Goal: Task Accomplishment & Management: Manage account settings

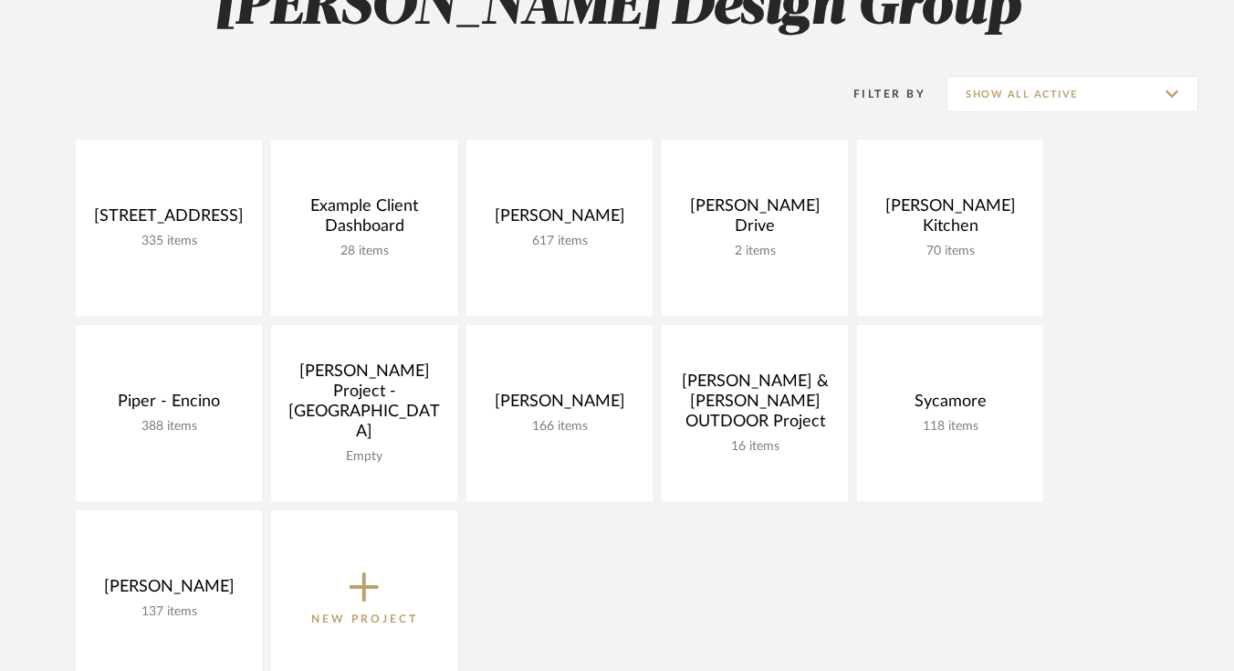
scroll to position [323, 0]
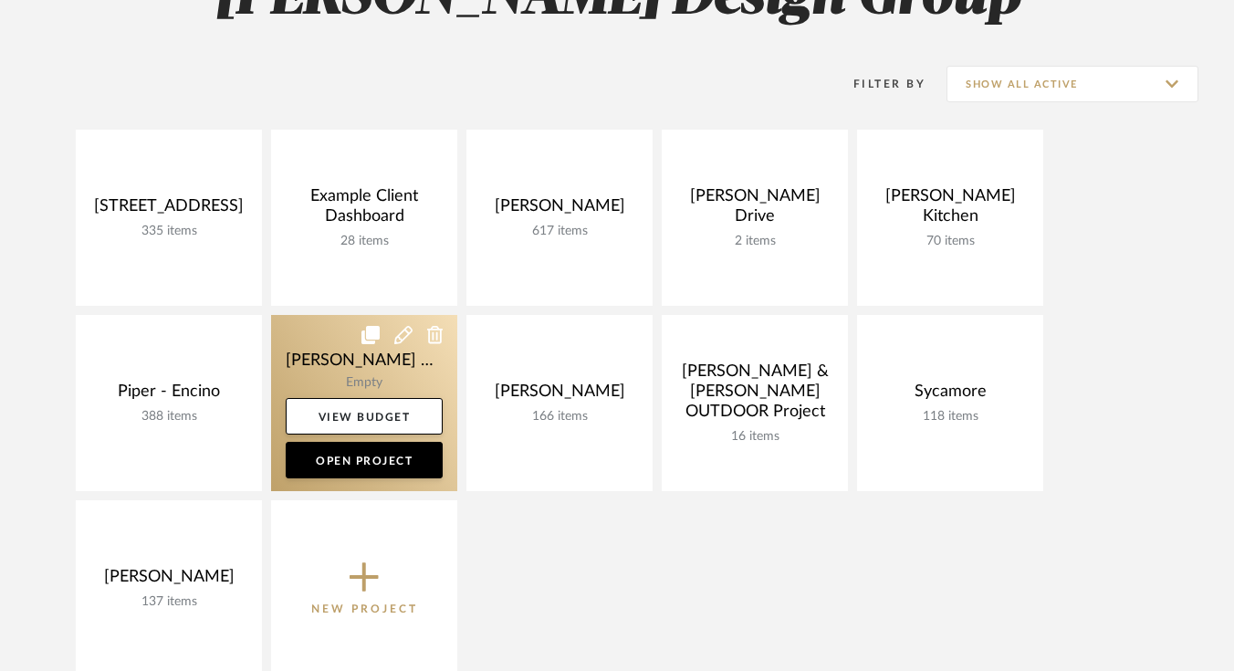
click at [302, 374] on link at bounding box center [364, 403] width 186 height 176
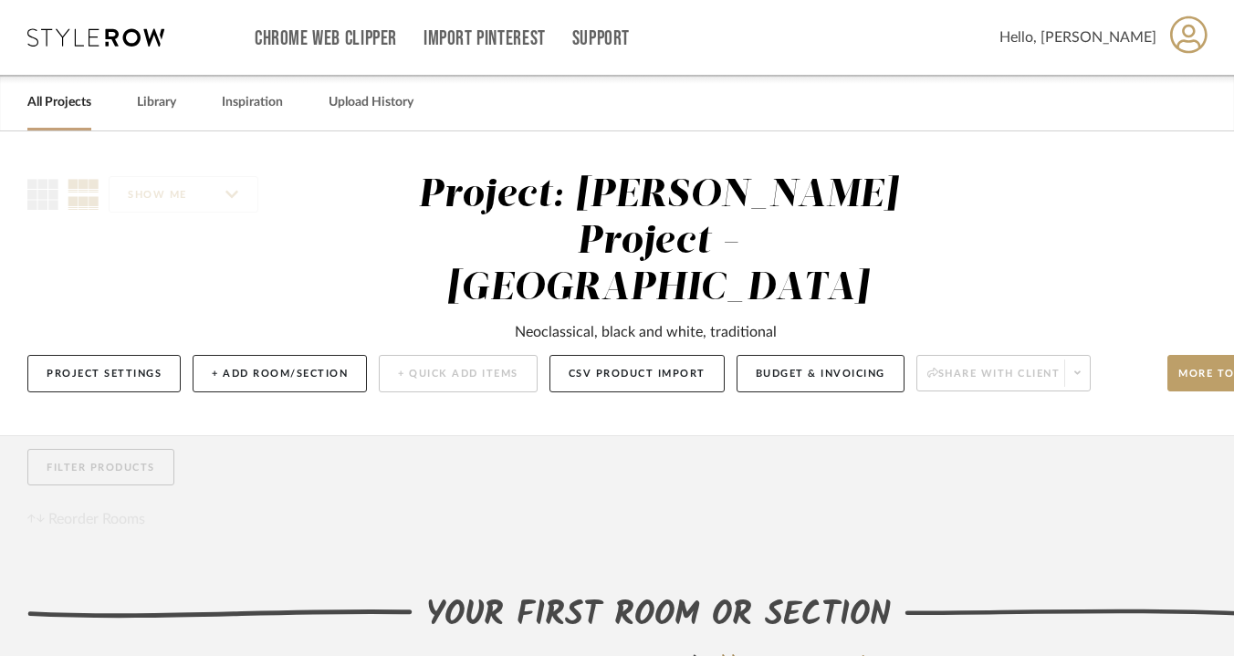
scroll to position [1, 0]
click at [361, 354] on button "+ Add Room/Section" at bounding box center [280, 372] width 174 height 37
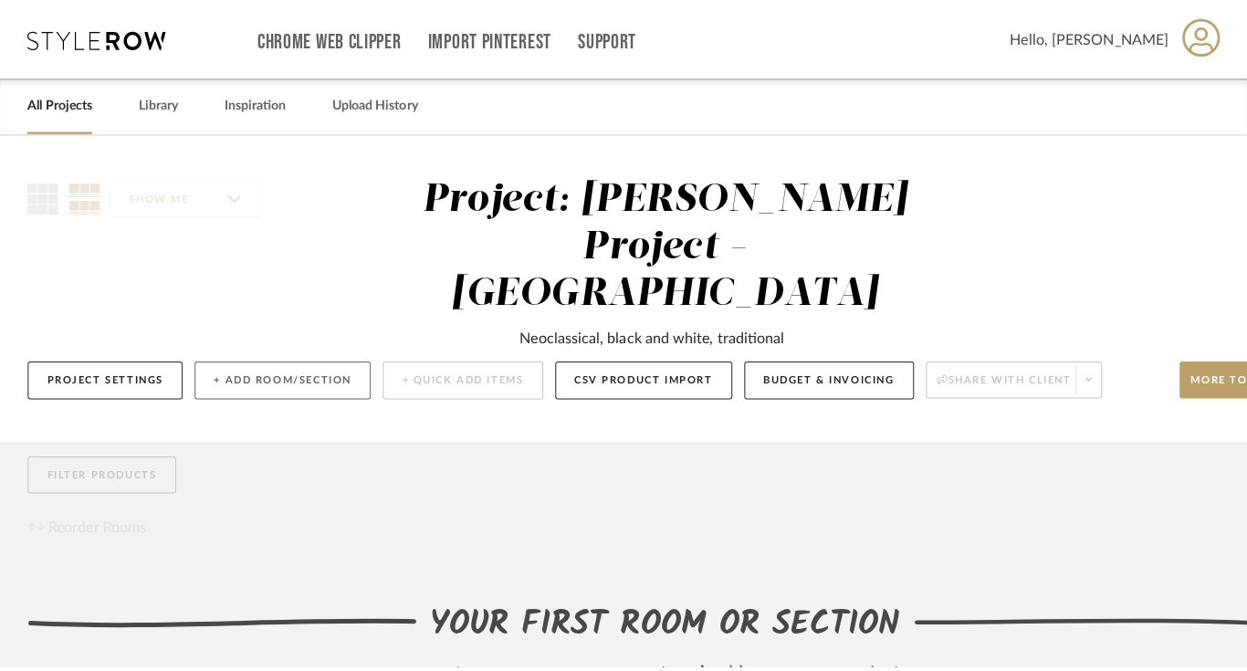
scroll to position [0, 0]
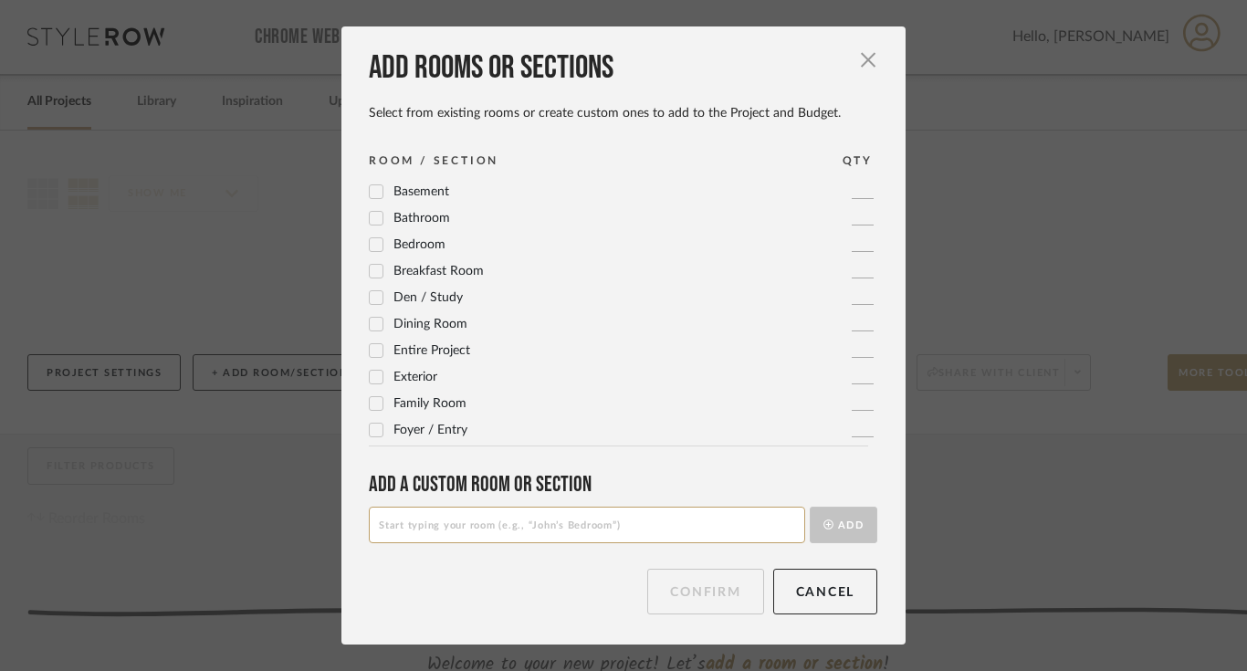
click at [378, 322] on label "Dining Room" at bounding box center [418, 325] width 99 height 16
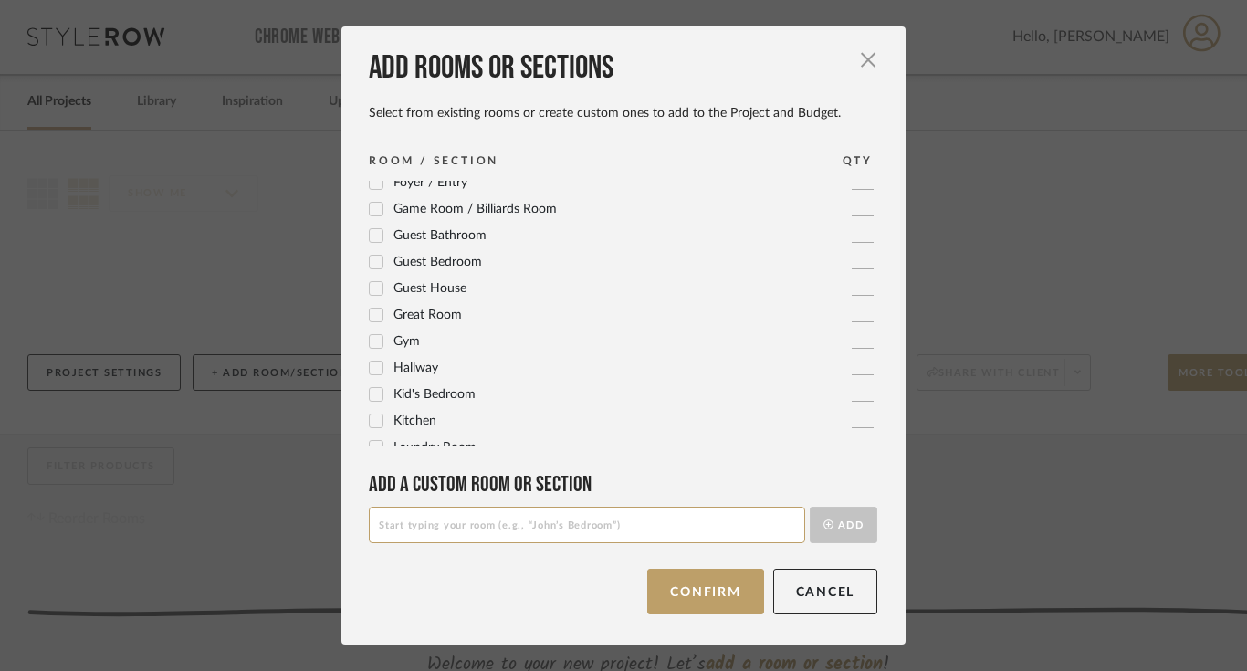
scroll to position [341, 0]
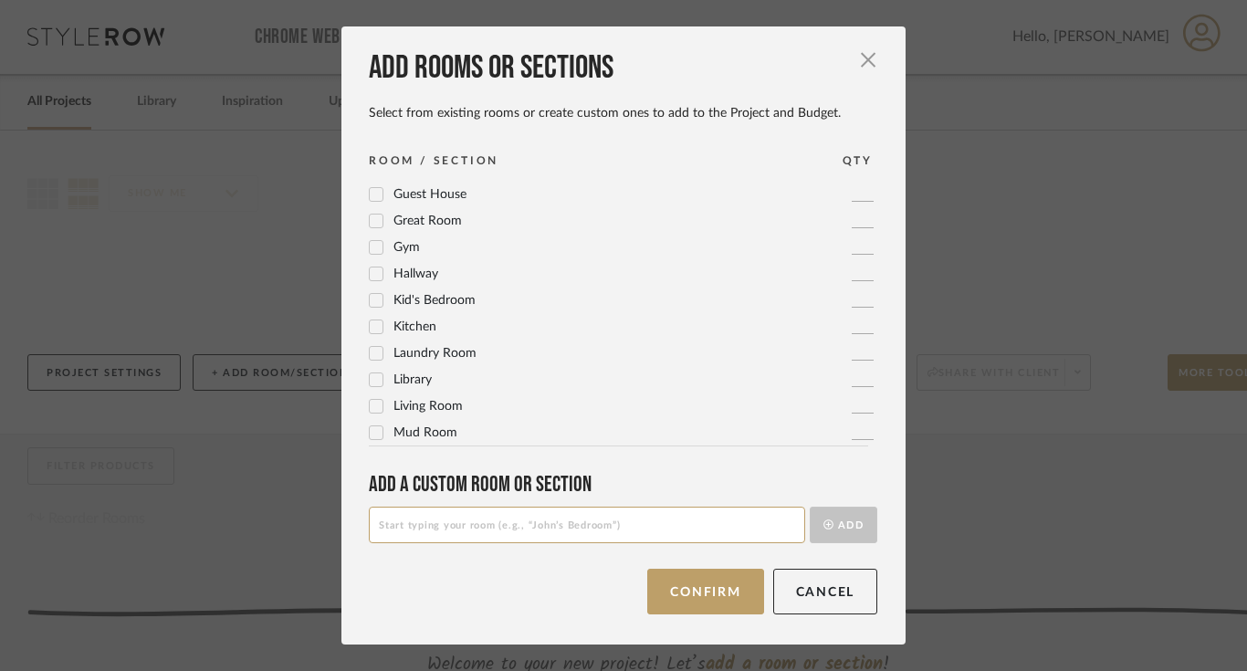
click at [371, 408] on icon at bounding box center [377, 406] width 12 height 9
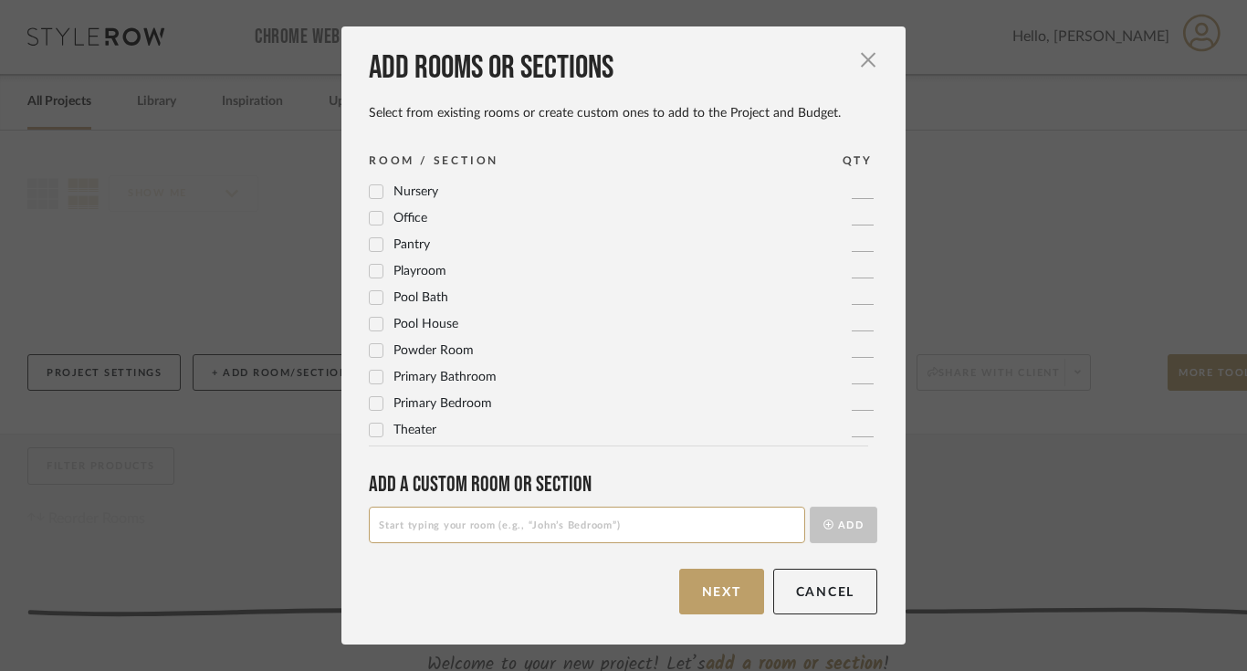
click at [380, 373] on label "Primary Bathroom" at bounding box center [433, 378] width 128 height 16
click at [370, 382] on icon at bounding box center [376, 377] width 13 height 13
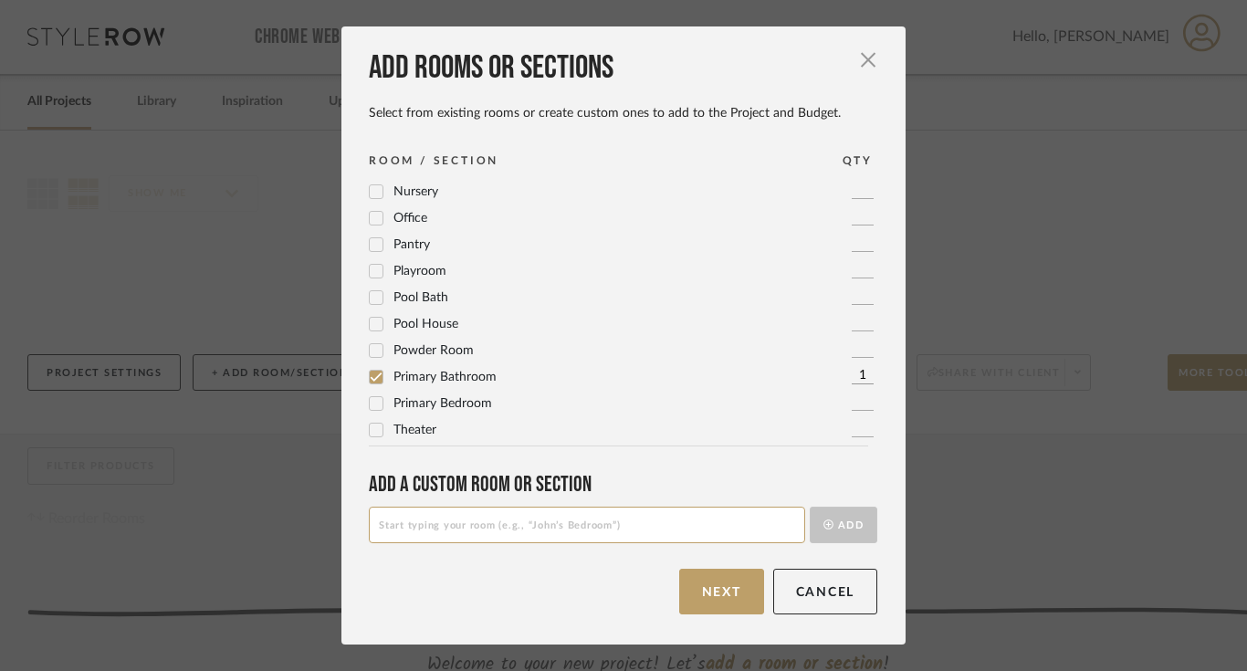
click at [370, 402] on icon at bounding box center [376, 403] width 13 height 13
click at [696, 594] on button "Next" at bounding box center [721, 592] width 85 height 46
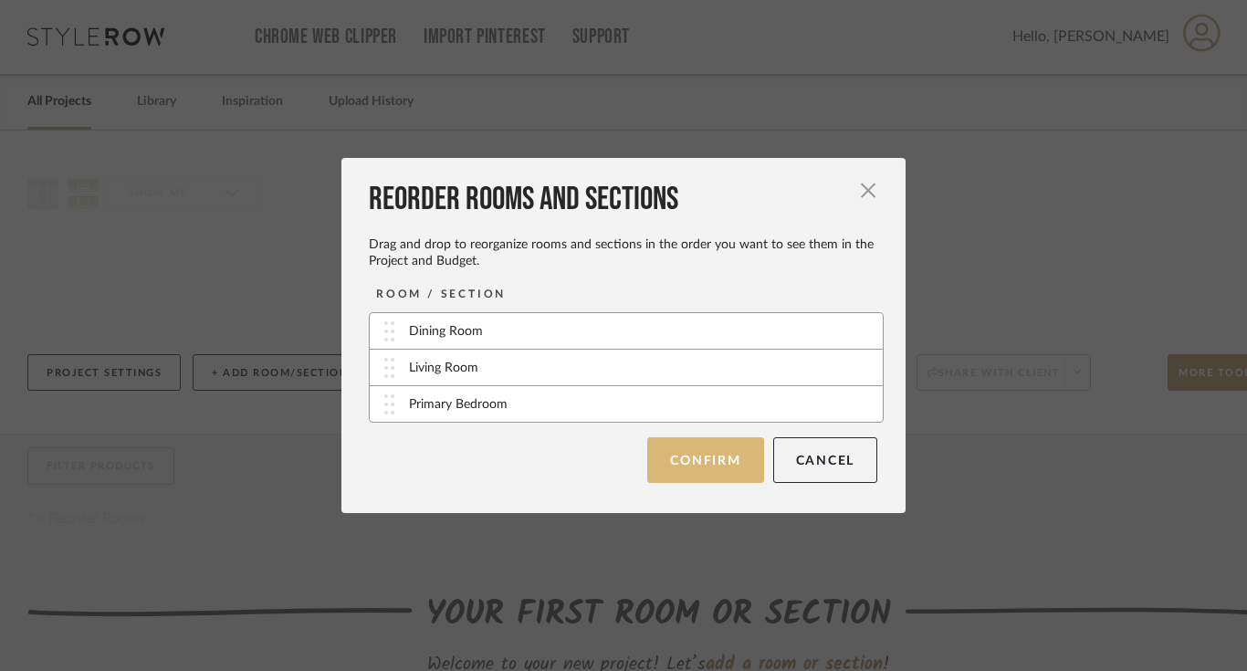
click at [720, 458] on button "Confirm" at bounding box center [705, 460] width 116 height 46
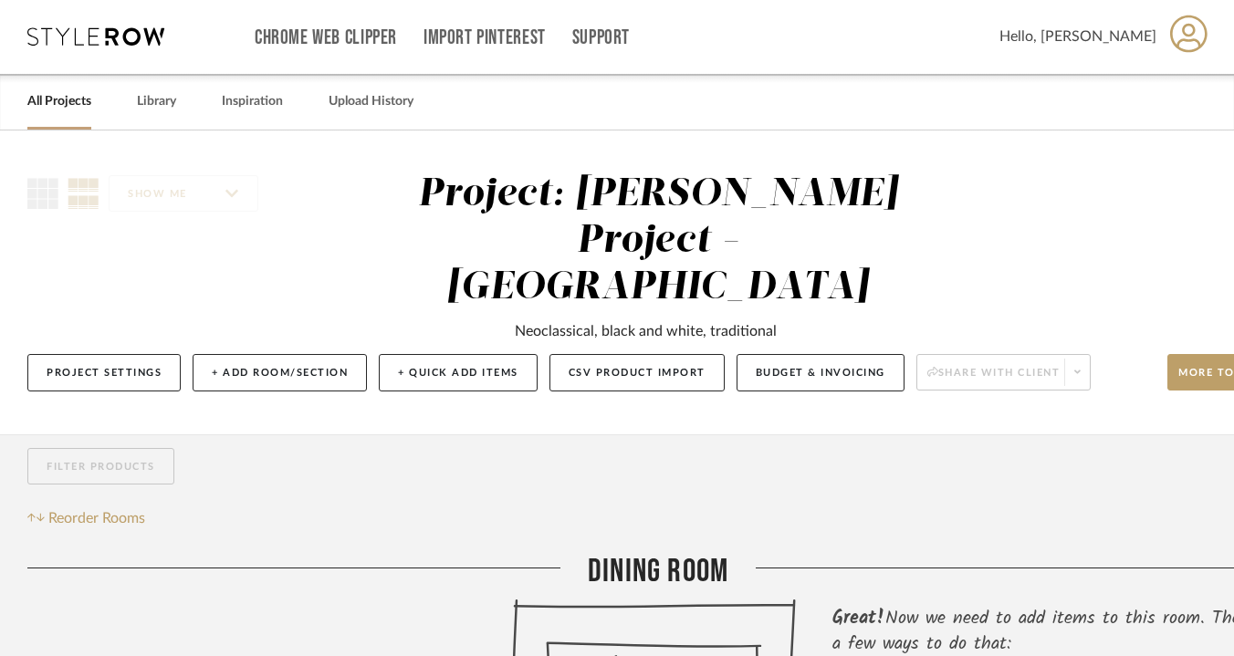
scroll to position [1, 80]
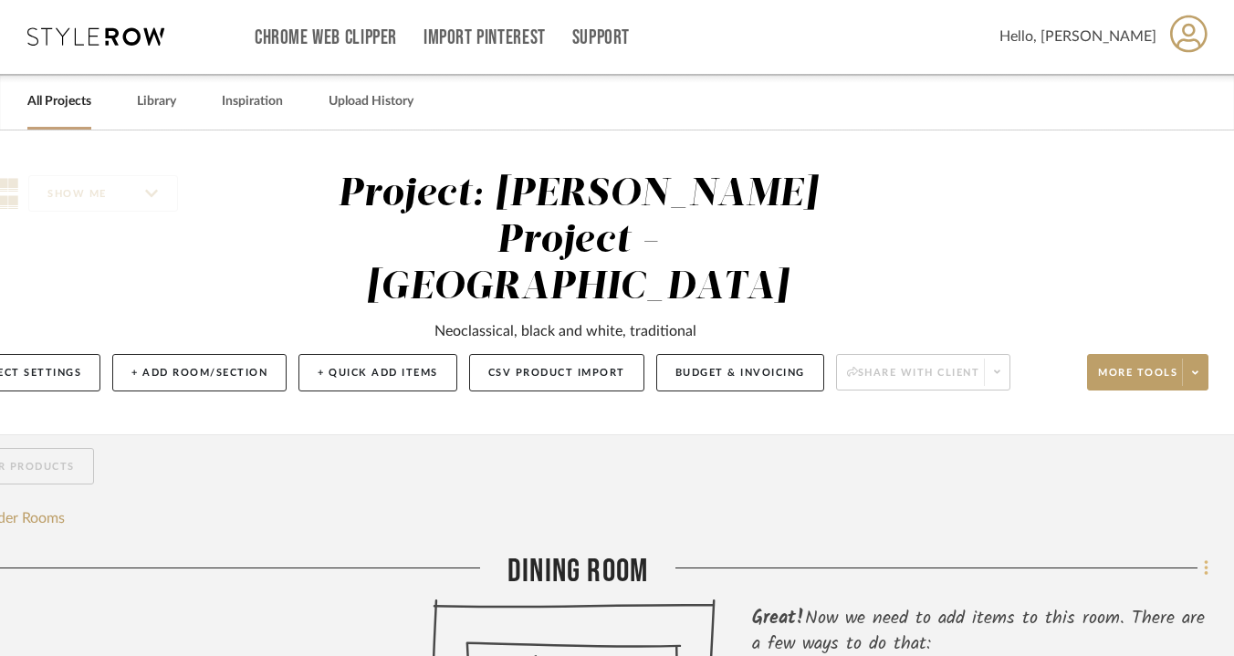
click at [1207, 559] on icon at bounding box center [1206, 569] width 5 height 20
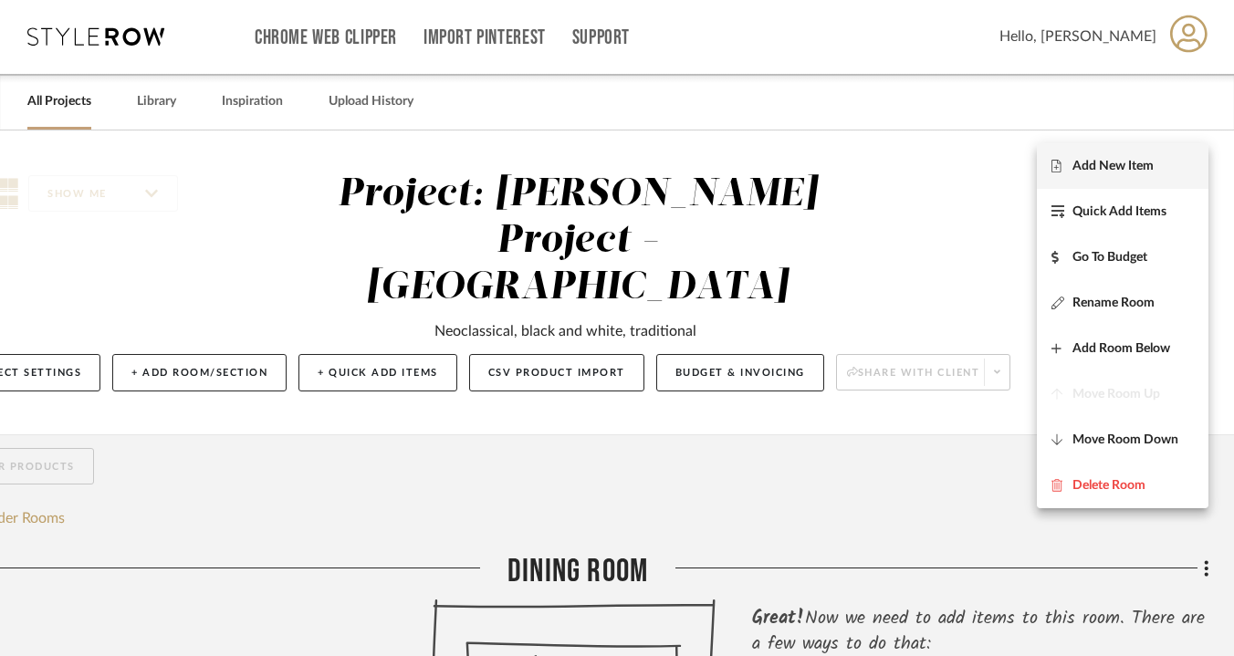
click at [1137, 168] on span "Add New Item" at bounding box center [1112, 166] width 81 height 16
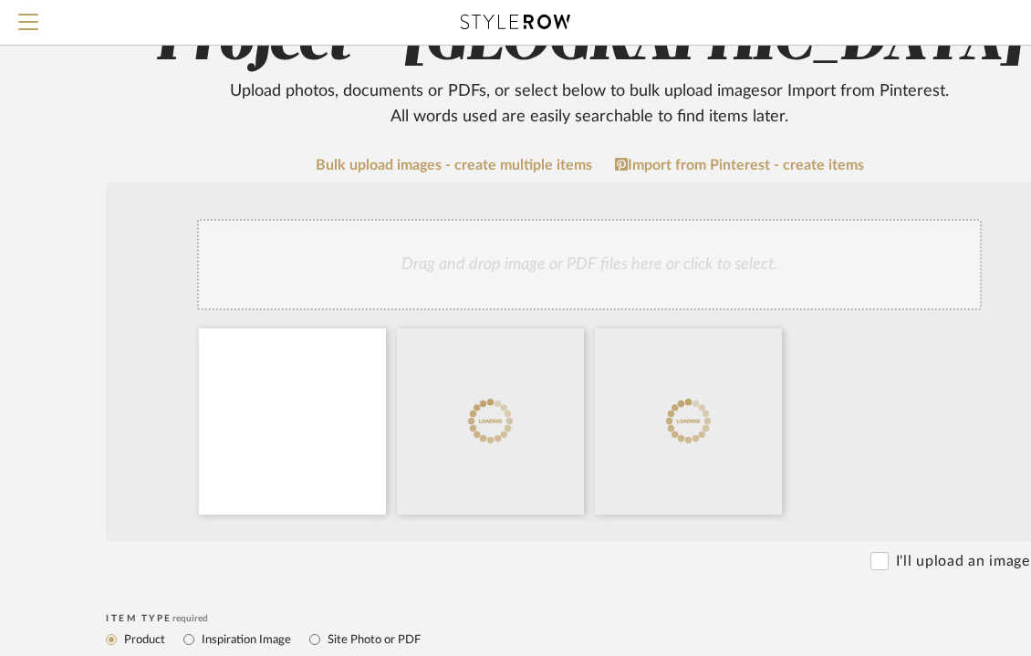
scroll to position [210, 68]
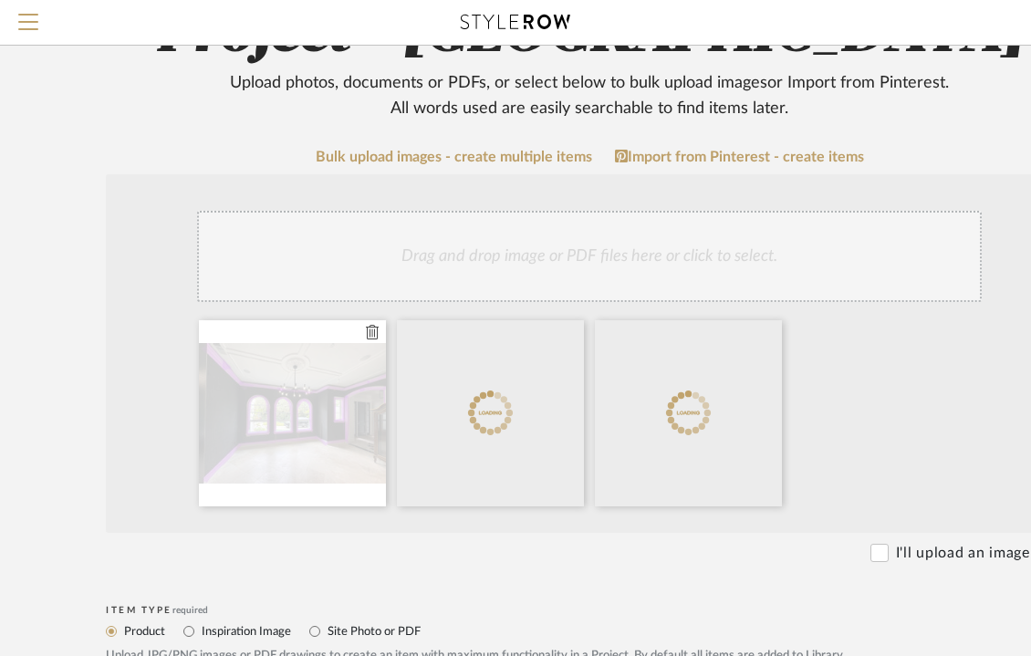
click at [372, 332] on icon at bounding box center [372, 332] width 13 height 15
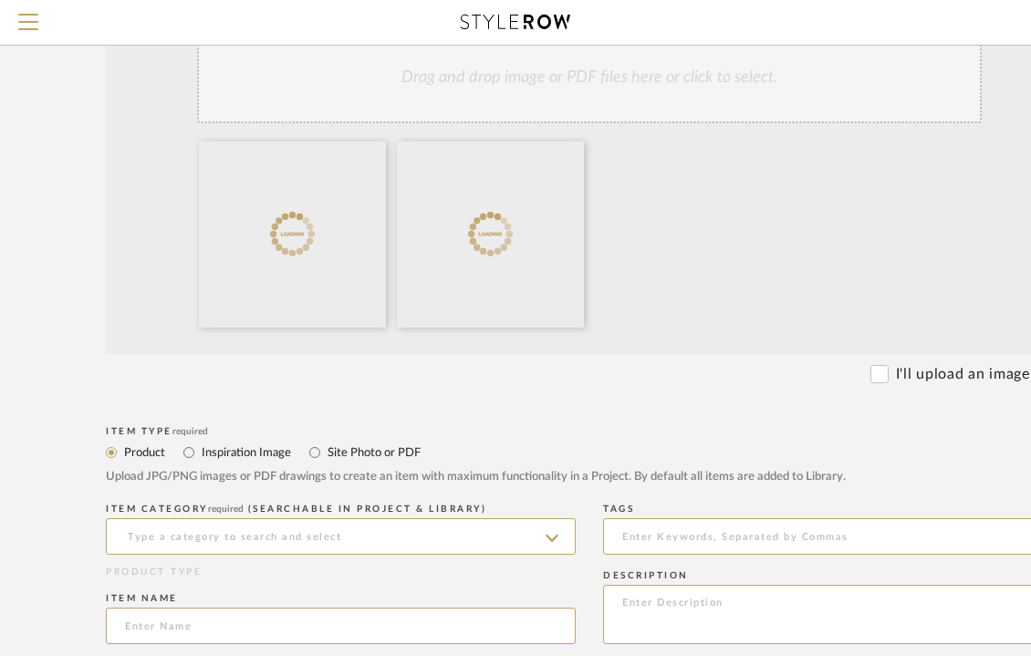
scroll to position [407, 68]
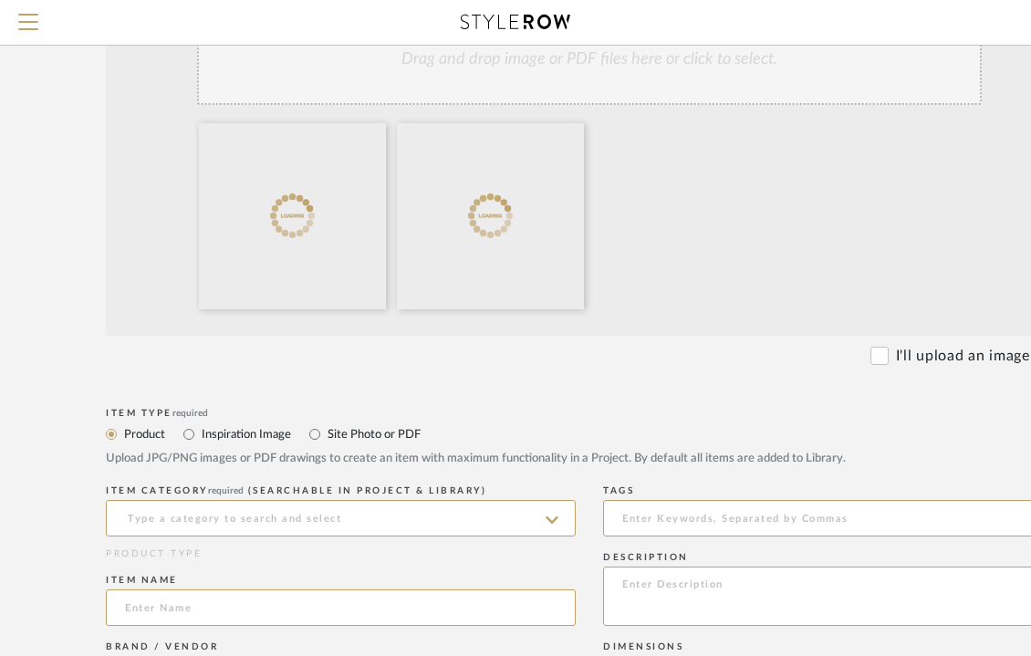
click at [337, 430] on label "Site Photo or PDF" at bounding box center [373, 434] width 95 height 20
click at [326, 430] on input "Site Photo or PDF" at bounding box center [315, 435] width 22 height 22
radio input "true"
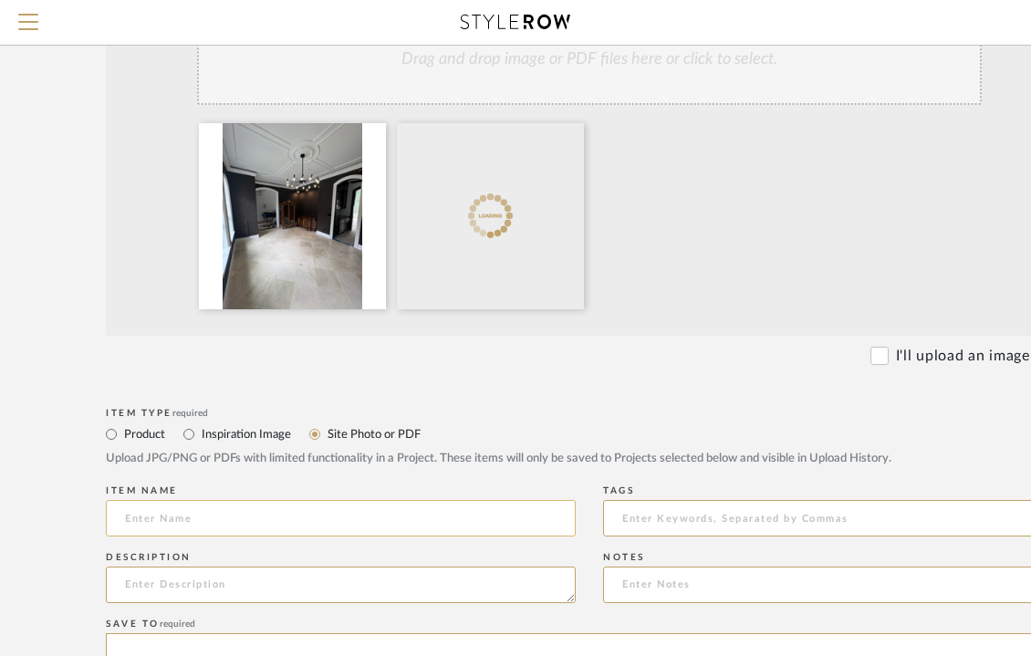
click at [288, 518] on input at bounding box center [341, 518] width 470 height 37
type input "N"
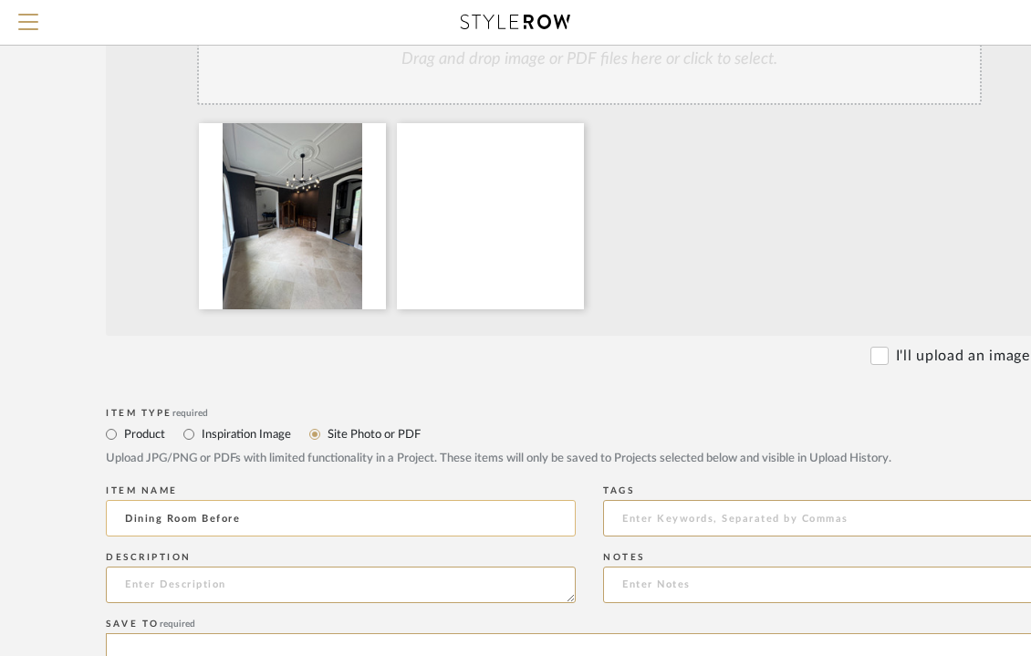
type input "Dining Room Before"
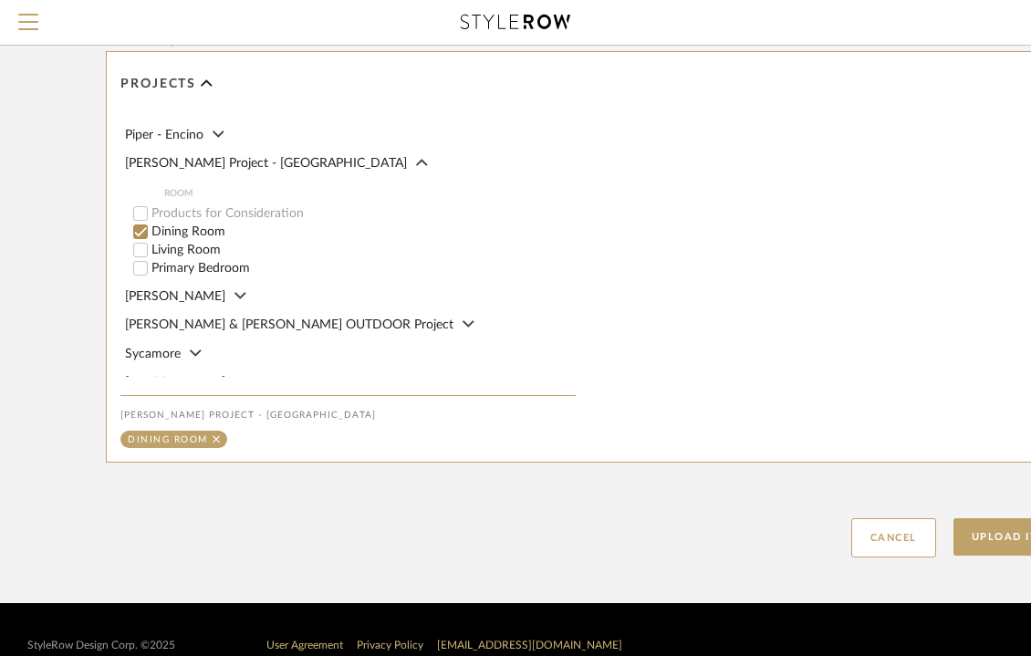
scroll to position [1020, 68]
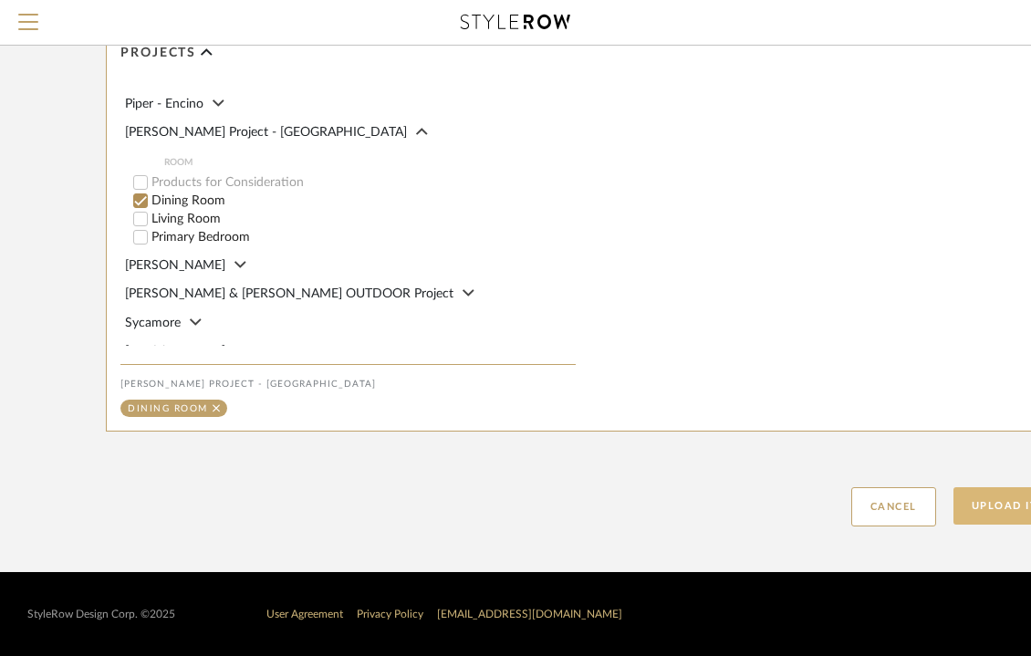
click at [1009, 506] on button "Upload Item" at bounding box center [1014, 505] width 120 height 37
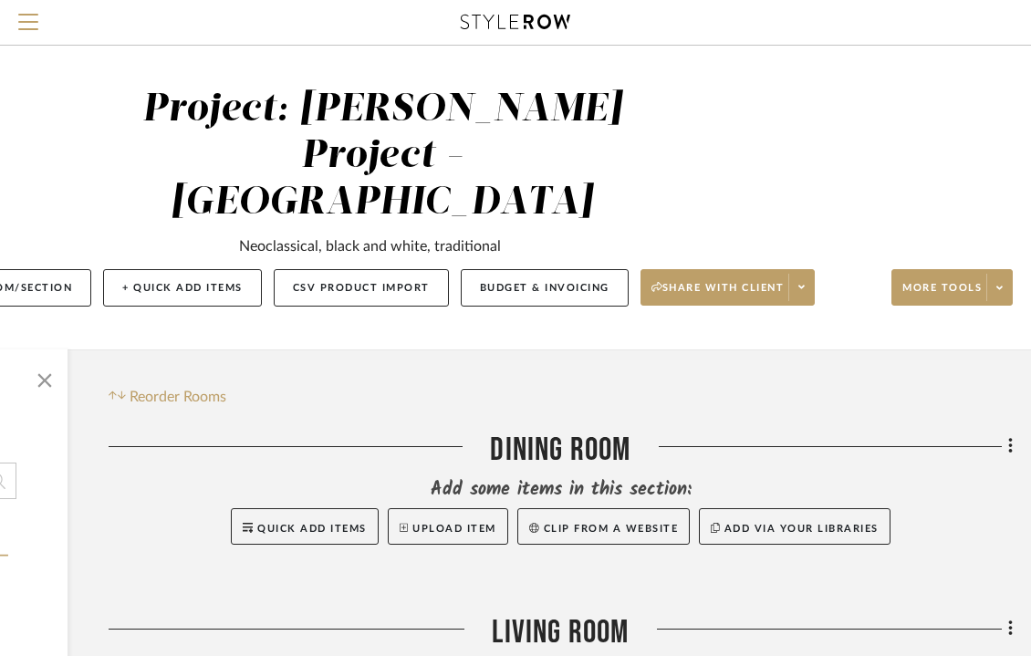
scroll to position [0, 277]
click at [1008, 436] on icon at bounding box center [1010, 446] width 5 height 20
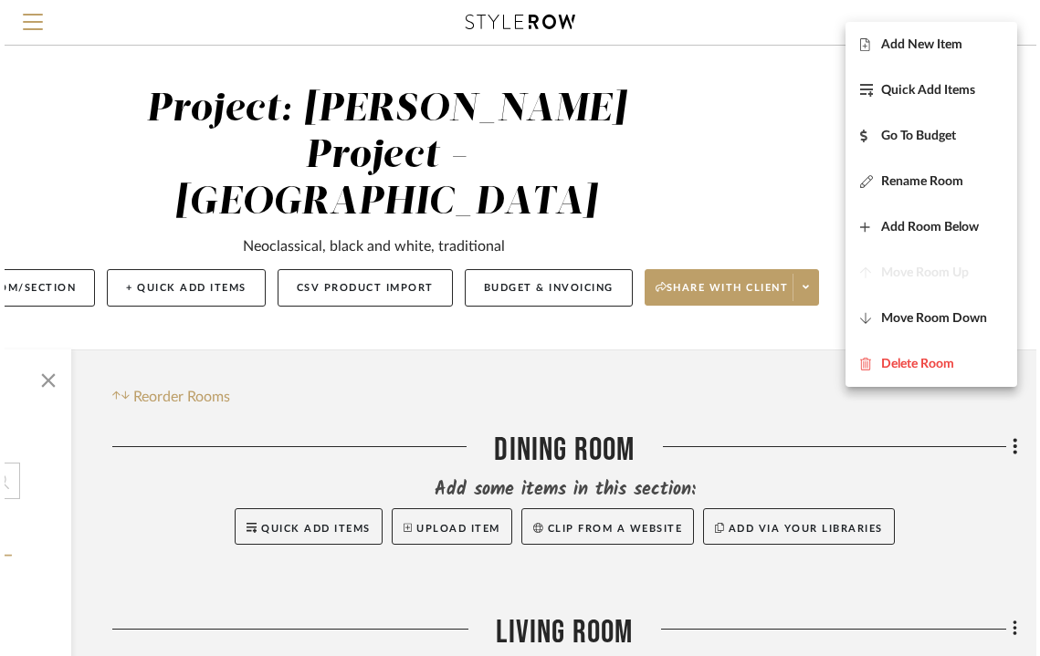
scroll to position [0, 275]
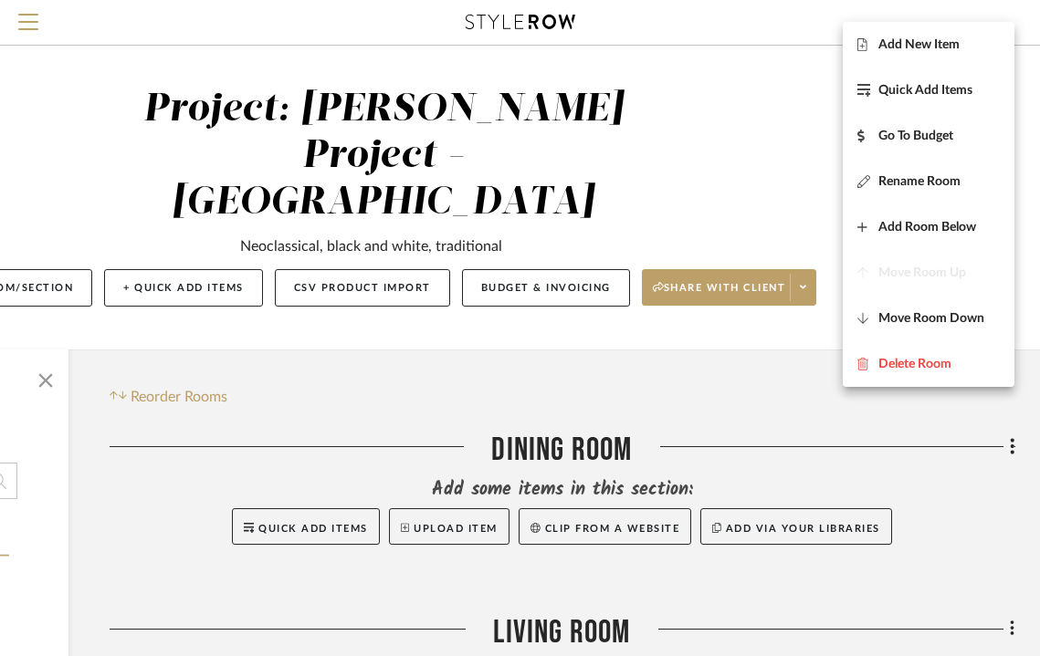
click at [537, 362] on div at bounding box center [520, 328] width 1040 height 656
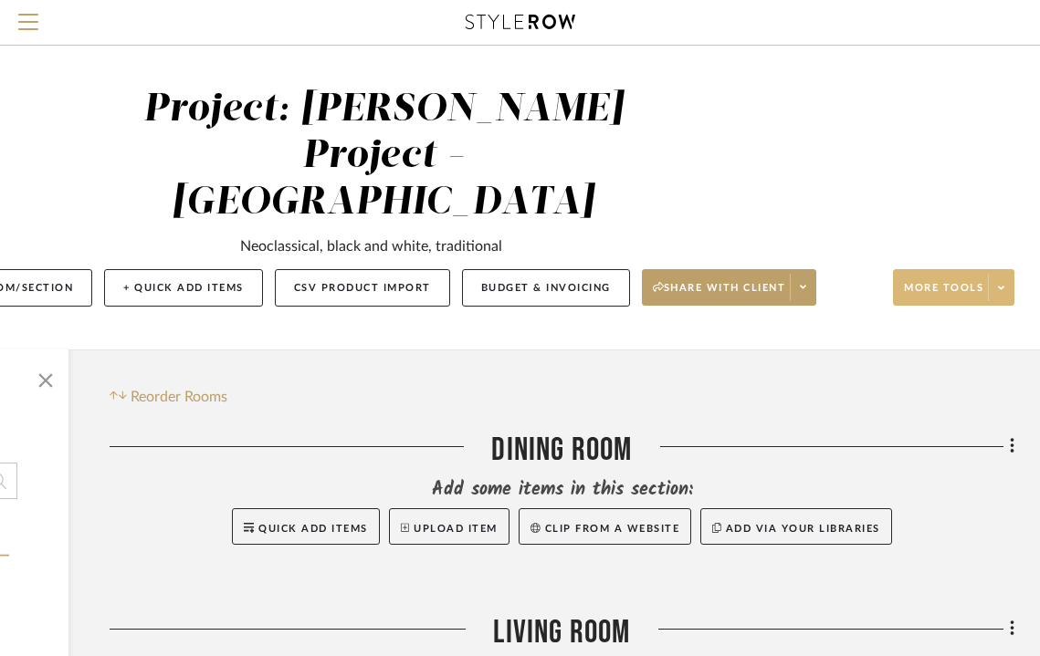
click at [936, 269] on button "More tools" at bounding box center [953, 287] width 121 height 37
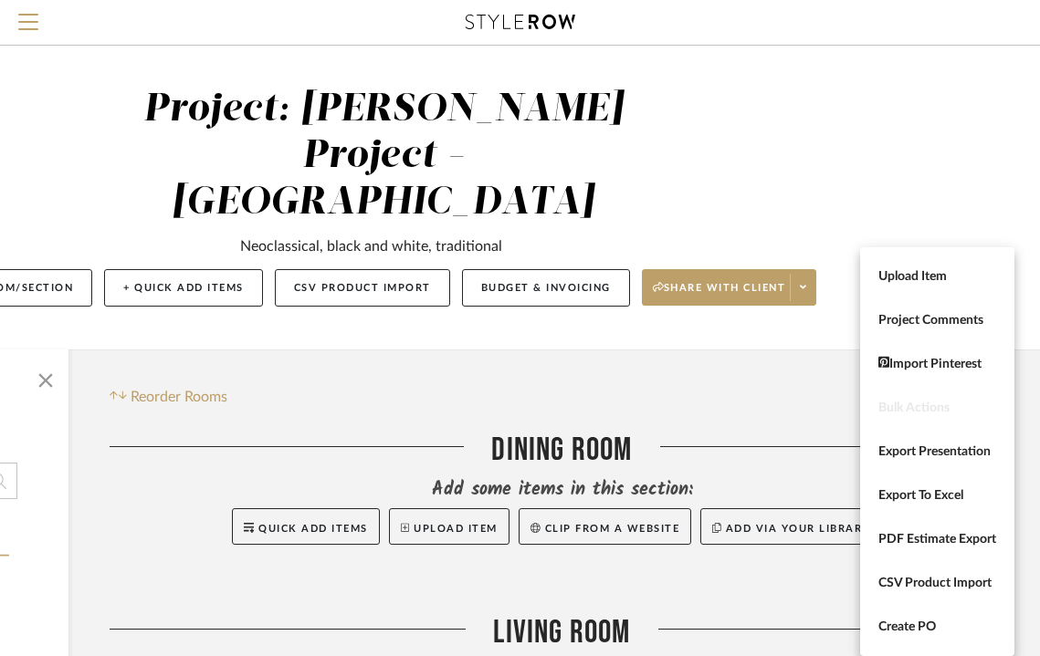
click at [724, 319] on div at bounding box center [520, 328] width 1040 height 656
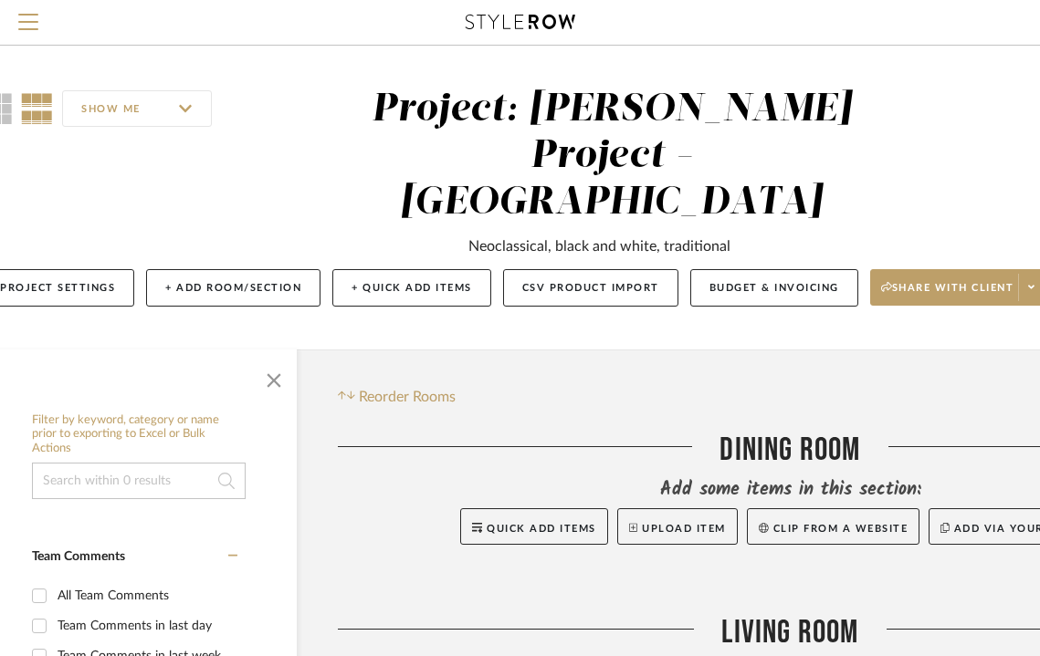
scroll to position [0, 0]
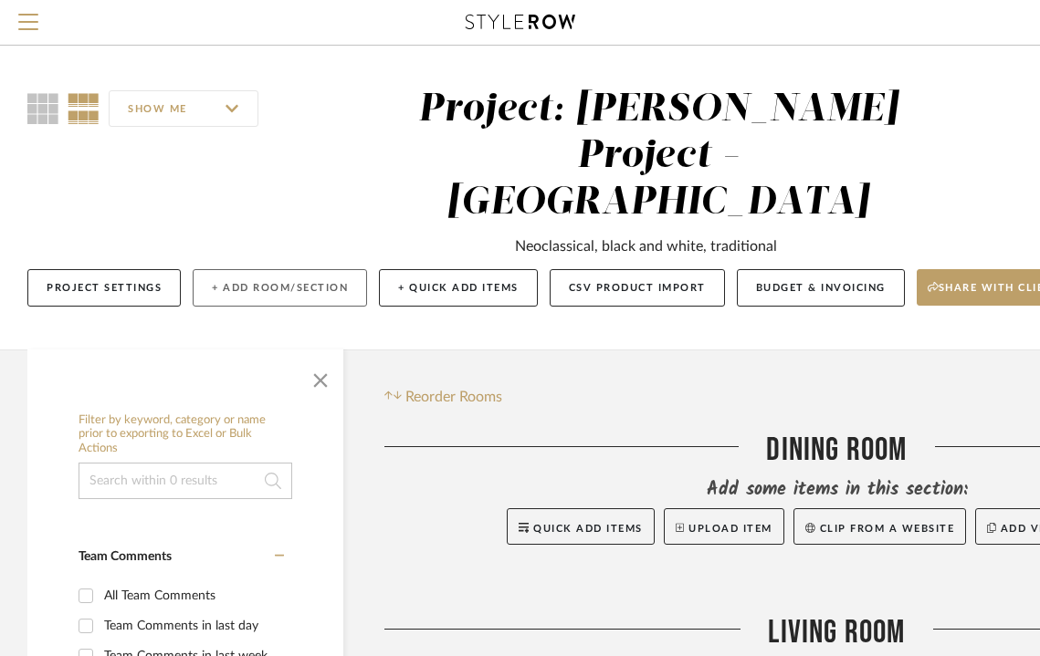
click at [284, 269] on button "+ Add Room/Section" at bounding box center [280, 287] width 174 height 37
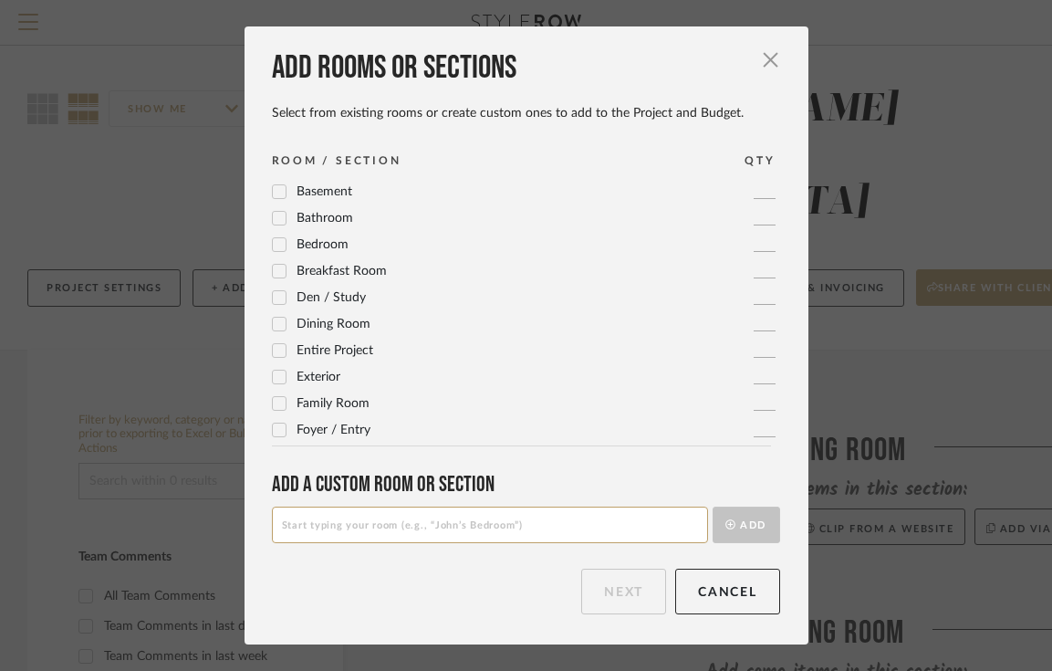
click at [430, 522] on input at bounding box center [490, 525] width 436 height 37
drag, startPoint x: 393, startPoint y: 526, endPoint x: 324, endPoint y: 526, distance: 69.4
click at [324, 526] on input "Drawings/Floorplans" at bounding box center [490, 525] width 436 height 37
type input "Drawings"
click at [734, 525] on button "Add" at bounding box center [747, 525] width 68 height 37
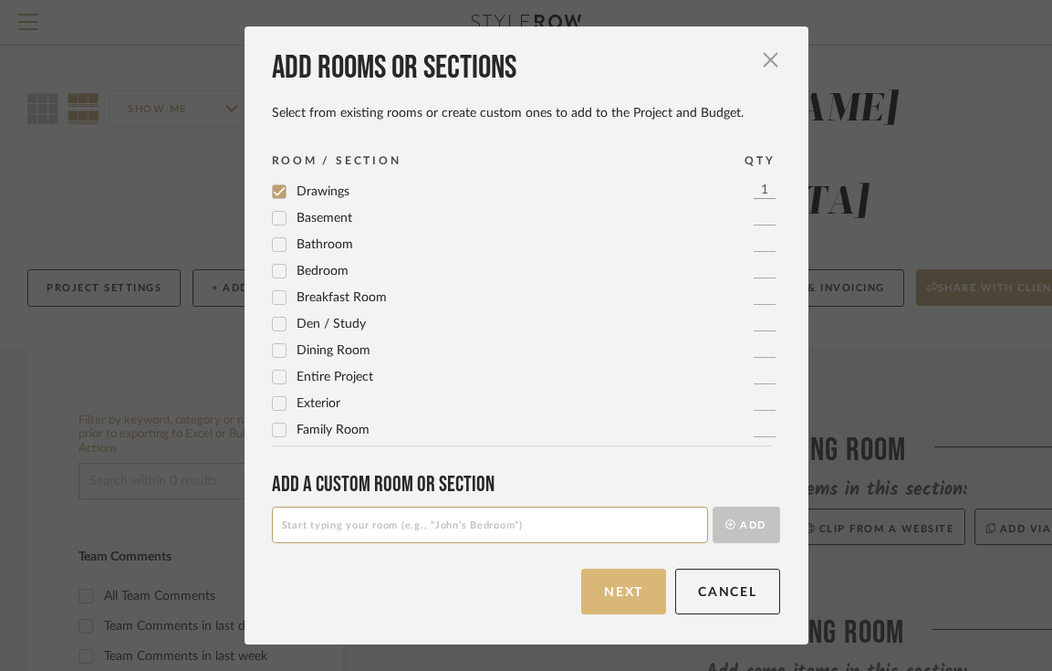
click at [641, 600] on button "Next" at bounding box center [623, 592] width 85 height 46
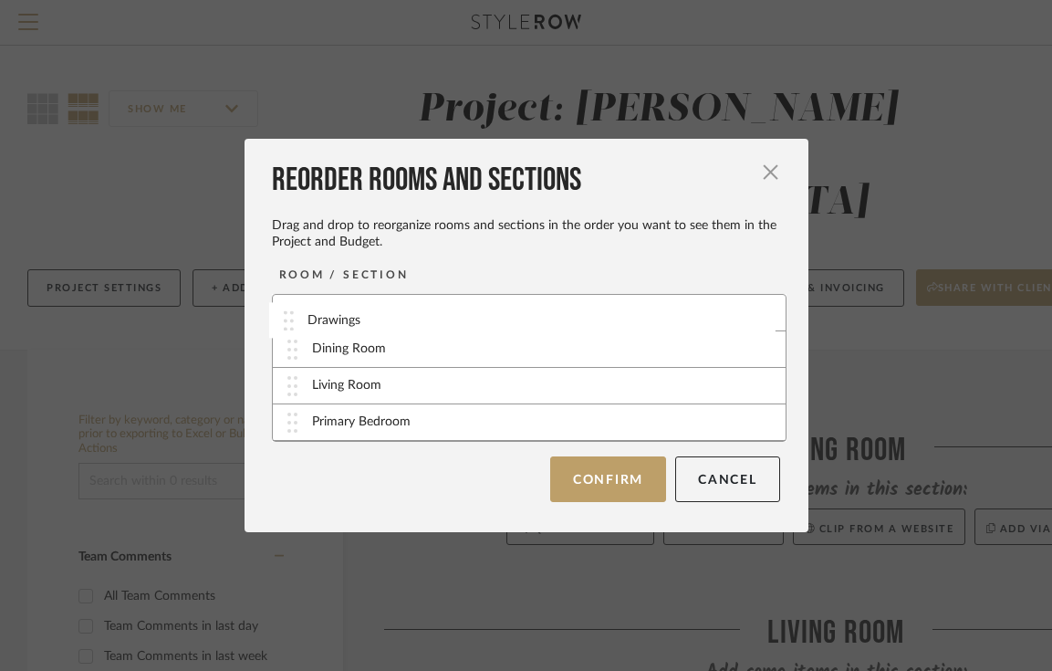
drag, startPoint x: 287, startPoint y: 426, endPoint x: 289, endPoint y: 325, distance: 101.4
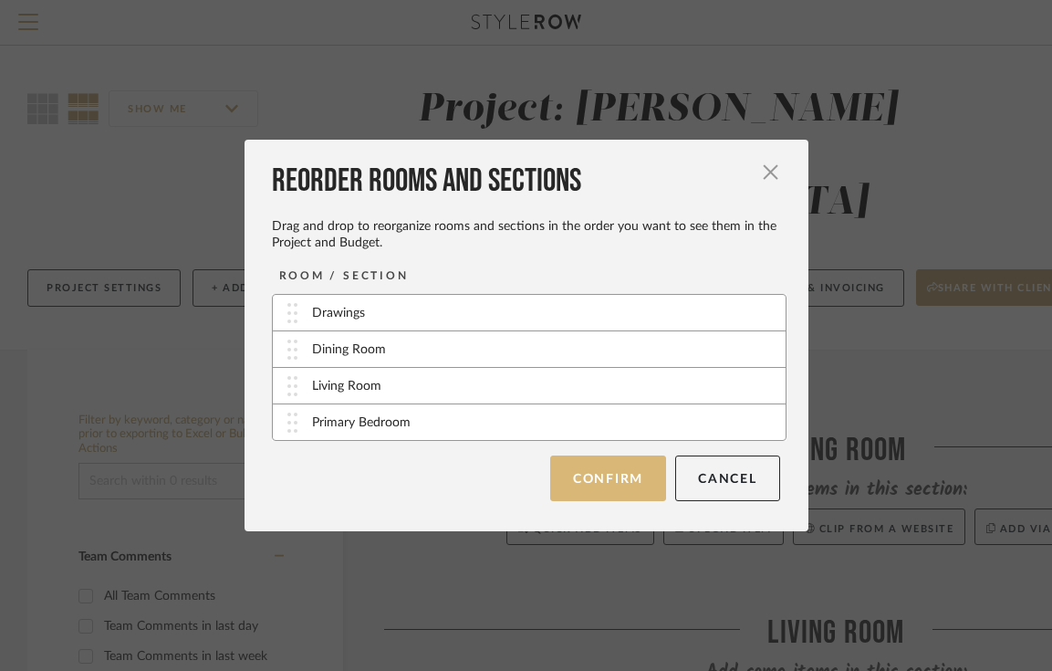
click at [622, 477] on button "Confirm" at bounding box center [608, 478] width 116 height 46
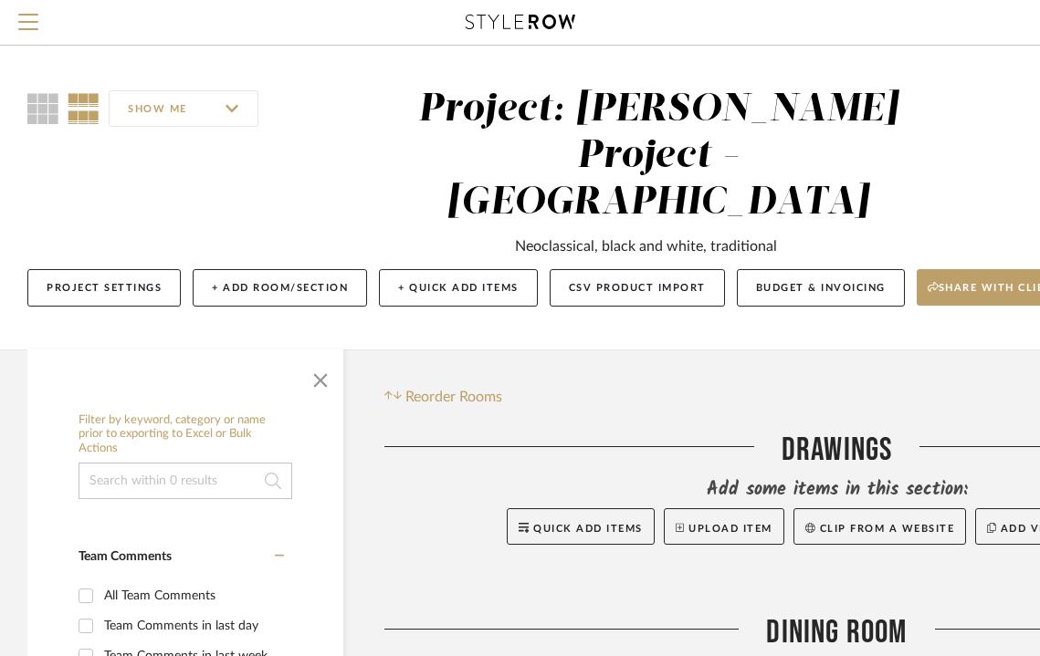
scroll to position [0, 225]
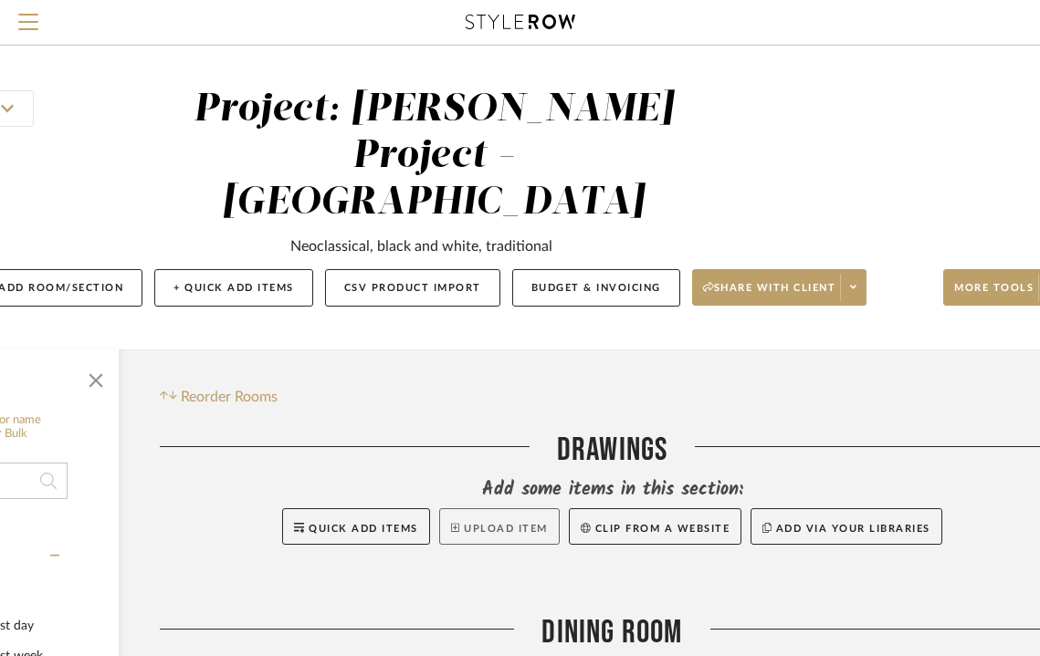
click at [478, 508] on button "Upload Item" at bounding box center [499, 526] width 120 height 37
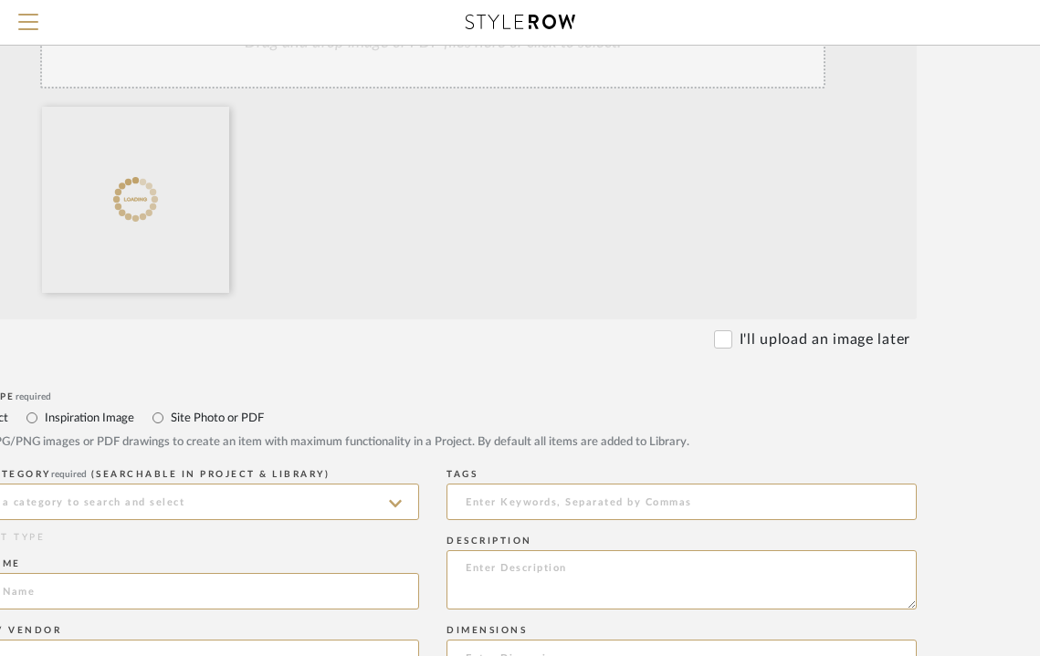
scroll to position [442, 225]
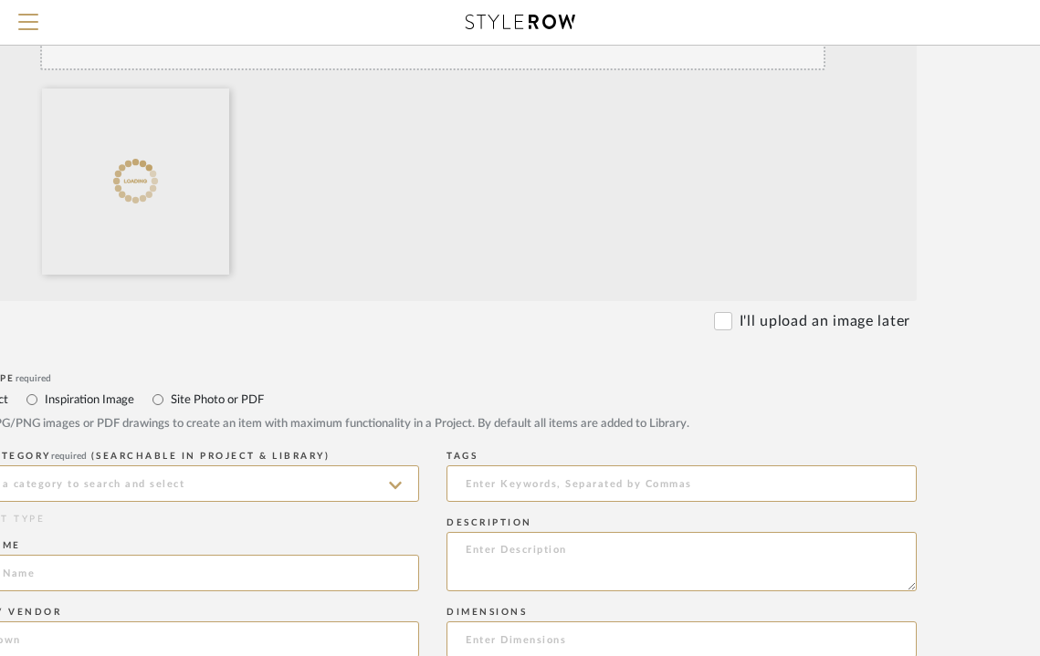
click at [183, 397] on label "Site Photo or PDF" at bounding box center [216, 400] width 95 height 20
click at [169, 397] on input "Site Photo or PDF" at bounding box center [158, 400] width 22 height 22
radio input "true"
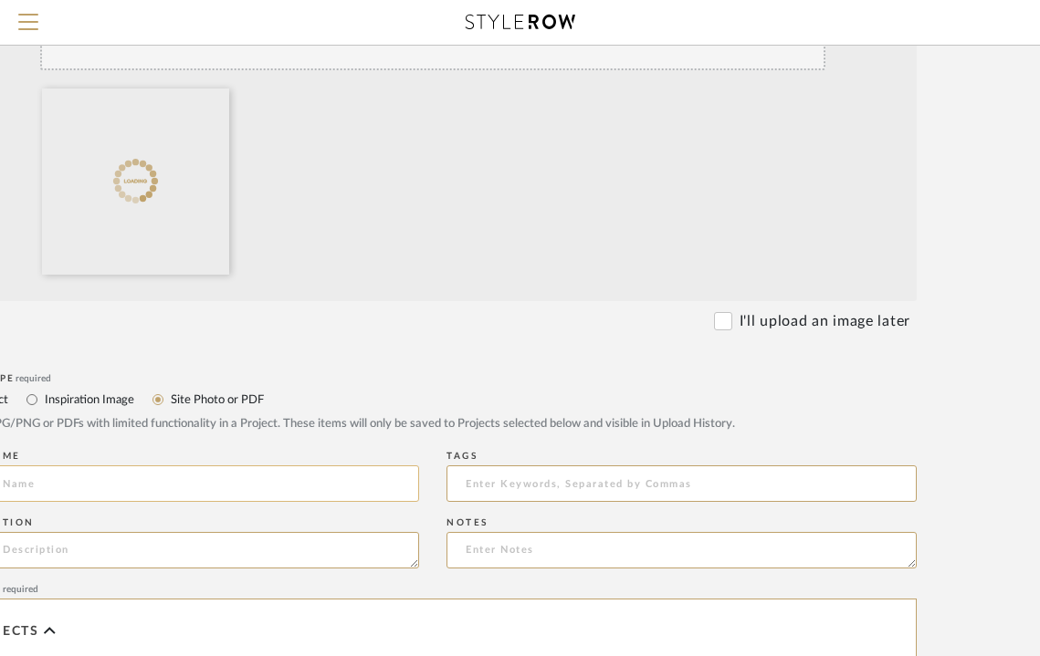
click at [171, 484] on input at bounding box center [184, 483] width 470 height 37
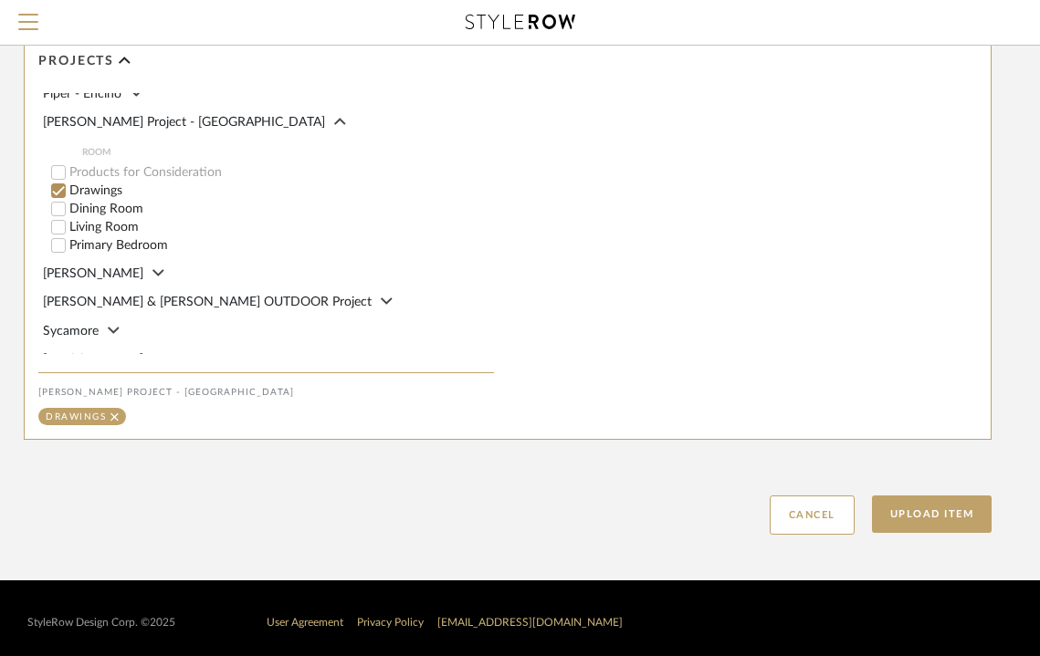
scroll to position [1020, 150]
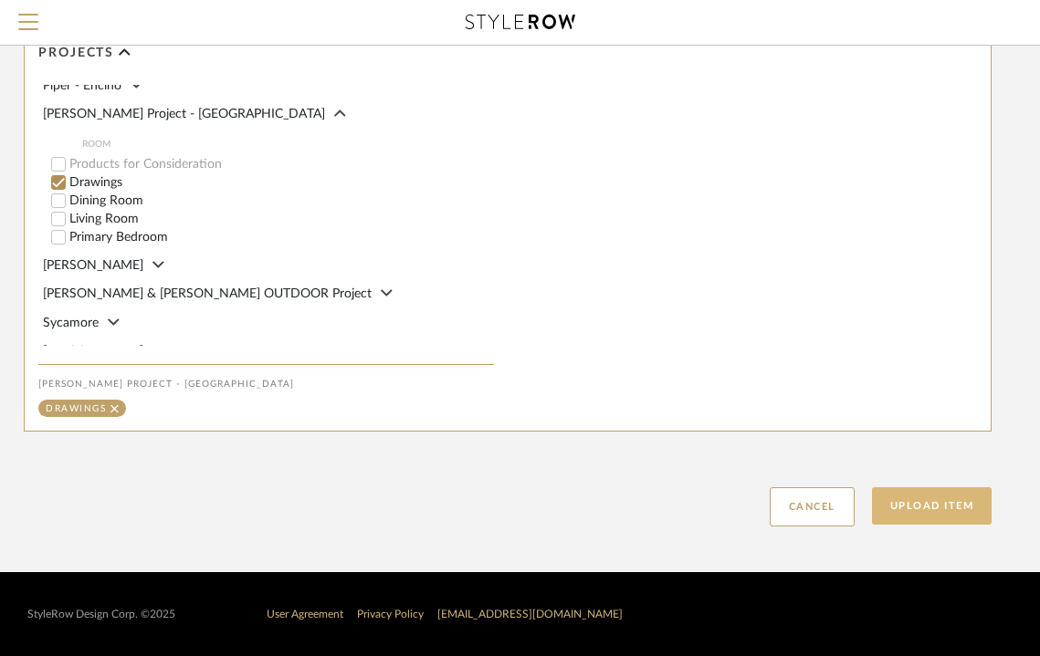
type input "Overall Floorplan"
click at [952, 494] on button "Upload Item" at bounding box center [932, 505] width 120 height 37
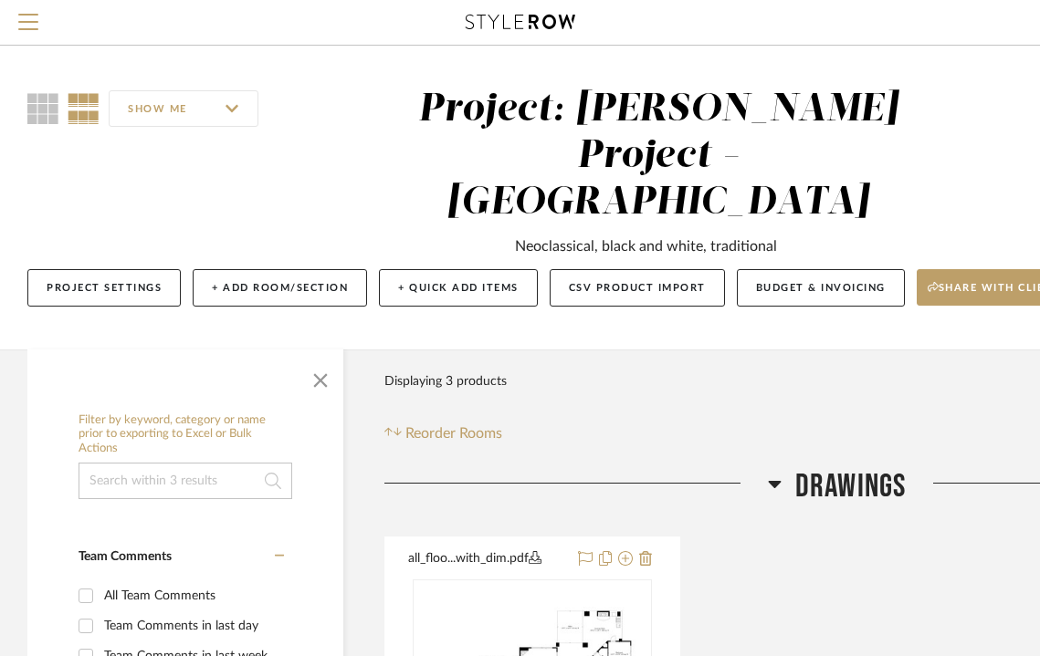
scroll to position [0, 275]
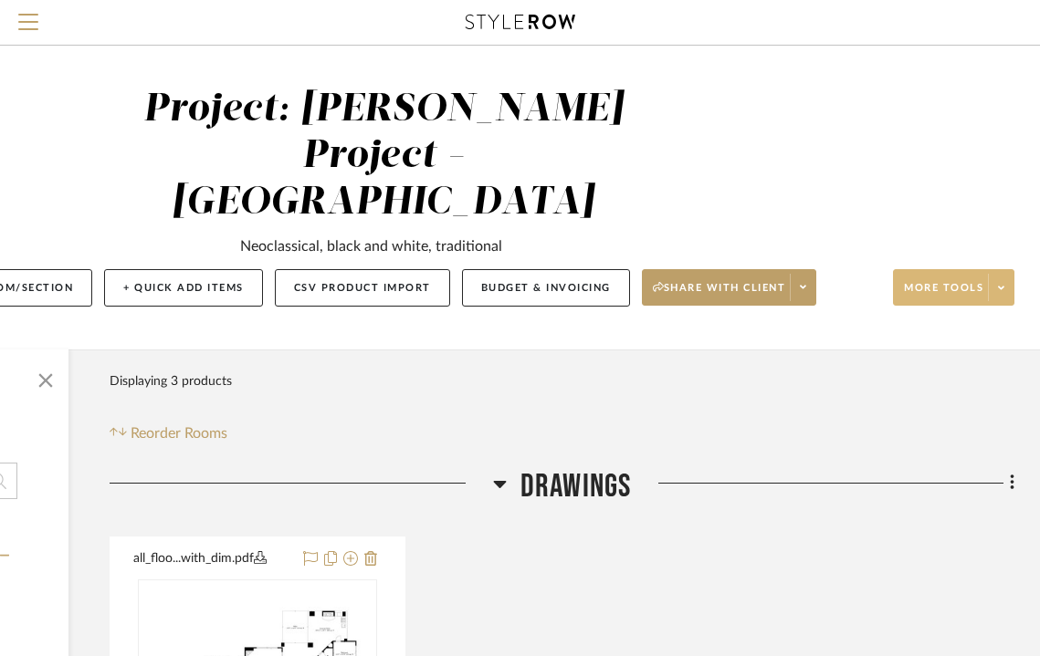
click at [968, 281] on span "More tools" at bounding box center [943, 294] width 79 height 27
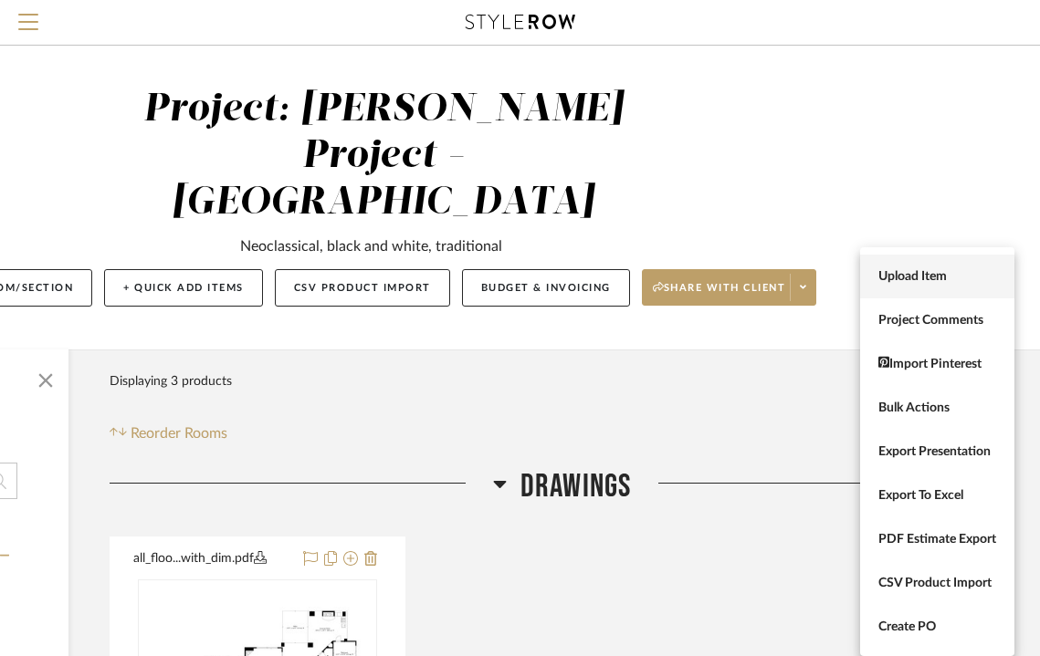
click at [947, 282] on span "Upload Item" at bounding box center [937, 277] width 118 height 16
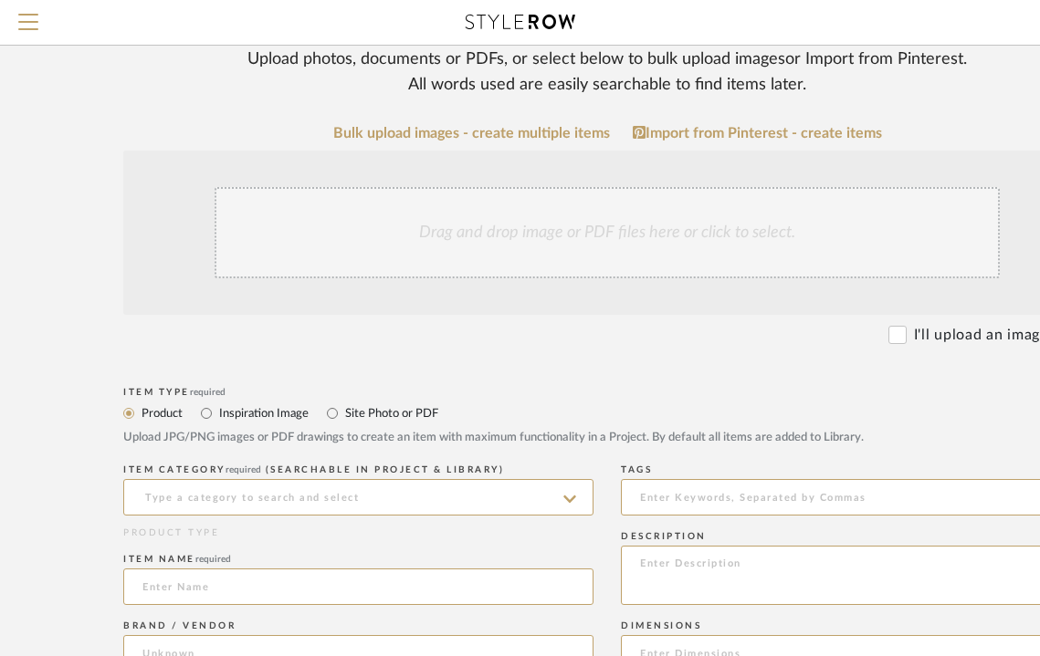
scroll to position [234, 0]
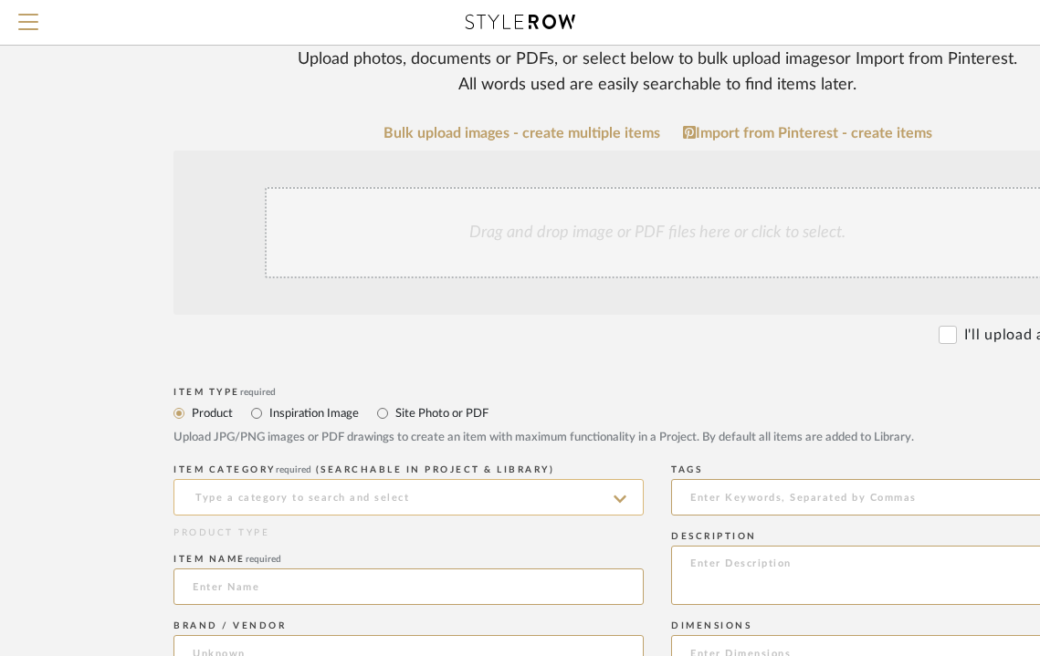
click at [223, 497] on input at bounding box center [408, 497] width 470 height 37
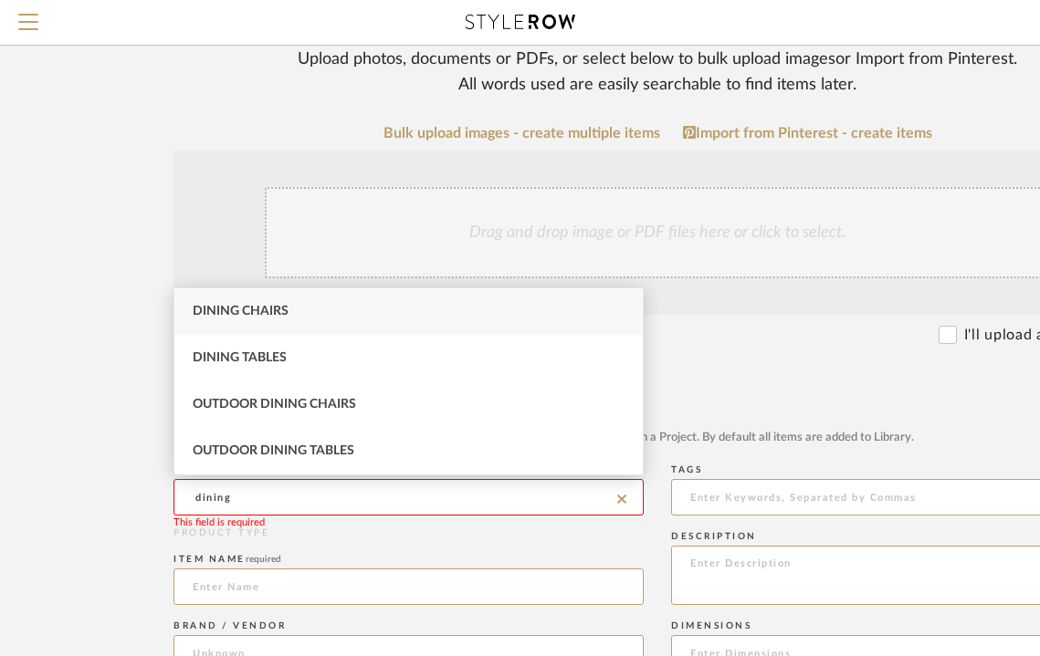
click at [240, 318] on span "Dining Chairs" at bounding box center [241, 311] width 96 height 13
type input "Dining Chairs"
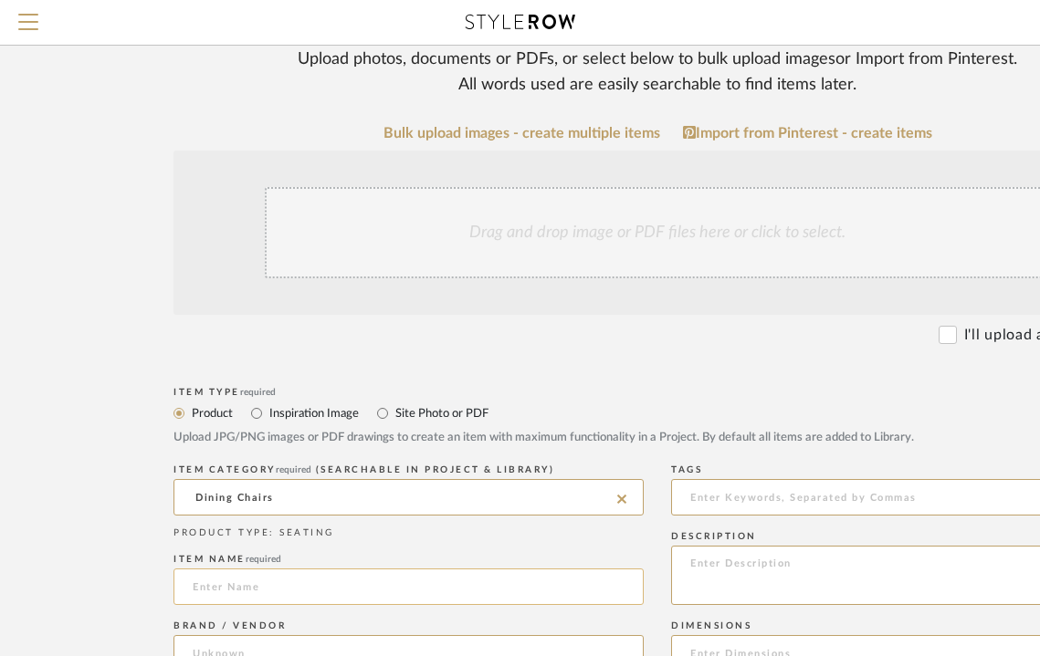
click at [248, 587] on input at bounding box center [408, 587] width 470 height 37
type input "Existing Dining Chairs"
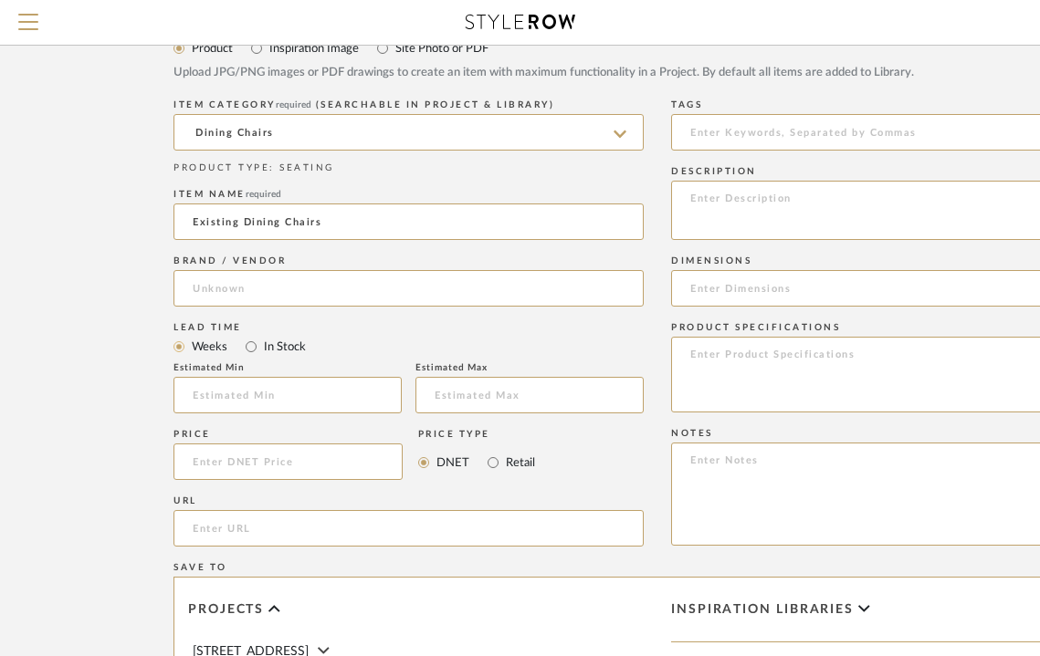
scroll to position [619, 0]
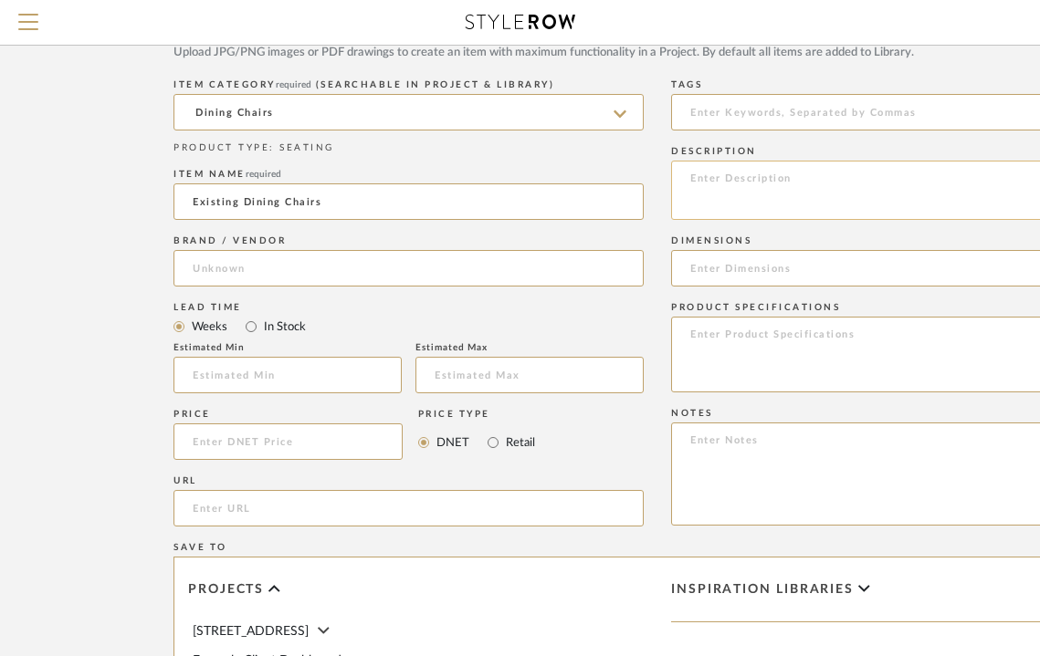
click at [876, 209] on textarea at bounding box center [906, 190] width 470 height 59
type textarea "Reupholster"
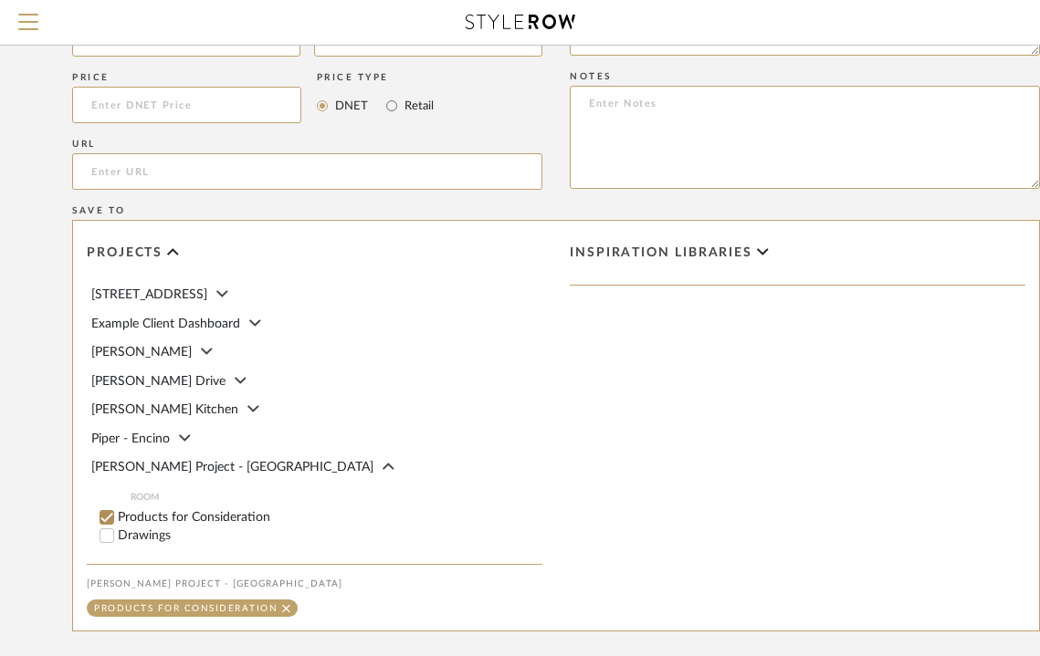
scroll to position [80, 0]
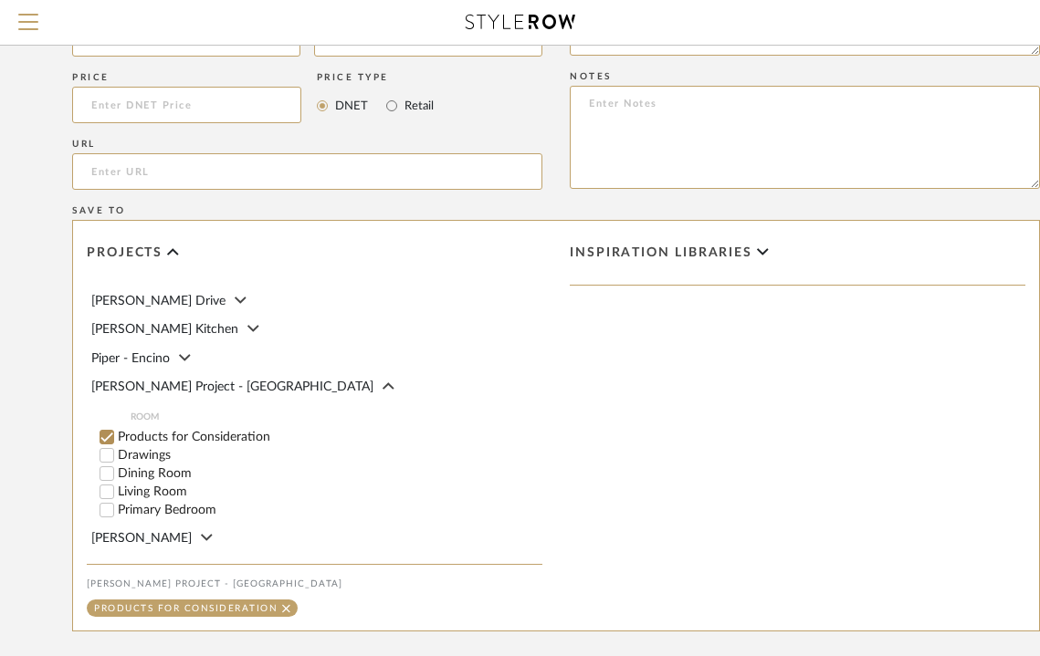
click at [162, 469] on label "Dining Room" at bounding box center [330, 473] width 424 height 13
click at [116, 469] on input "Dining Room" at bounding box center [107, 474] width 18 height 18
checkbox input "false"
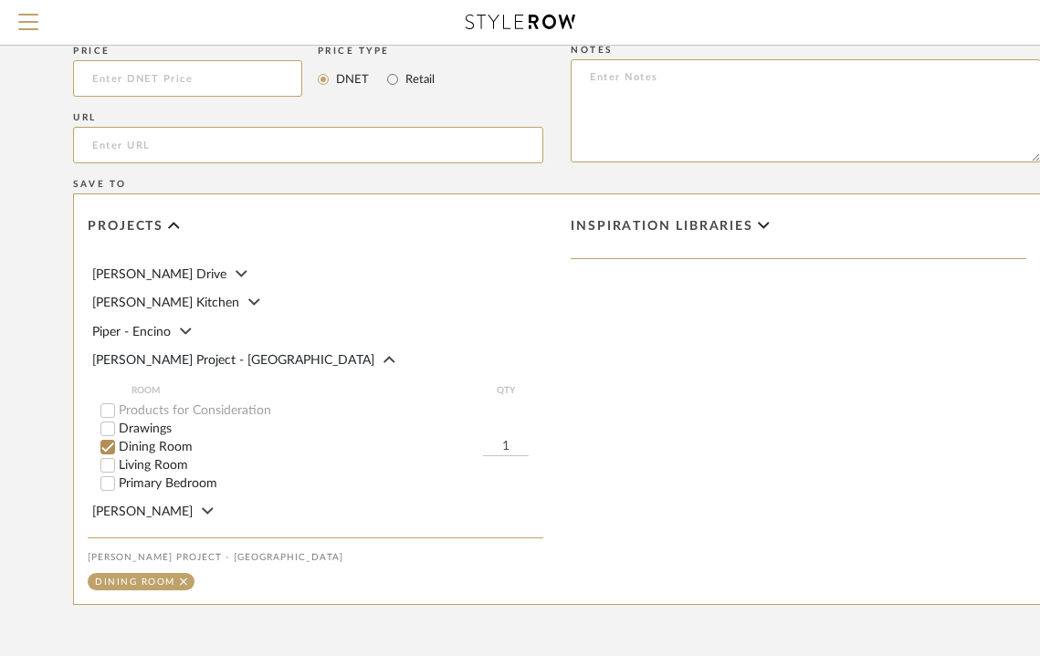
scroll to position [1184, 100]
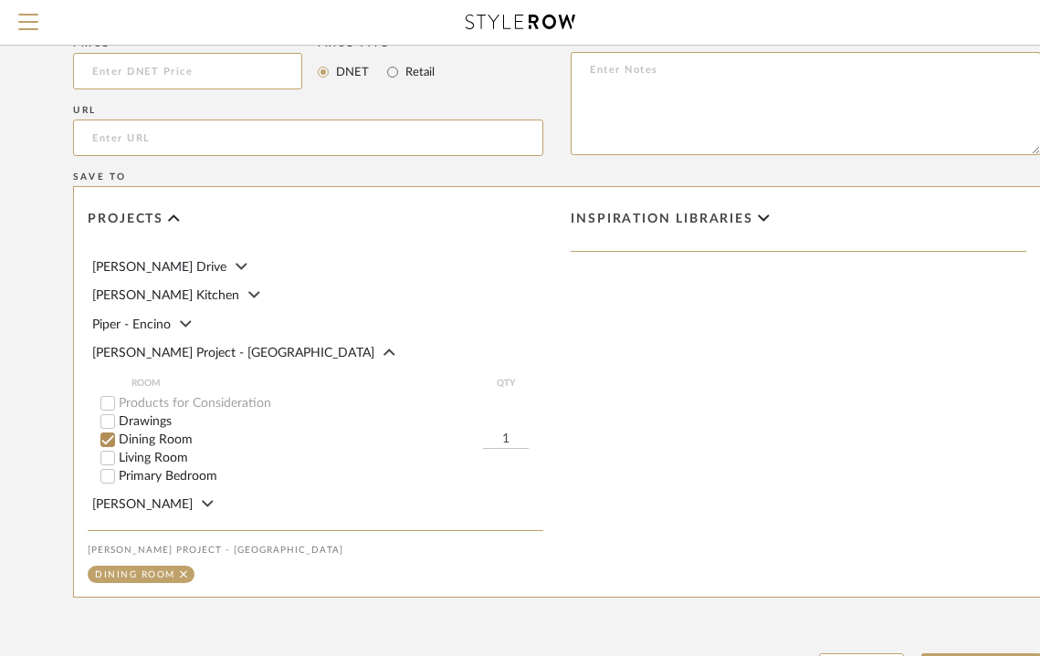
click at [507, 431] on input "1" at bounding box center [506, 440] width 46 height 18
type input "10"
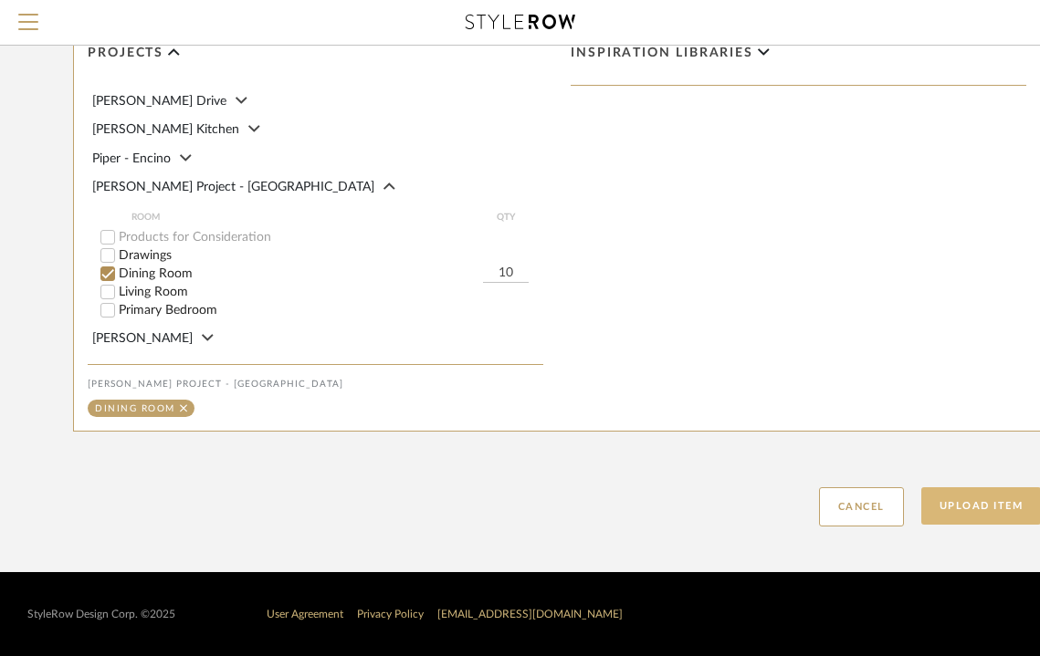
click at [996, 504] on button "Upload Item" at bounding box center [981, 505] width 120 height 37
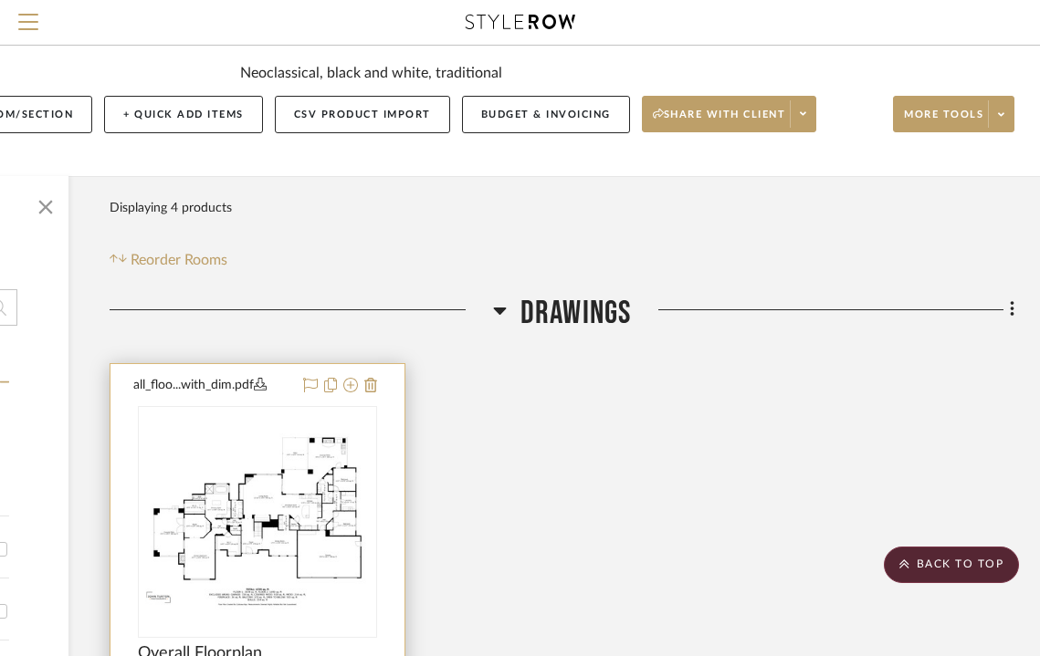
scroll to position [125, 275]
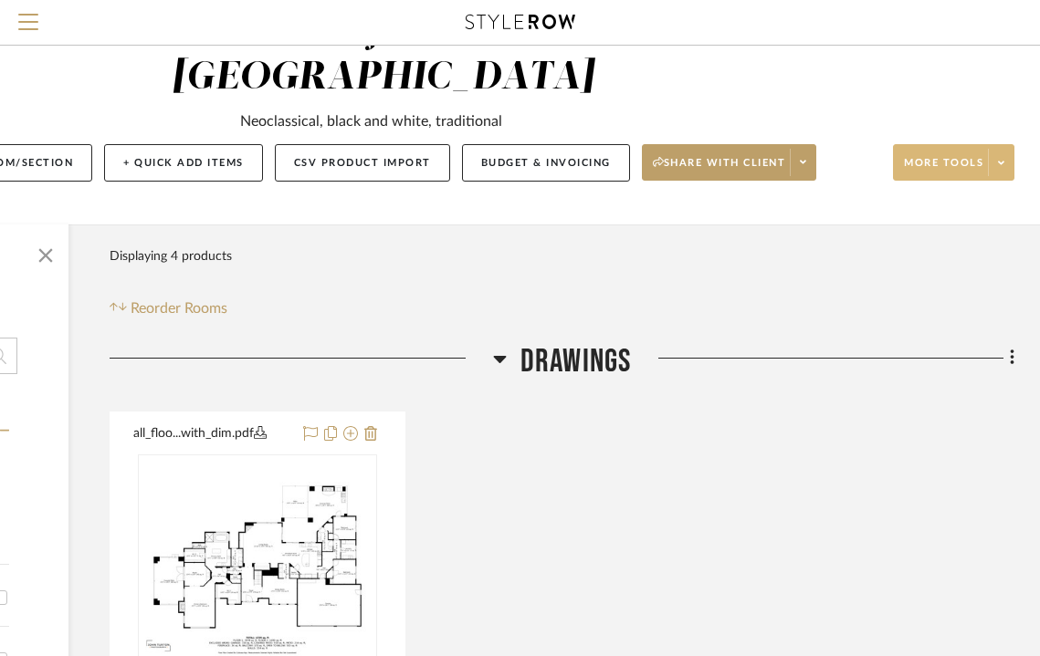
click at [947, 156] on span "More tools" at bounding box center [943, 169] width 79 height 27
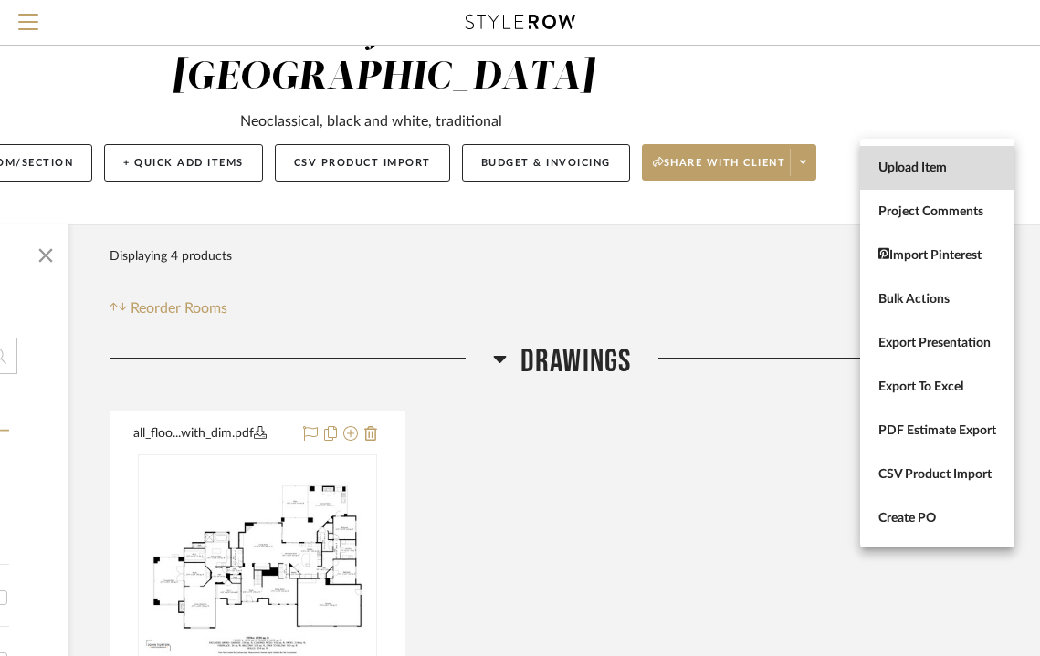
click at [945, 162] on span "Upload Item" at bounding box center [937, 168] width 118 height 16
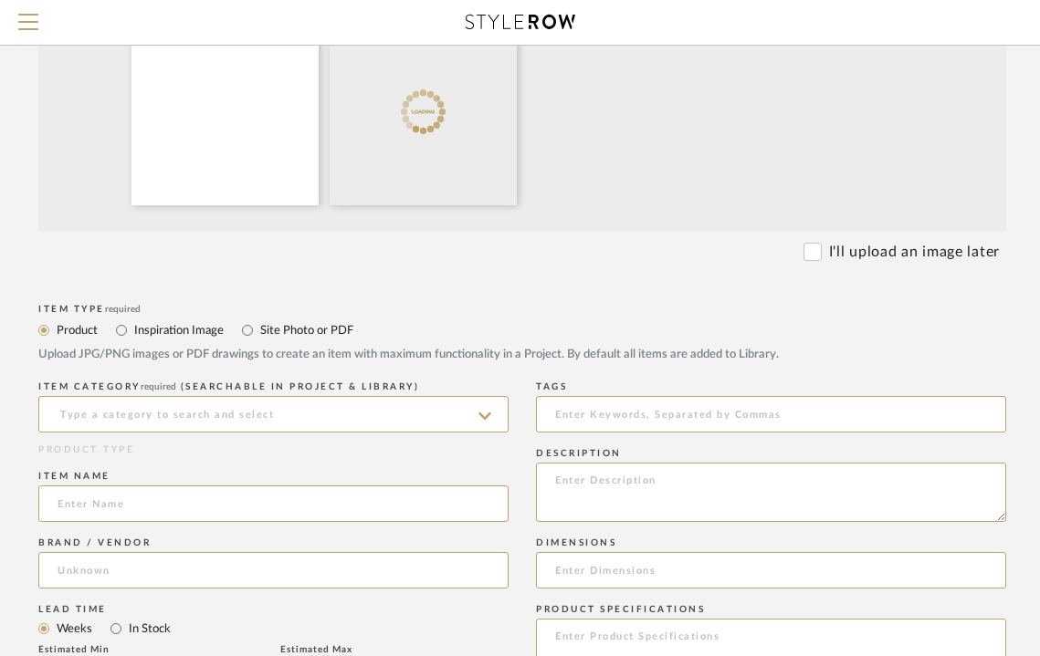
scroll to position [526, 135]
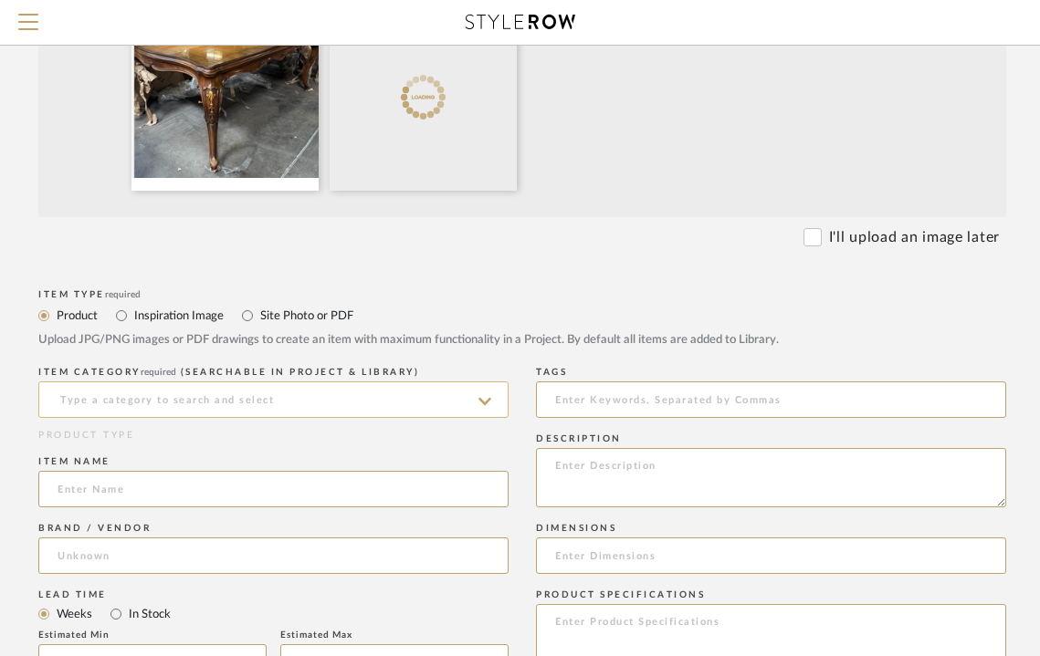
click at [125, 403] on input at bounding box center [273, 400] width 470 height 37
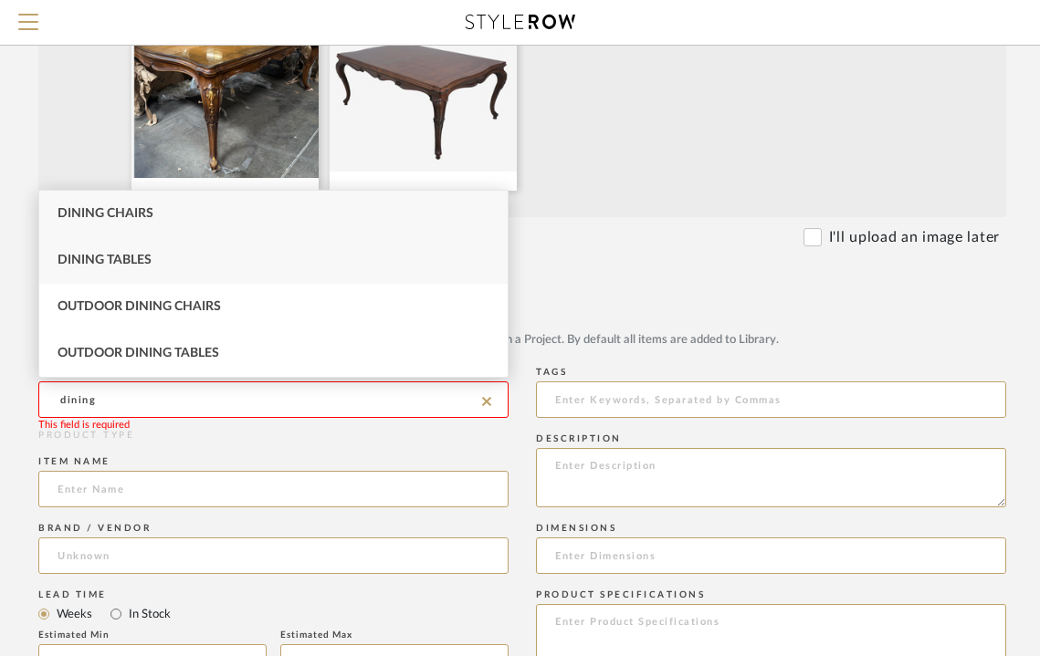
click at [159, 263] on div "Dining Tables" at bounding box center [273, 260] width 468 height 47
type input "Dining Tables"
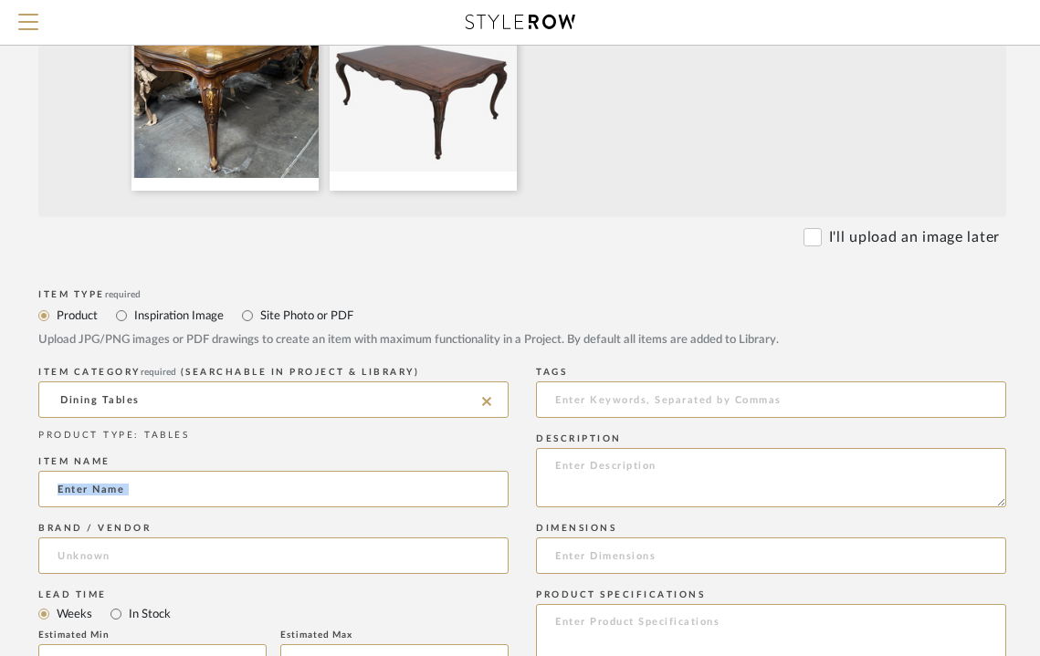
drag, startPoint x: 168, startPoint y: 519, endPoint x: 165, endPoint y: 508, distance: 11.3
click at [168, 517] on div "ITEM CATEGORY required (Searchable in Project & Library) Dining Tables PRODUCT …" at bounding box center [273, 593] width 470 height 463
click at [168, 497] on input at bounding box center [273, 489] width 470 height 37
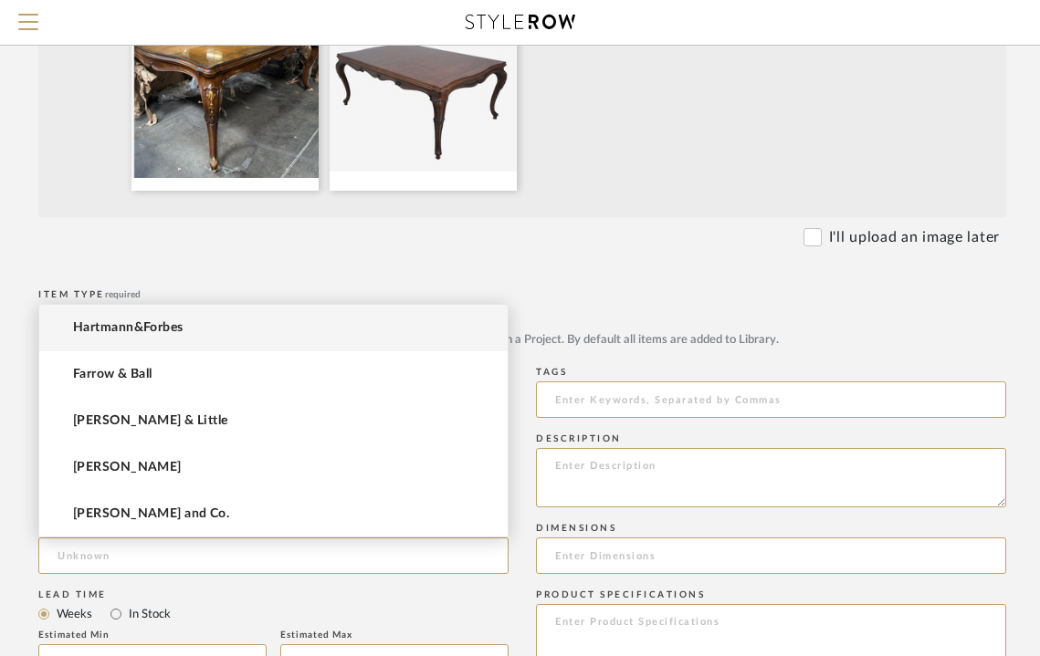
click at [789, 280] on form "Bulk upload images - create multiple items Import from Pinterest - create items…" at bounding box center [522, 592] width 1163 height 1518
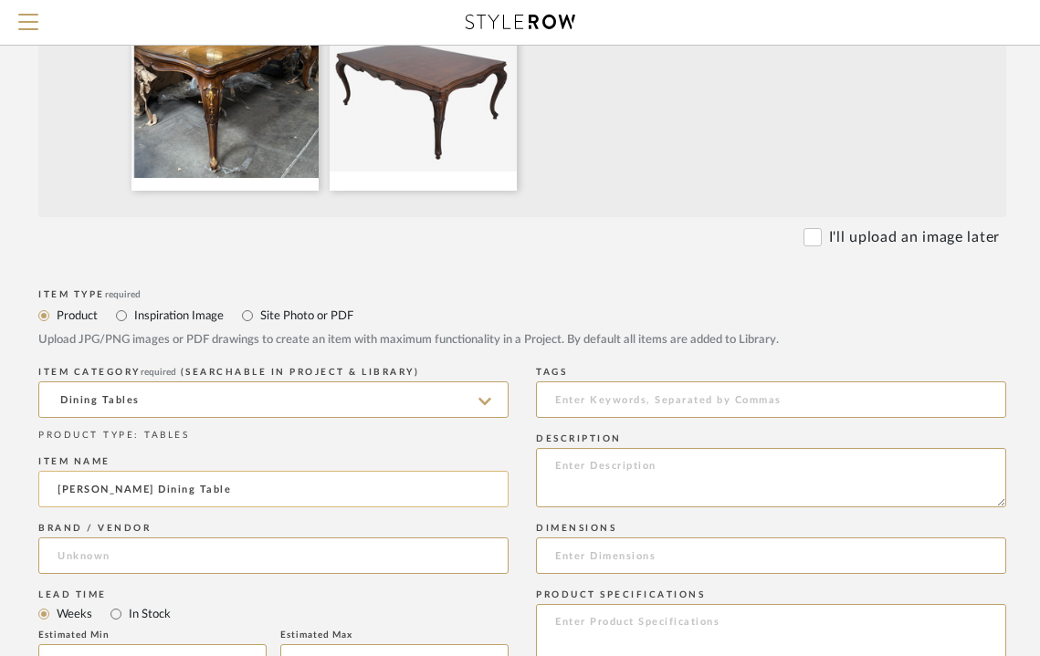
click at [103, 489] on input "Karges Dining Table" at bounding box center [273, 489] width 470 height 37
click at [79, 488] on input "Karges Dining Table" at bounding box center [273, 489] width 470 height 37
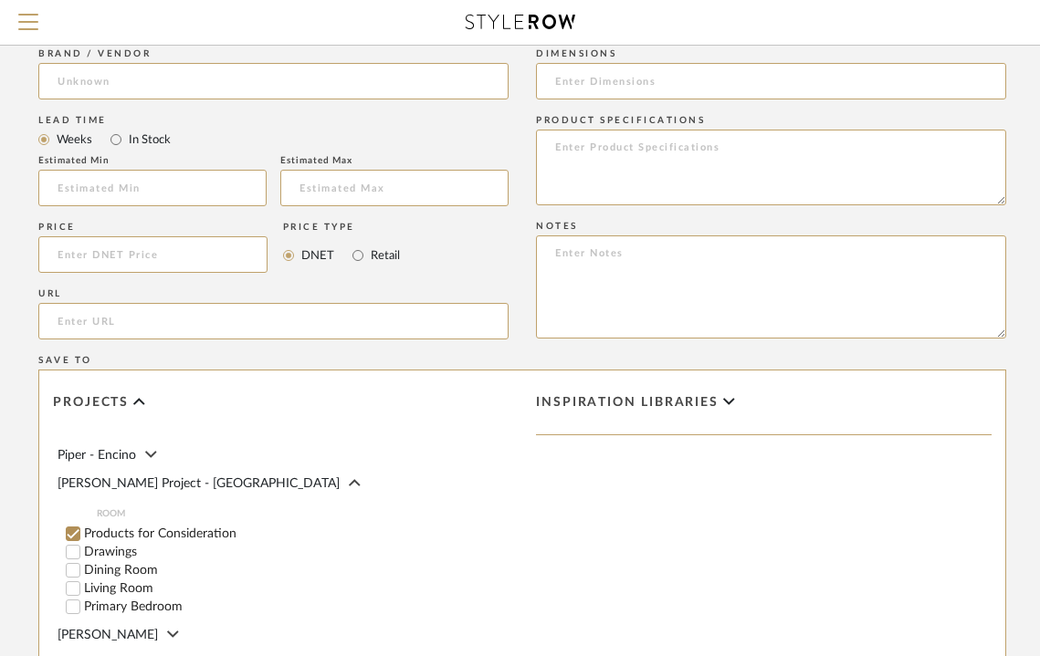
scroll to position [153, 0]
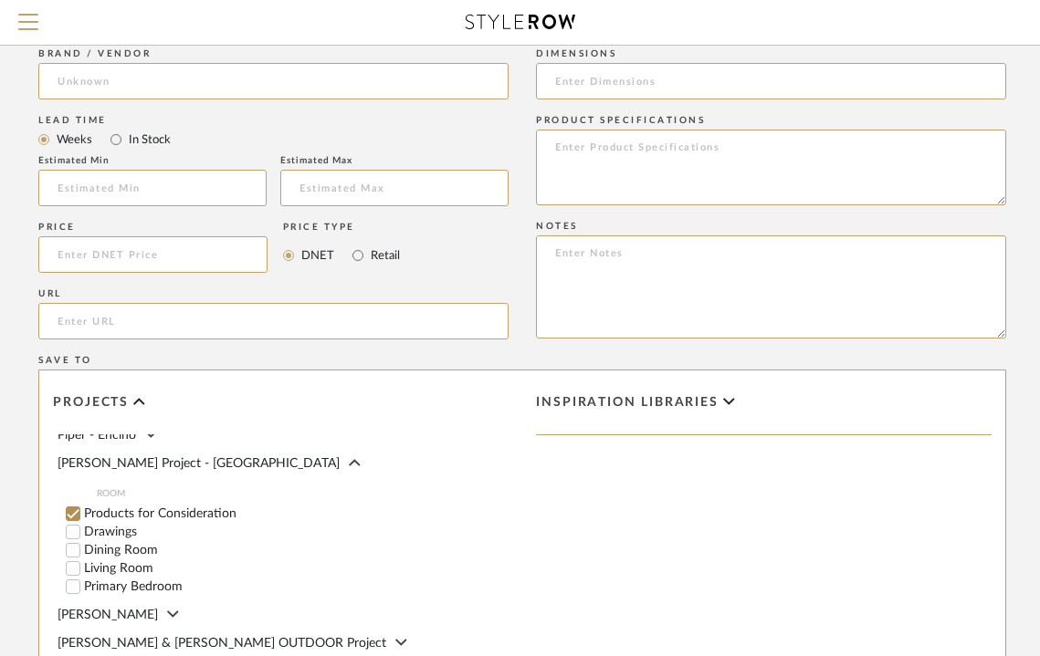
type input "Existing Dining Table"
click at [70, 543] on input "Dining Room" at bounding box center [73, 550] width 18 height 18
checkbox input "false"
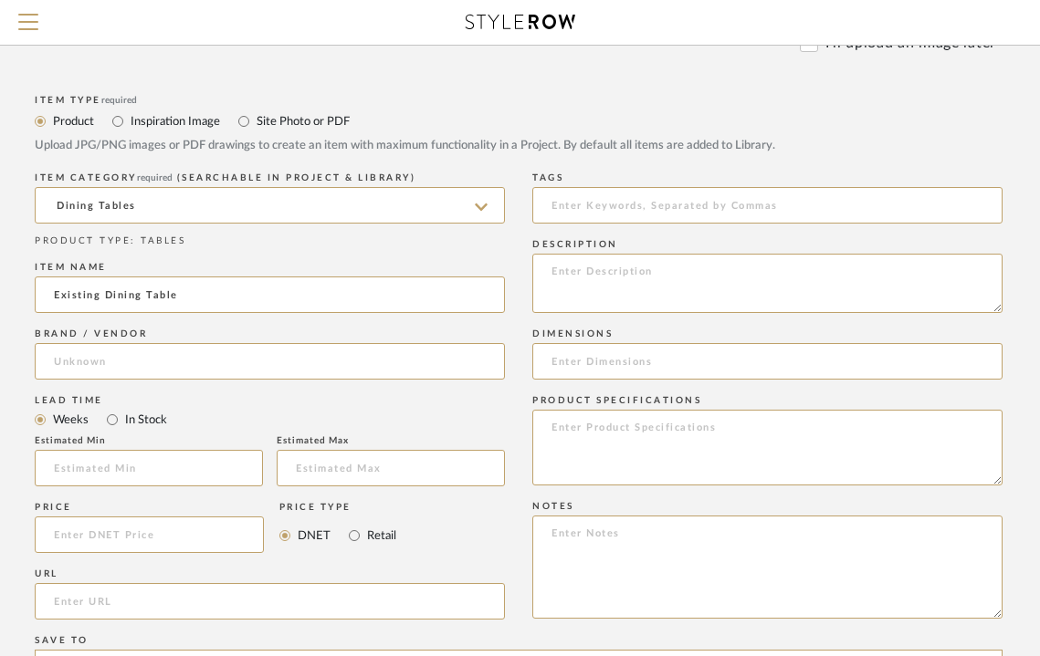
scroll to position [719, 139]
click at [634, 364] on input at bounding box center [767, 362] width 470 height 37
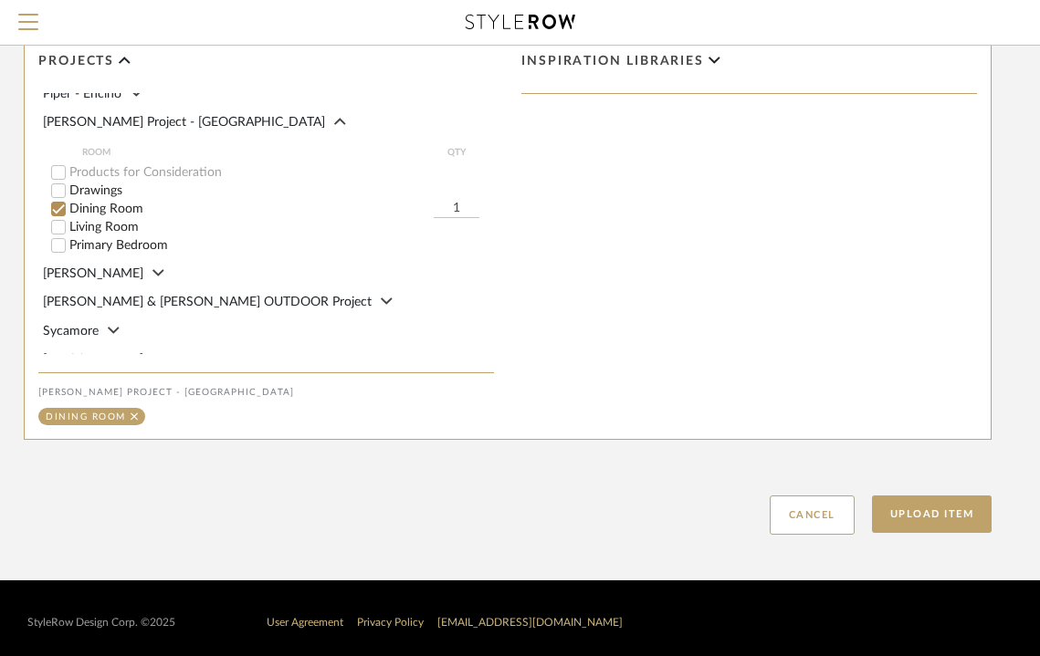
scroll to position [1344, 150]
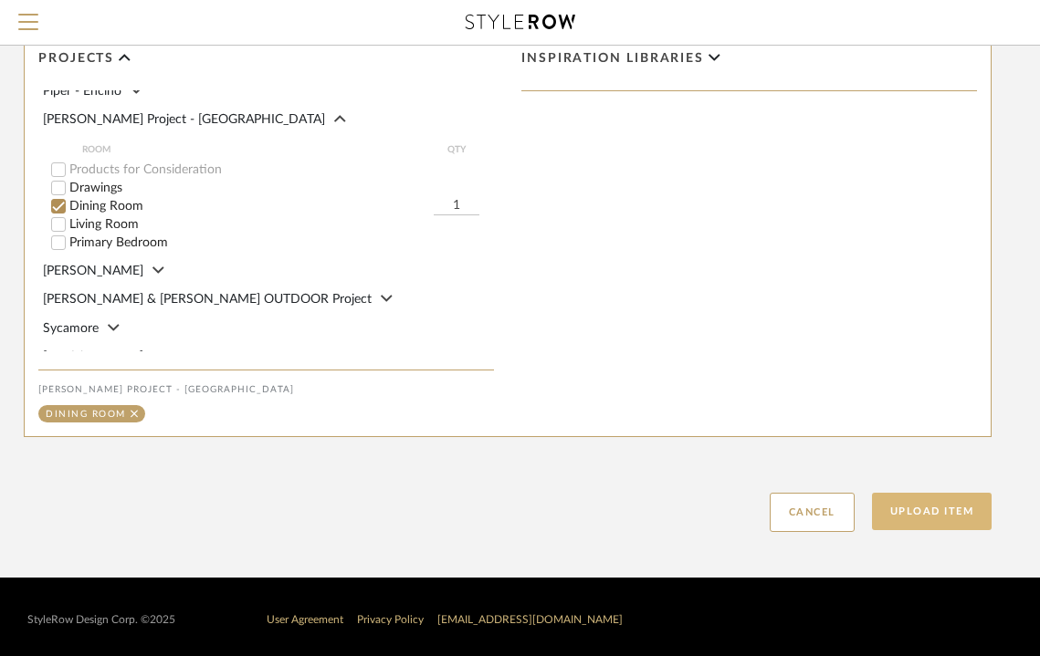
type input "122 x 49 x 30H"
click at [962, 513] on button "Upload Item" at bounding box center [932, 511] width 120 height 37
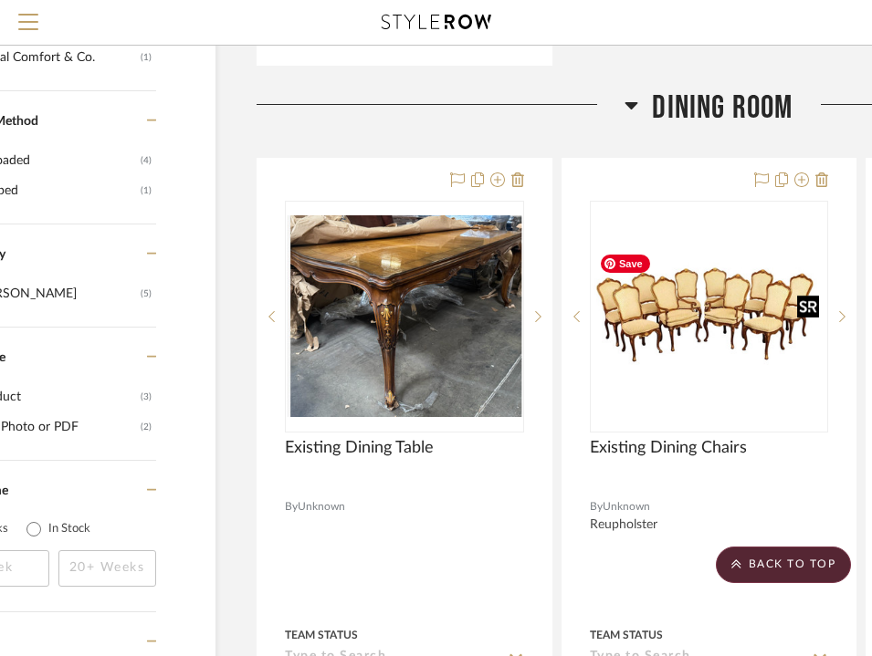
scroll to position [1225, 119]
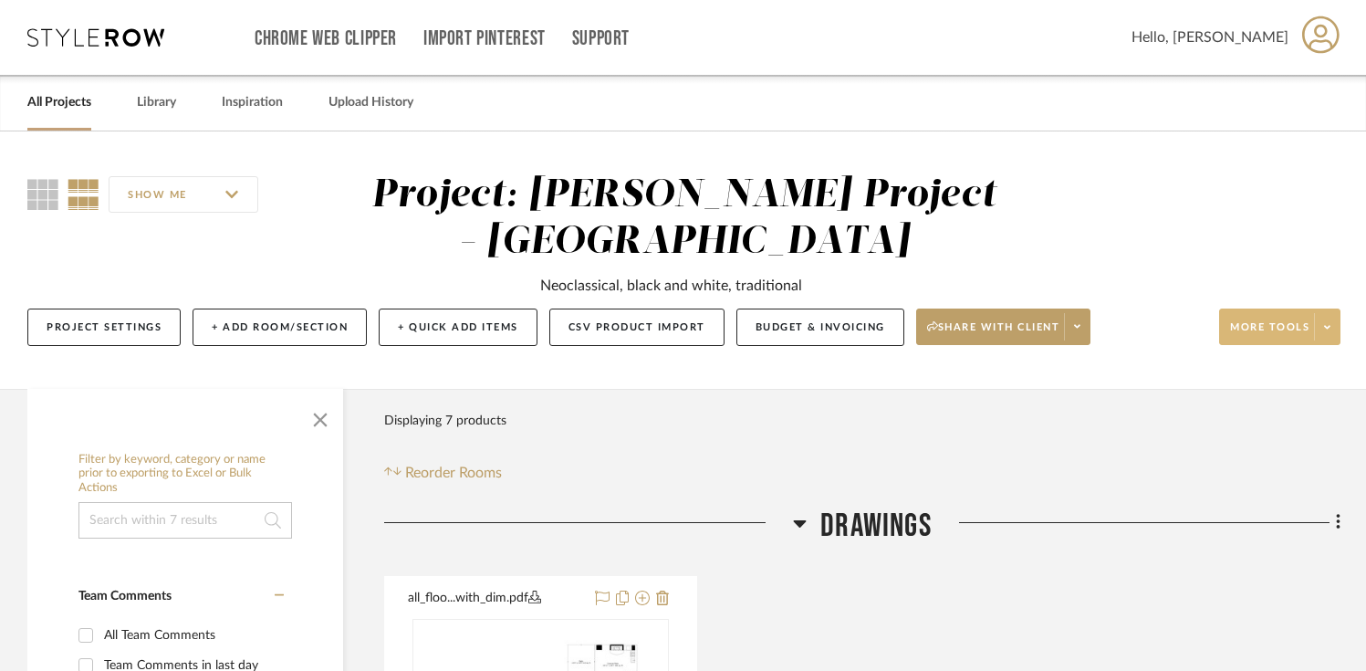
click at [1272, 327] on span "More tools" at bounding box center [1269, 333] width 79 height 27
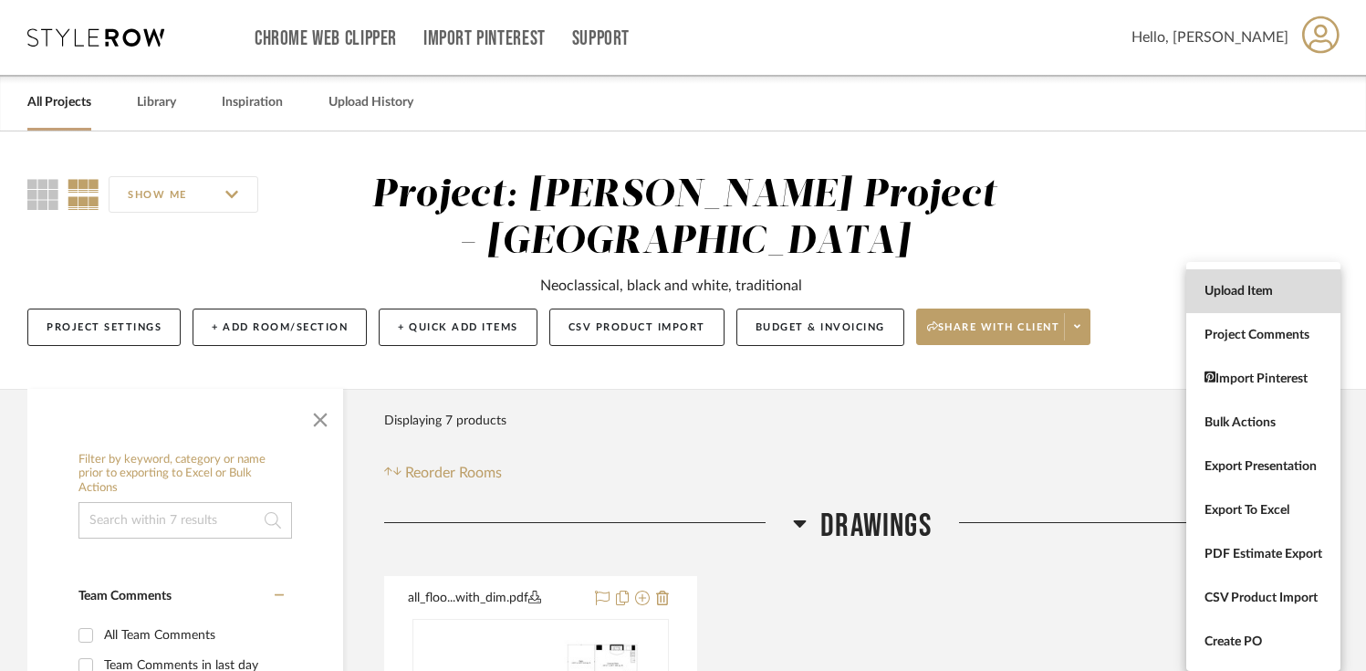
click at [1256, 305] on button "Upload Item" at bounding box center [1264, 291] width 154 height 44
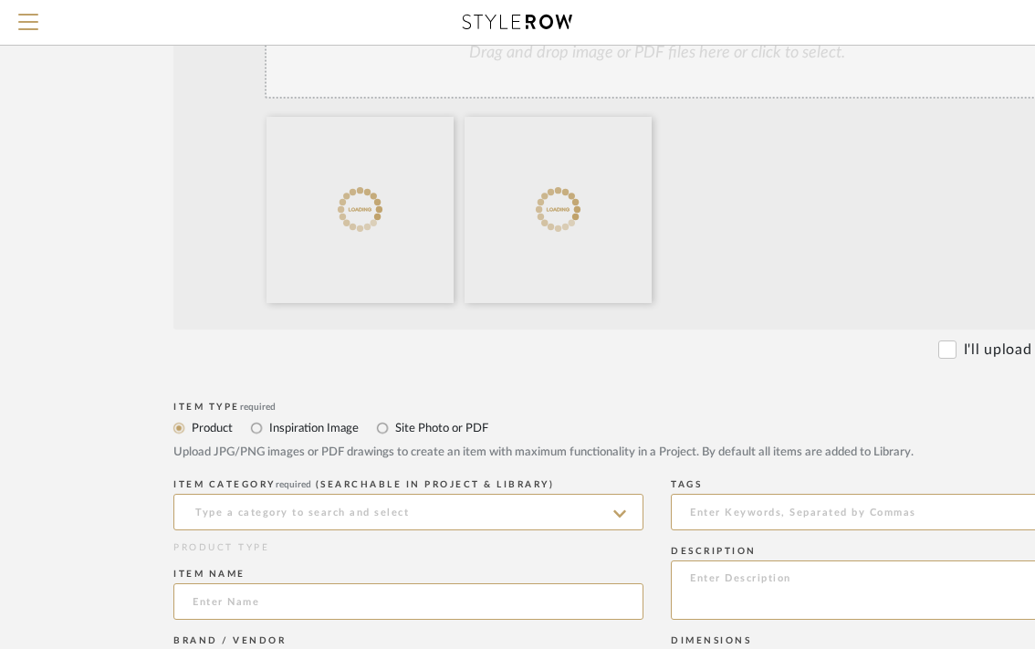
scroll to position [419, 0]
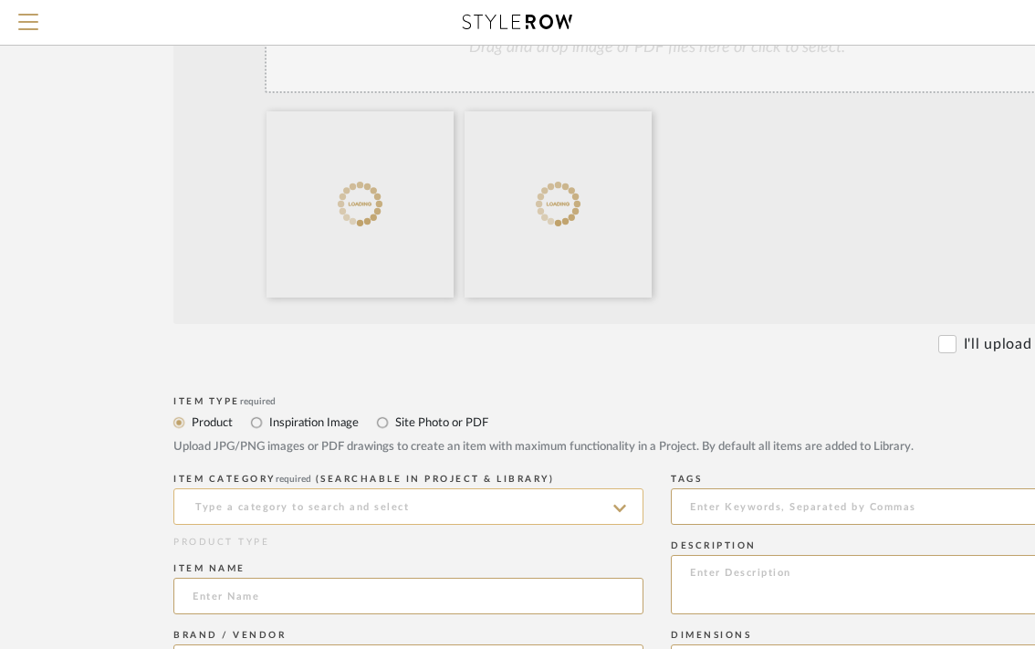
click at [331, 505] on input at bounding box center [408, 506] width 470 height 37
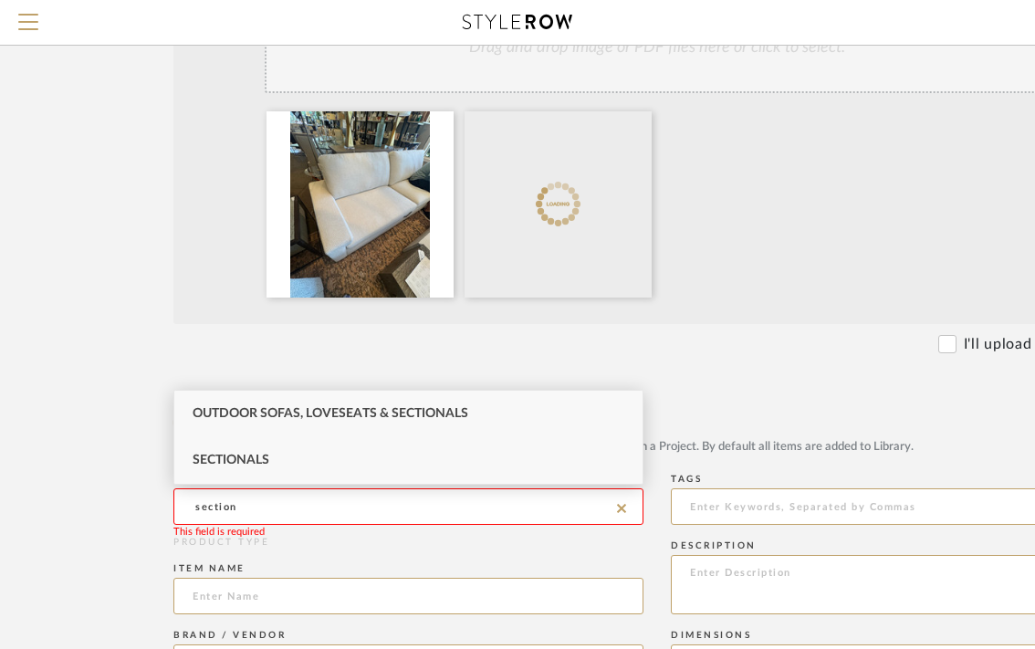
click at [288, 460] on div "Sectionals" at bounding box center [408, 460] width 468 height 47
type input "Sectionals"
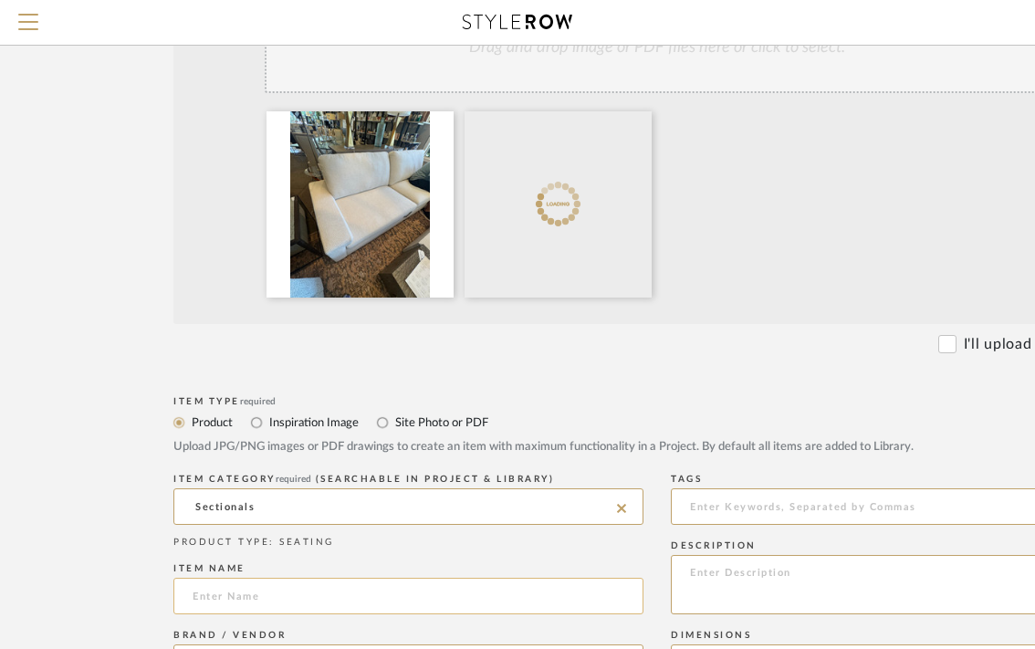
click at [264, 592] on input at bounding box center [408, 596] width 470 height 37
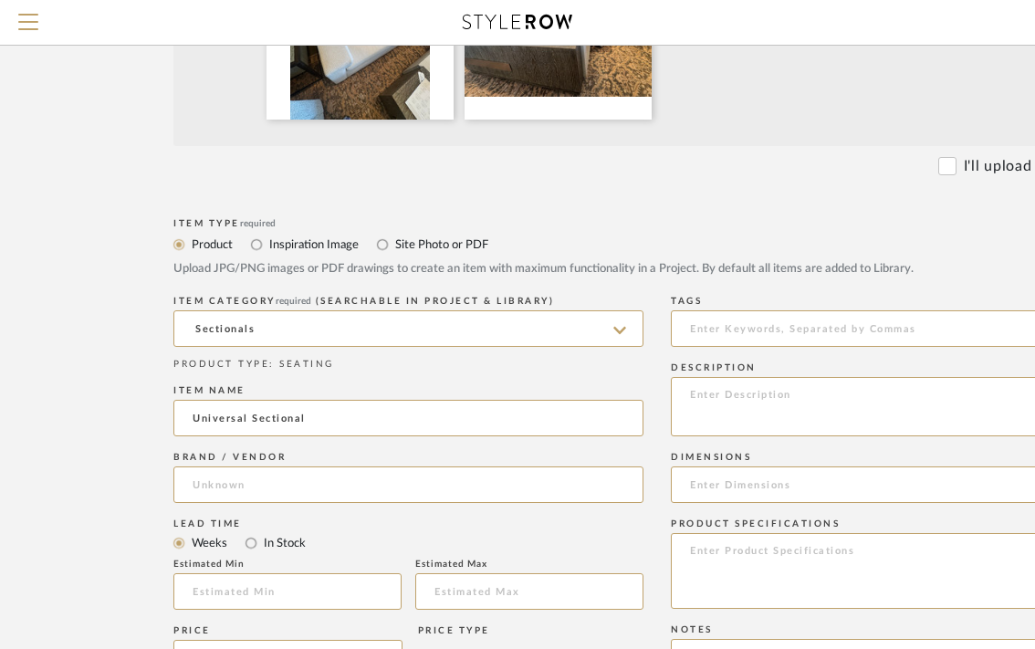
scroll to position [599, 0]
type input "Universal Sectional"
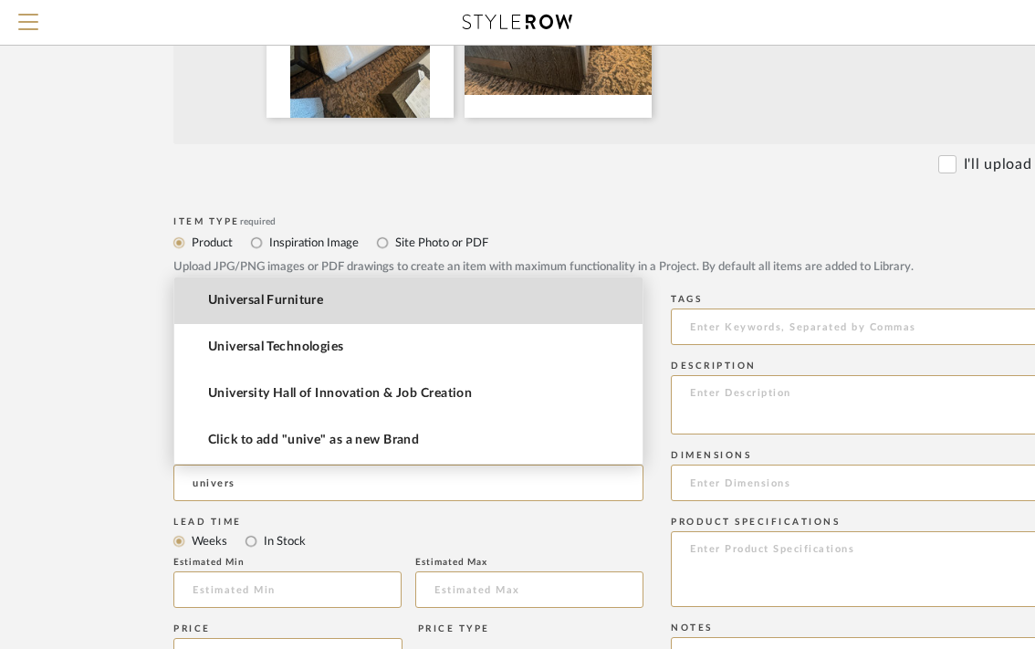
click at [252, 301] on span "Universal Furniture" at bounding box center [265, 301] width 115 height 16
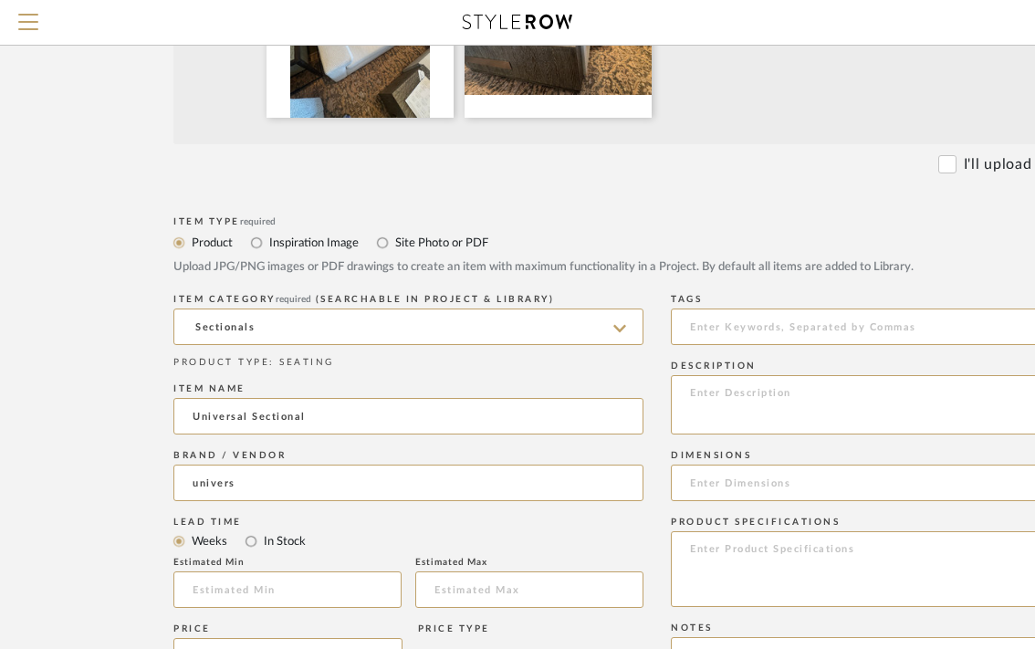
type input "Universal Furniture"
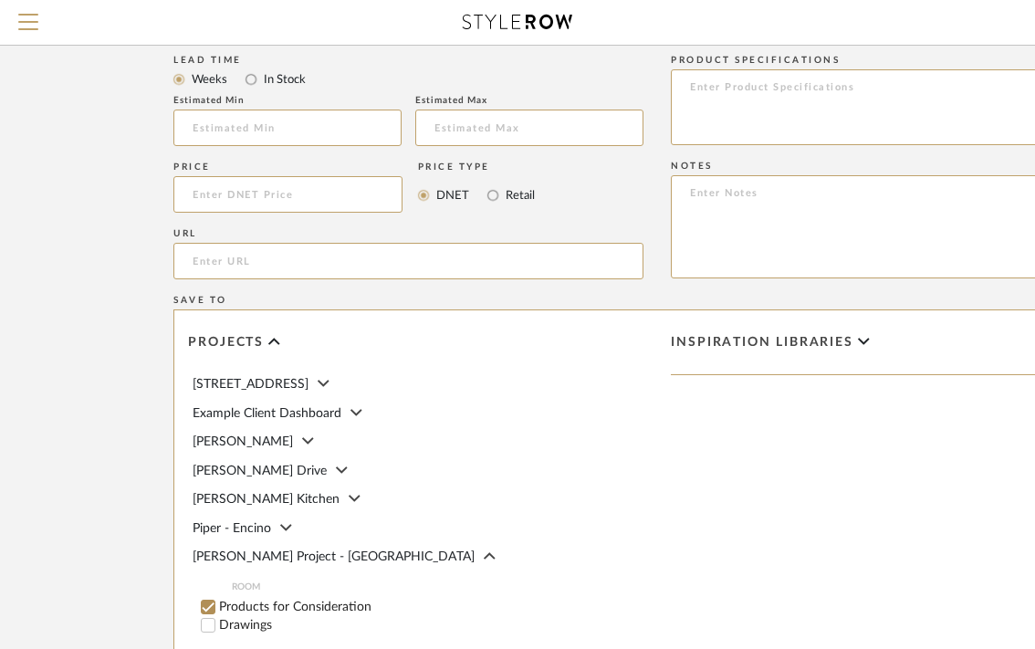
scroll to position [120, 0]
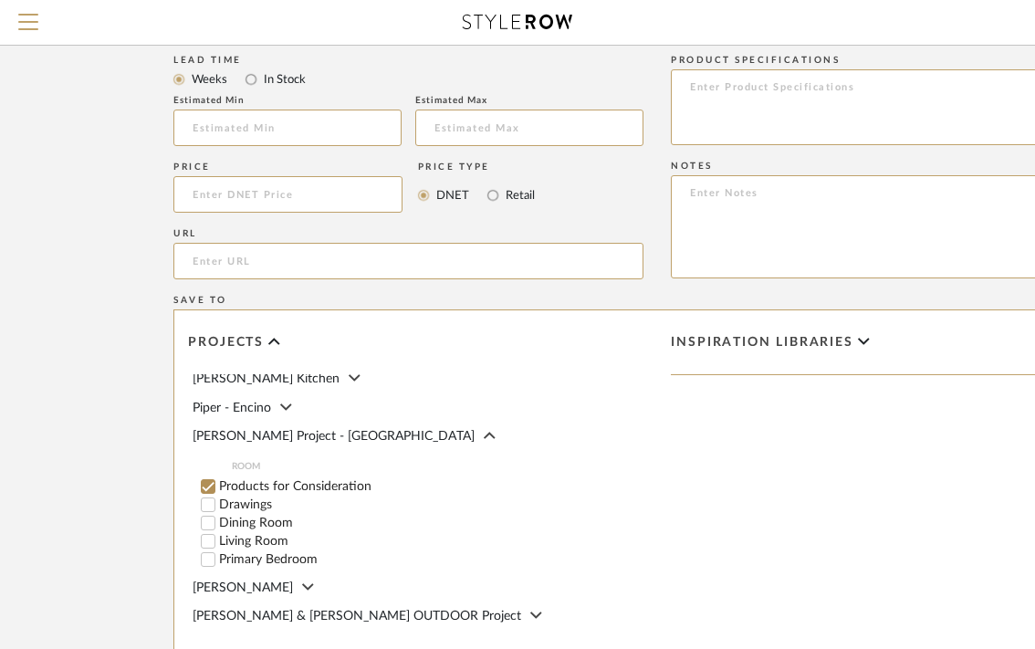
click at [217, 535] on div at bounding box center [209, 541] width 18 height 18
checkbox input "false"
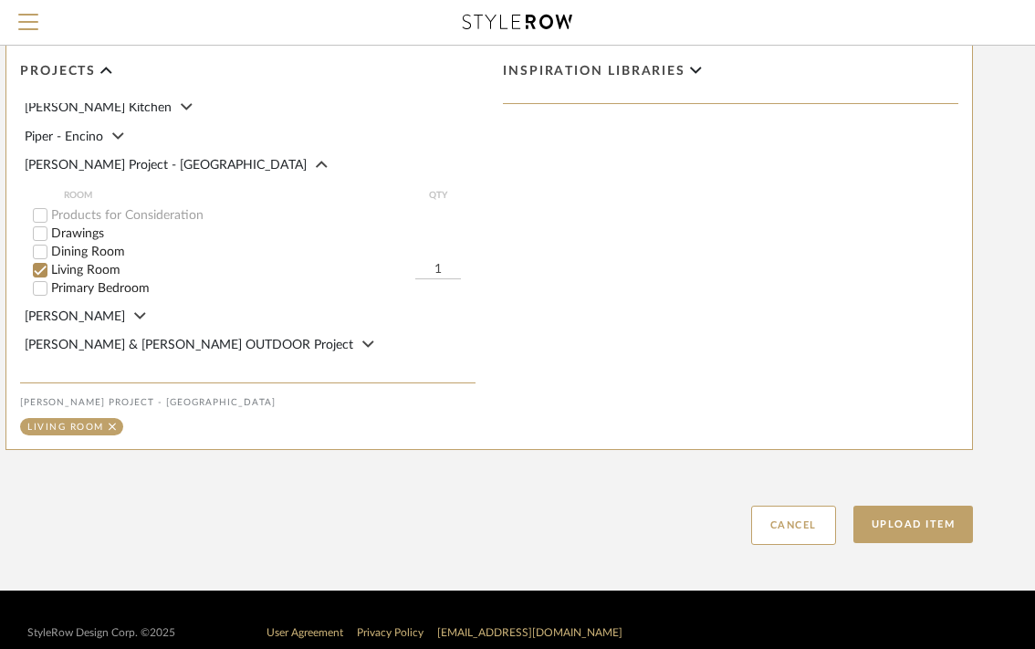
scroll to position [1332, 279]
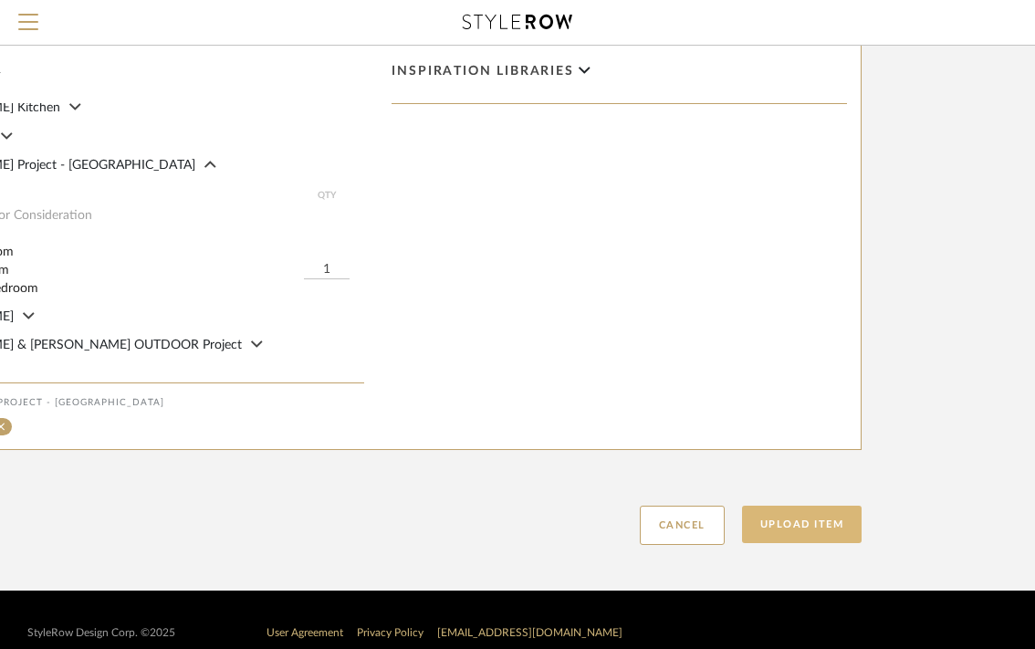
click at [812, 523] on button "Upload Item" at bounding box center [802, 524] width 120 height 37
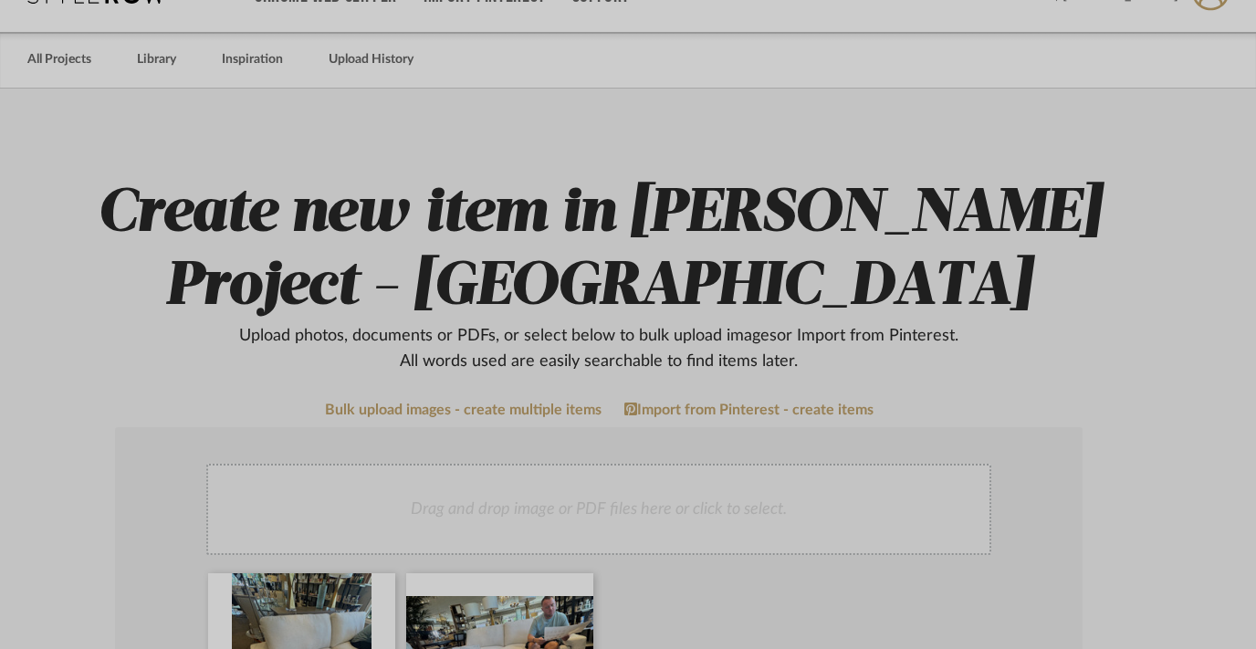
scroll to position [0, 58]
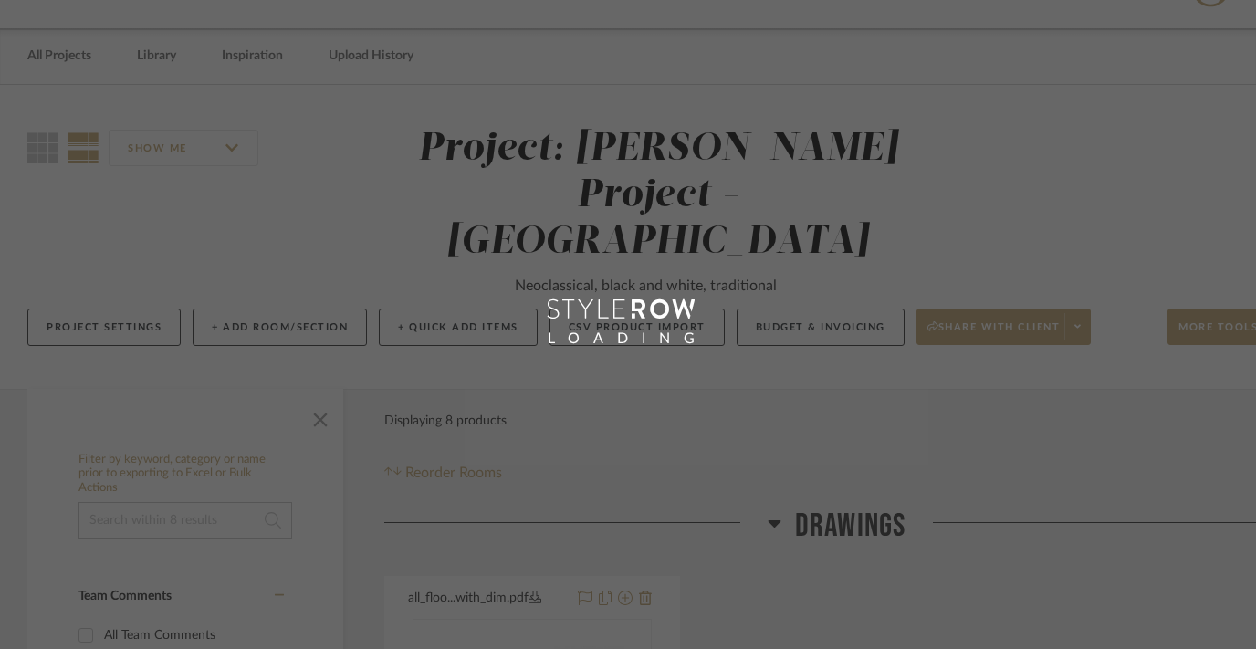
scroll to position [47, 0]
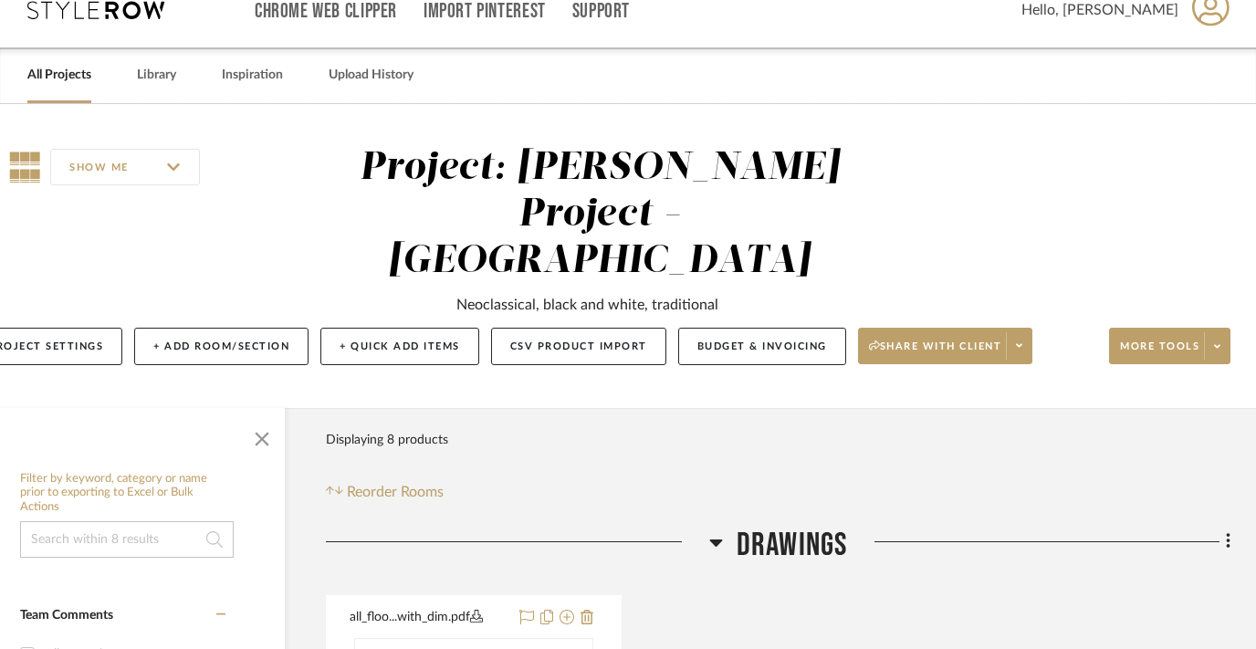
scroll to position [0, 58]
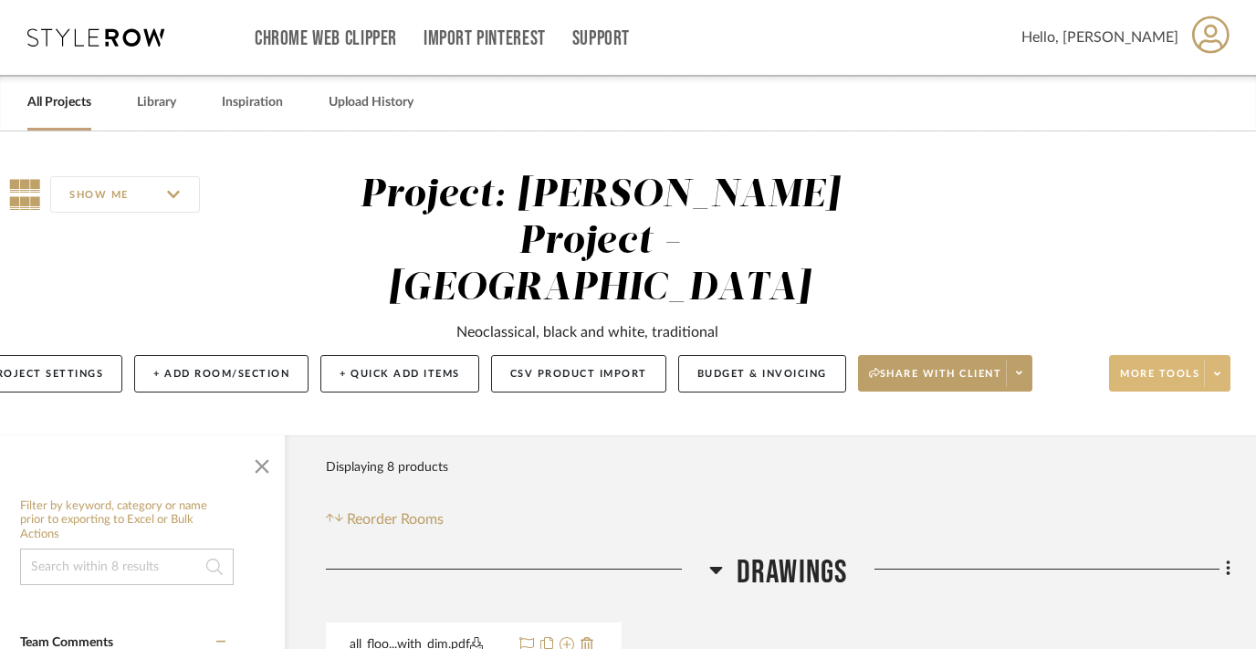
click at [1177, 367] on span "More tools" at bounding box center [1159, 380] width 79 height 27
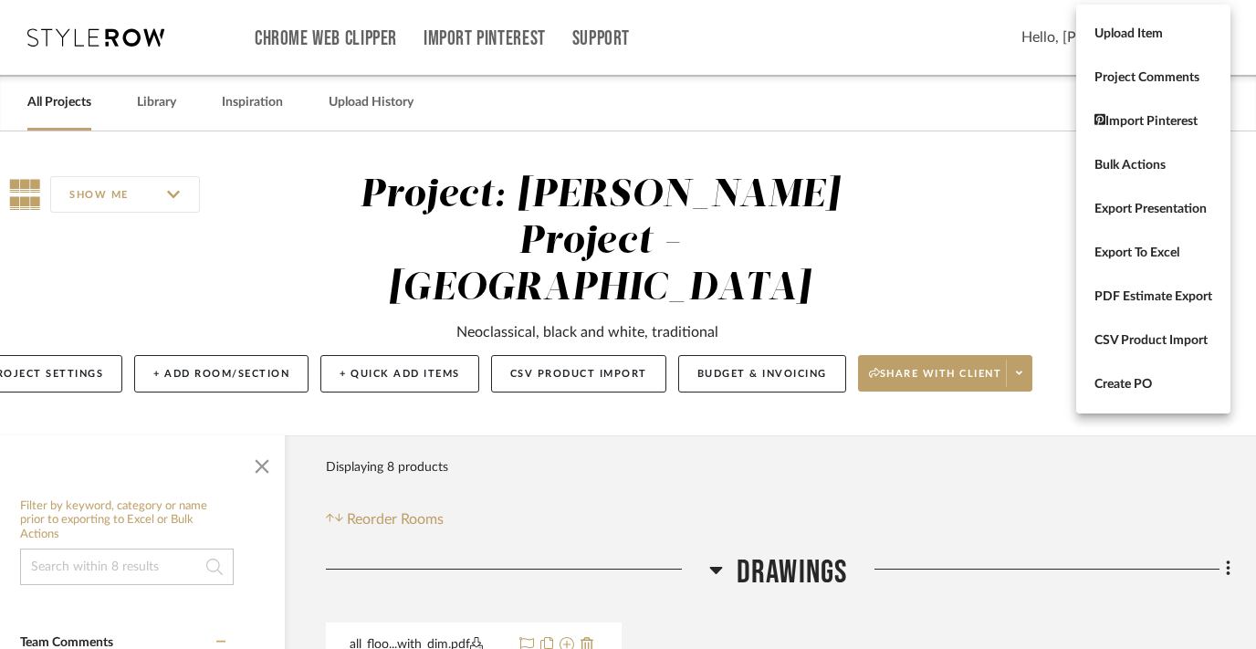
click at [710, 448] on div at bounding box center [628, 324] width 1256 height 649
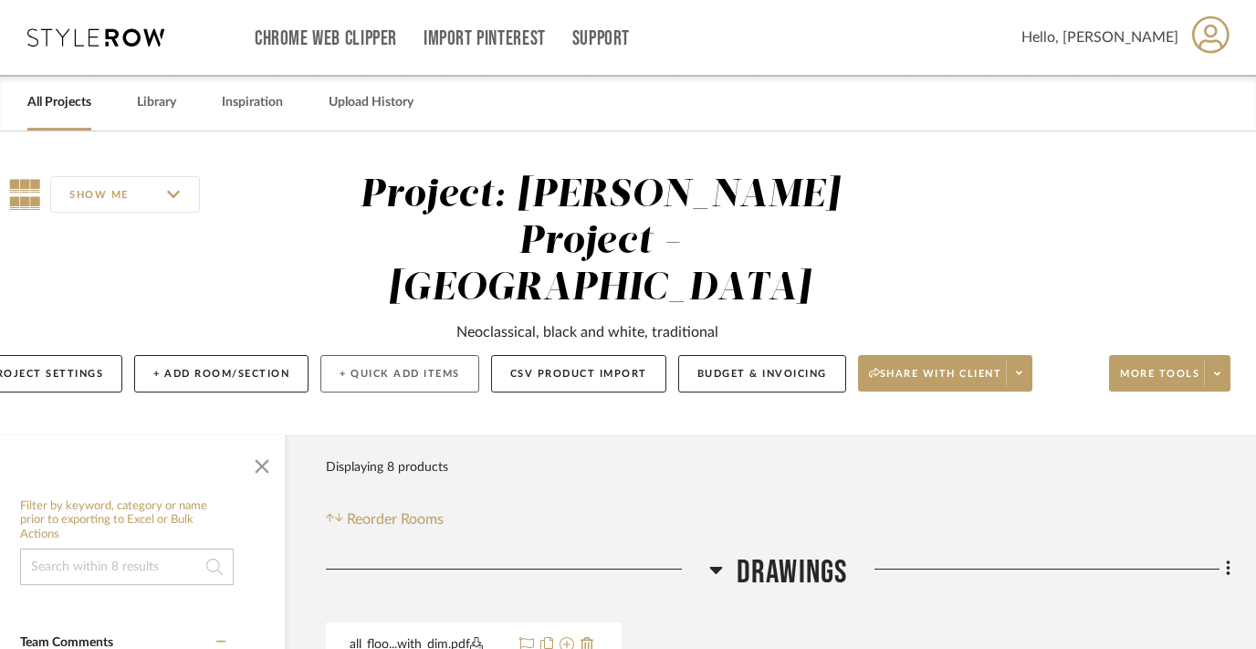
click at [419, 355] on button "+ Quick Add Items" at bounding box center [399, 373] width 159 height 37
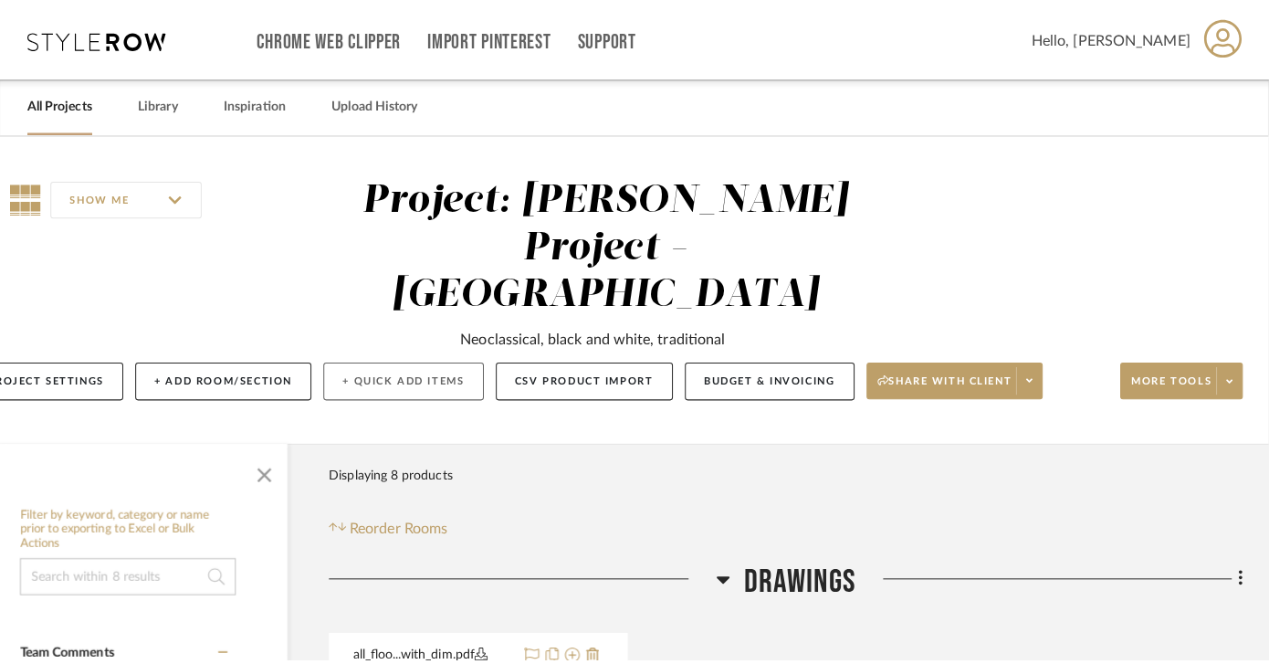
scroll to position [0, 0]
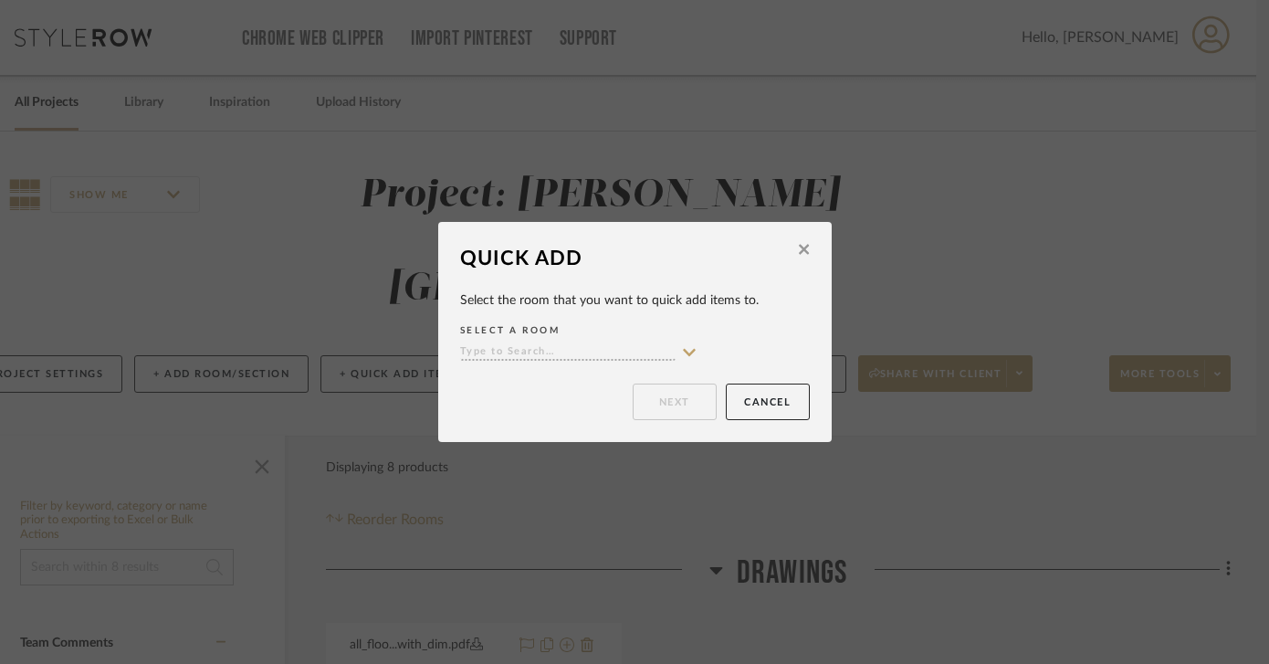
click at [519, 347] on input at bounding box center [567, 352] width 215 height 17
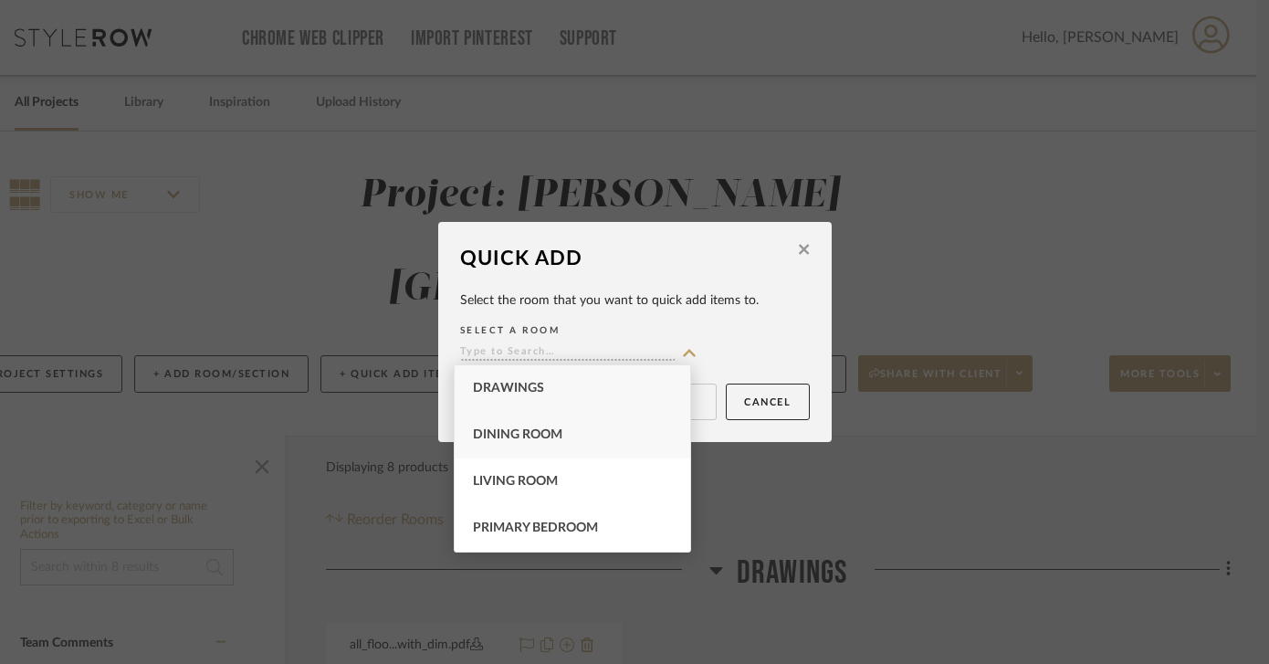
click at [519, 446] on div "Dining Room" at bounding box center [572, 435] width 235 height 47
type input "Dining Room"
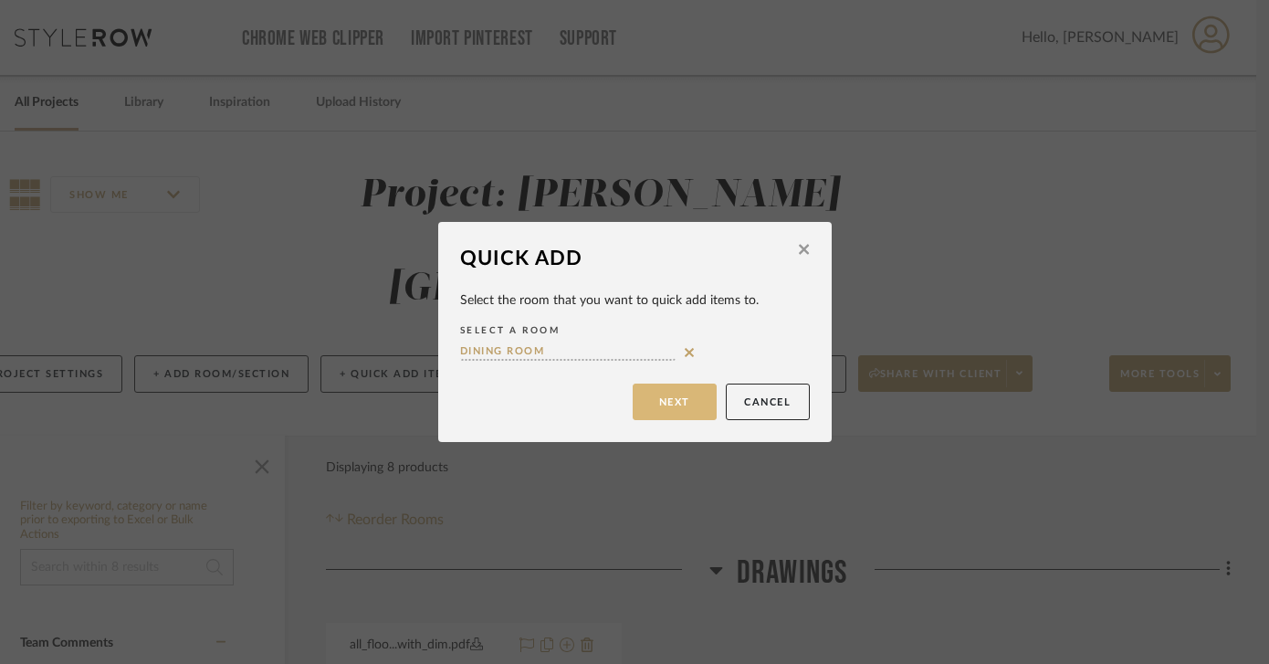
click at [685, 392] on button "Next" at bounding box center [675, 401] width 84 height 37
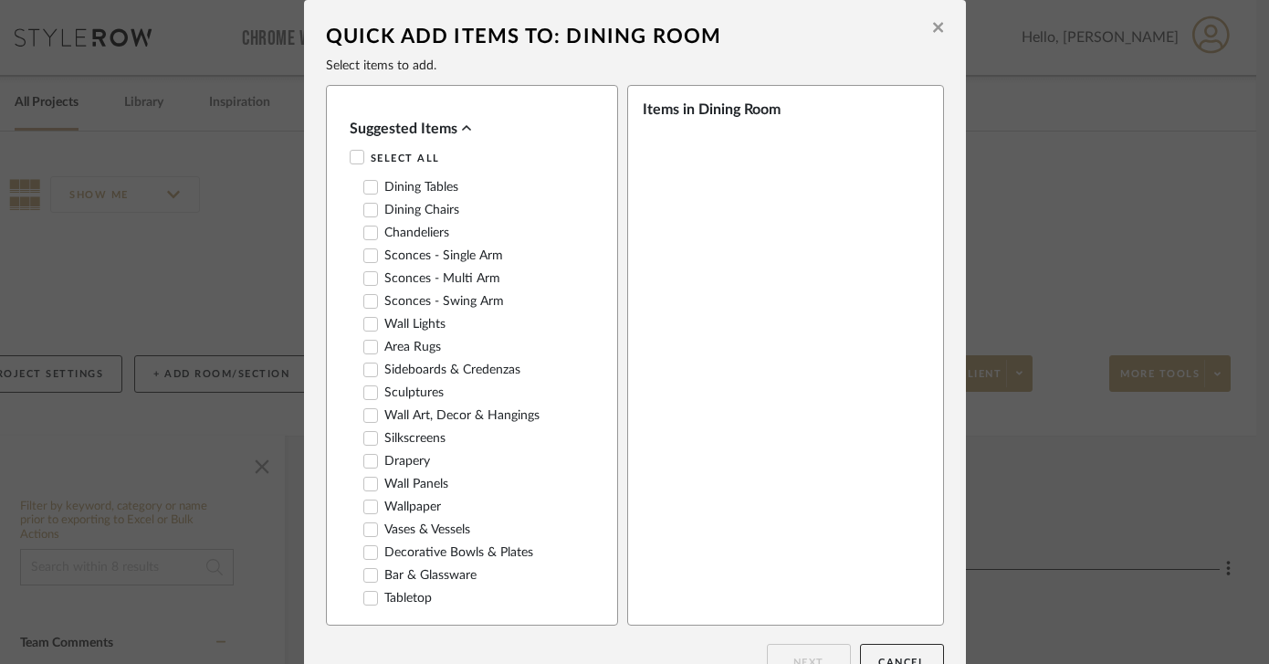
click at [379, 342] on label "Area Rugs" at bounding box center [402, 348] width 78 height 16
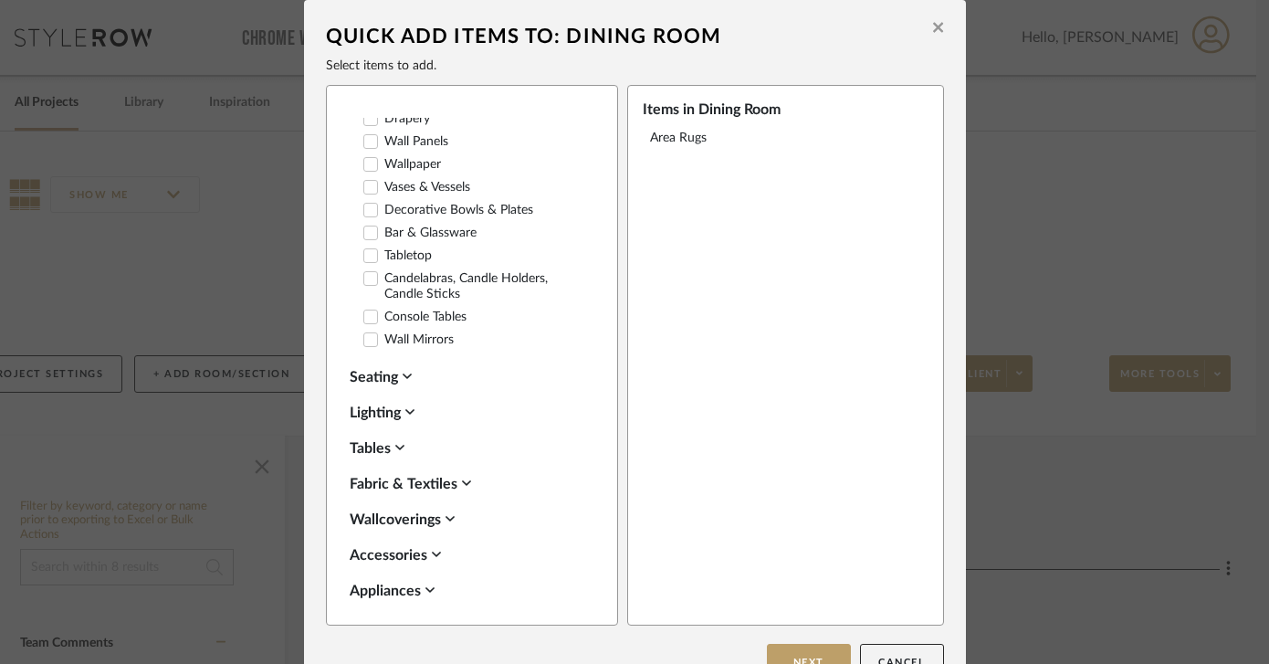
scroll to position [350, 0]
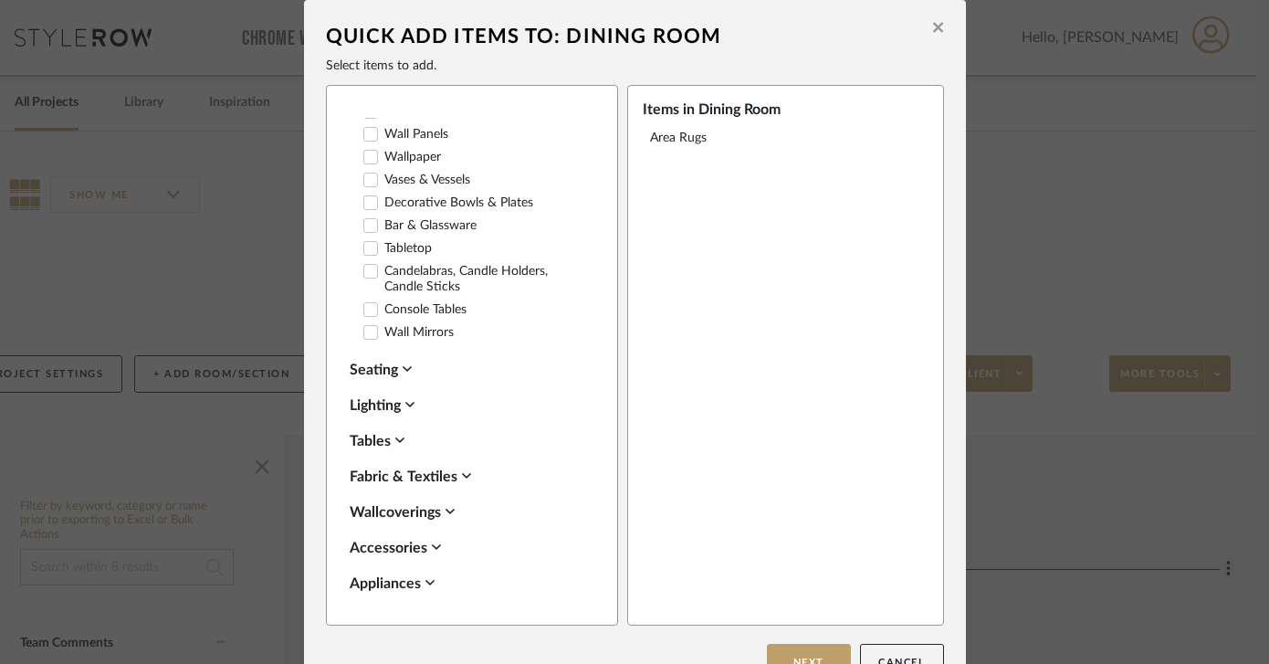
click at [371, 472] on div "Fabric & Textiles" at bounding box center [467, 476] width 235 height 22
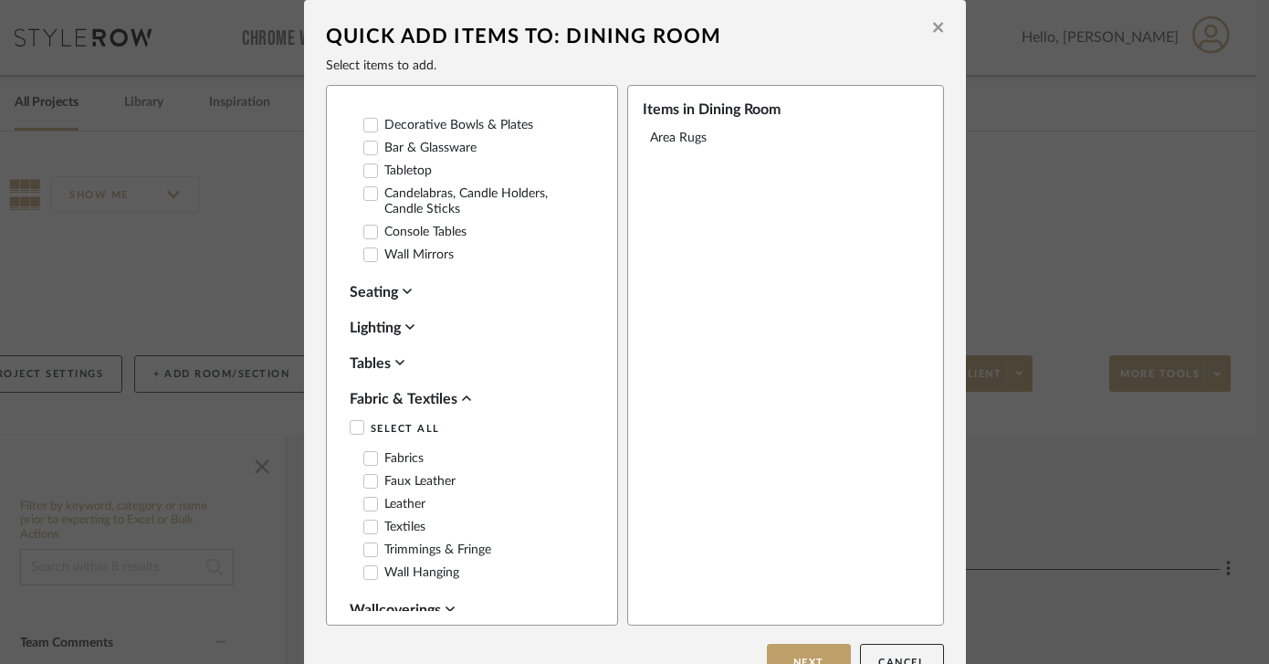
scroll to position [454, 0]
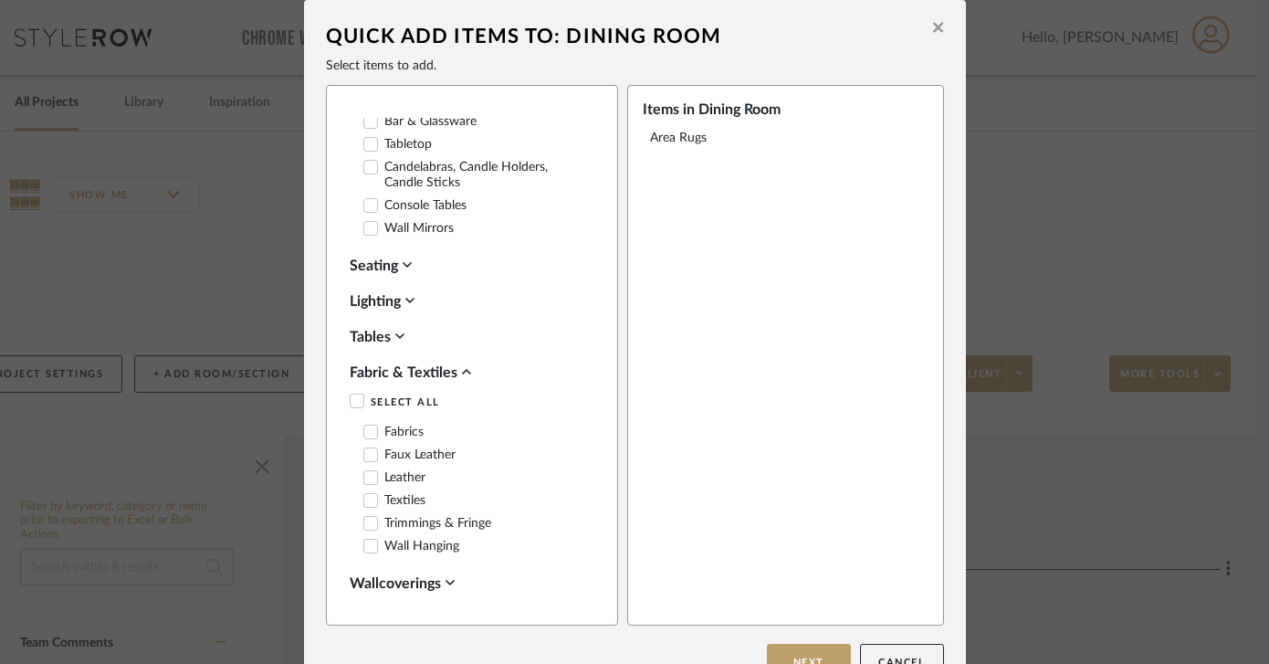
click at [365, 425] on icon at bounding box center [370, 431] width 13 height 13
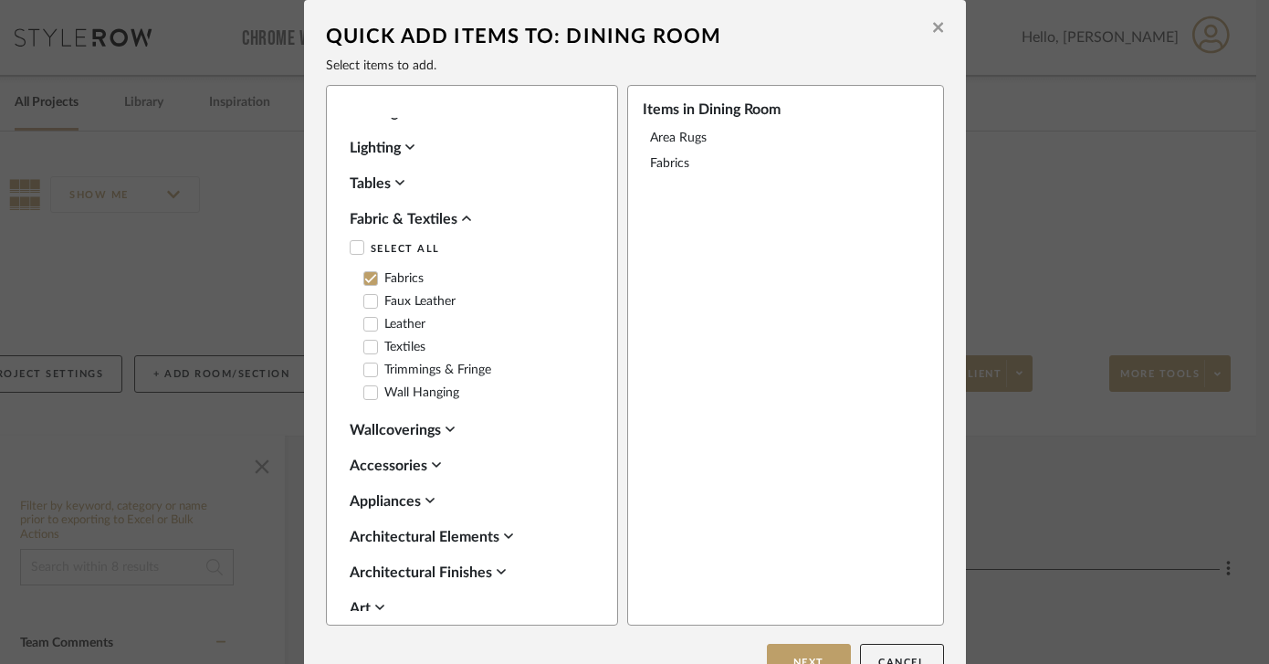
scroll to position [38, 0]
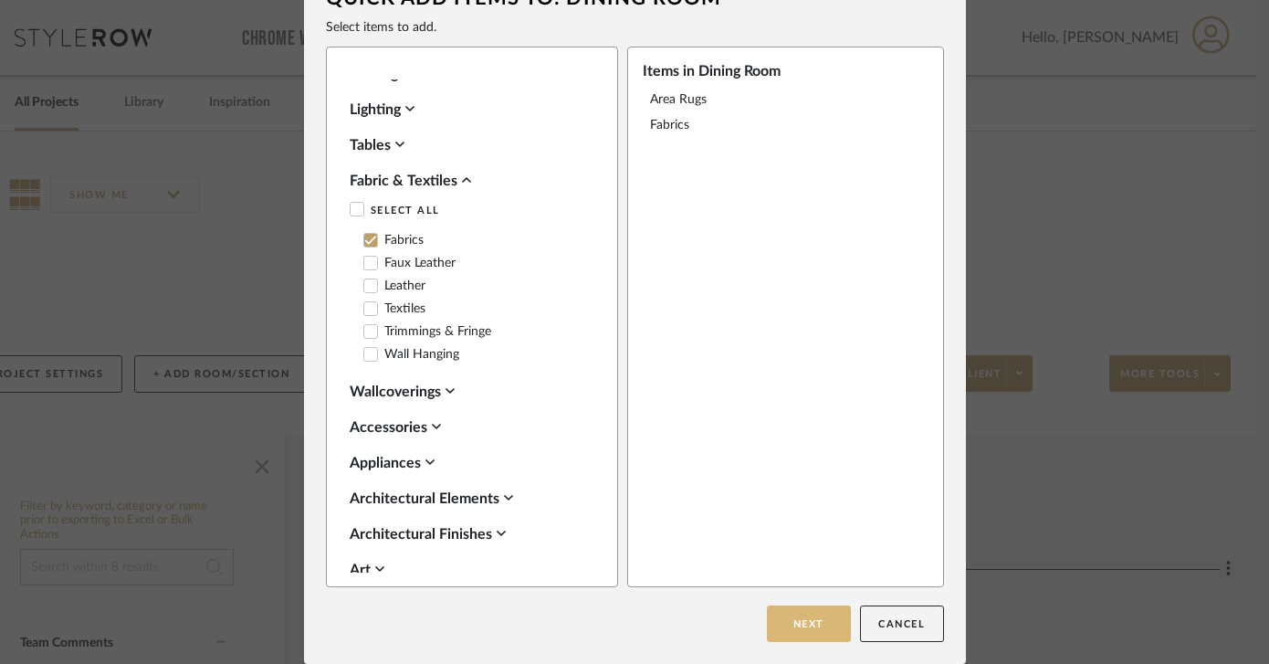
click at [773, 622] on button "Next" at bounding box center [809, 623] width 84 height 37
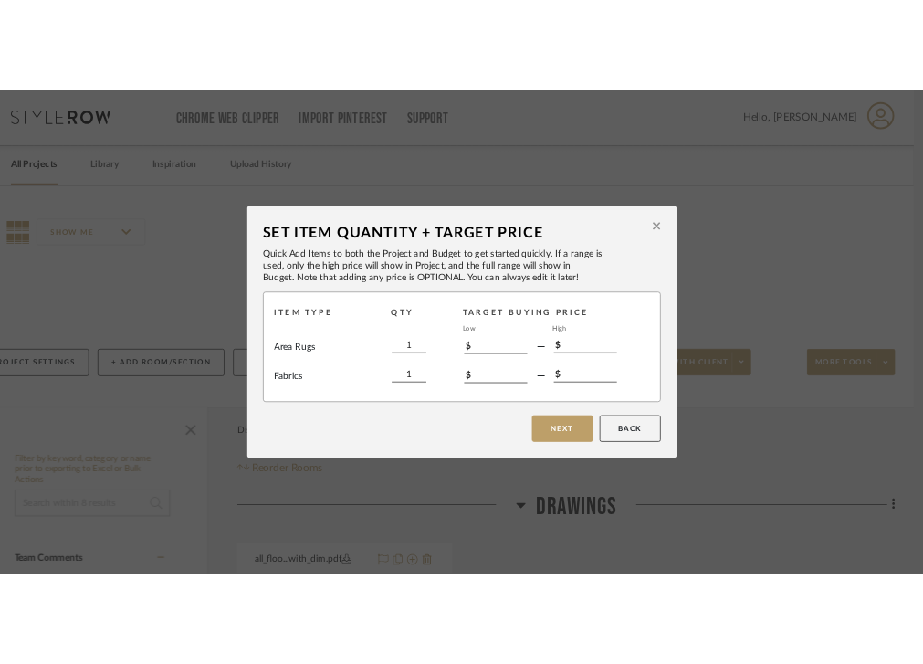
scroll to position [0, 0]
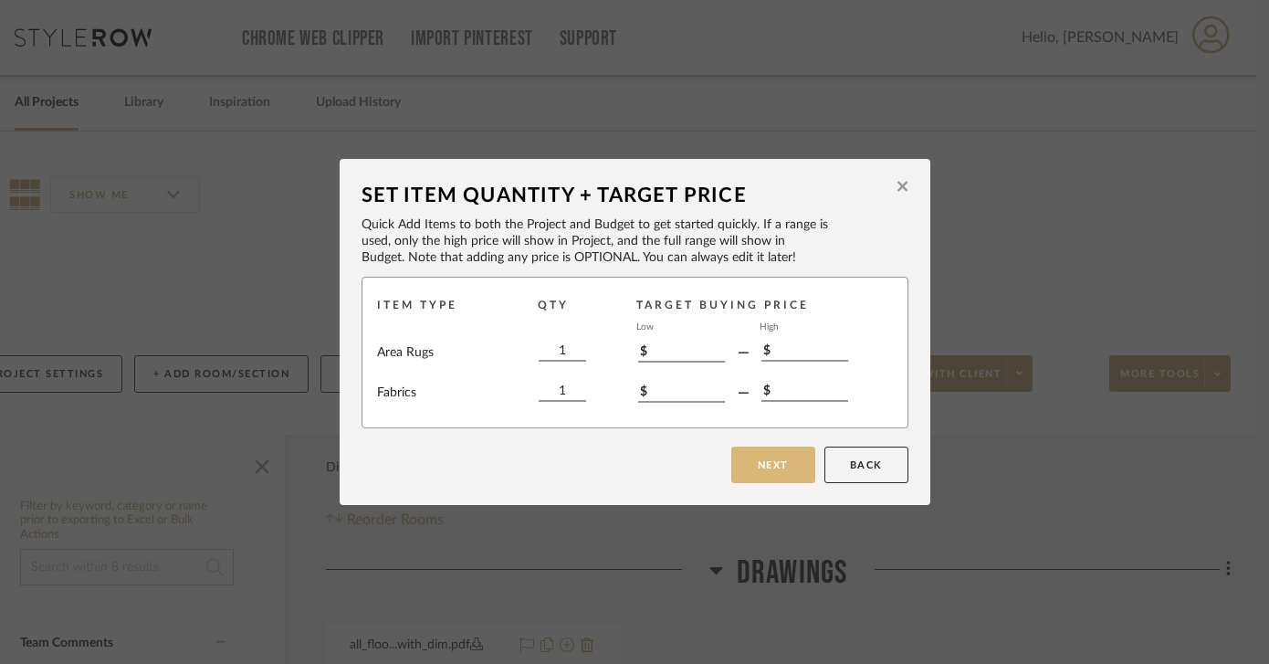
click at [757, 464] on button "Next" at bounding box center [773, 464] width 84 height 37
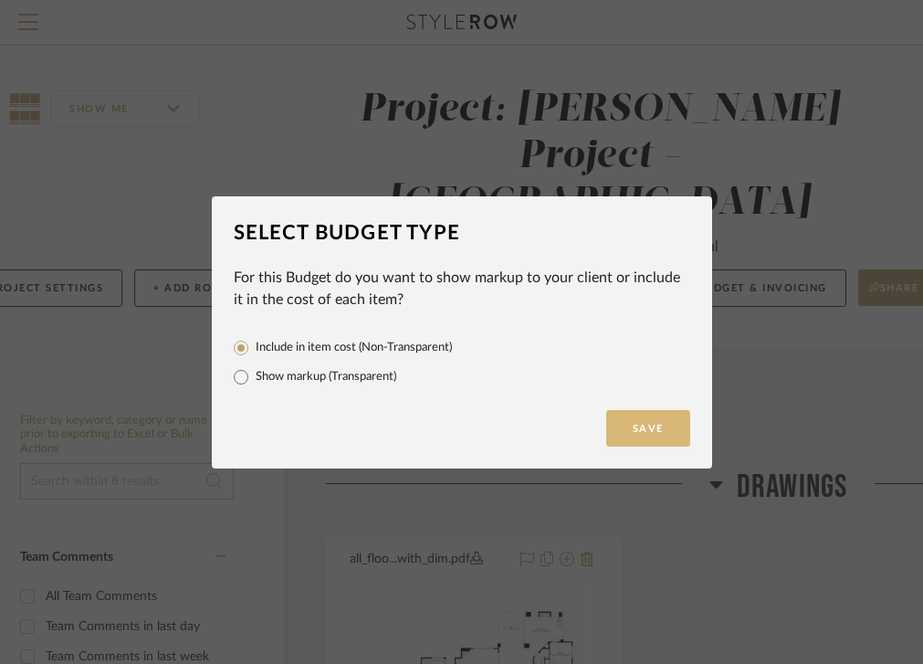
click at [636, 434] on button "Save" at bounding box center [648, 428] width 84 height 37
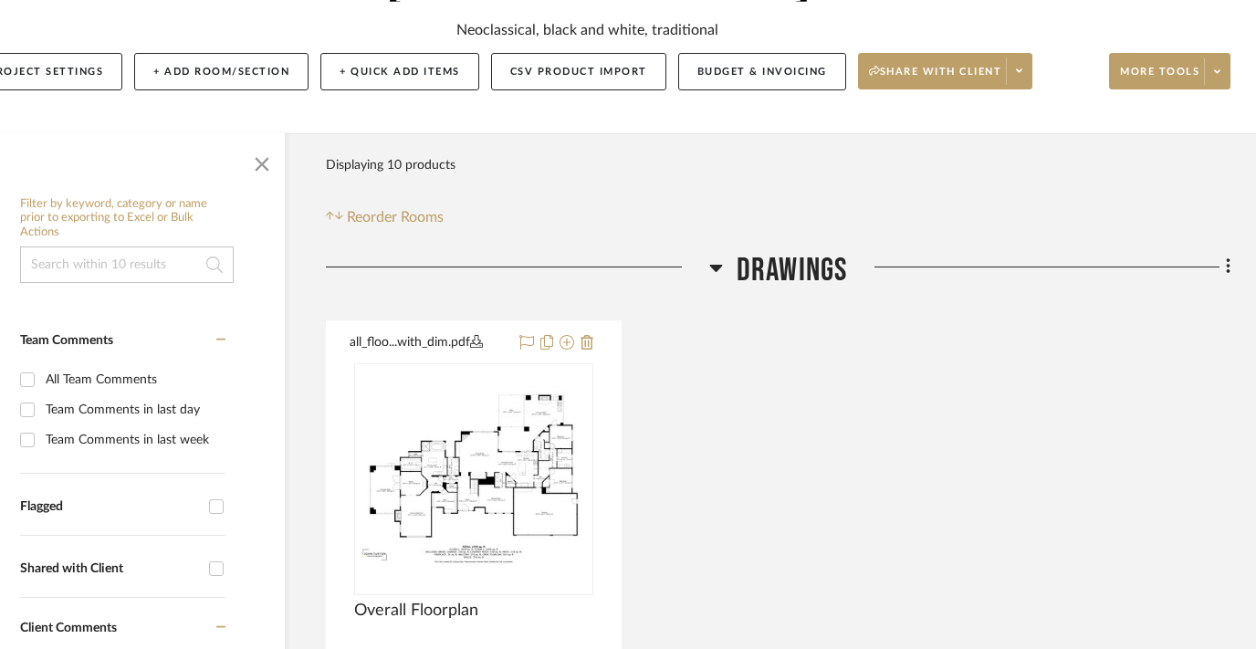
scroll to position [306, 58]
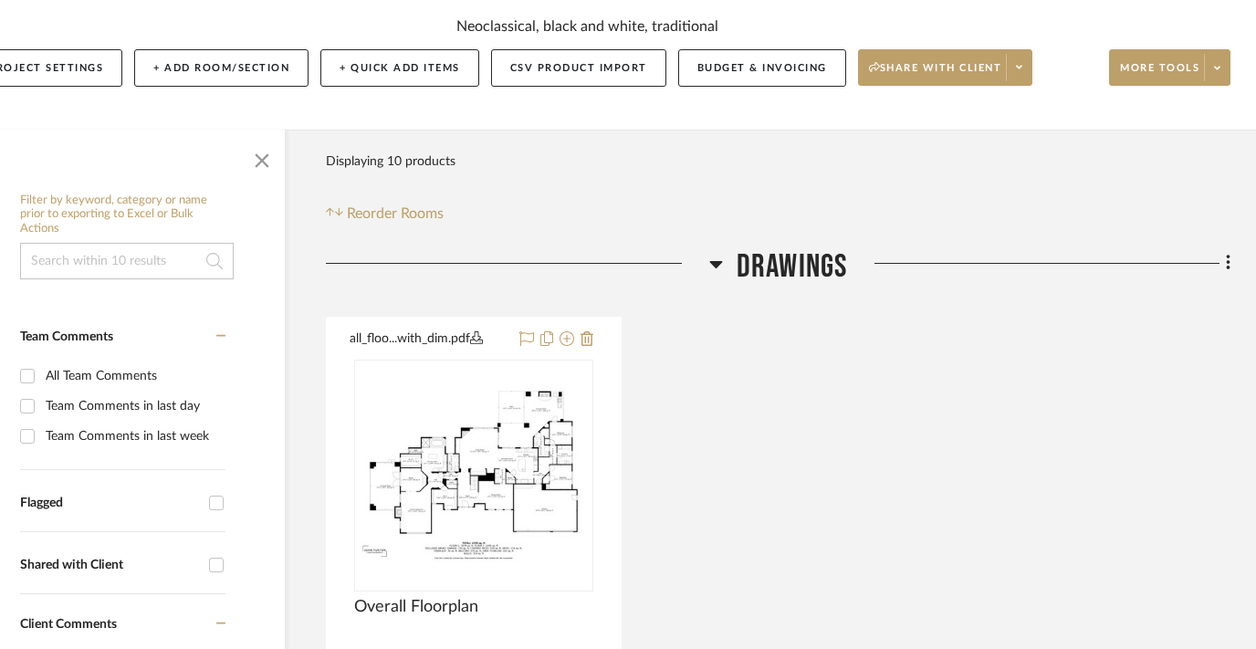
click at [785, 247] on span "Drawings" at bounding box center [792, 266] width 111 height 39
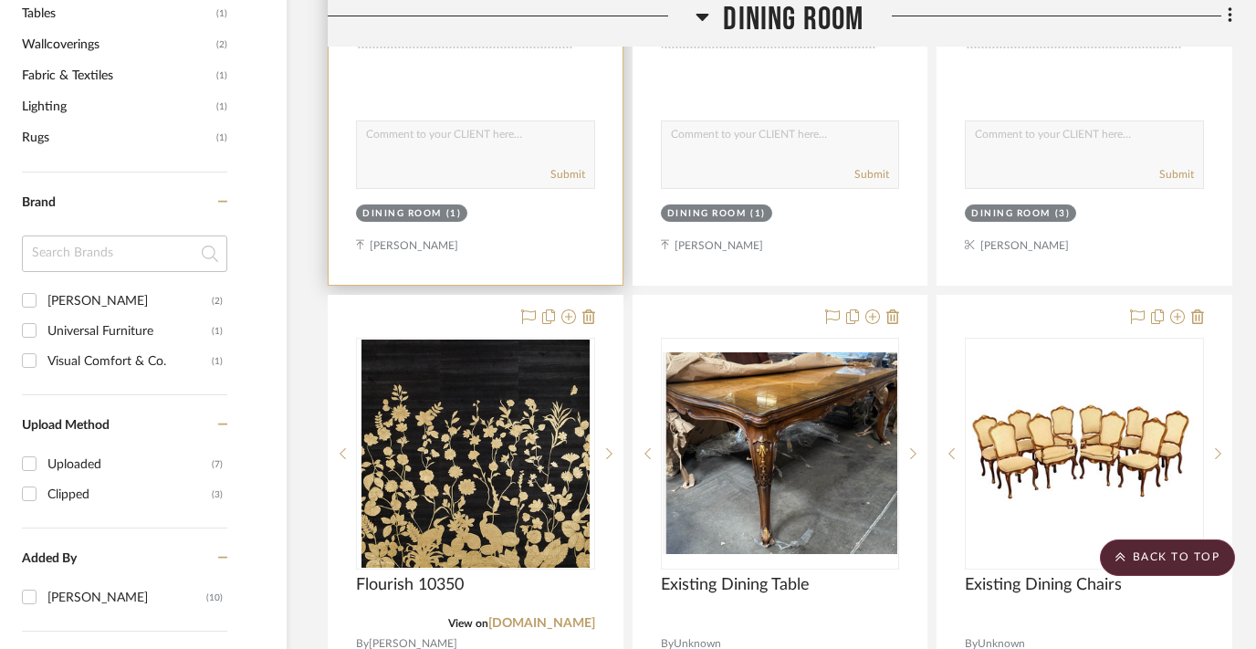
scroll to position [1635, 57]
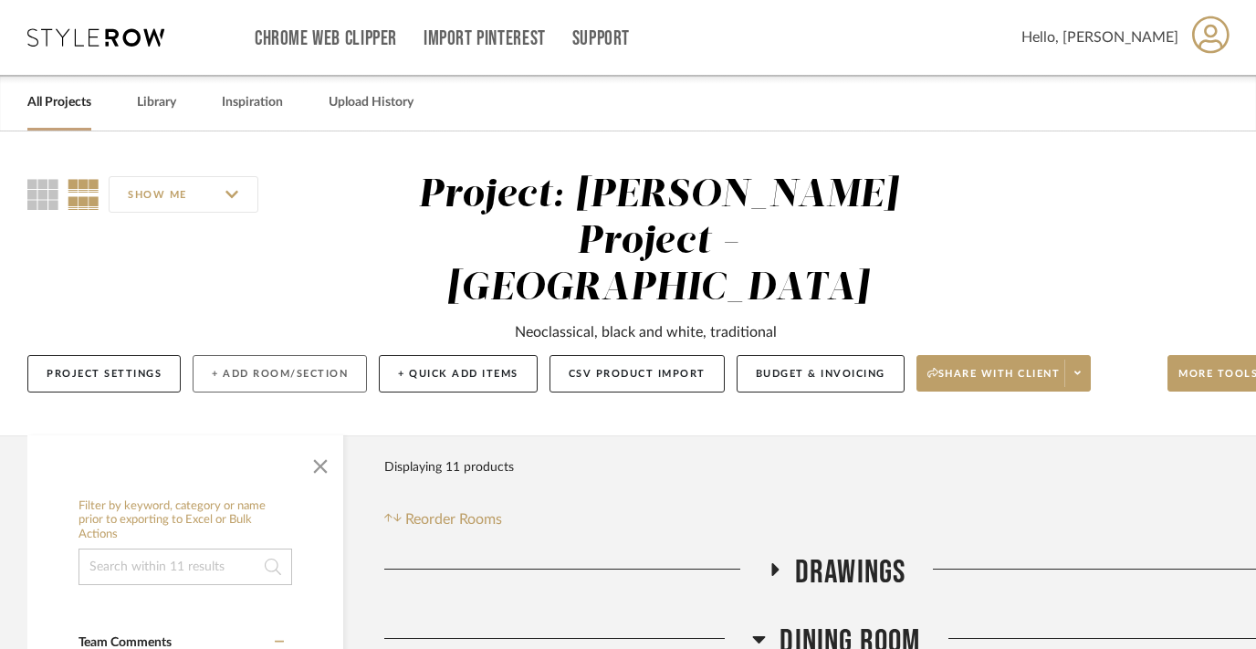
click at [296, 355] on button "+ Add Room/Section" at bounding box center [280, 373] width 174 height 37
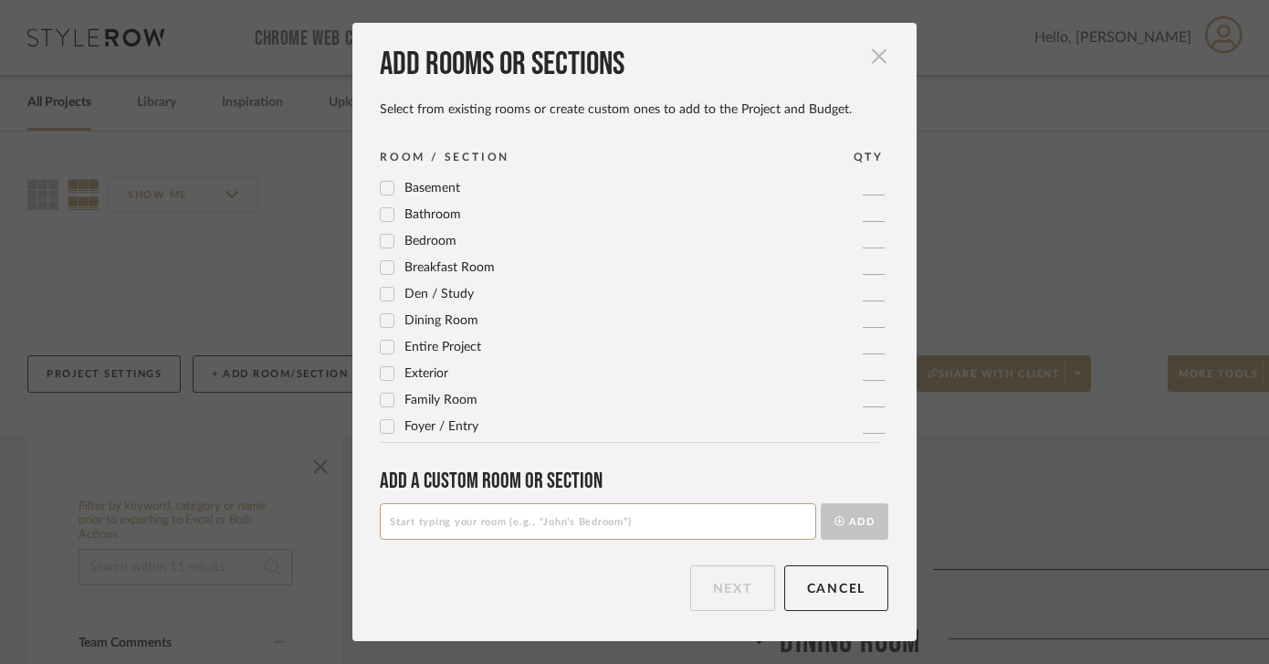
click at [871, 62] on span "button" at bounding box center [879, 55] width 37 height 37
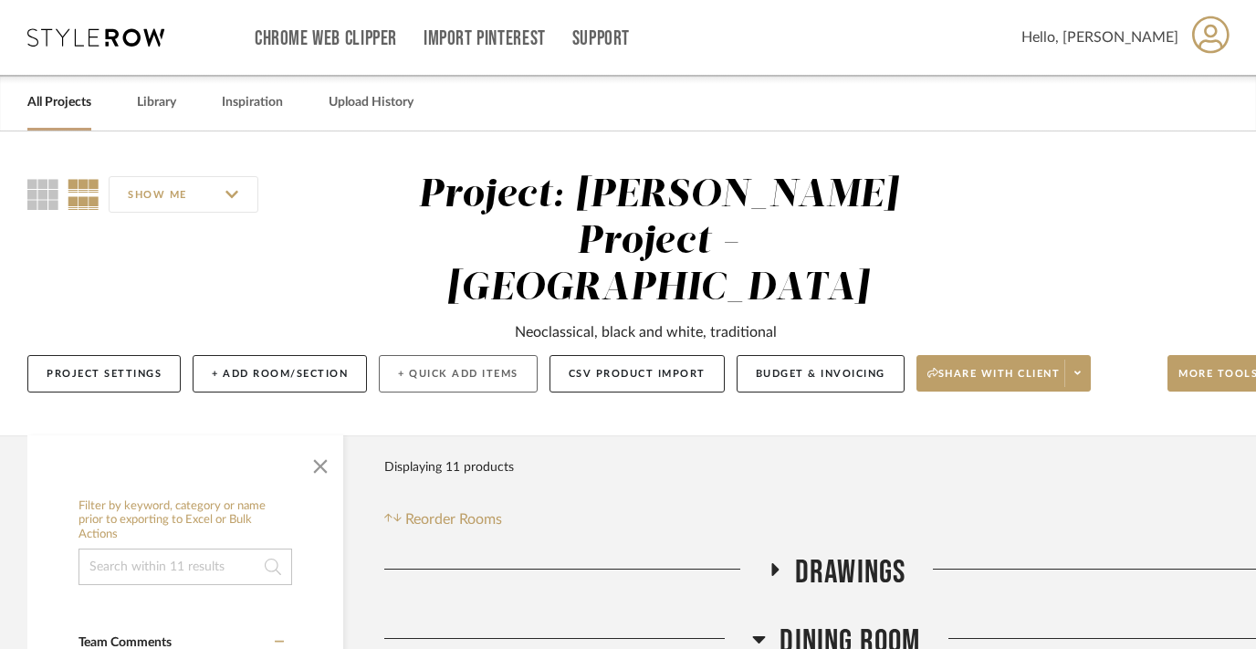
click at [473, 355] on button "+ Quick Add Items" at bounding box center [458, 373] width 159 height 37
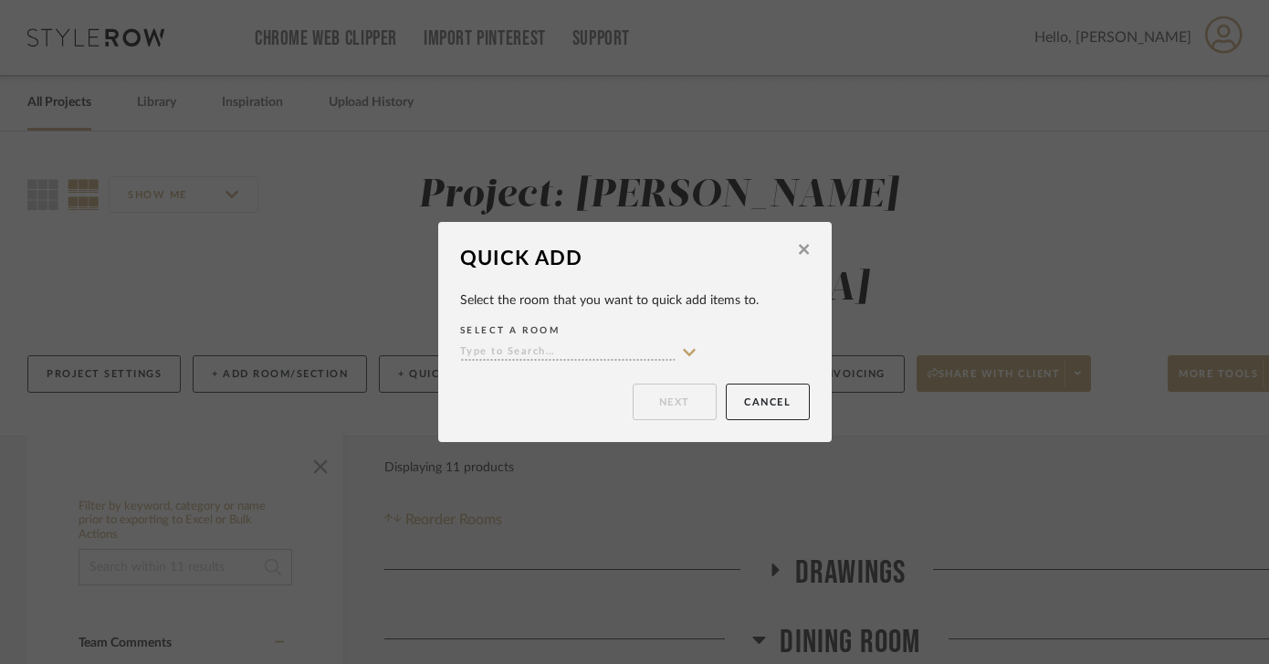
click at [497, 360] on input at bounding box center [567, 352] width 215 height 17
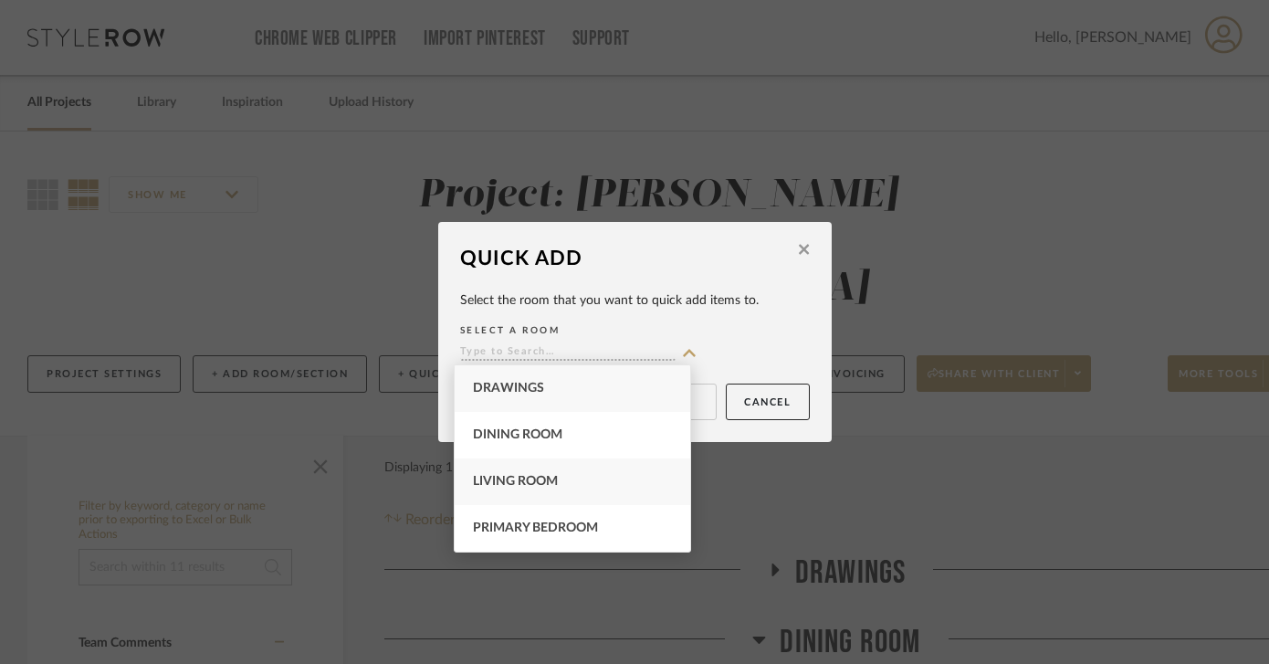
click at [507, 485] on span "Living Room" at bounding box center [515, 481] width 85 height 13
type input "Living Room"
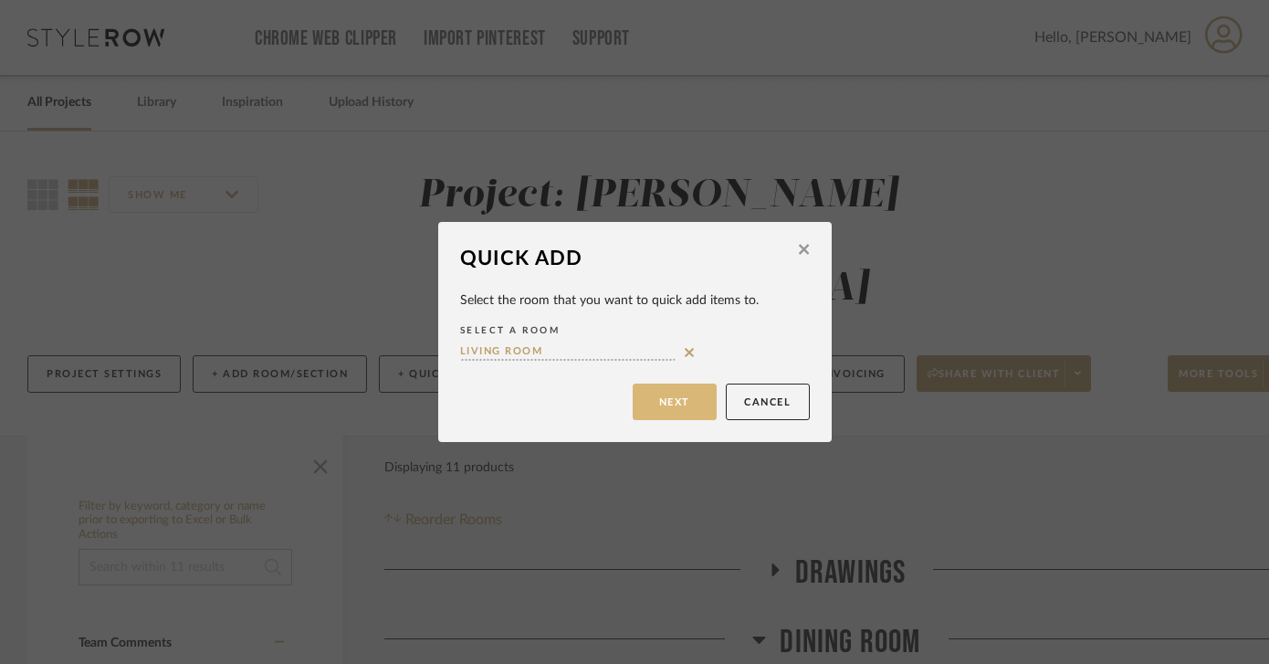
click at [684, 397] on button "Next" at bounding box center [675, 401] width 84 height 37
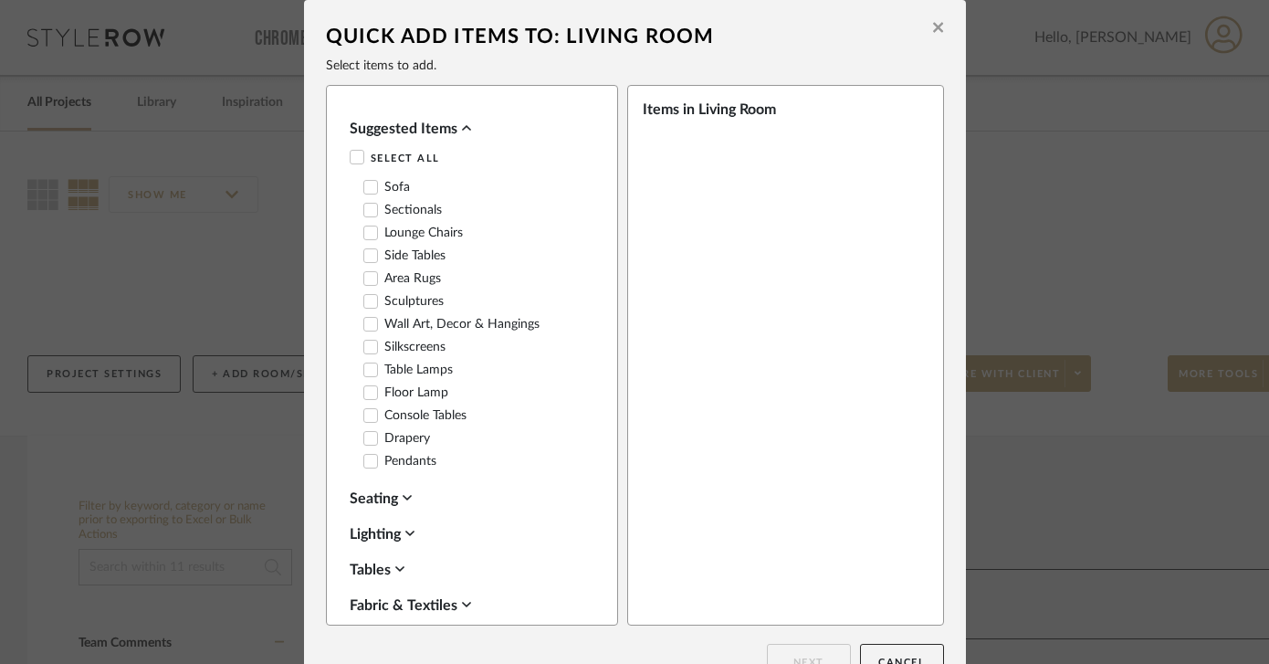
click at [413, 277] on label "Area Rugs" at bounding box center [402, 279] width 78 height 16
click at [426, 249] on label "Side Tables" at bounding box center [404, 256] width 82 height 16
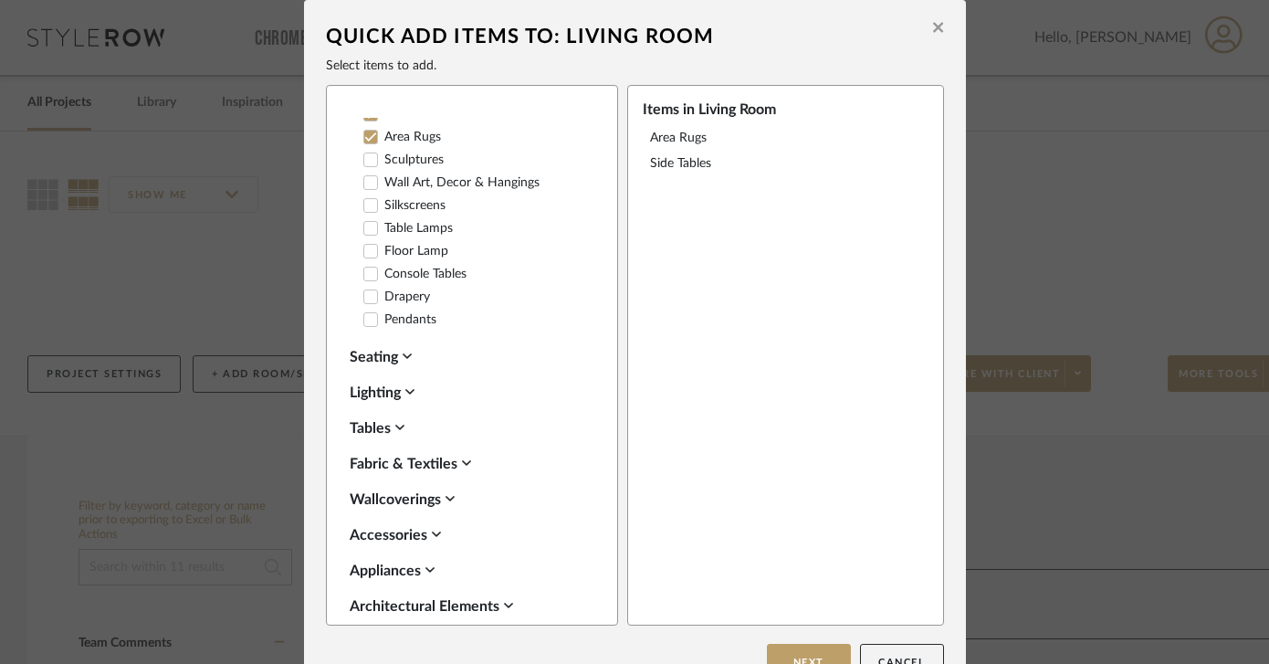
scroll to position [142, 0]
click at [375, 416] on div "Tables" at bounding box center [467, 427] width 235 height 22
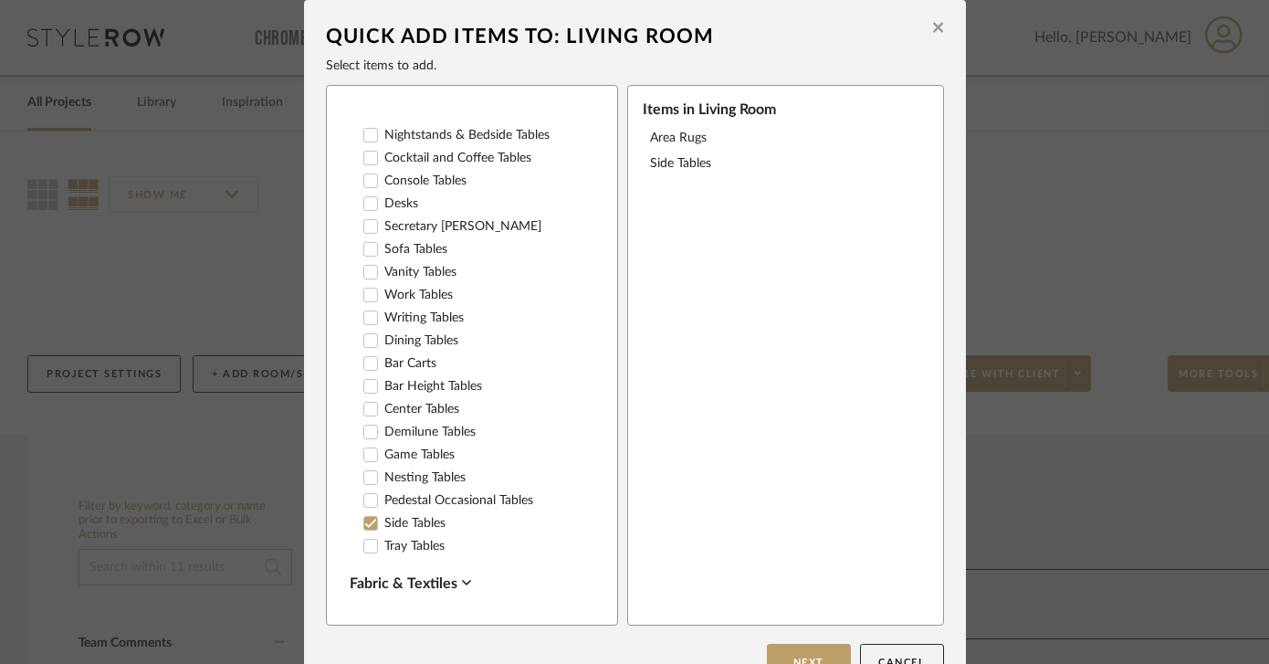
scroll to position [462, 0]
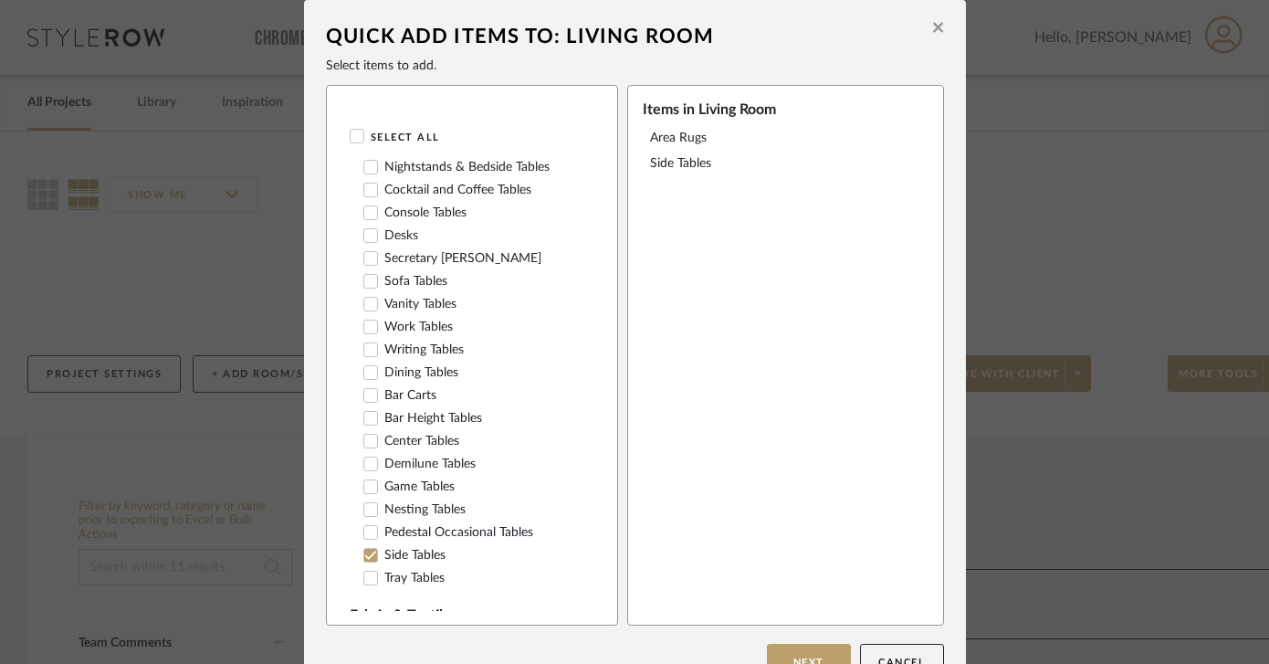
click at [371, 185] on label "Cocktail and Coffee Tables" at bounding box center [447, 191] width 168 height 16
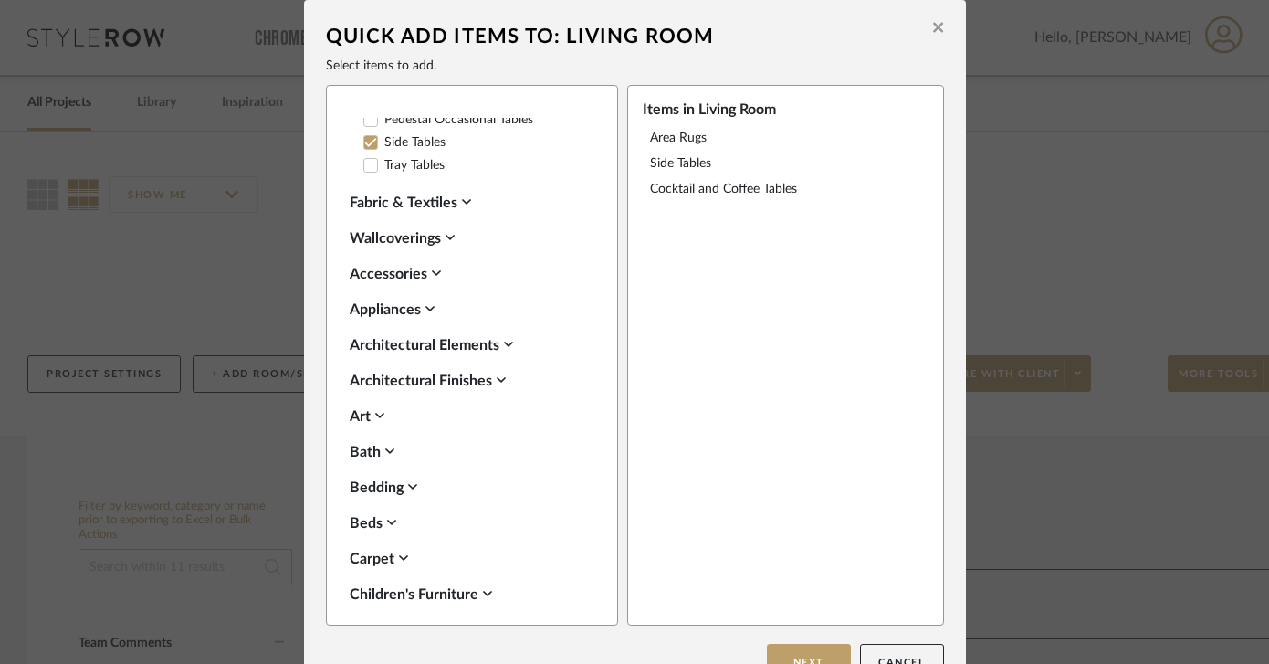
scroll to position [885, 0]
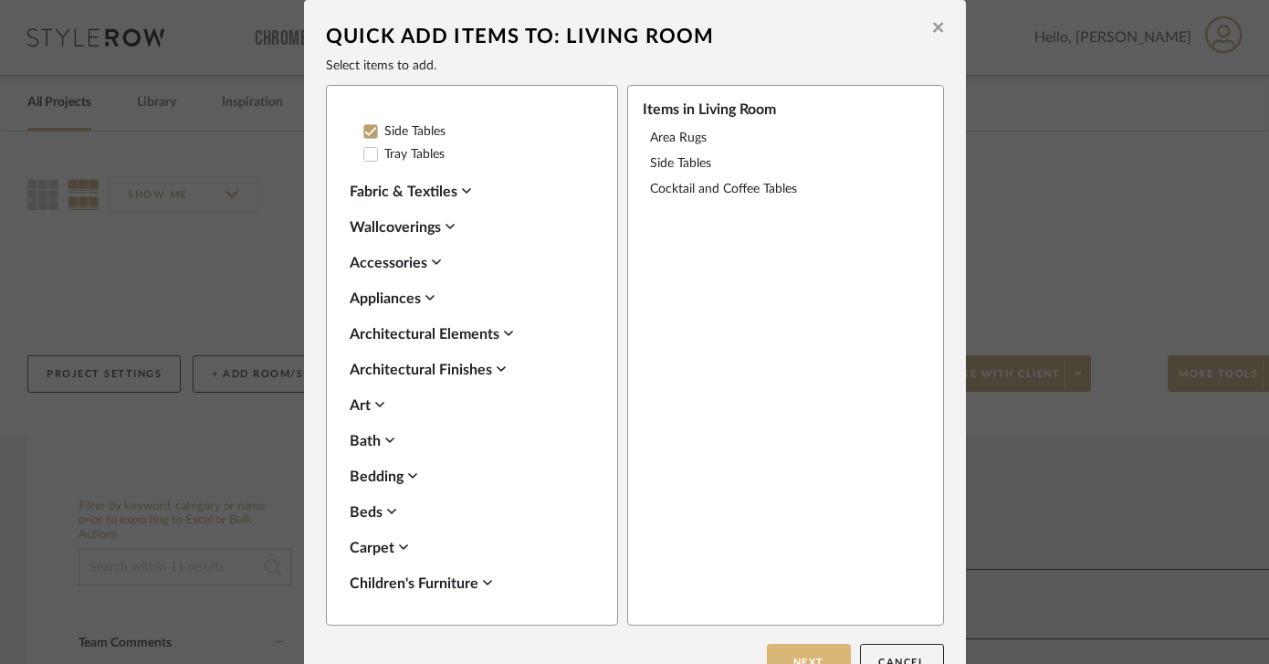
click at [809, 657] on button "Next" at bounding box center [809, 661] width 84 height 37
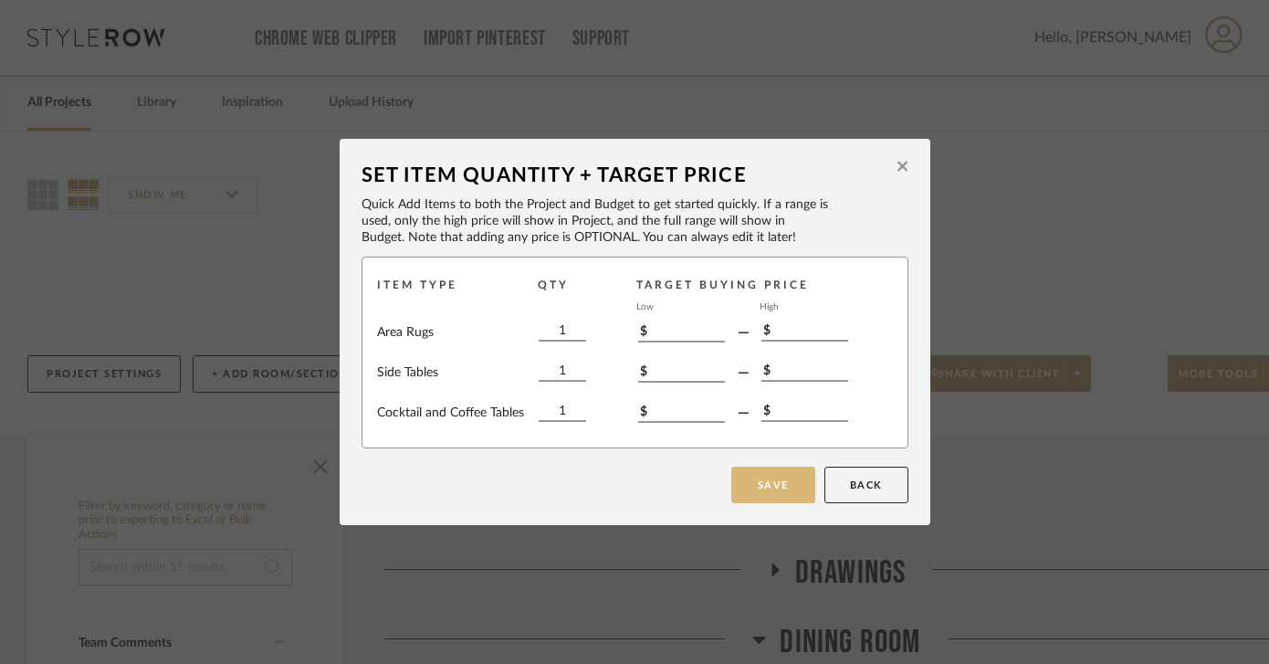
click at [769, 492] on button "Save" at bounding box center [773, 484] width 84 height 37
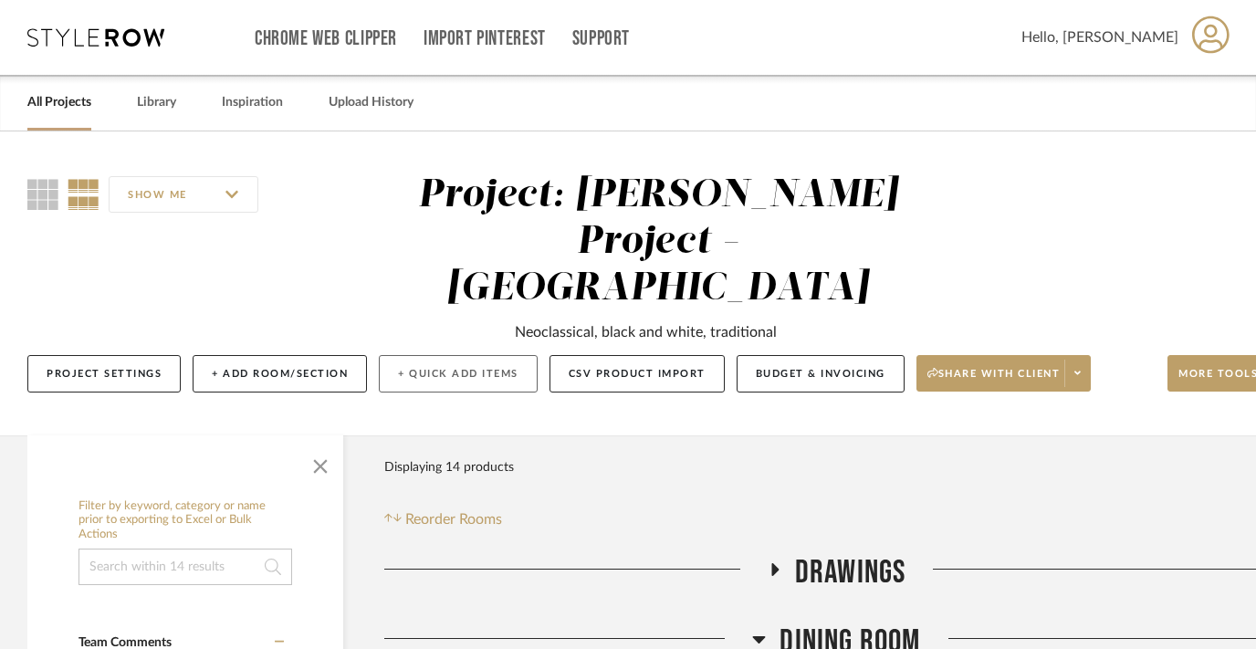
click at [421, 355] on button "+ Quick Add Items" at bounding box center [458, 373] width 159 height 37
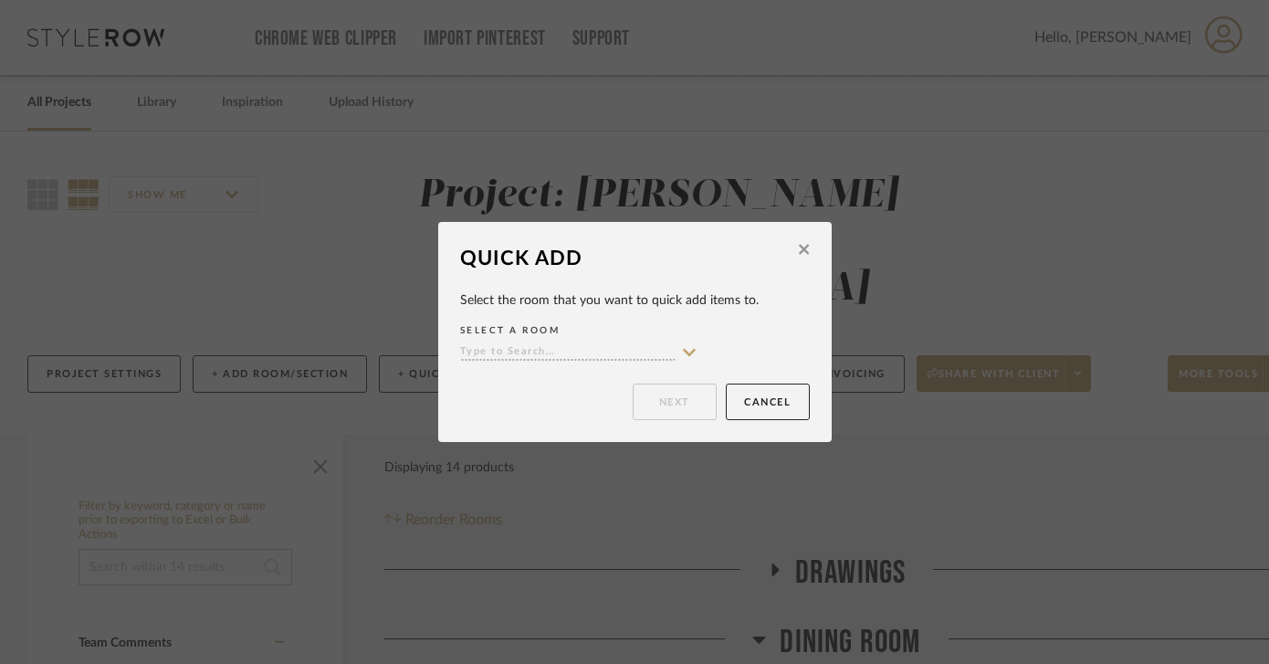
click at [560, 363] on div "SELECT A ROOM" at bounding box center [635, 342] width 350 height 47
click at [560, 353] on input at bounding box center [567, 352] width 215 height 17
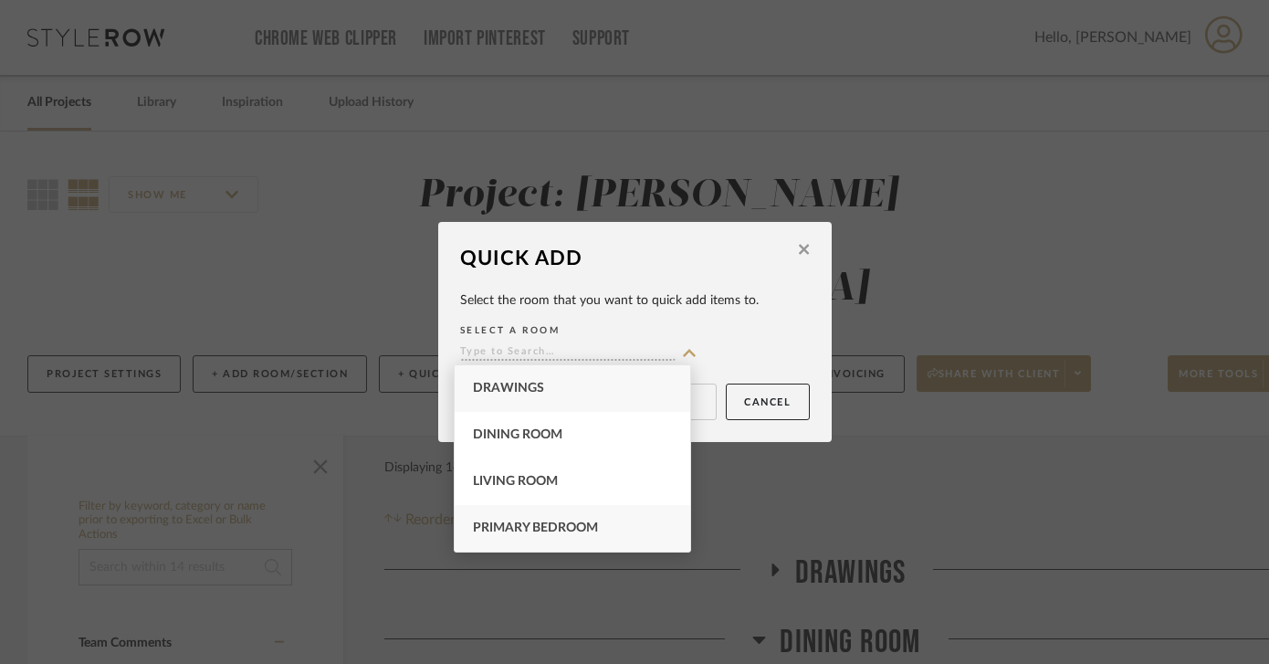
click at [529, 526] on span "Primary Bedroom" at bounding box center [535, 527] width 125 height 13
type input "Primary Bedroom"
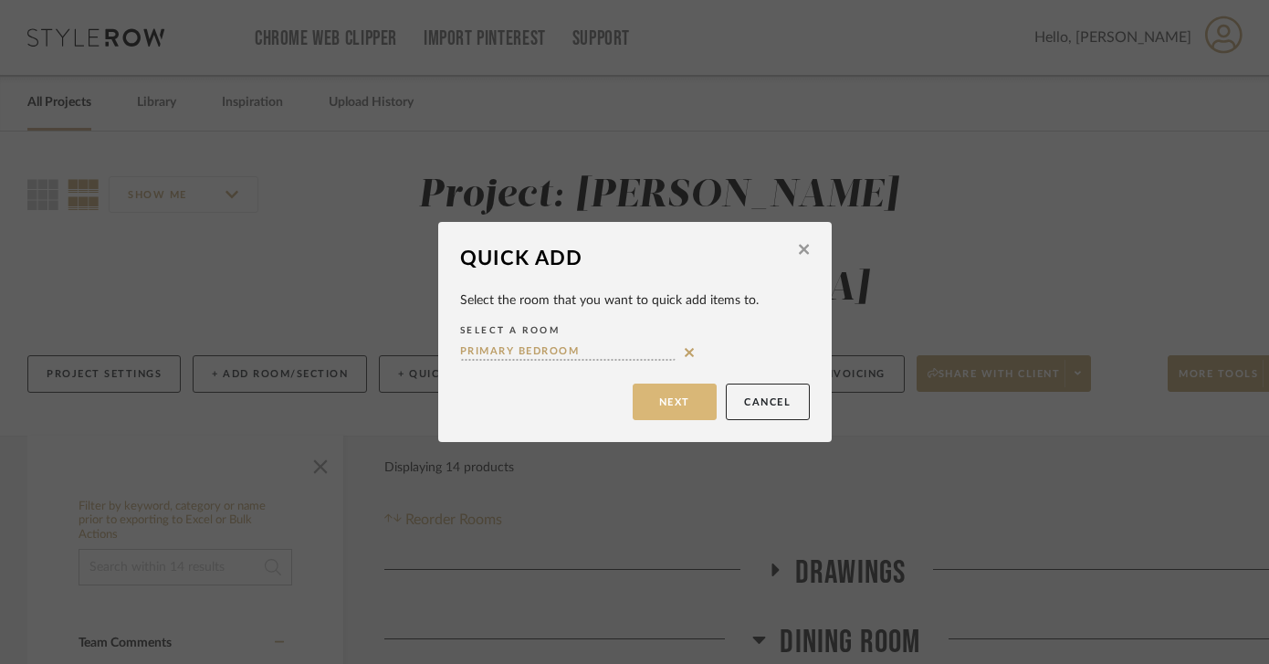
click at [674, 400] on button "Next" at bounding box center [675, 401] width 84 height 37
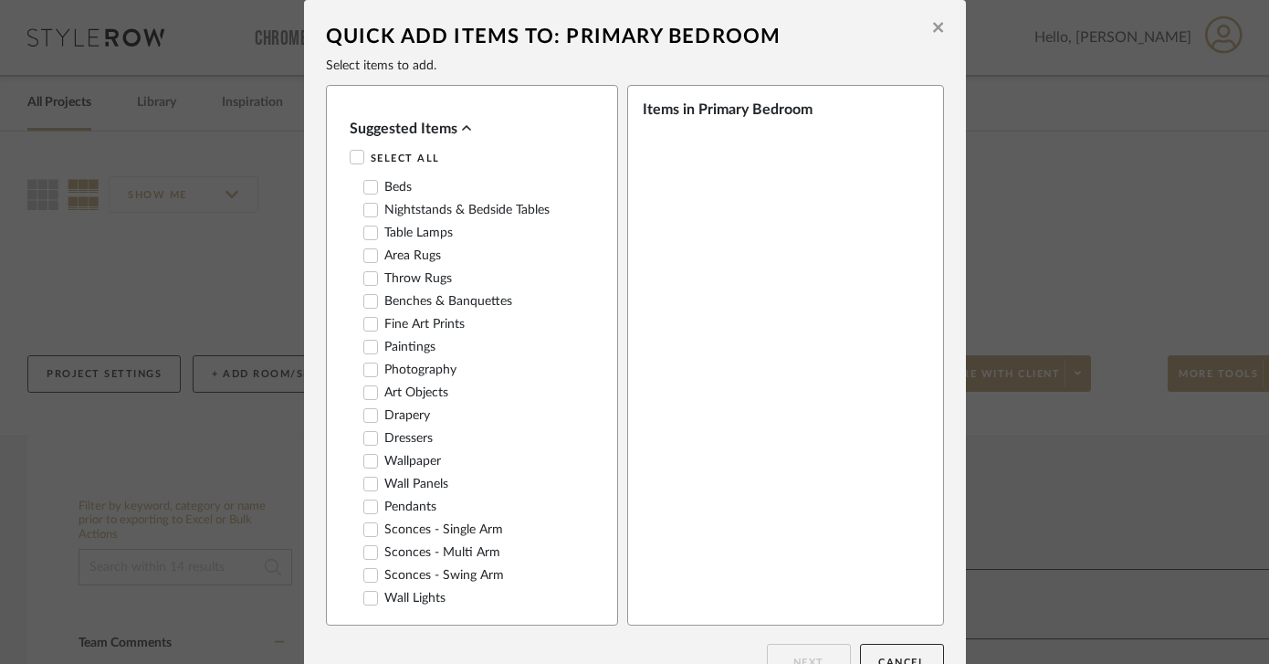
click at [391, 184] on label "Beds" at bounding box center [387, 188] width 48 height 16
click at [392, 214] on label "Nightstands‎‎‏‏‎ & Bedside Tables" at bounding box center [456, 211] width 186 height 16
click at [397, 235] on label "Table Lamps" at bounding box center [407, 233] width 89 height 16
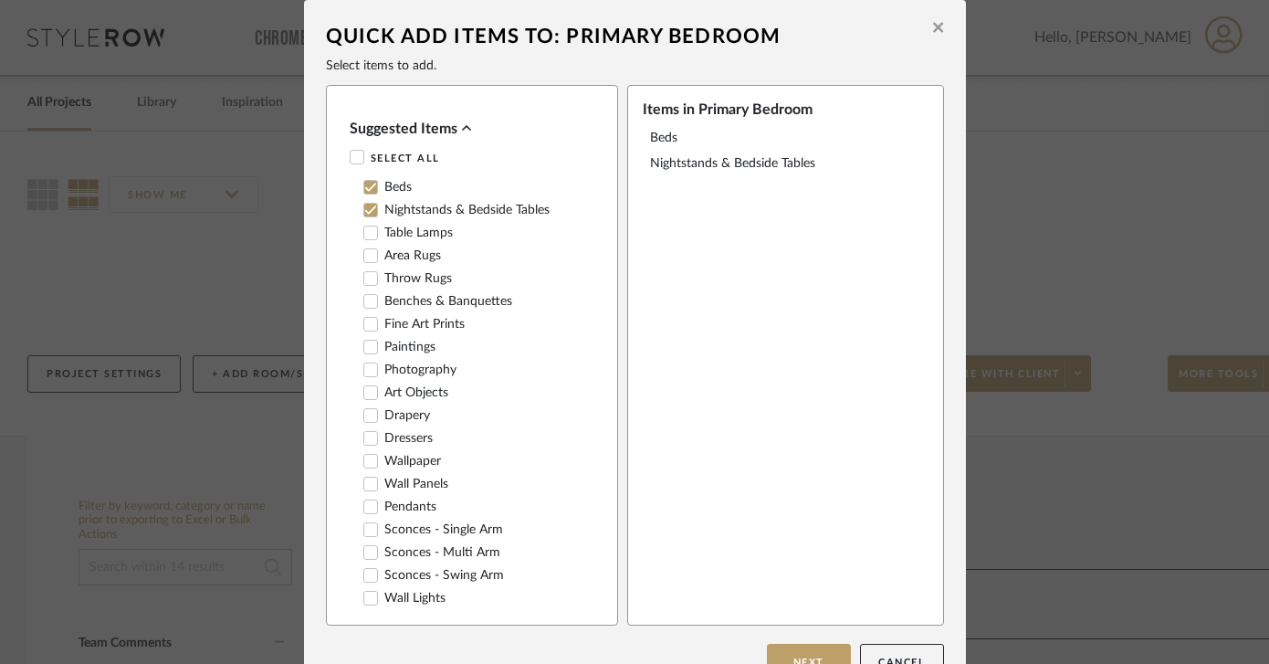
click at [382, 454] on label "Wallpaper" at bounding box center [402, 462] width 78 height 16
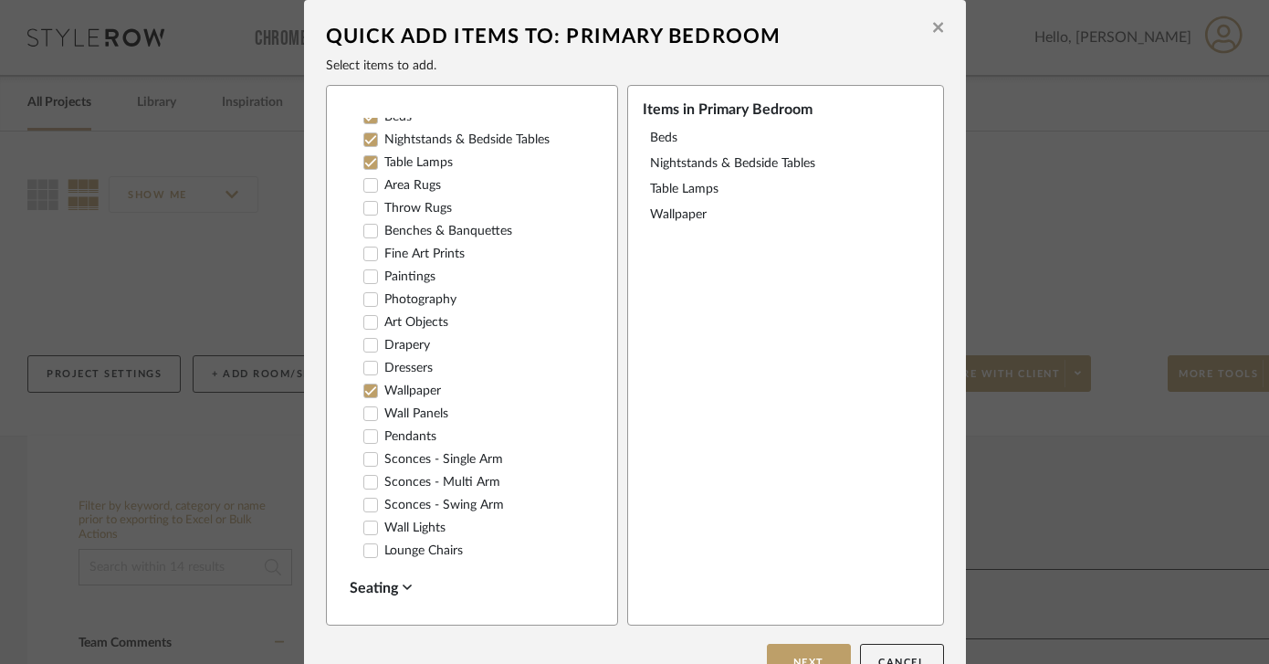
scroll to position [38, 0]
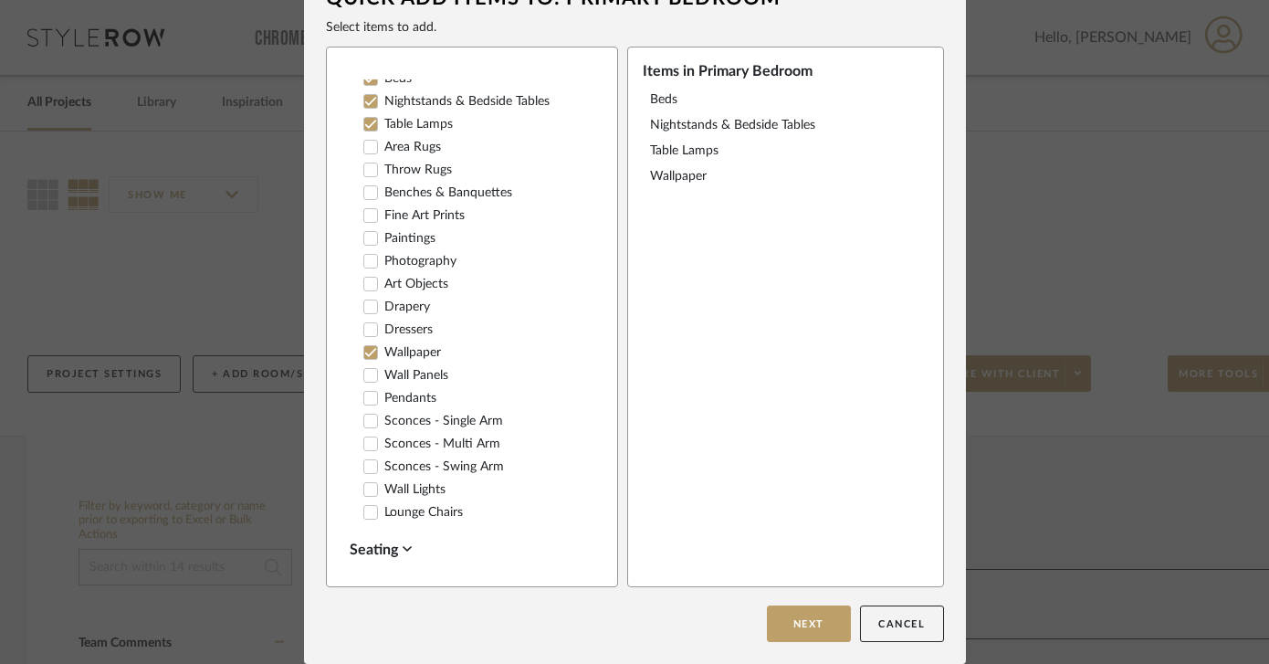
click at [493, 180] on div "Beds Nightstands‎‎‏‏‎ & Bedside Tables Table Lamps Area Rugs Throw Rugs Benches…" at bounding box center [467, 295] width 235 height 460
click at [484, 188] on label "Benches & Banquettes" at bounding box center [437, 193] width 149 height 16
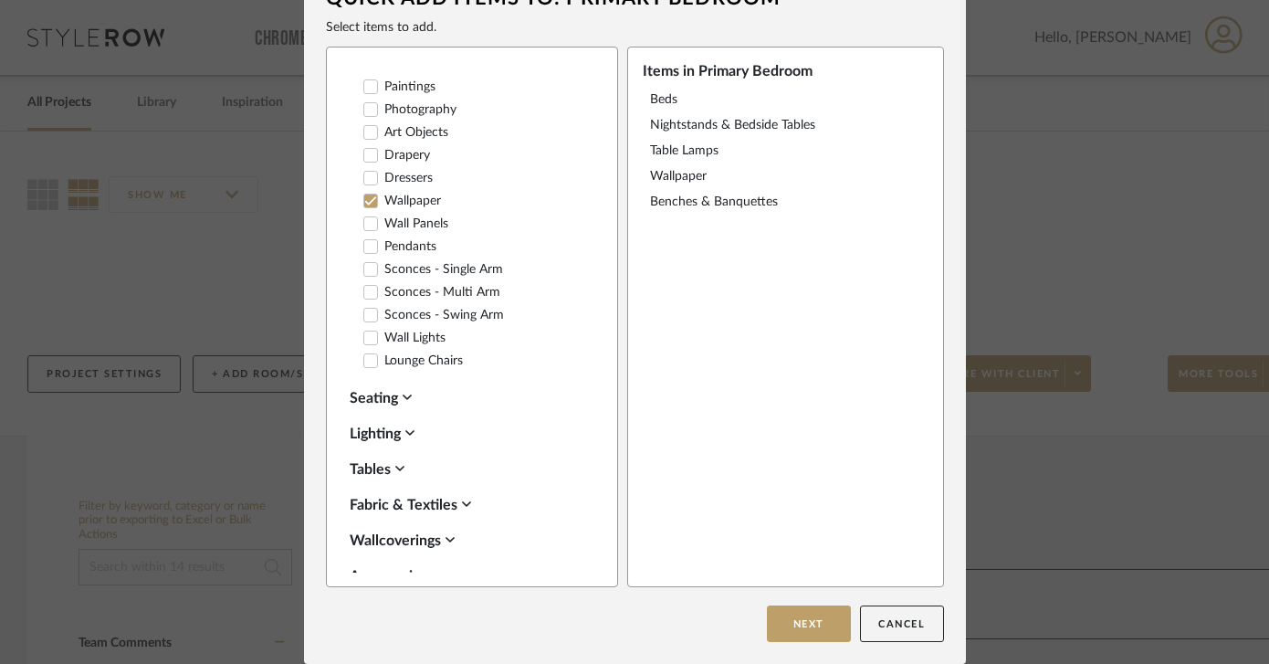
scroll to position [230, 0]
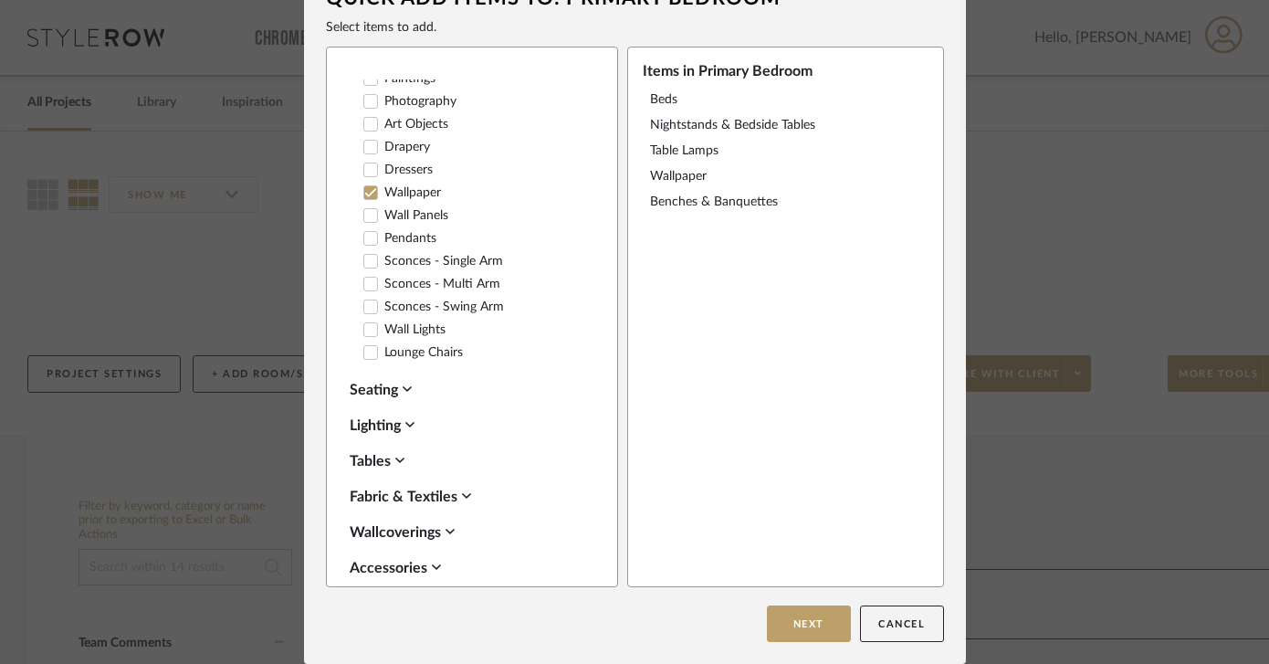
click at [402, 386] on icon at bounding box center [406, 388] width 9 height 5
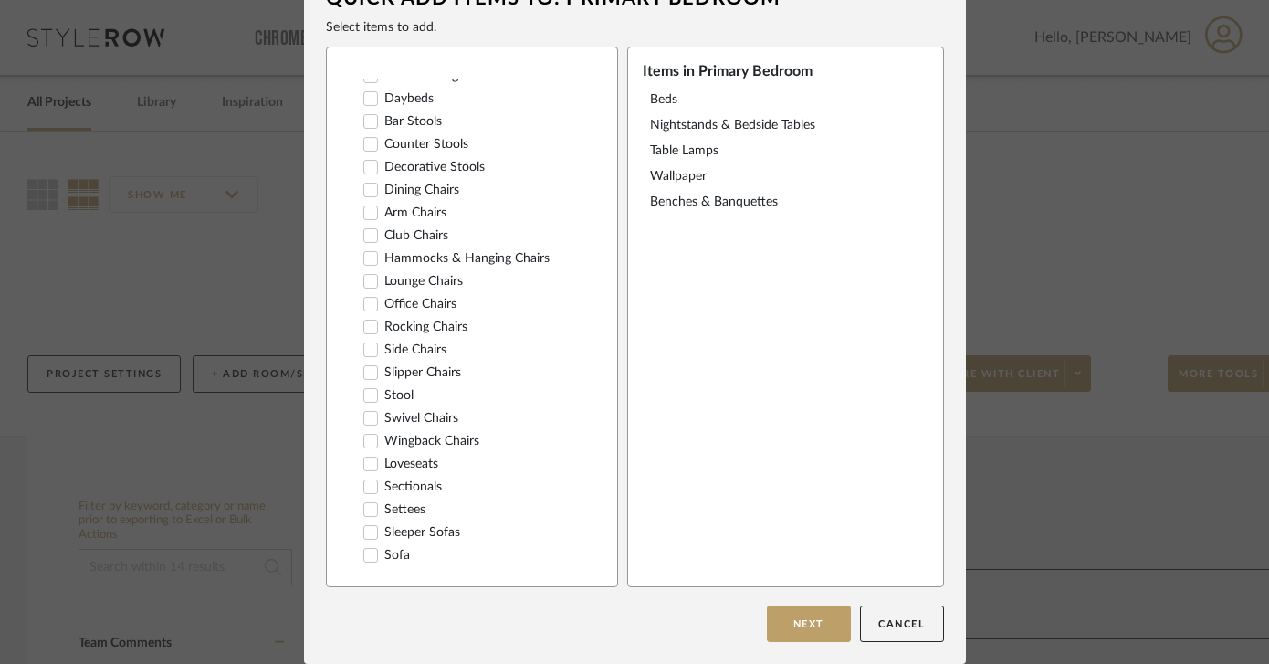
scroll to position [696, 0]
click at [786, 622] on button "Next" at bounding box center [809, 623] width 84 height 37
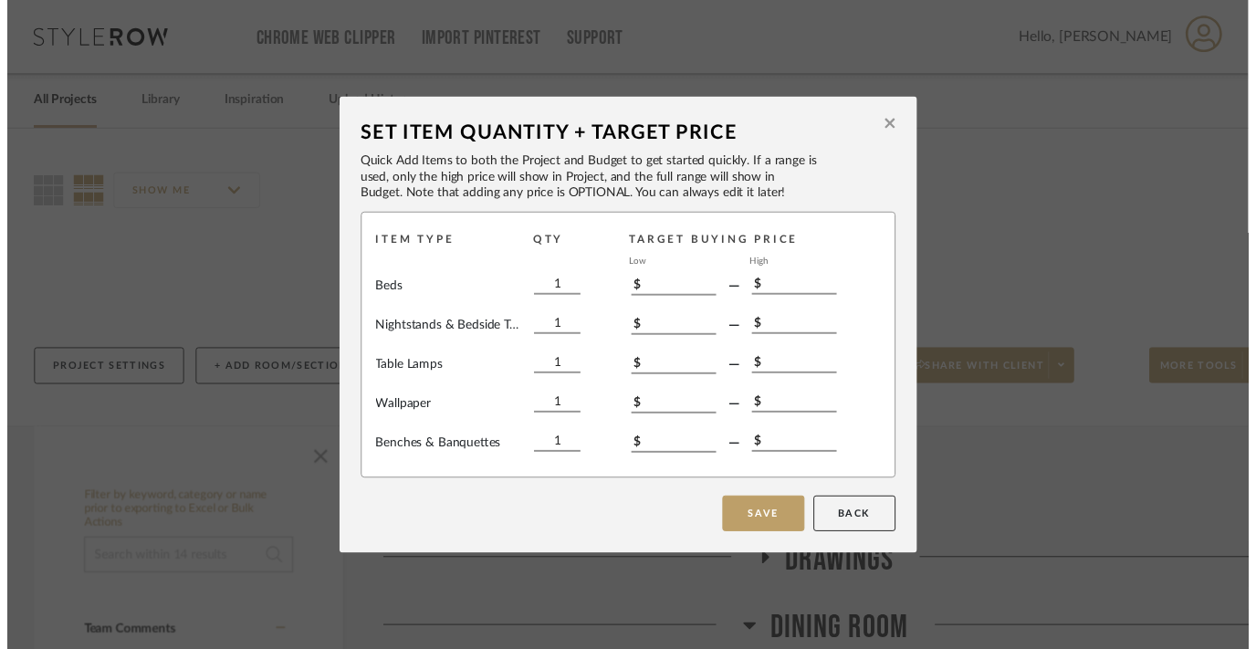
scroll to position [0, 0]
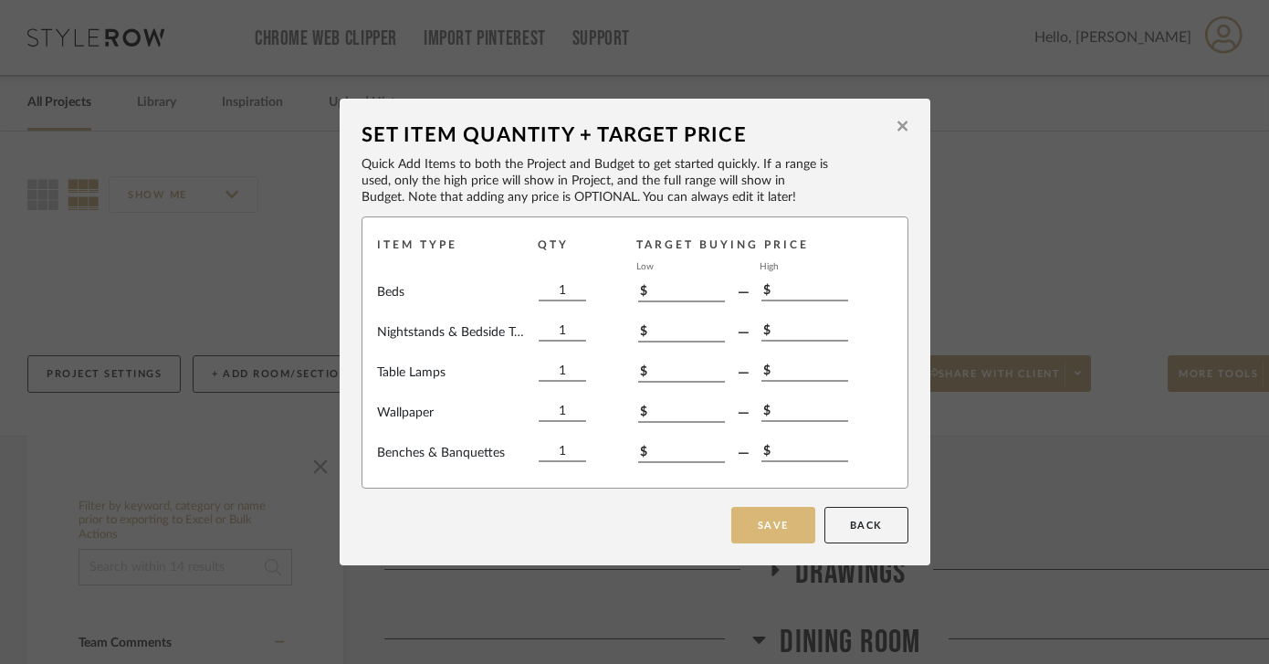
click at [769, 527] on button "Save" at bounding box center [773, 525] width 84 height 37
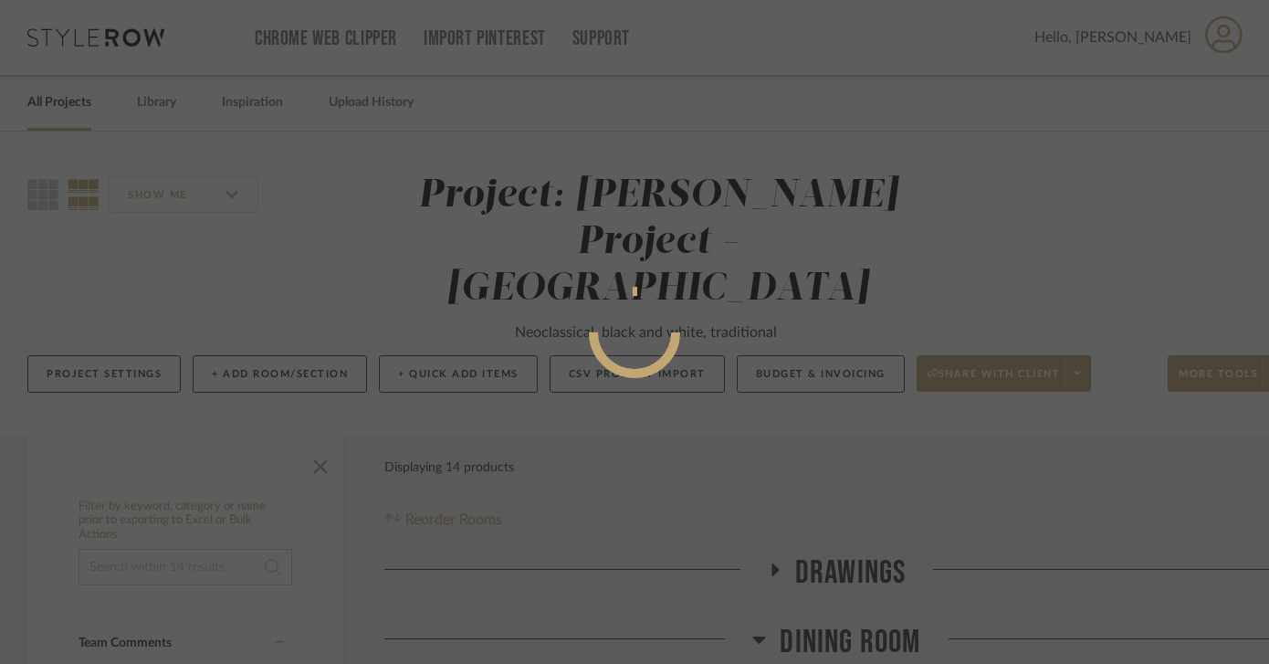
click at [848, 539] on div at bounding box center [634, 332] width 1269 height 664
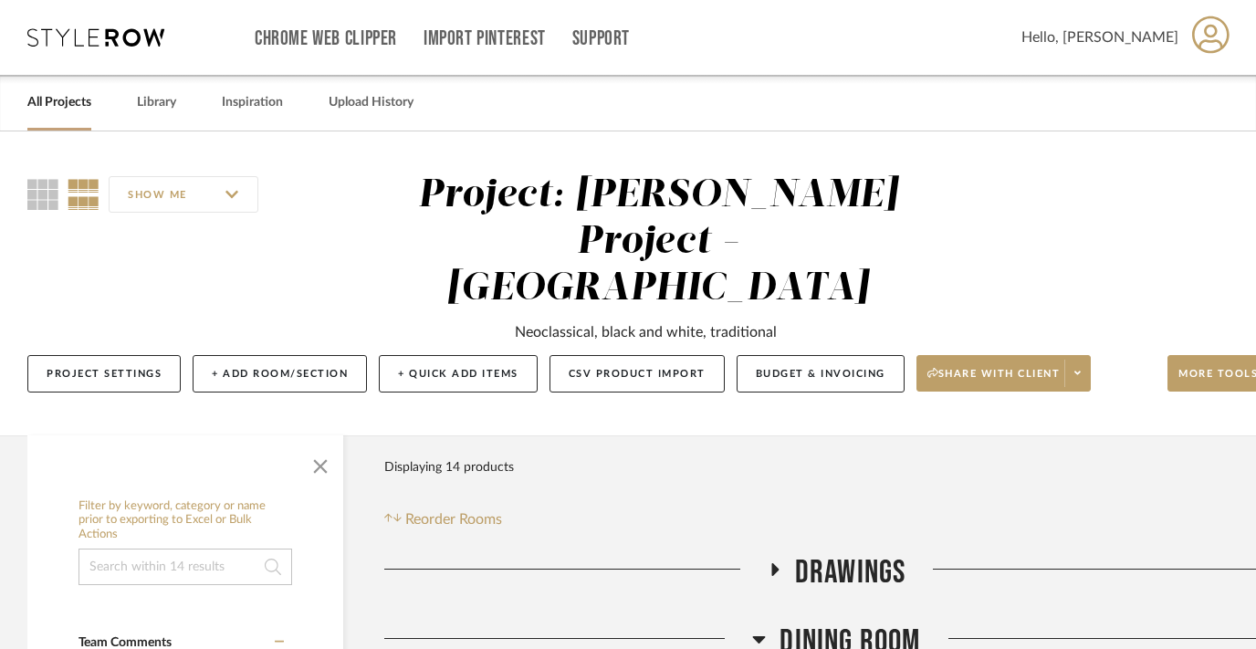
click at [847, 553] on span "Drawings" at bounding box center [850, 572] width 111 height 39
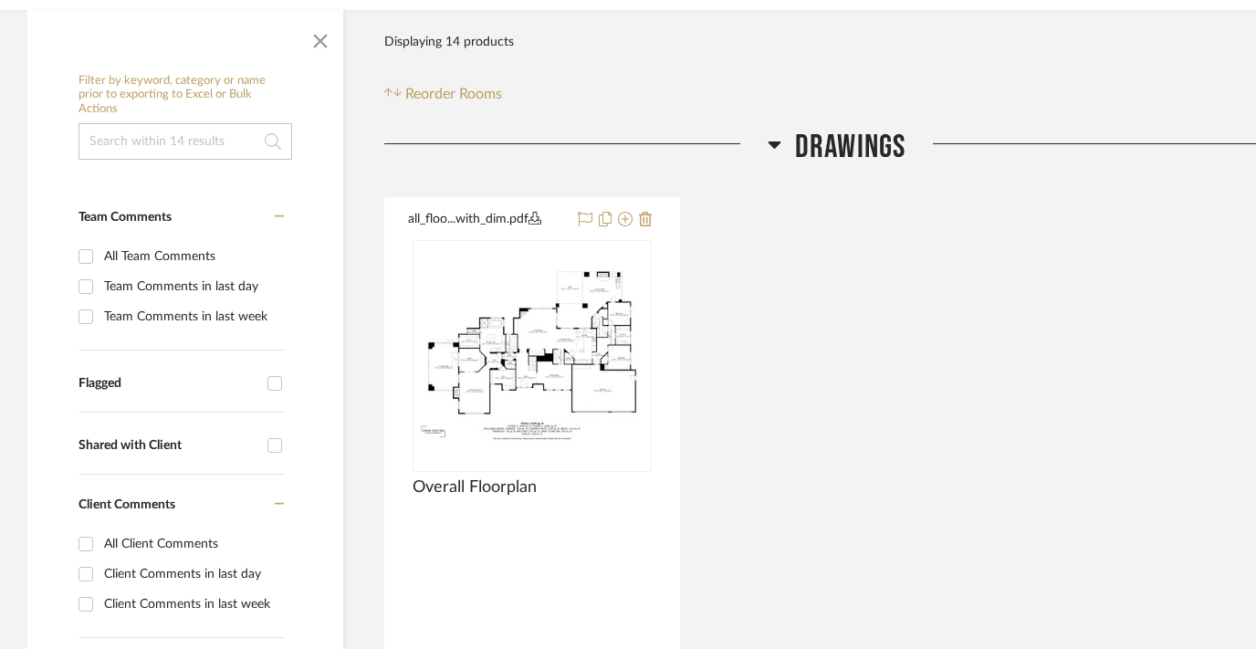
scroll to position [509, 0]
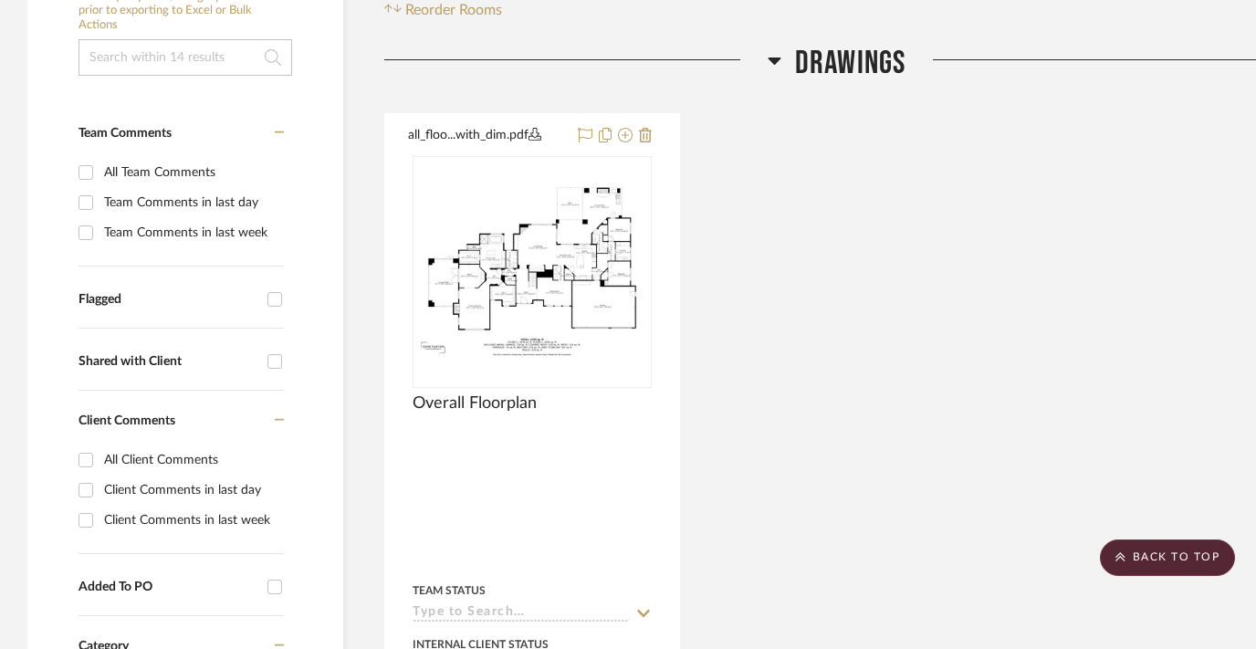
click at [837, 44] on span "Drawings" at bounding box center [850, 63] width 111 height 39
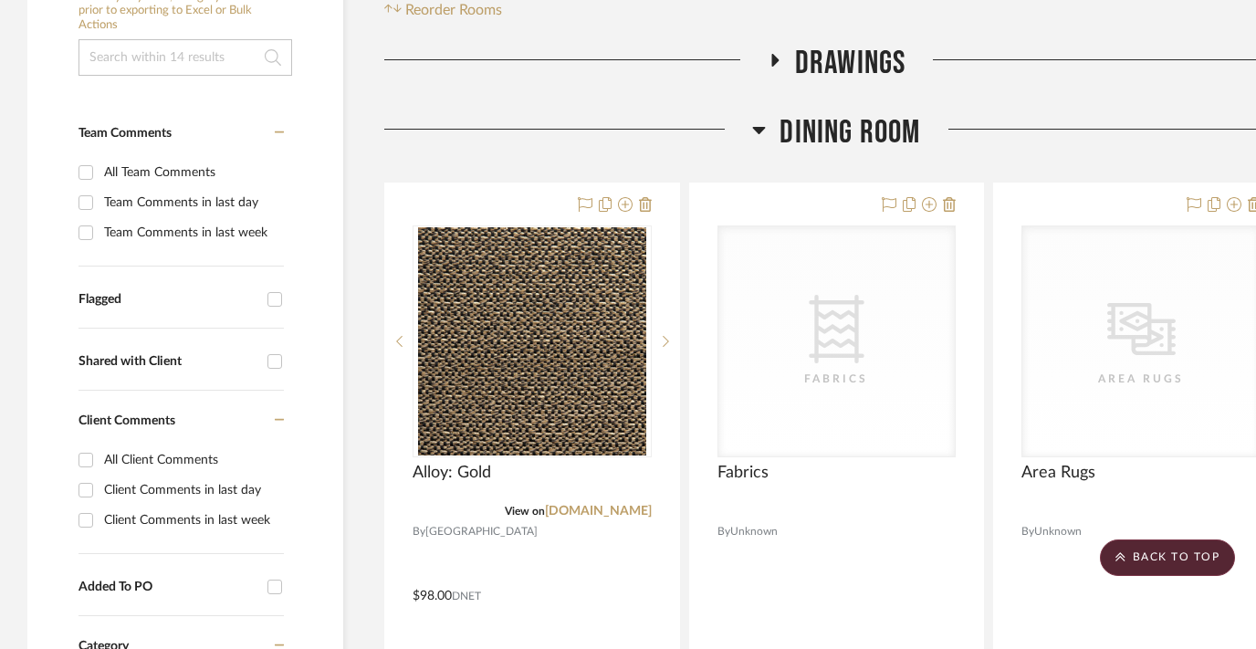
click at [869, 113] on span "Dining Room" at bounding box center [849, 132] width 141 height 39
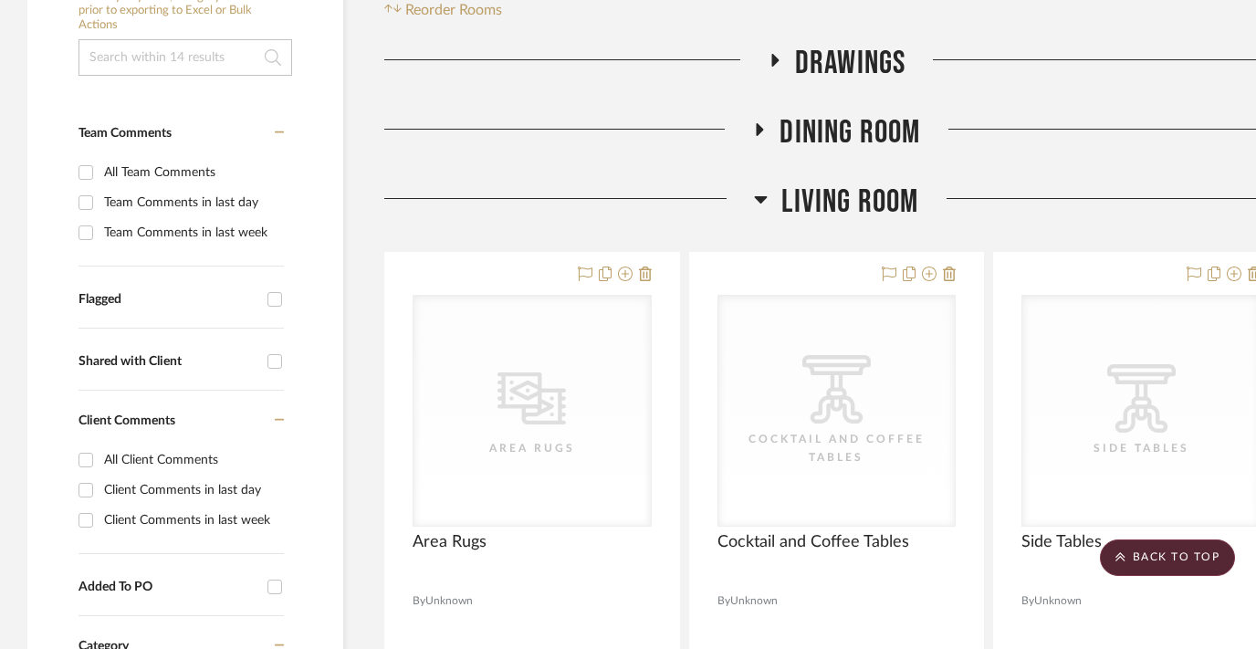
scroll to position [509, 58]
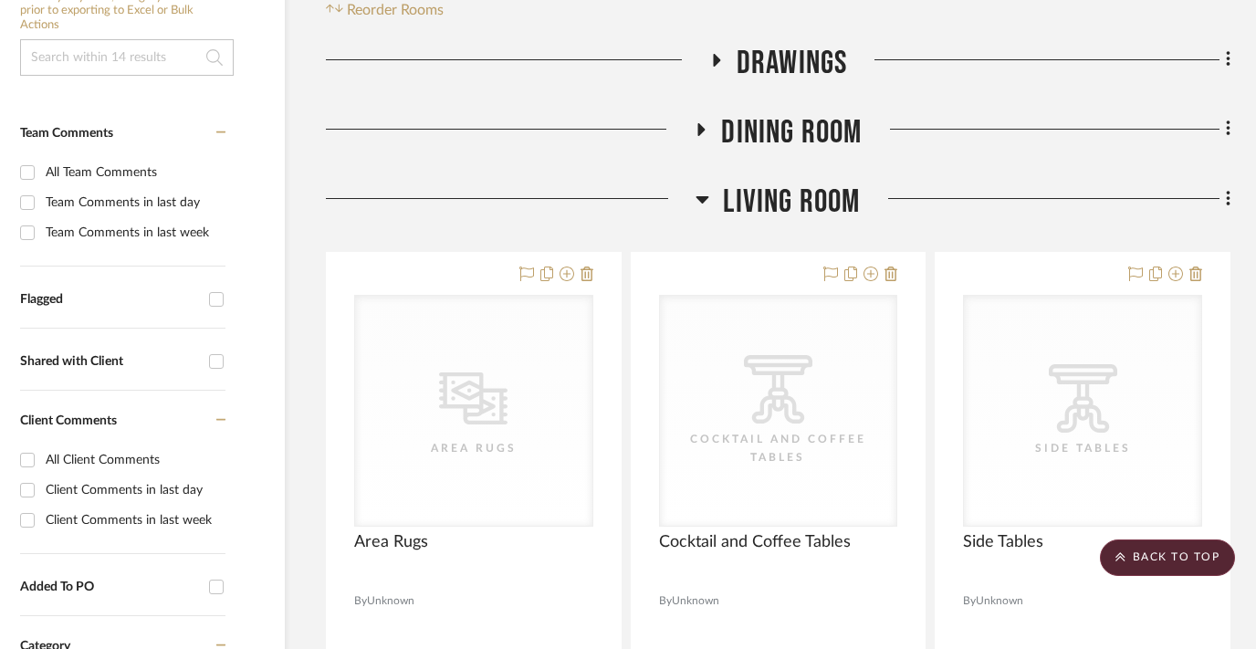
click at [1226, 189] on icon at bounding box center [1228, 199] width 5 height 20
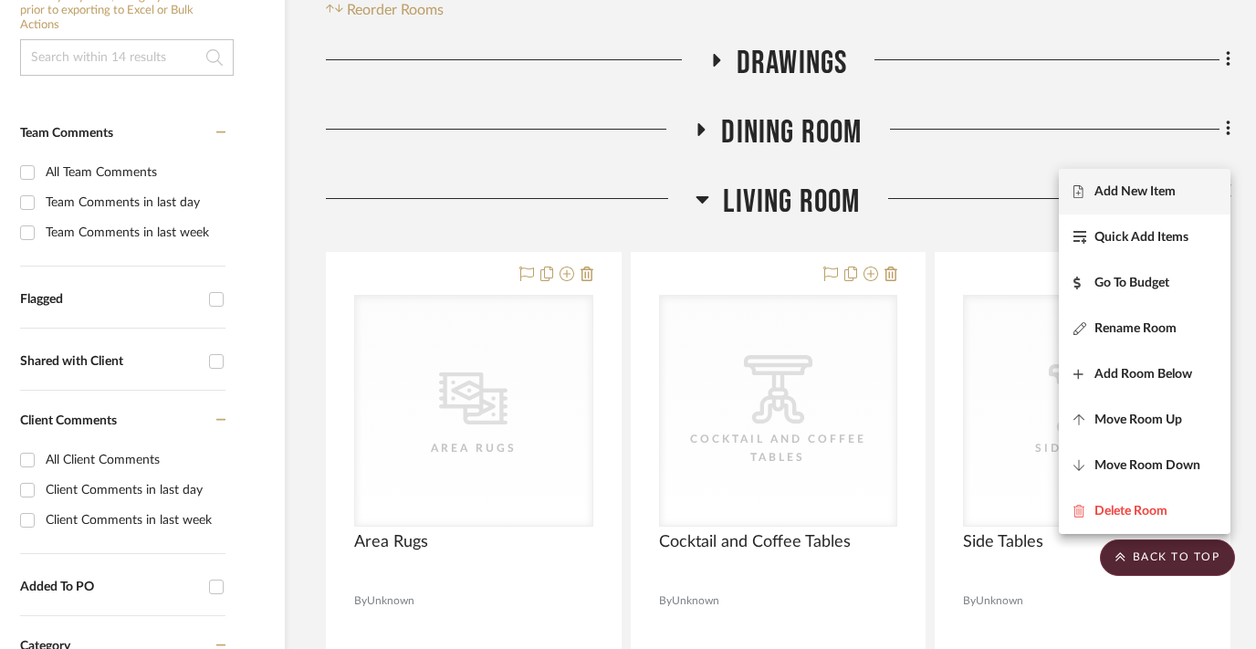
click at [1125, 188] on span "Add New Item" at bounding box center [1134, 191] width 81 height 16
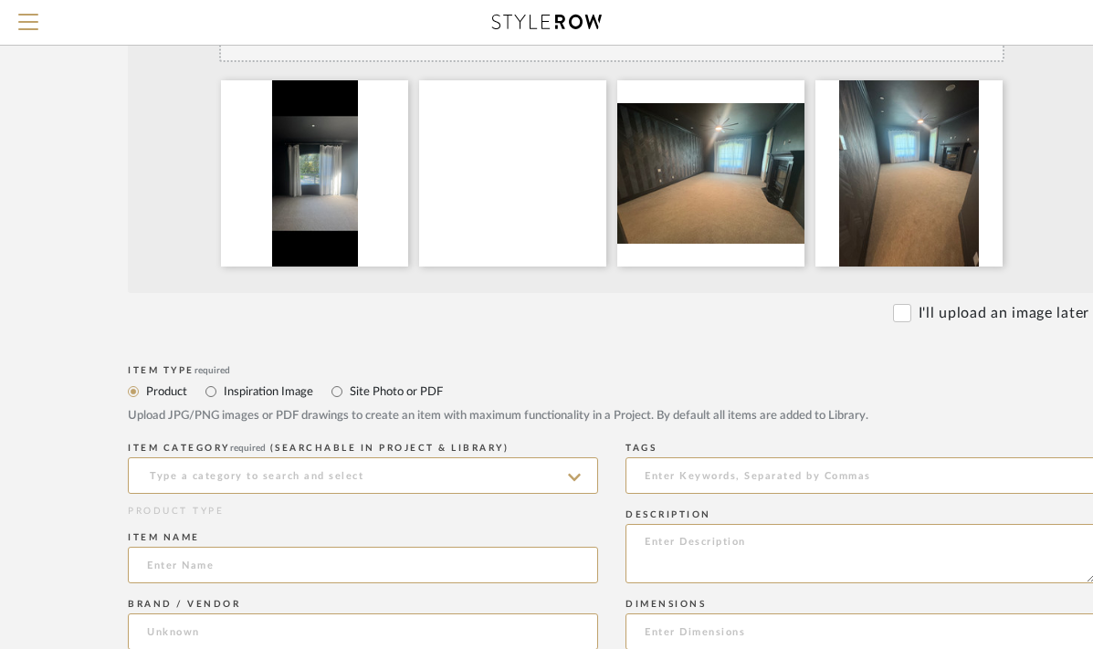
scroll to position [452, 46]
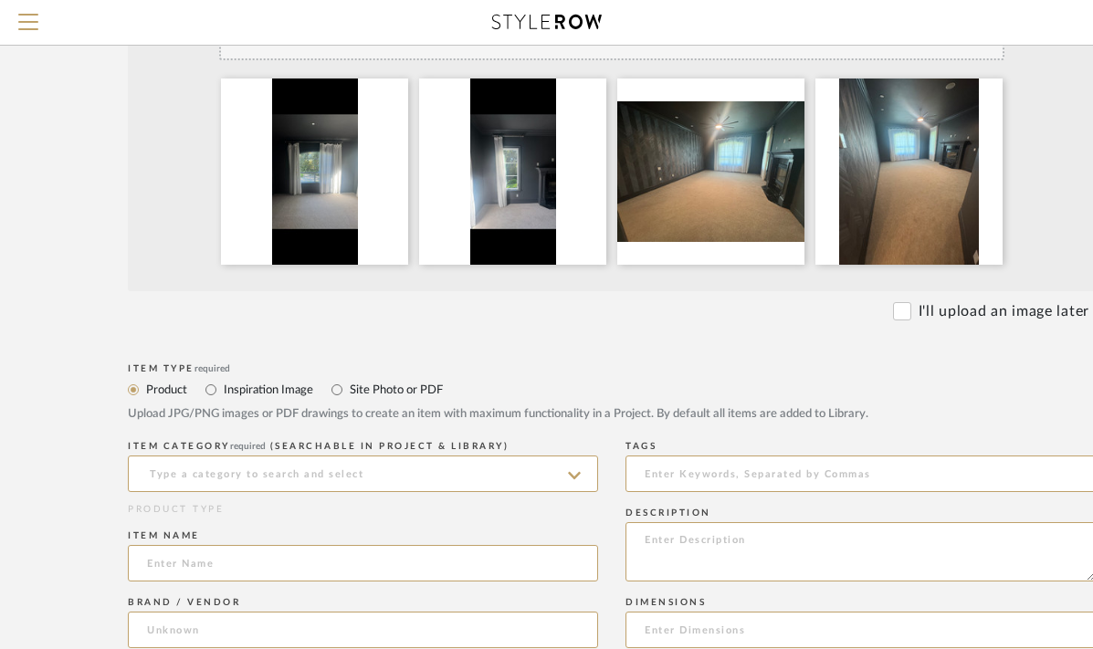
click at [365, 384] on label "Site Photo or PDF" at bounding box center [395, 390] width 95 height 20
click at [348, 384] on input "Site Photo or PDF" at bounding box center [337, 390] width 22 height 22
radio input "true"
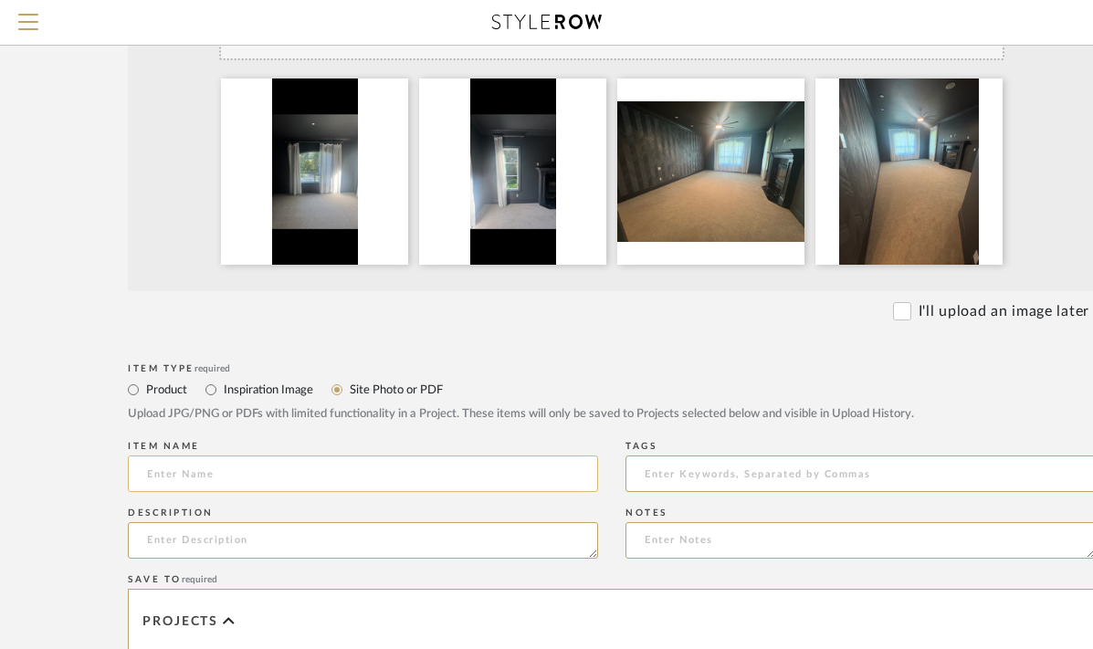
click at [350, 476] on input at bounding box center [363, 473] width 470 height 37
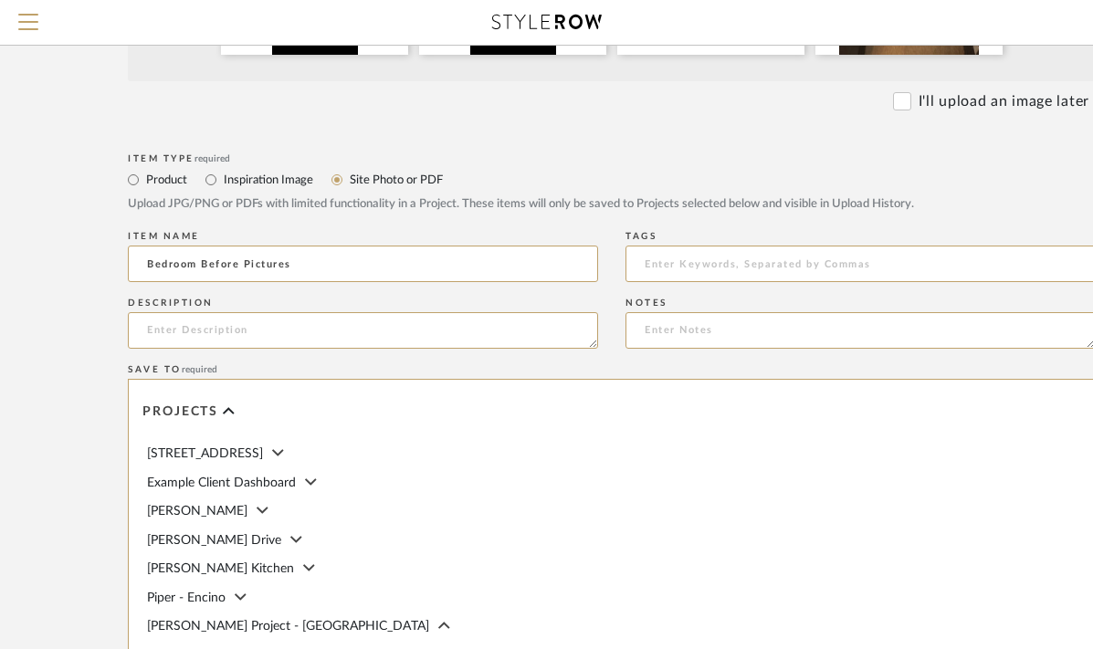
scroll to position [153, 0]
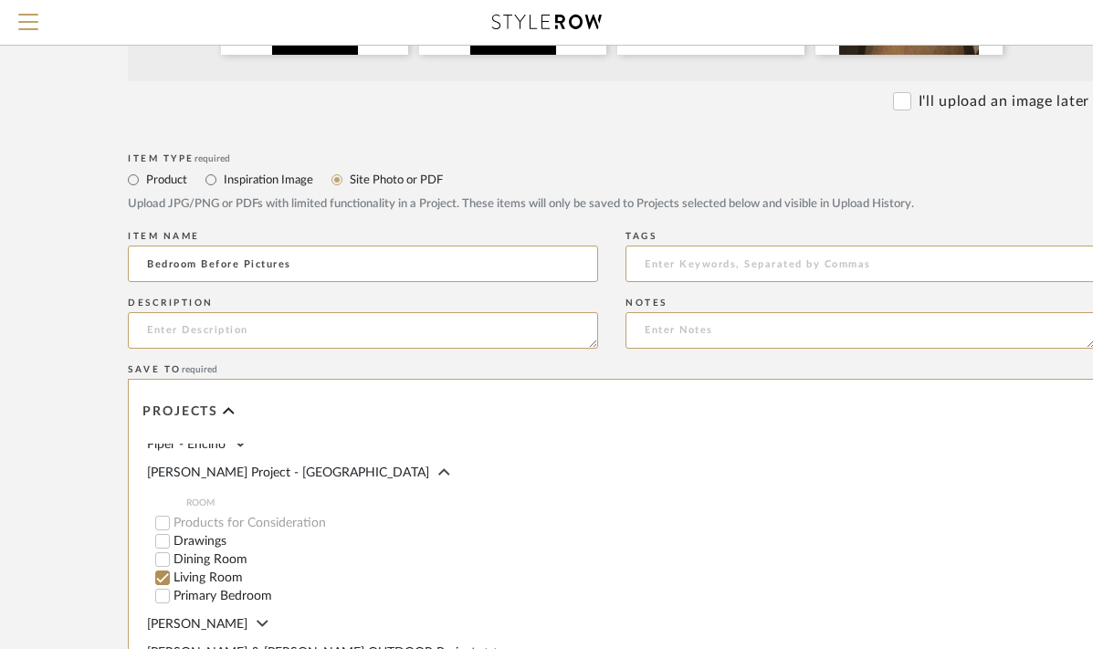
type input "Bedroom Before Pictures"
click at [204, 591] on label "Primary Bedroom" at bounding box center [385, 596] width 424 height 13
click at [172, 591] on input "Primary Bedroom" at bounding box center [162, 596] width 18 height 18
click at [200, 571] on label "Living Room" at bounding box center [385, 577] width 424 height 13
click at [172, 569] on input "Living Room" at bounding box center [162, 578] width 18 height 18
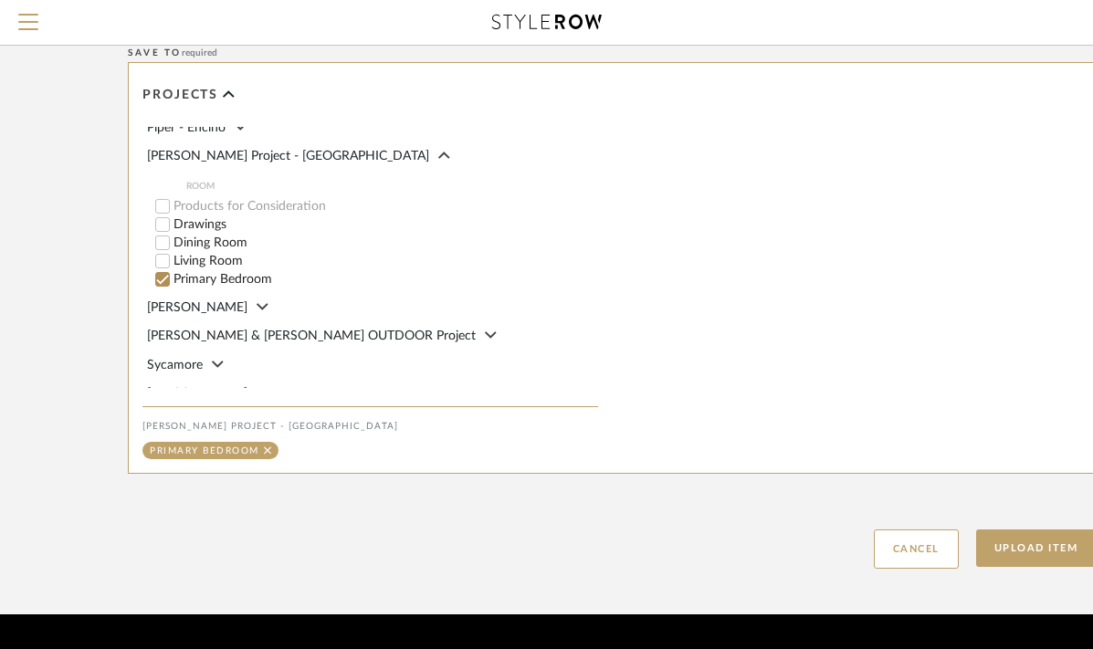
scroll to position [1028, 46]
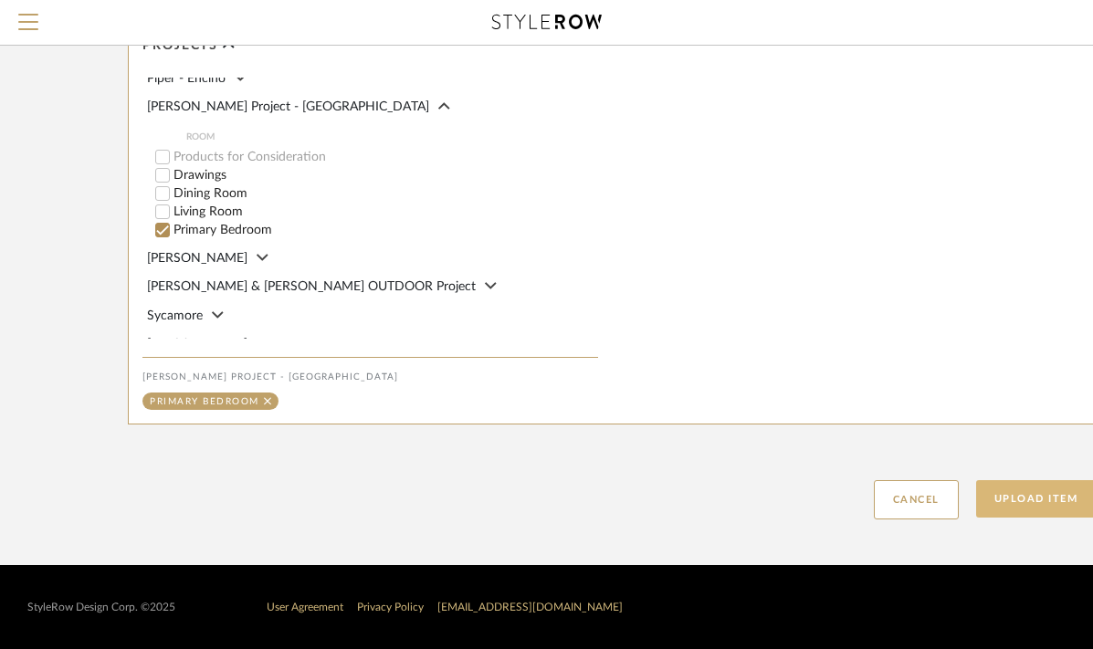
click at [1053, 504] on button "Upload Item" at bounding box center [1036, 498] width 120 height 37
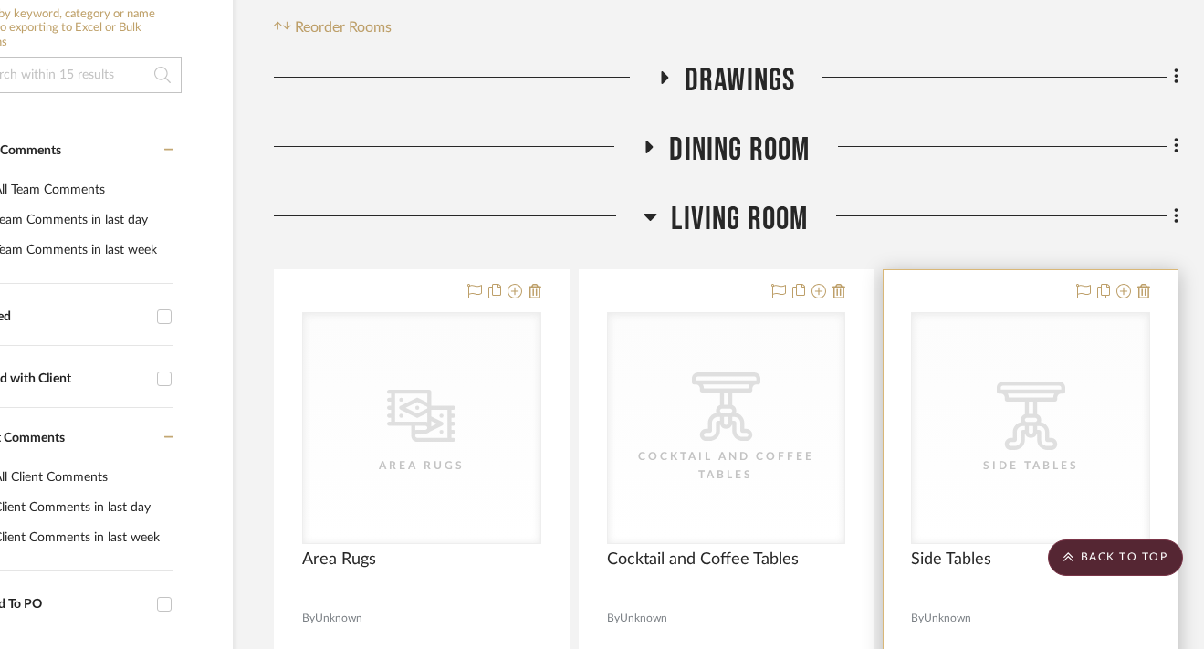
scroll to position [0, 110]
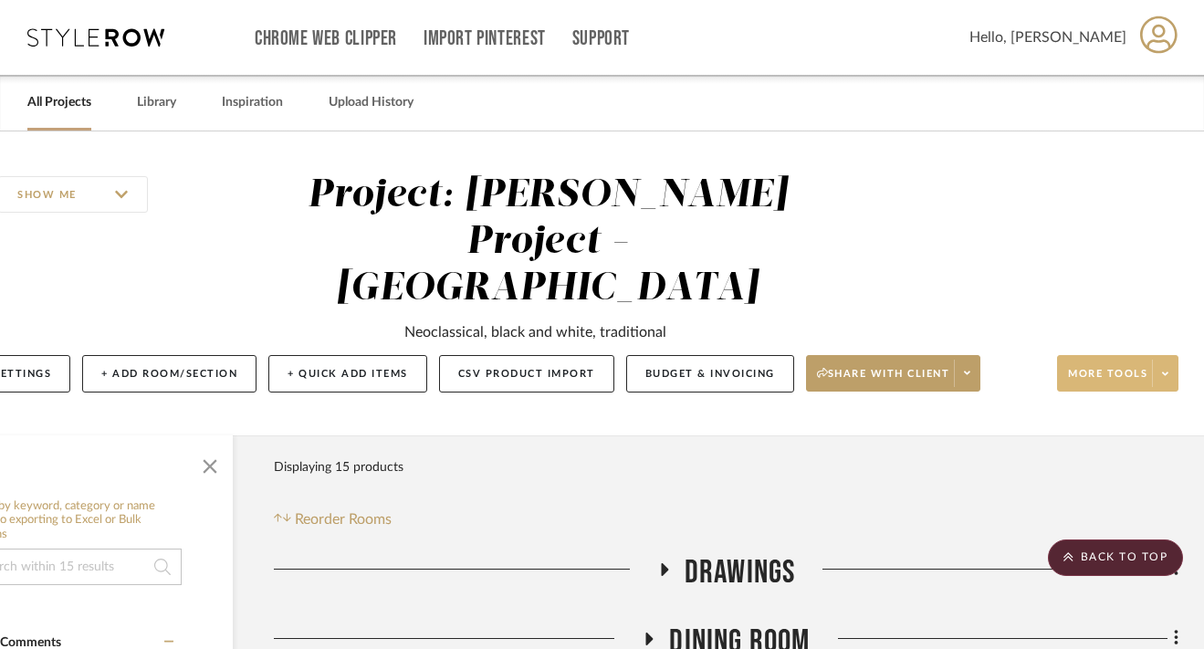
click at [1131, 355] on button "More tools" at bounding box center [1117, 373] width 121 height 37
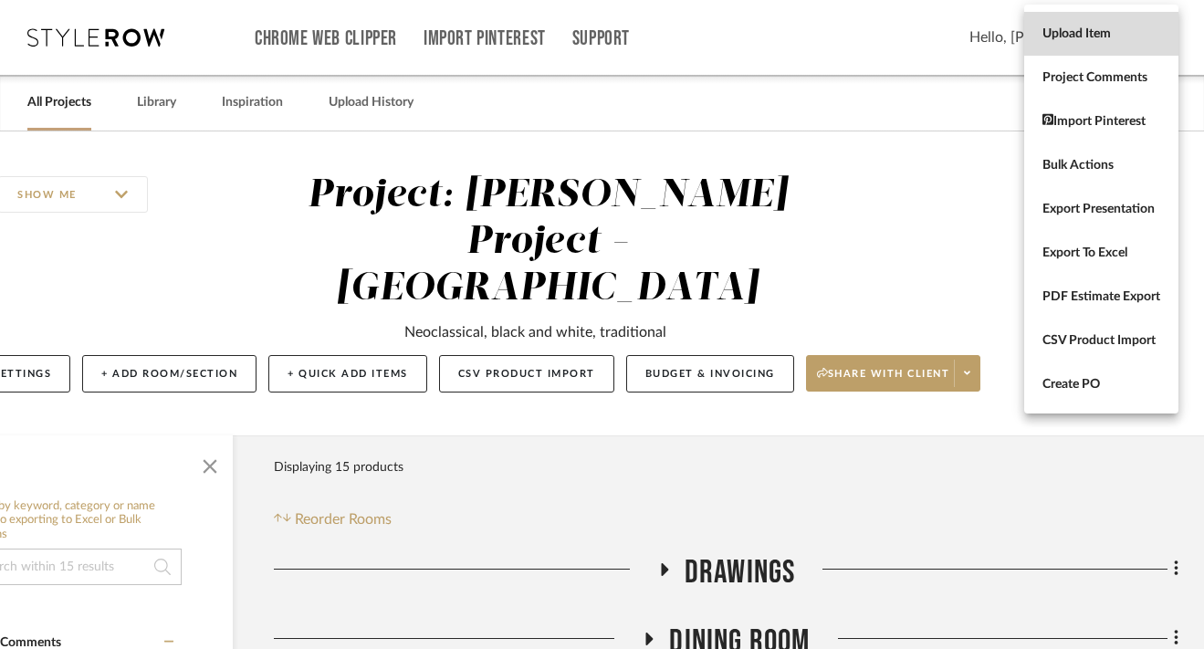
click at [1103, 47] on button "Upload Item" at bounding box center [1101, 34] width 154 height 44
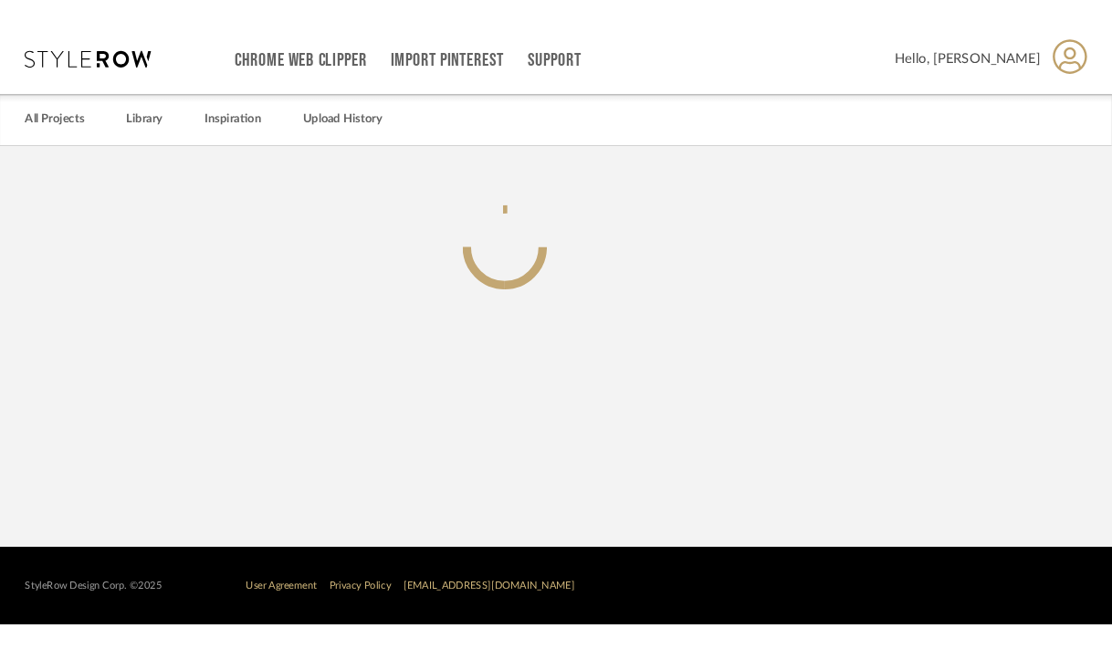
scroll to position [0, 98]
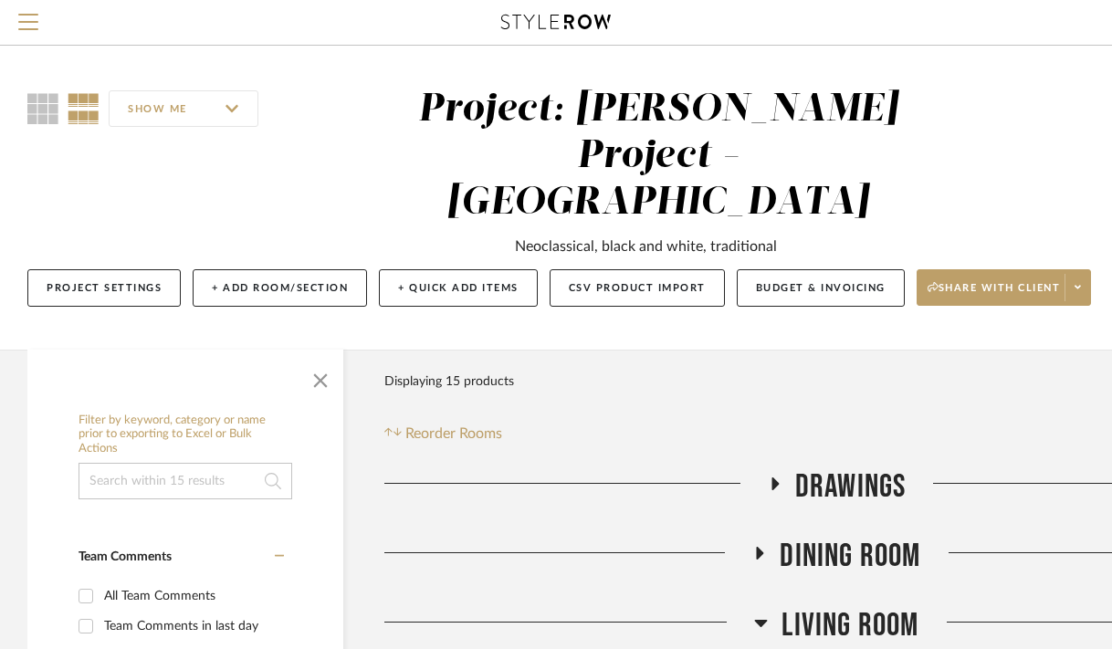
click at [843, 537] on span "Dining Room" at bounding box center [849, 556] width 141 height 39
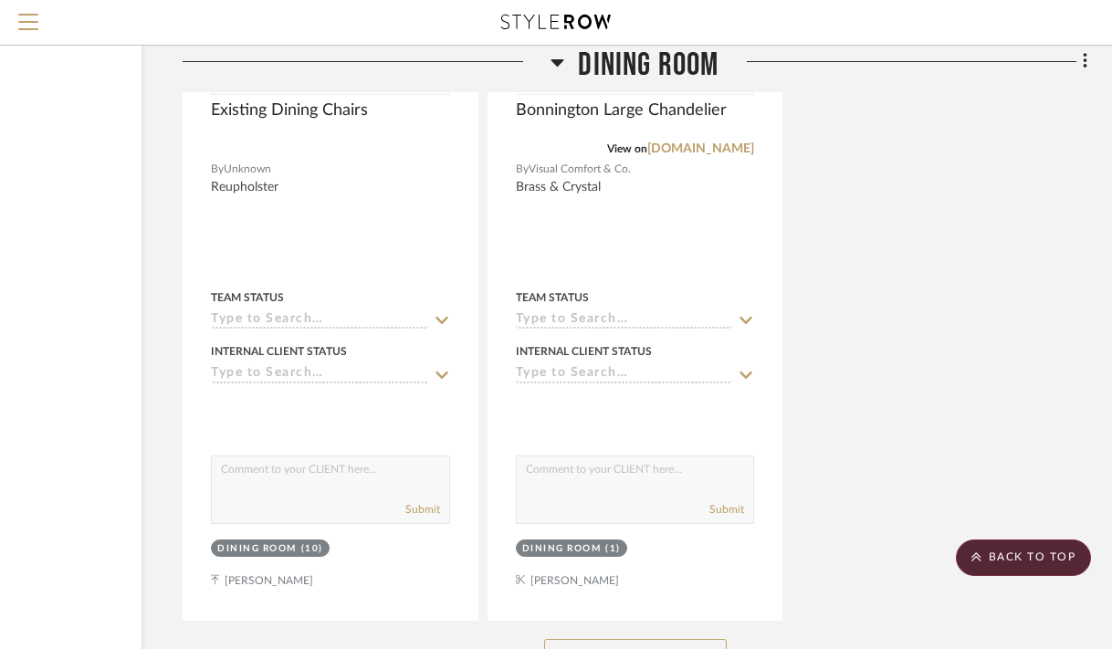
scroll to position [2527, 202]
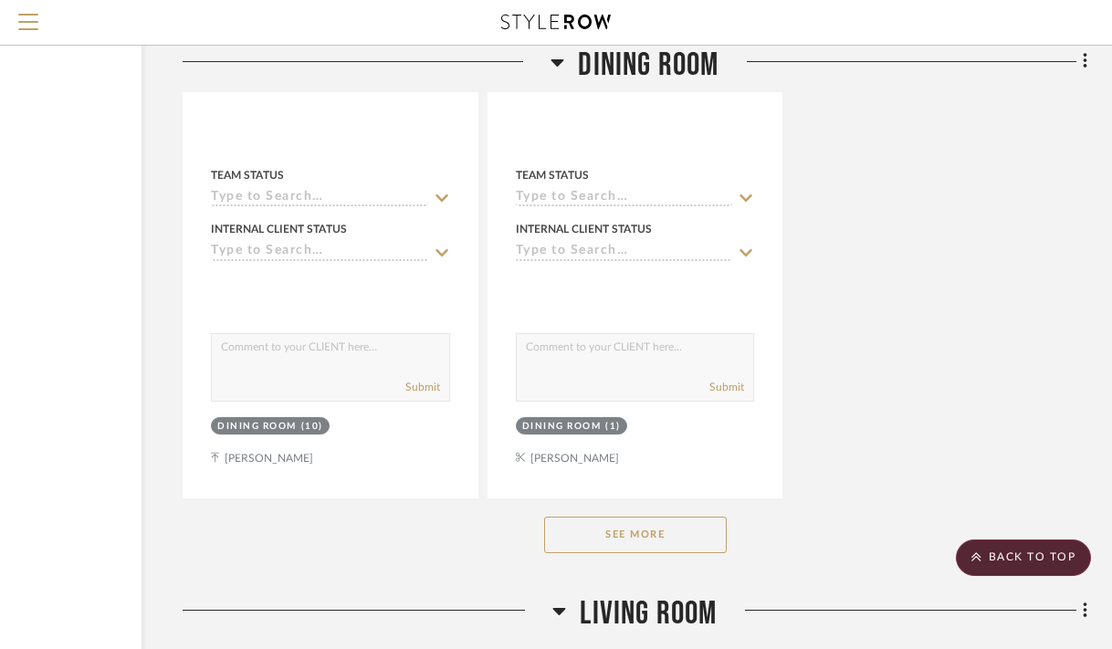
click at [678, 517] on button "See More" at bounding box center [635, 535] width 183 height 37
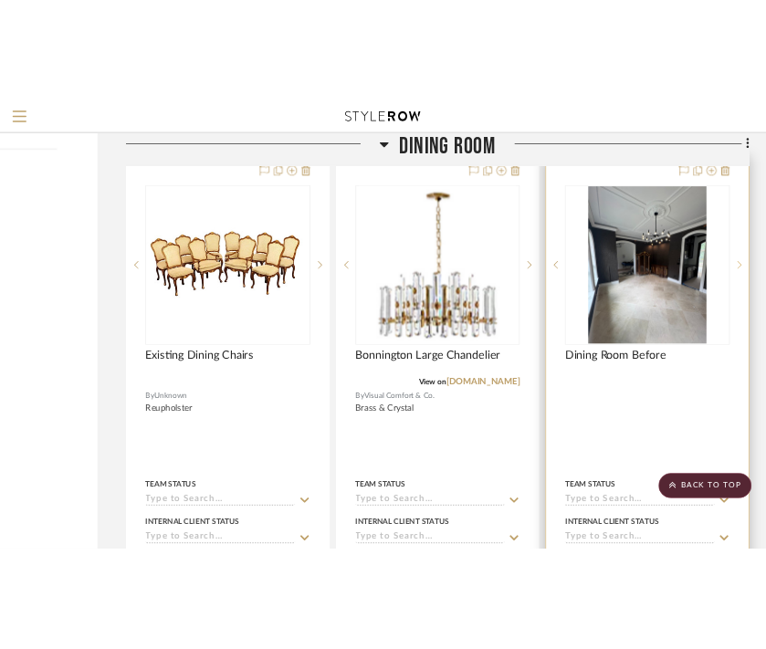
scroll to position [2090, 202]
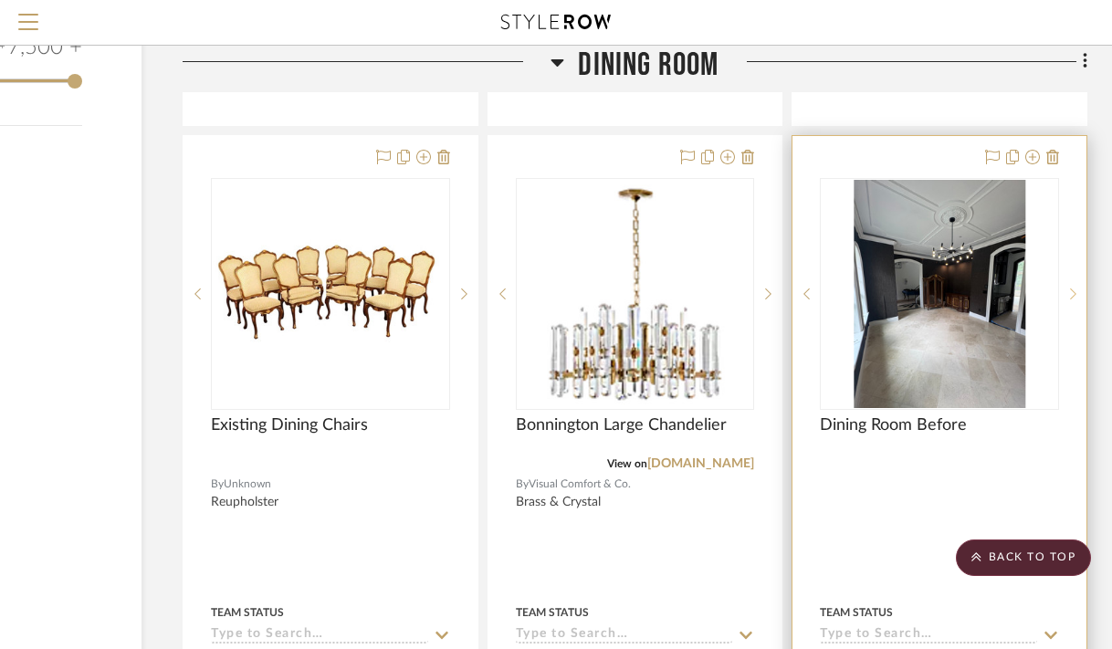
click at [1068, 288] on sr-next-btn at bounding box center [1072, 294] width 27 height 13
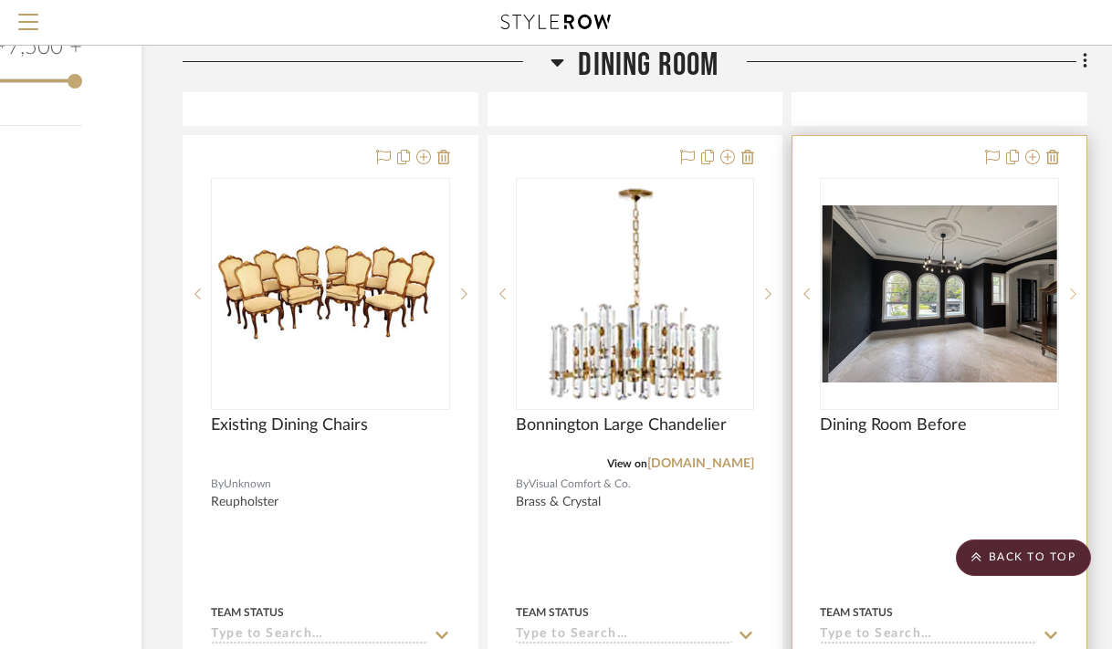
click at [1068, 288] on sr-next-btn at bounding box center [1072, 294] width 27 height 13
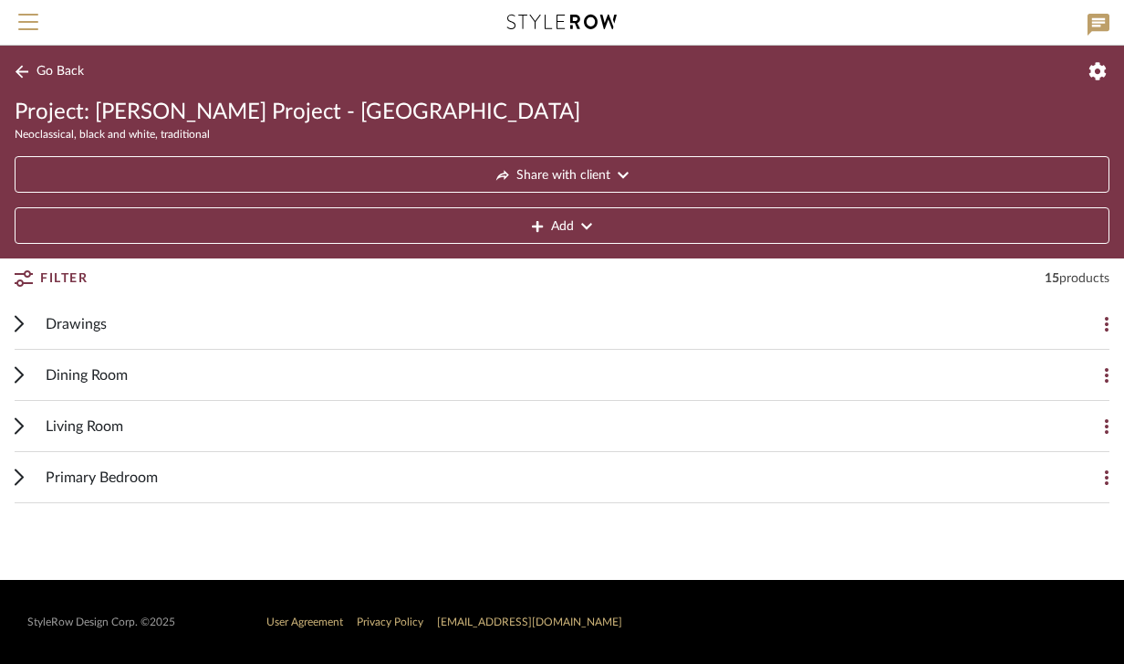
click at [545, 229] on button "Add" at bounding box center [562, 225] width 1095 height 37
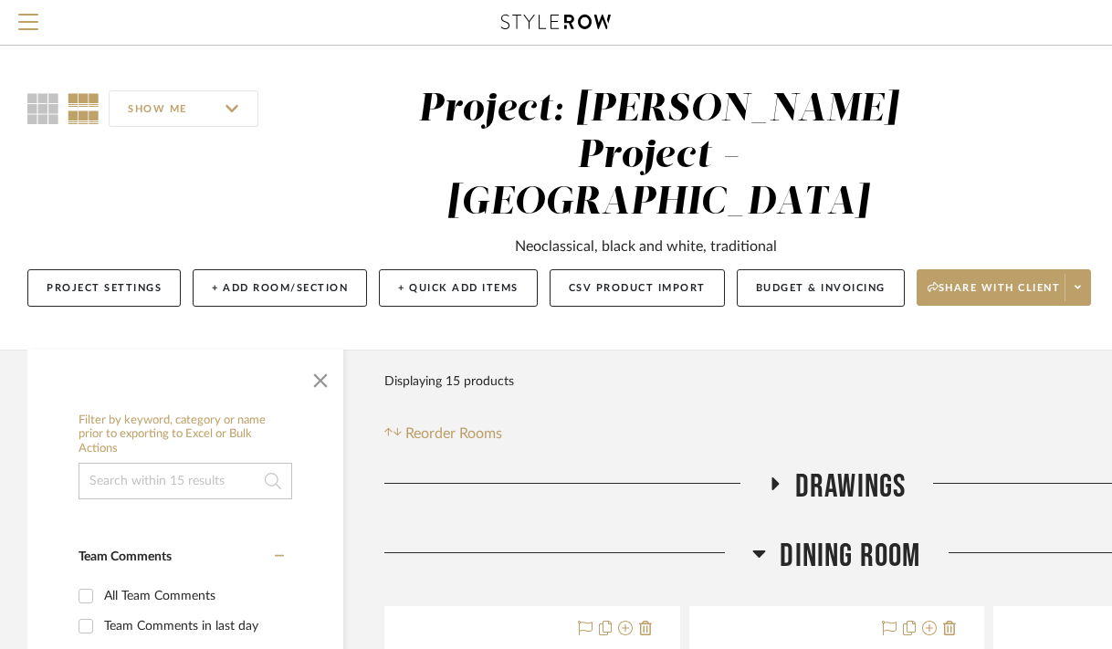
scroll to position [0, 203]
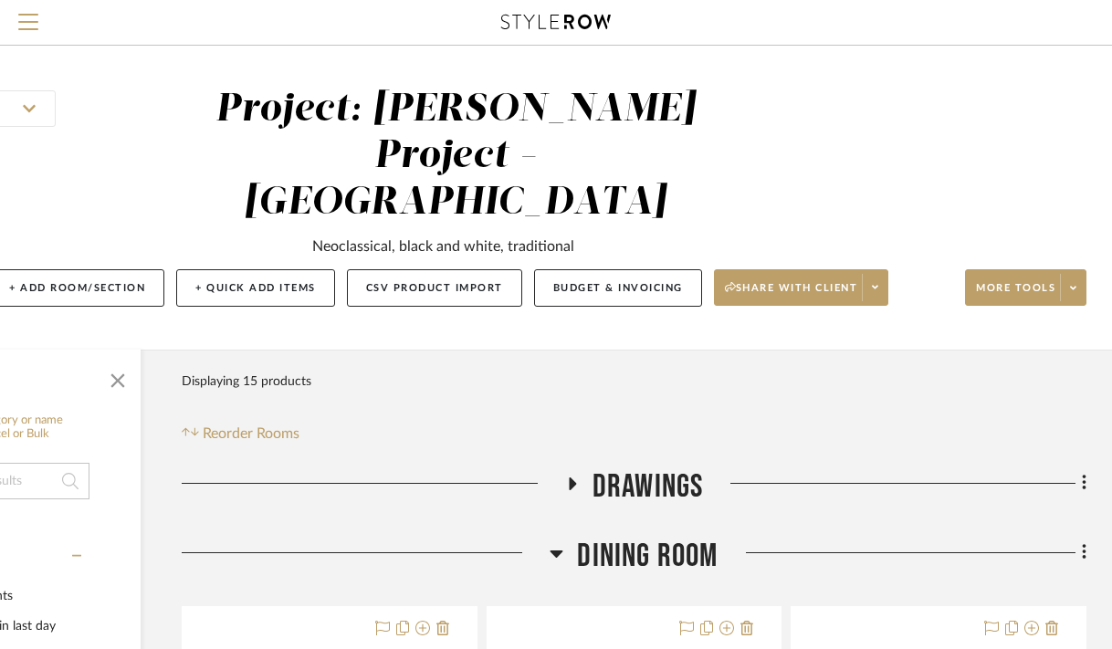
click at [650, 537] on span "Dining Room" at bounding box center [647, 556] width 141 height 39
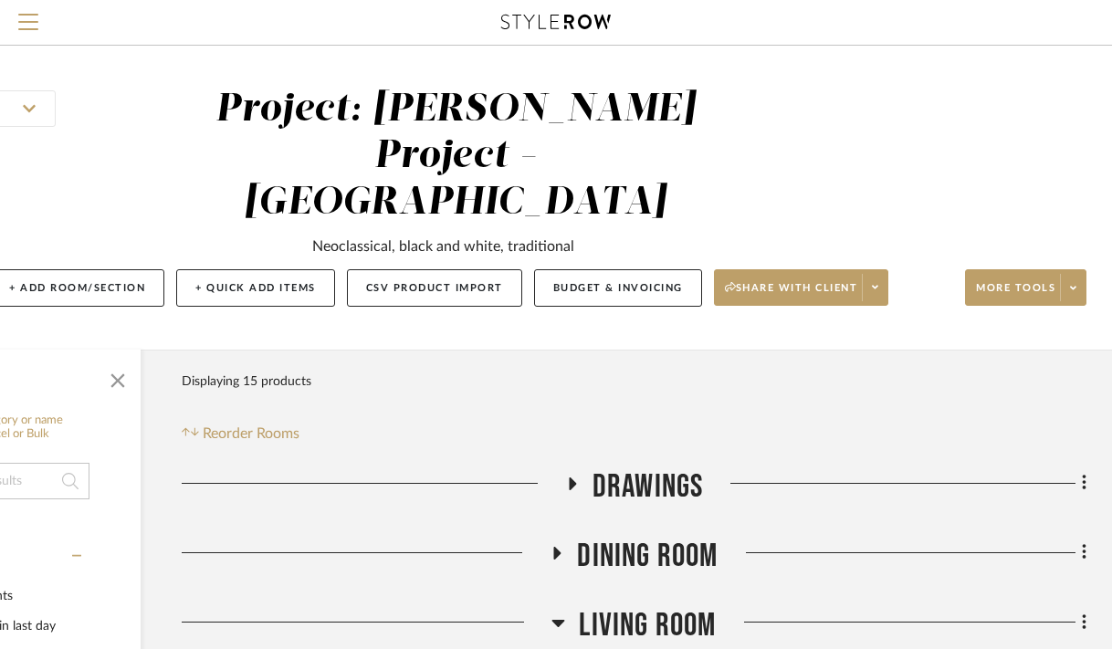
click at [1084, 612] on icon at bounding box center [1084, 622] width 5 height 20
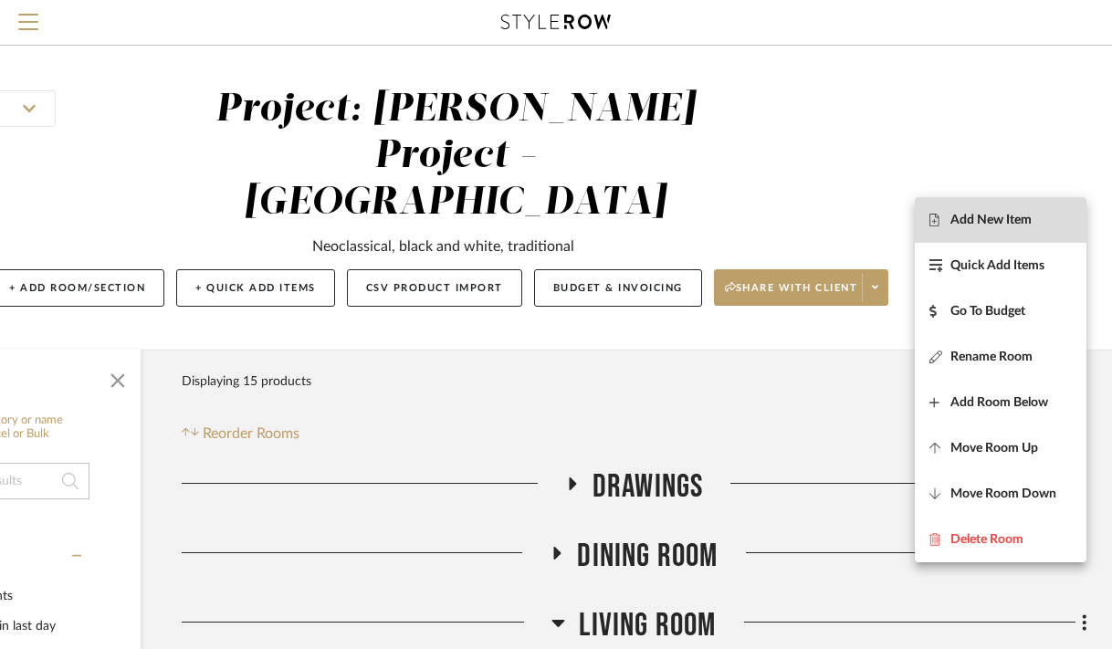
click at [1032, 224] on span "Add New Item" at bounding box center [1000, 220] width 142 height 16
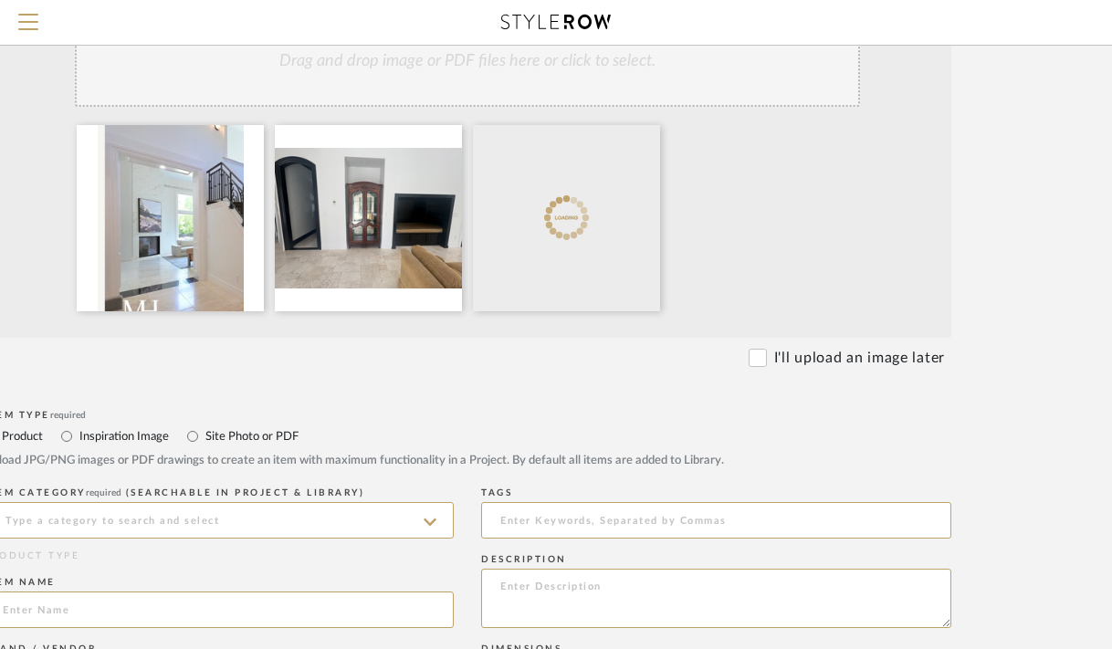
scroll to position [465, 190]
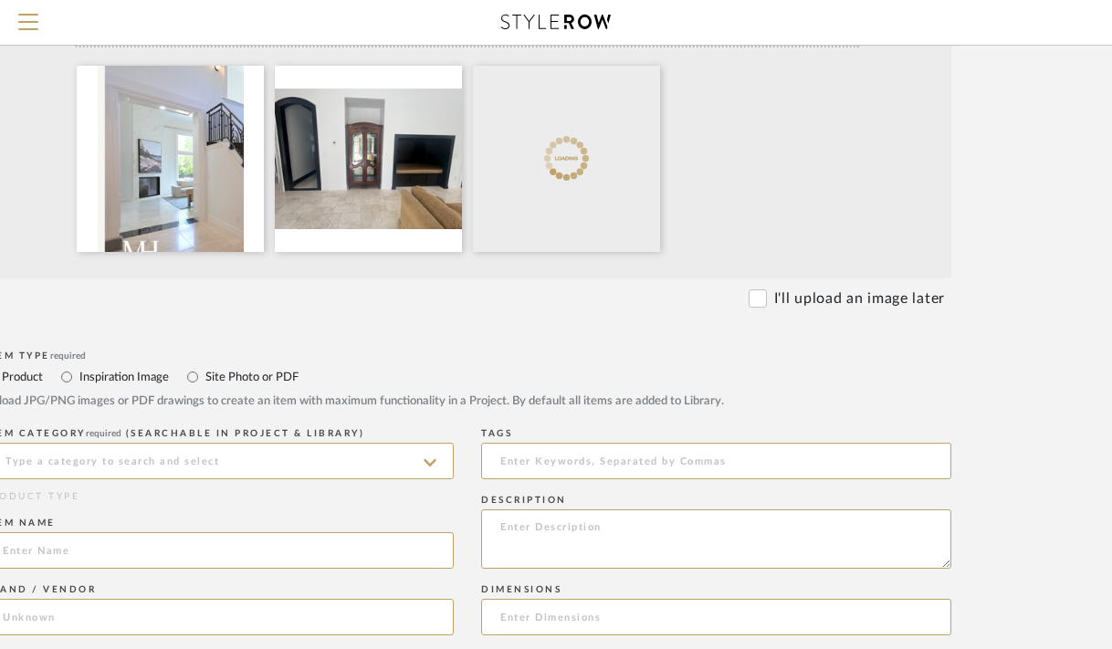
click at [235, 371] on label "Site Photo or PDF" at bounding box center [251, 377] width 95 height 20
click at [204, 371] on input "Site Photo or PDF" at bounding box center [193, 377] width 22 height 22
radio input "true"
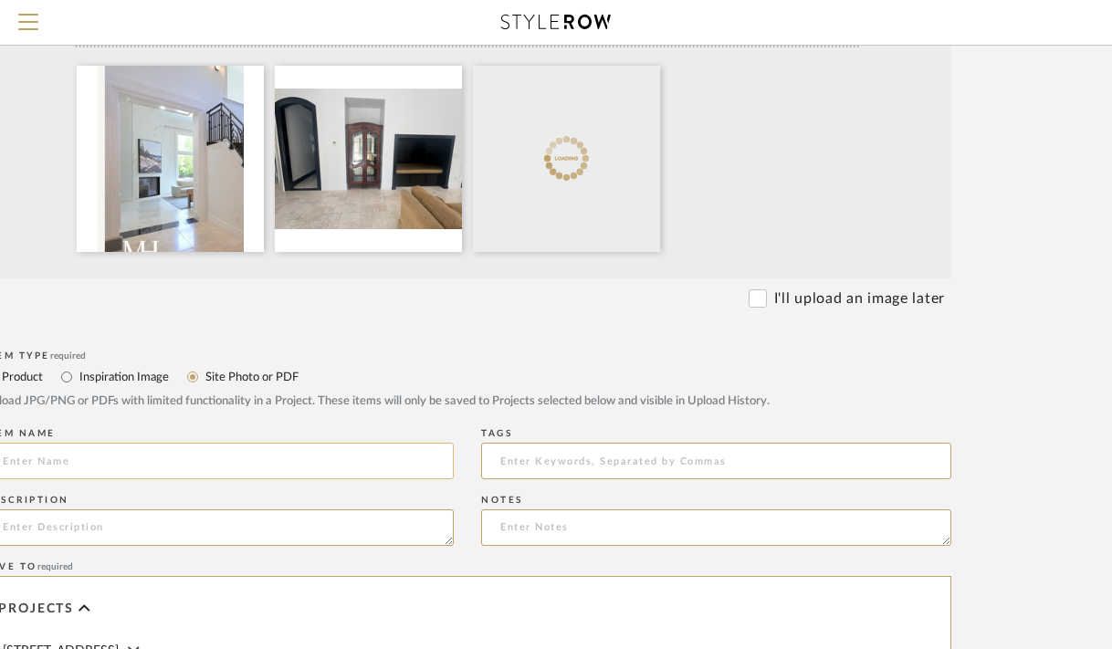
click at [200, 455] on input at bounding box center [219, 461] width 470 height 37
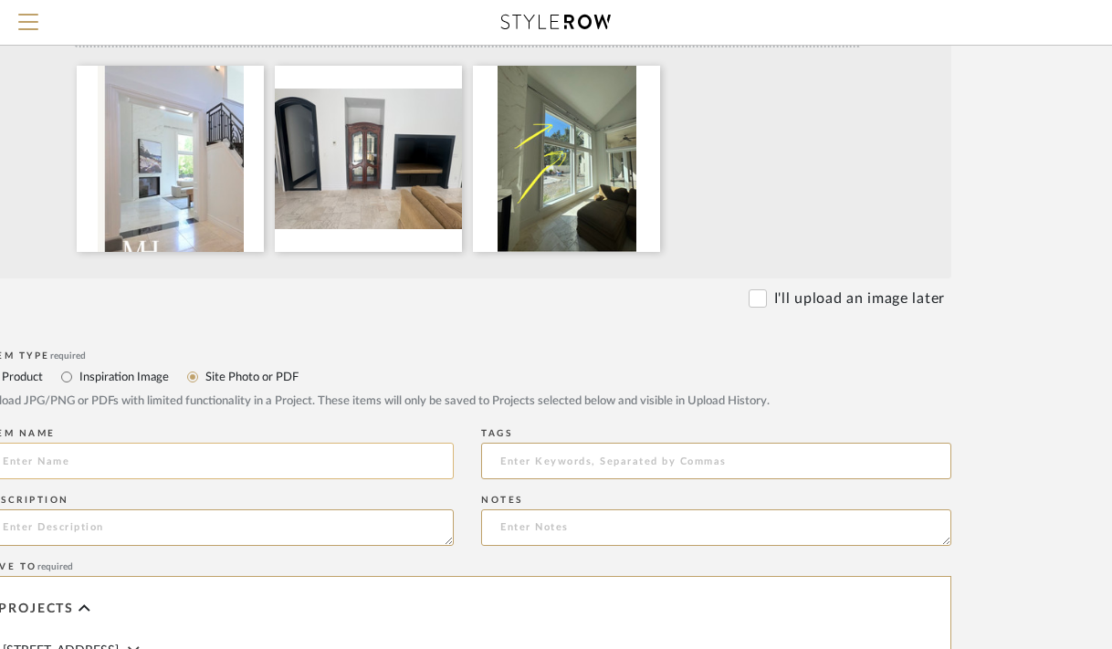
click at [246, 462] on input at bounding box center [219, 461] width 470 height 37
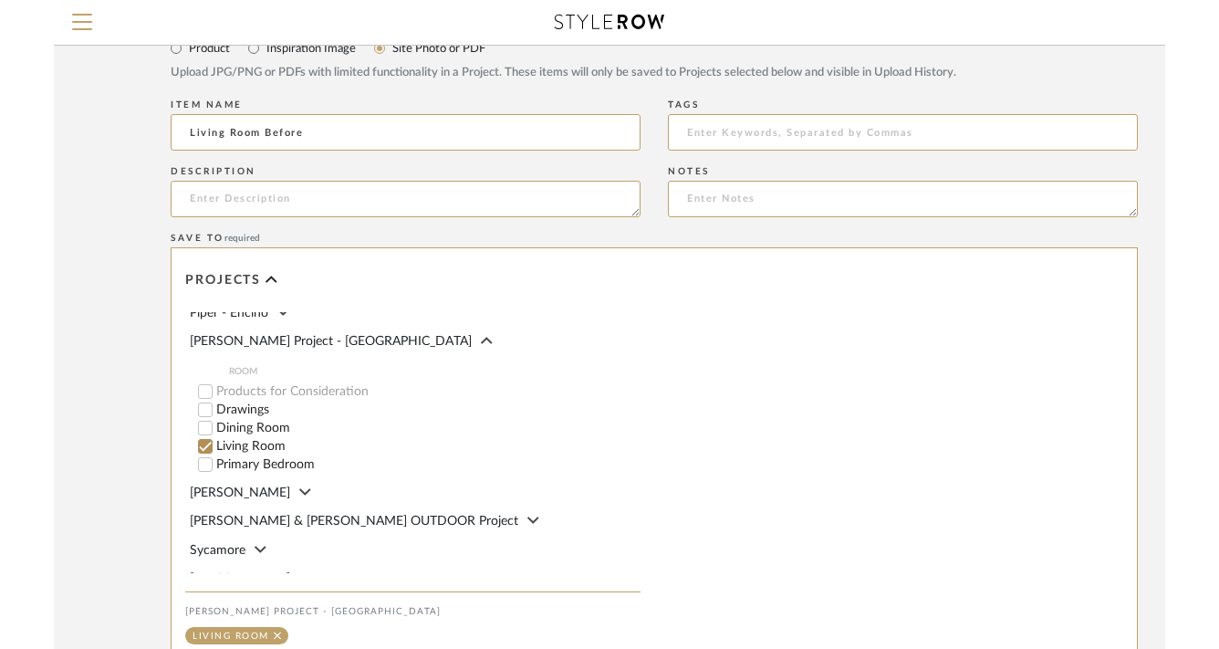
scroll to position [1028, 57]
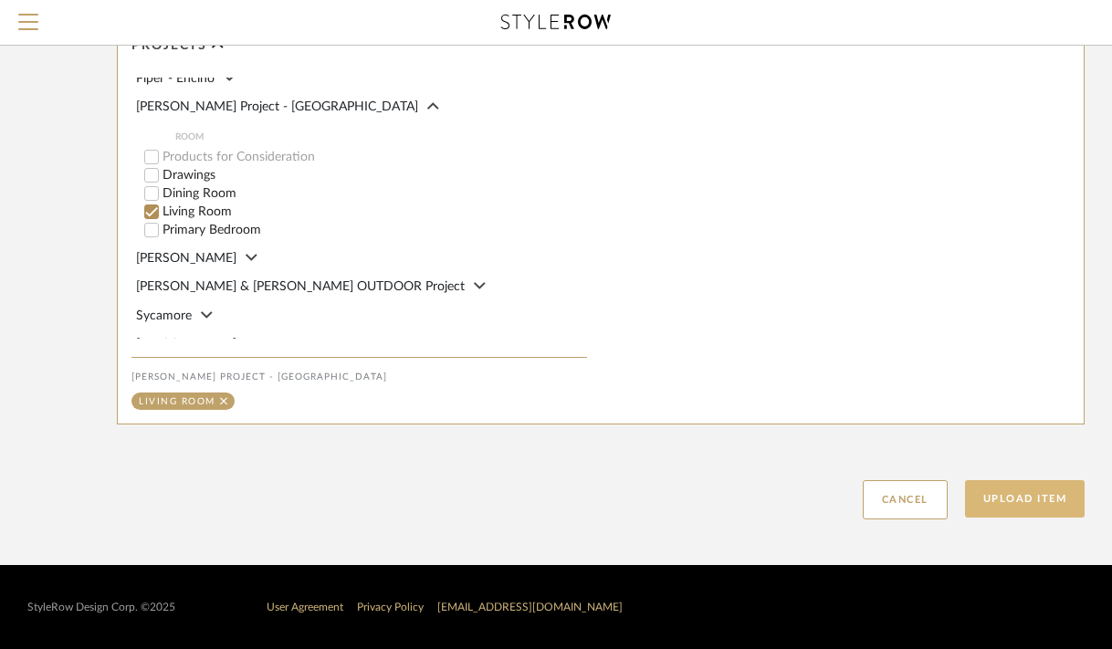
type input "Living Room Before"
click at [1061, 499] on button "Upload Item" at bounding box center [1025, 498] width 120 height 37
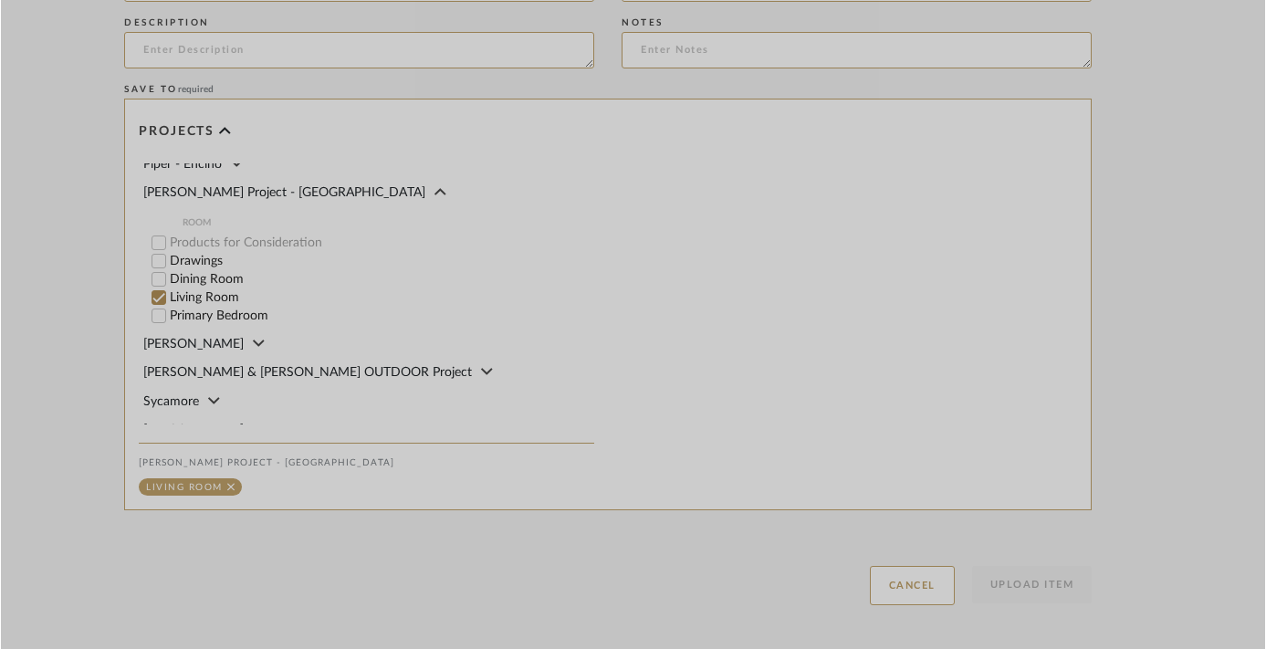
scroll to position [1028, 48]
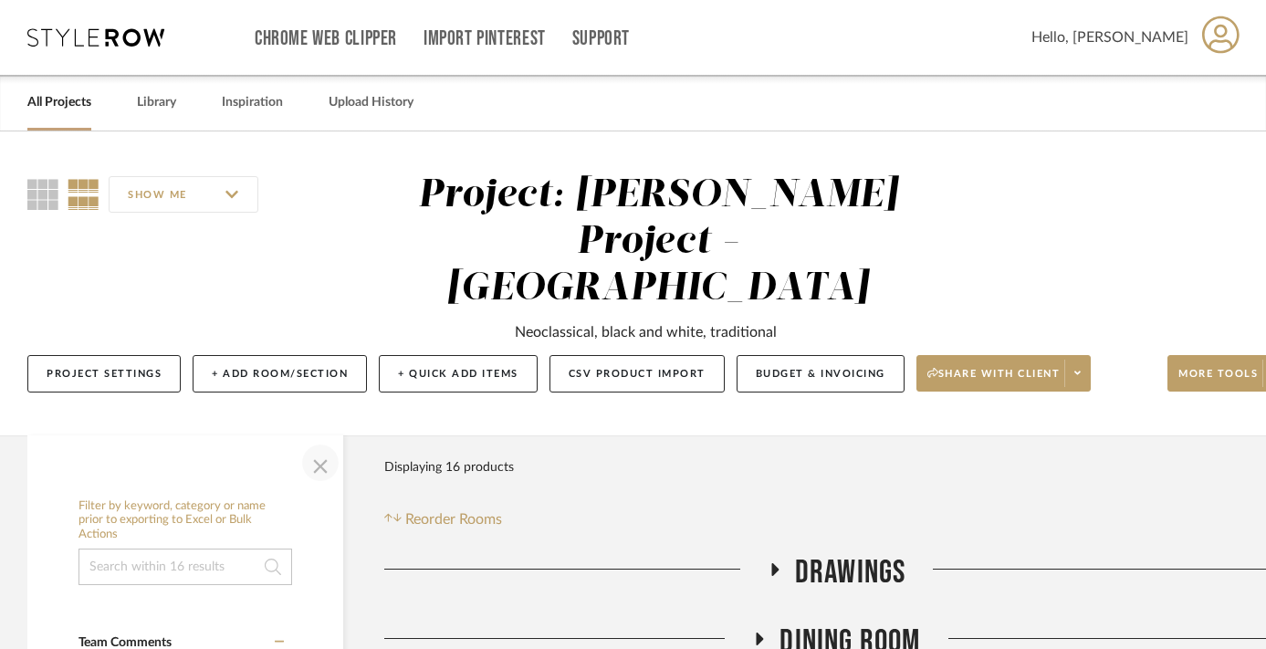
click at [316, 441] on span "button" at bounding box center [320, 463] width 44 height 44
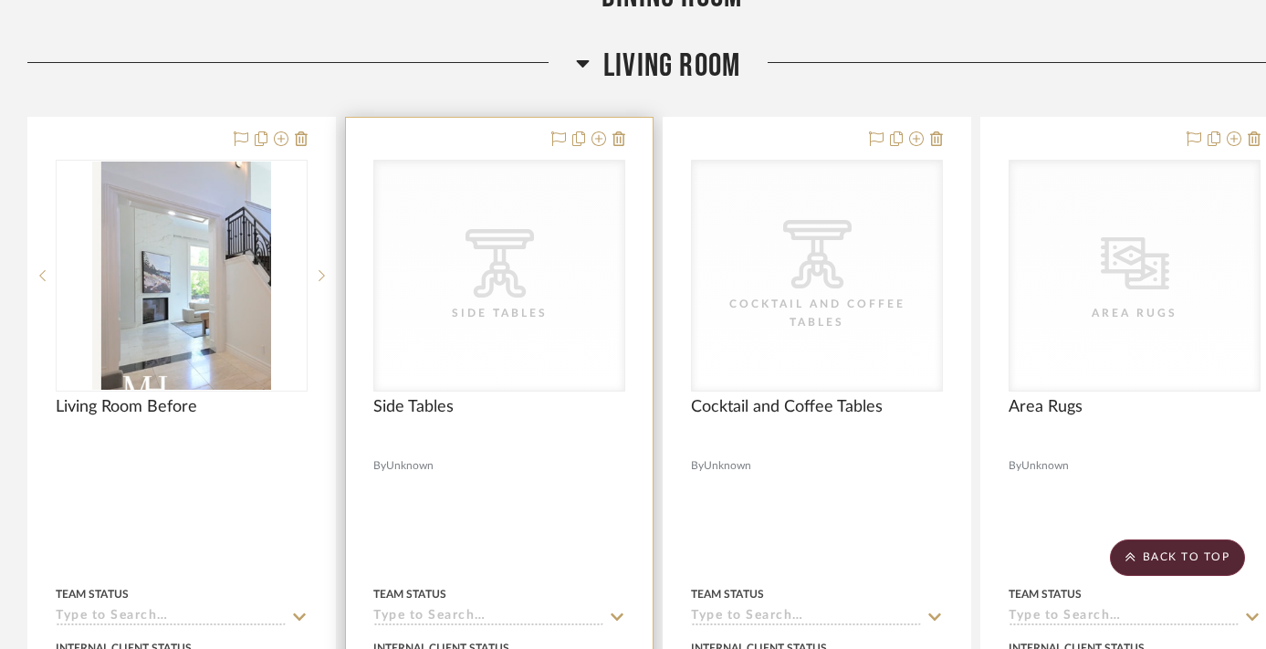
scroll to position [646, 0]
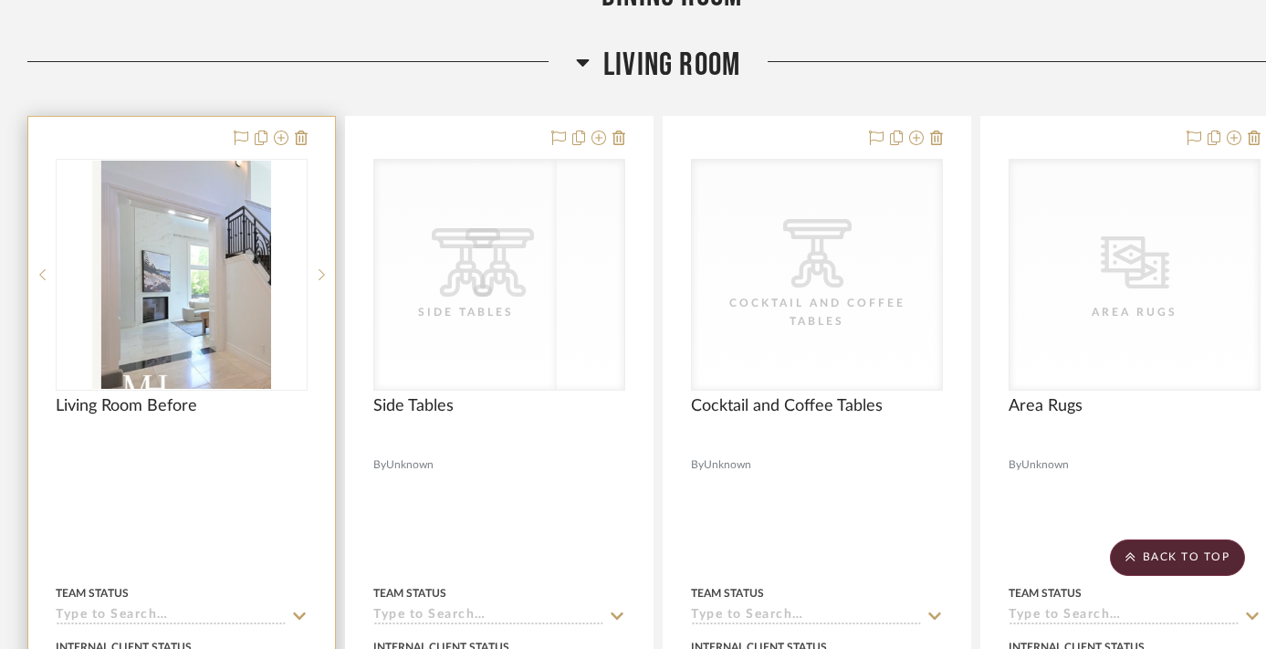
click at [0, 0] on div at bounding box center [0, 0] width 0 height 0
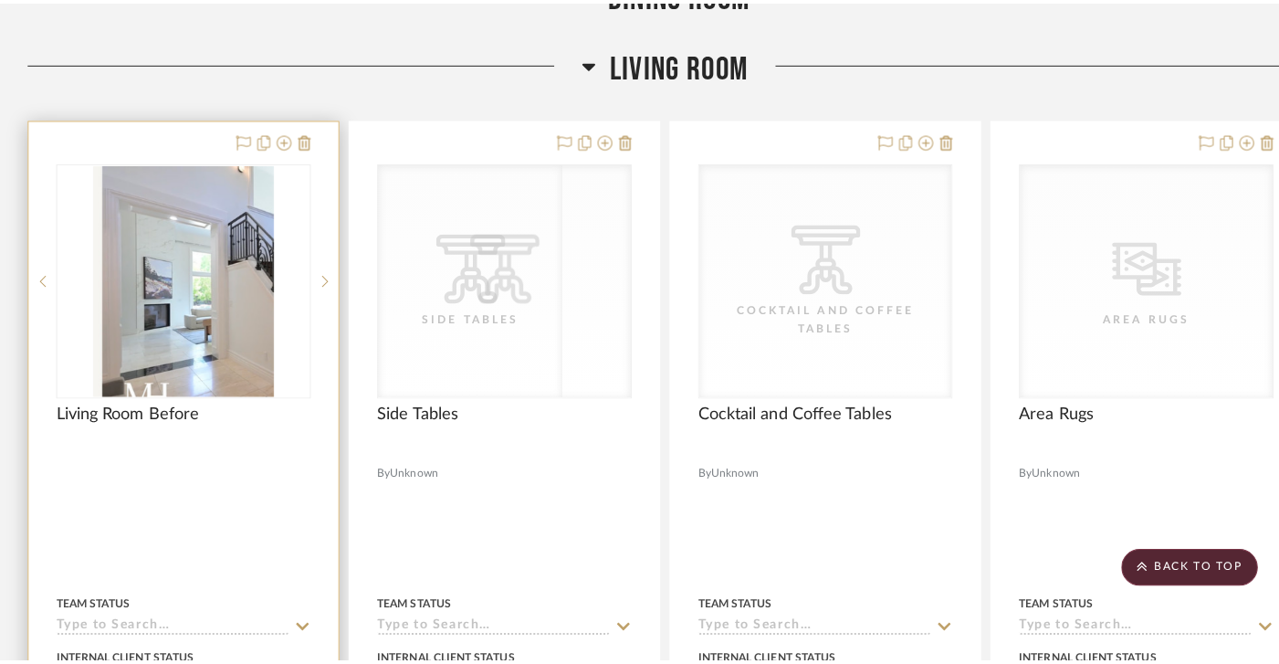
scroll to position [0, 0]
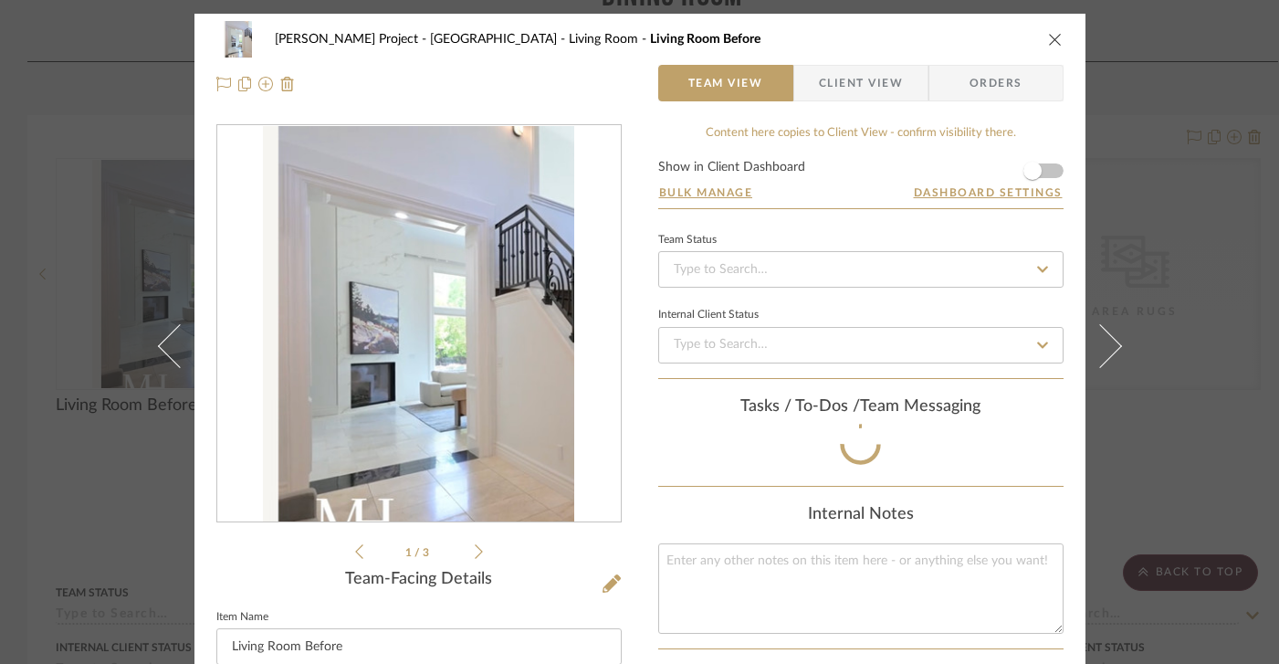
click at [200, 247] on div "Rogers Project - Sacramento Living Room Living Room Before Team View Client Vie…" at bounding box center [639, 517] width 891 height 1007
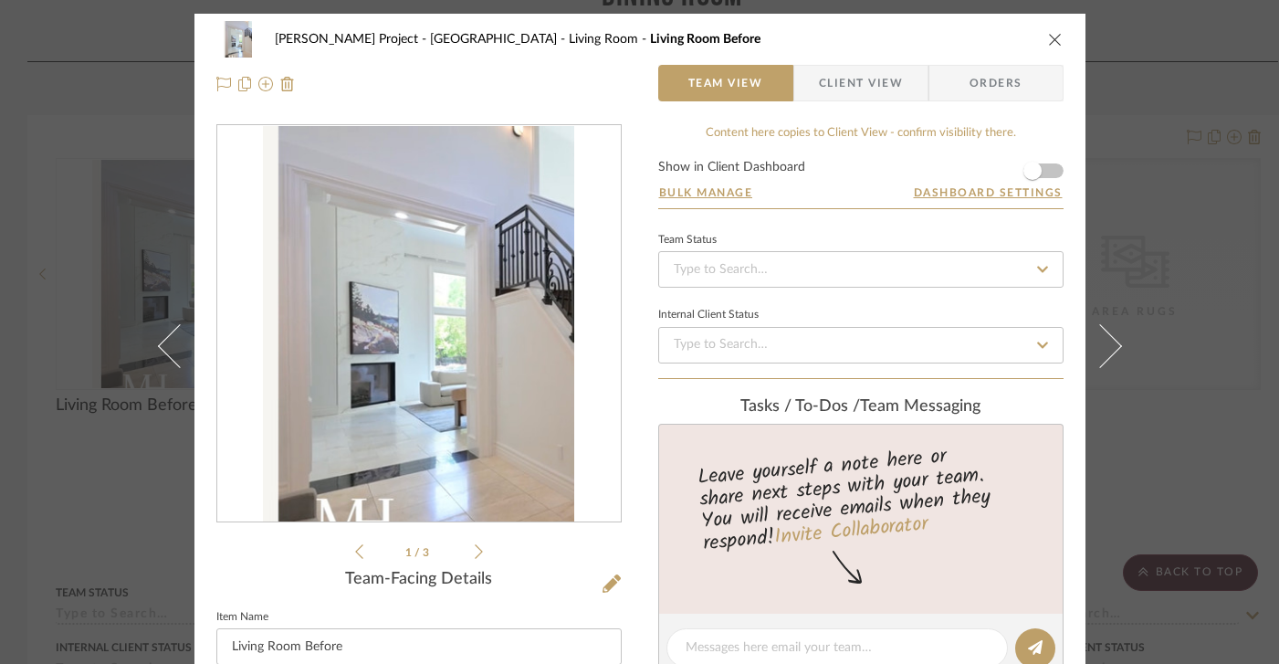
click at [410, 328] on div at bounding box center [418, 324] width 403 height 398
click at [509, 483] on div at bounding box center [418, 324] width 403 height 398
click at [469, 567] on div "1 / 3 Team-Facing Details Item Name Living Room Before Internal Description" at bounding box center [418, 675] width 405 height 1103
click at [475, 556] on icon at bounding box center [479, 551] width 8 height 16
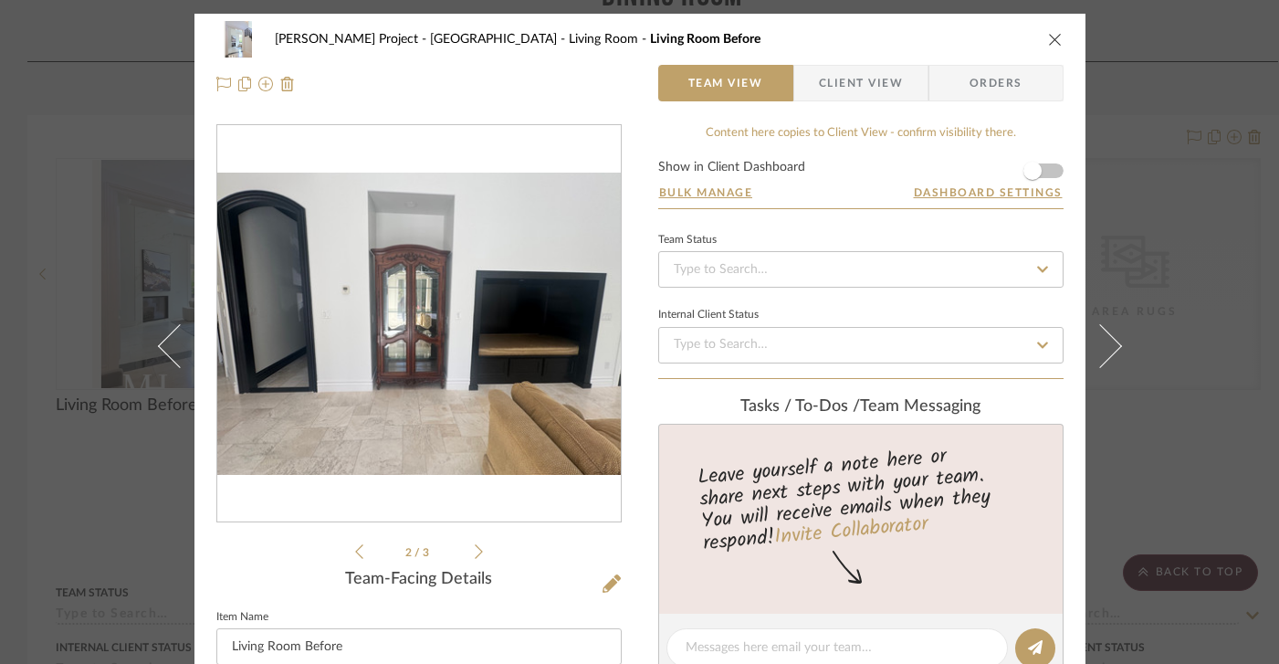
click at [346, 558] on div "2 / 3" at bounding box center [418, 343] width 405 height 438
click at [475, 547] on icon at bounding box center [479, 551] width 8 height 16
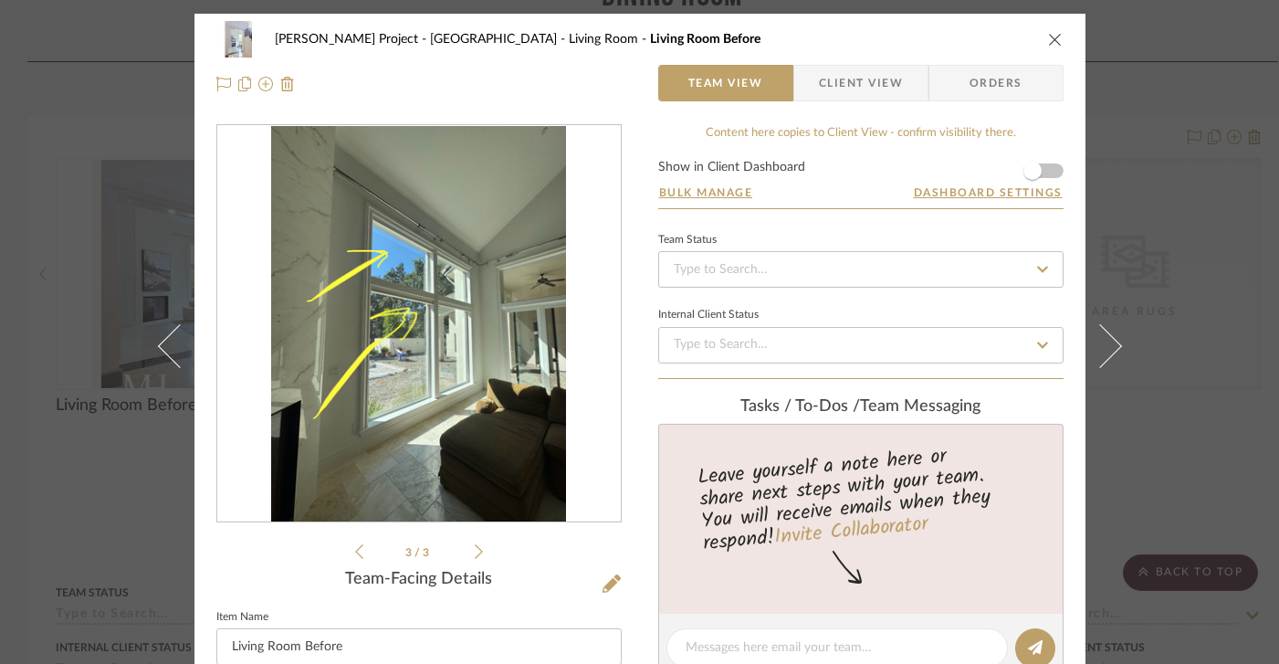
click at [475, 547] on icon at bounding box center [479, 551] width 8 height 16
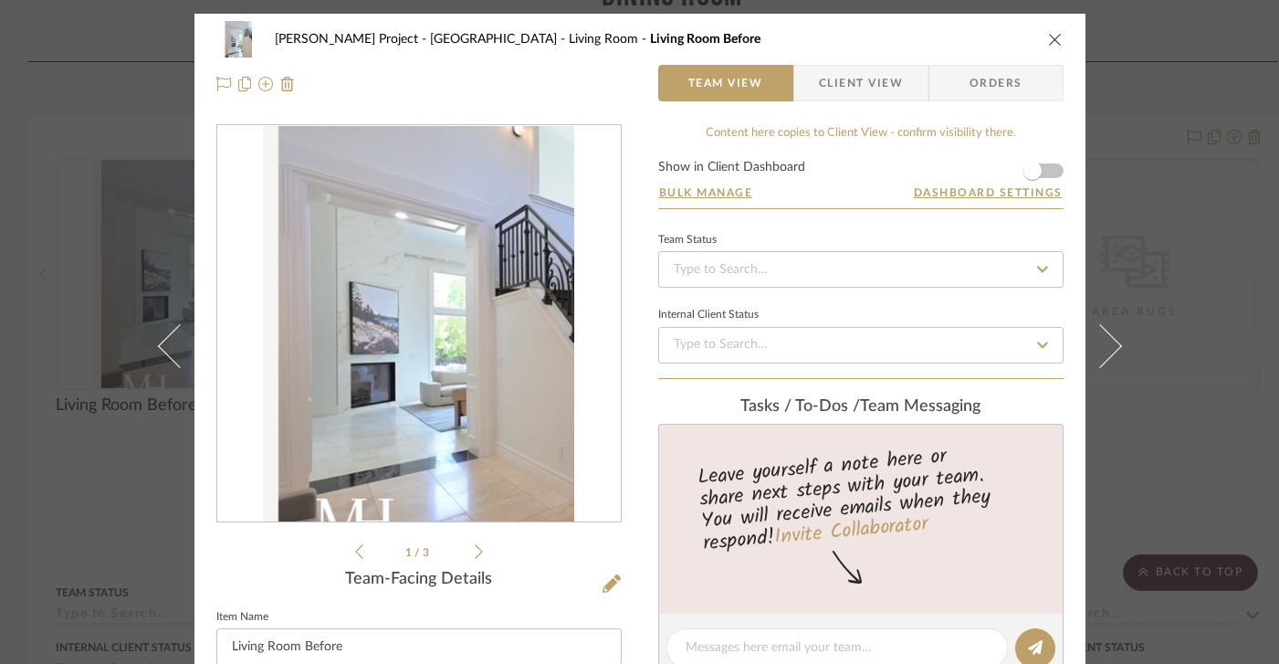
click at [1048, 37] on icon "close" at bounding box center [1055, 39] width 15 height 15
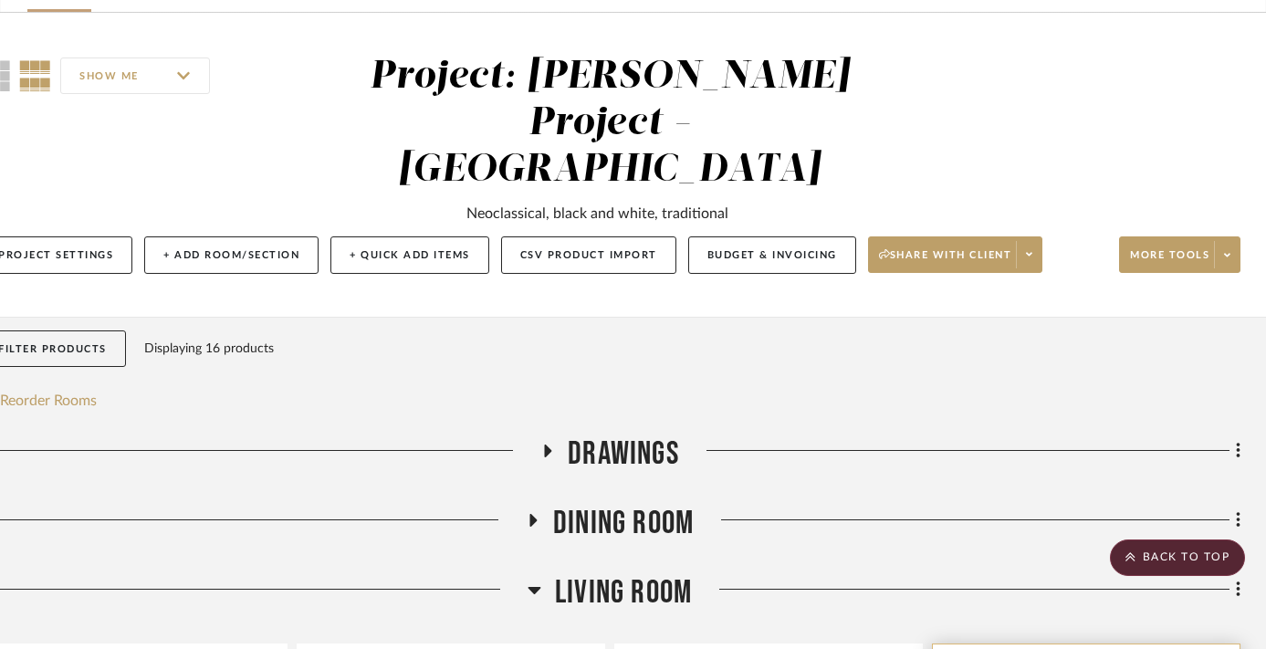
scroll to position [0, 48]
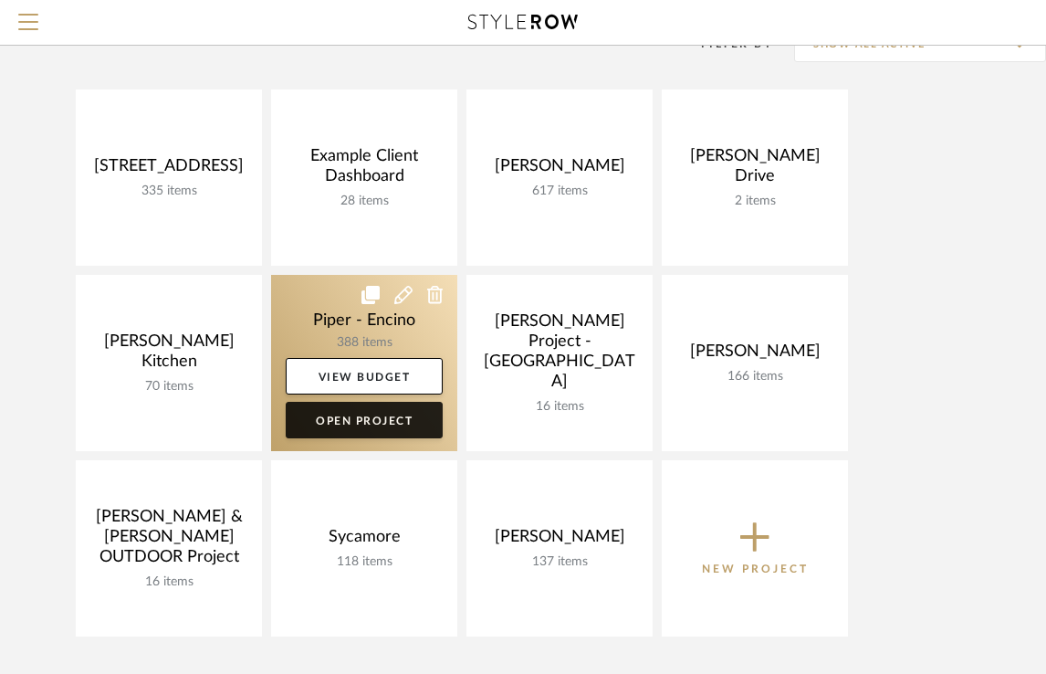
scroll to position [173, 0]
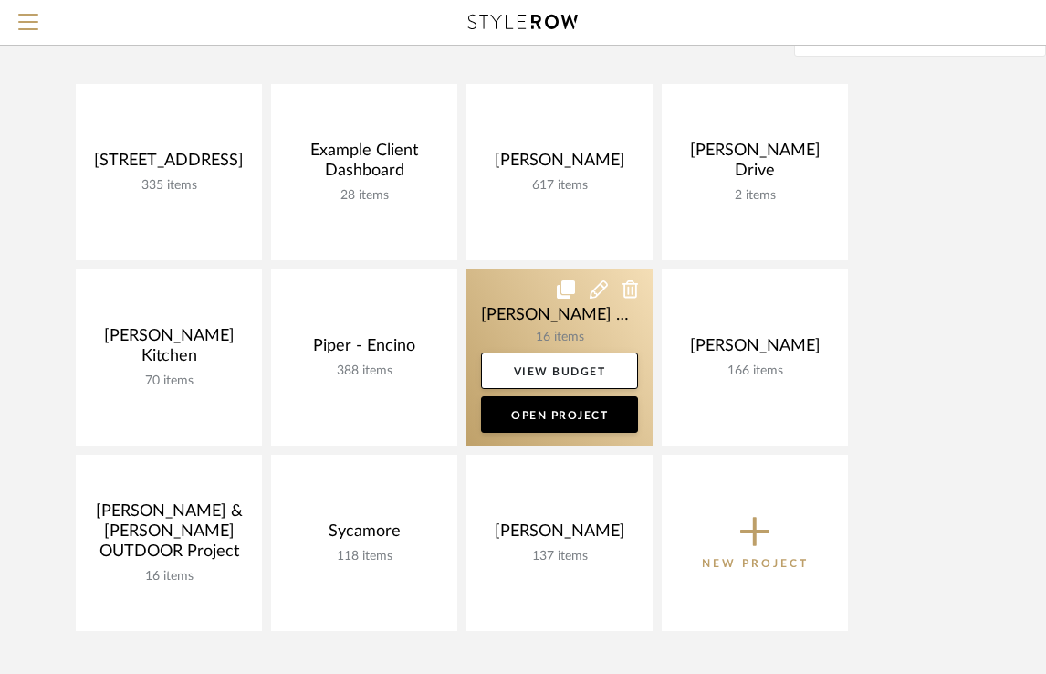
click at [540, 324] on link at bounding box center [559, 357] width 186 height 176
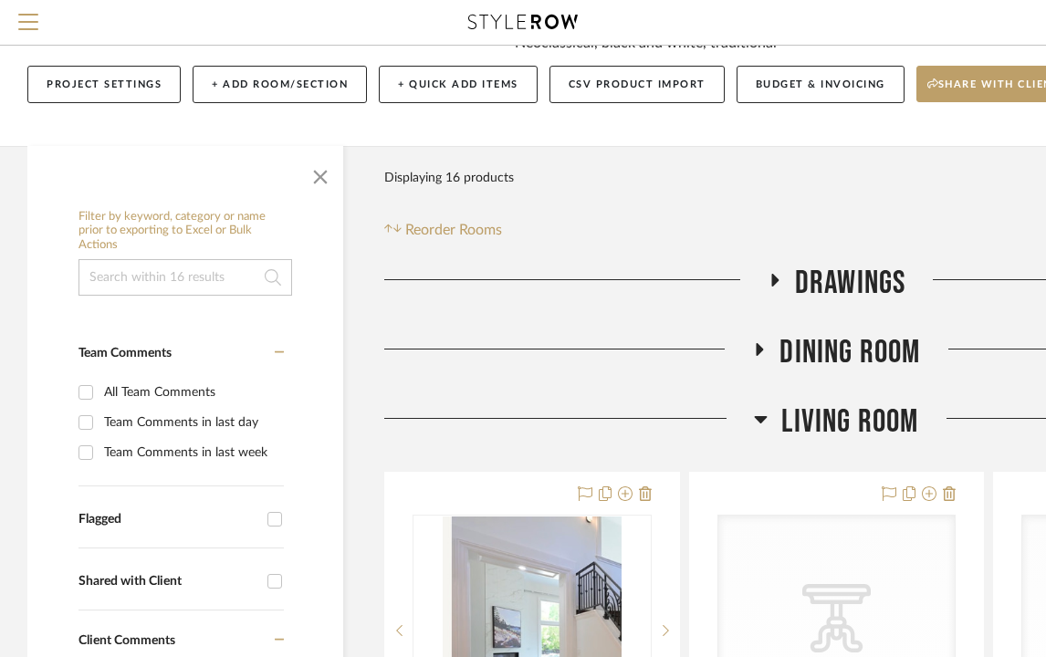
scroll to position [207, 0]
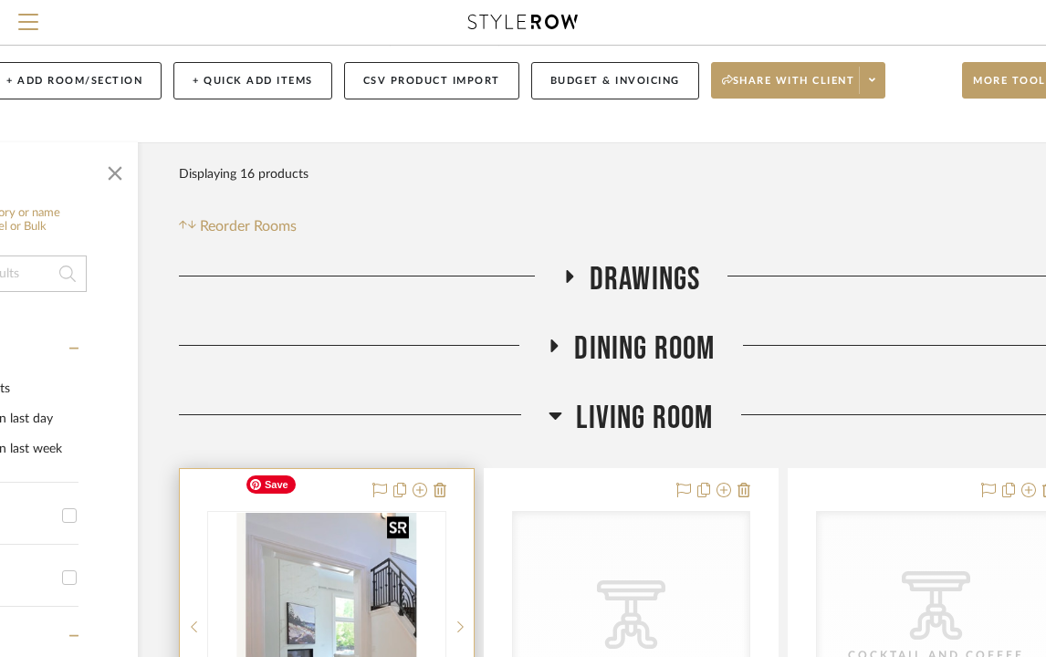
click at [0, 0] on img at bounding box center [0, 0] width 0 height 0
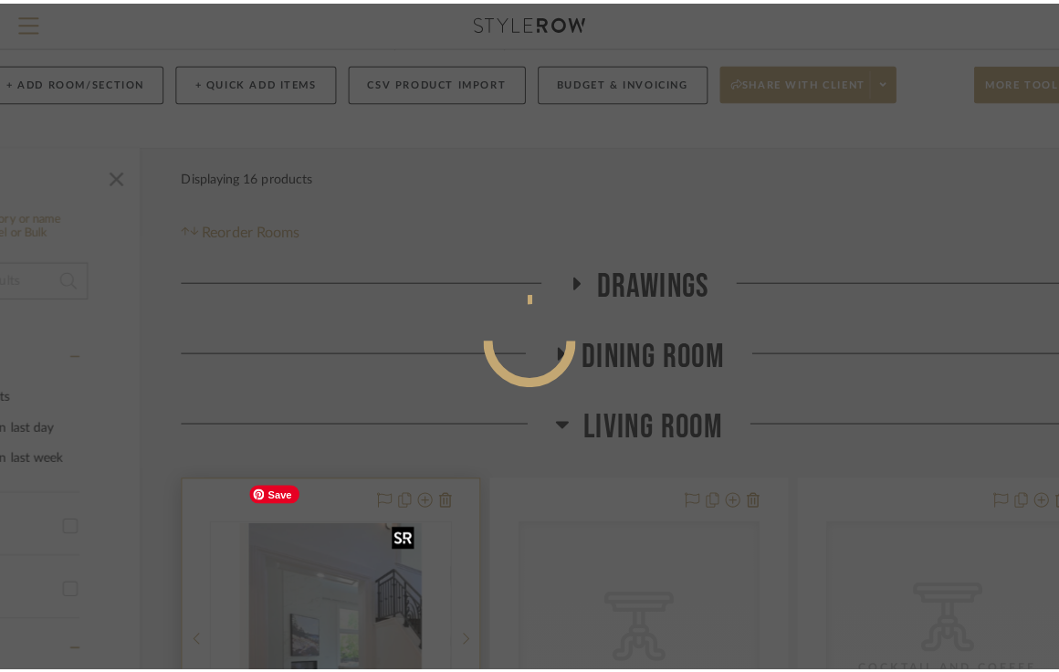
scroll to position [0, 0]
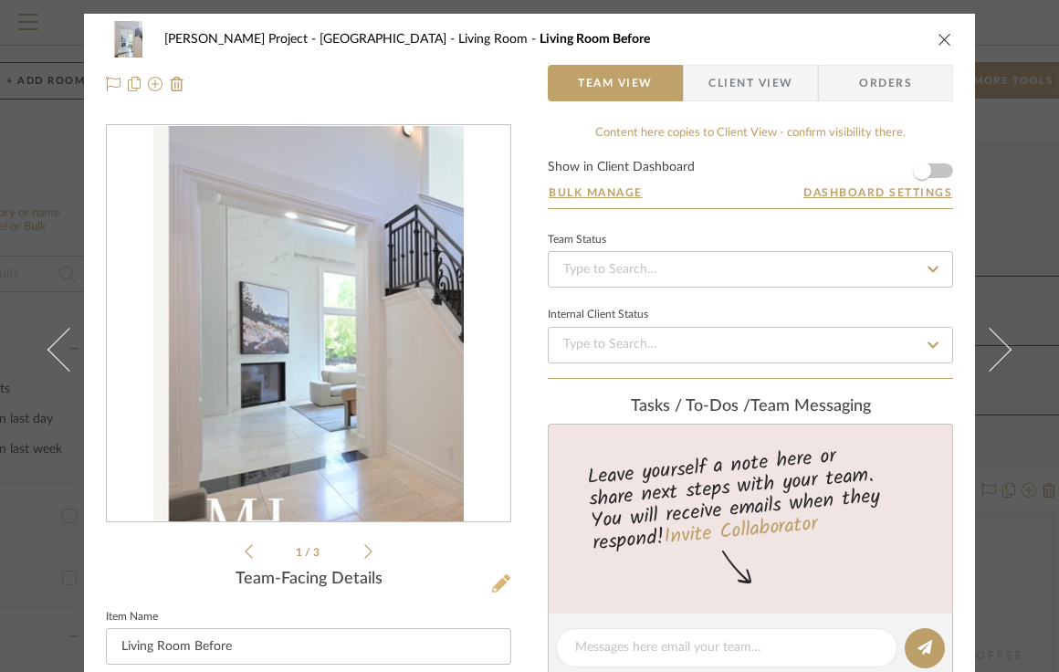
click at [499, 583] on icon at bounding box center [501, 583] width 18 height 18
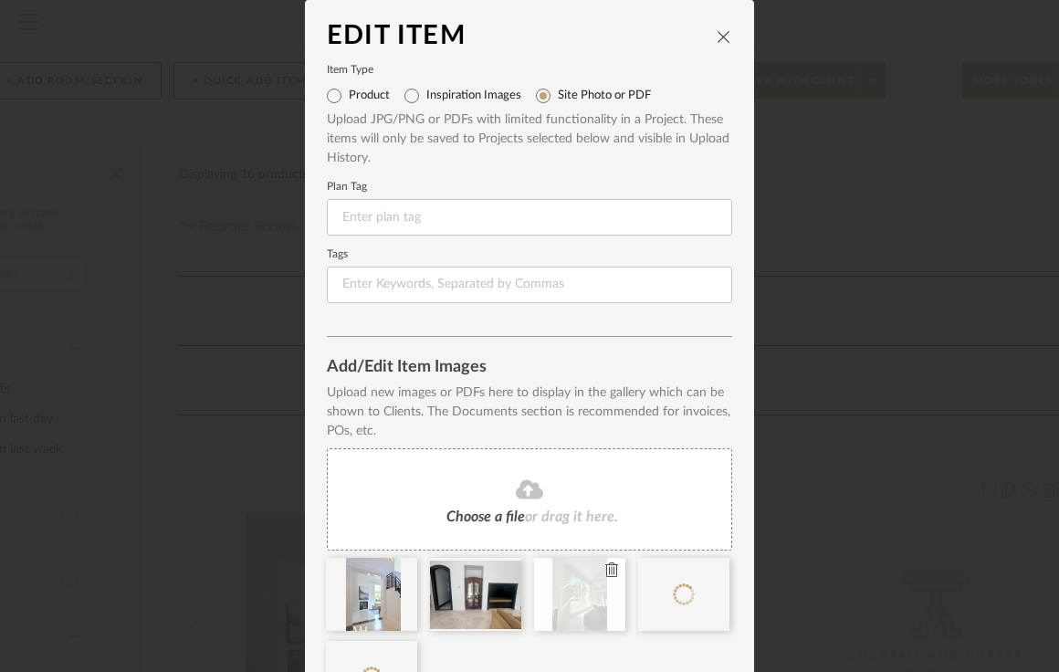
click at [605, 568] on icon at bounding box center [611, 569] width 13 height 15
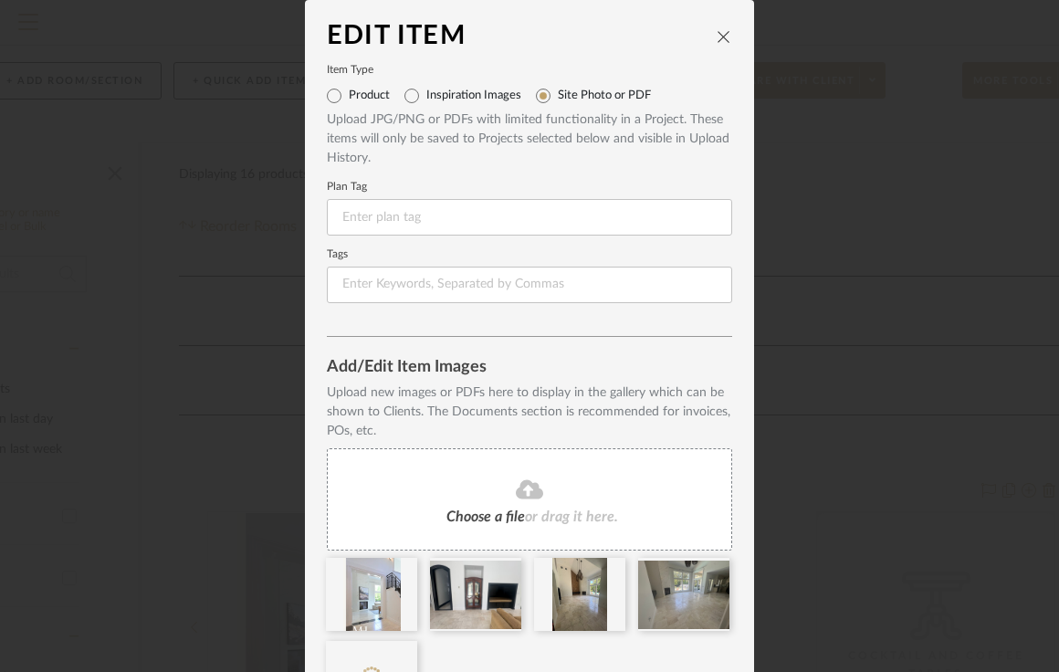
scroll to position [117, 0]
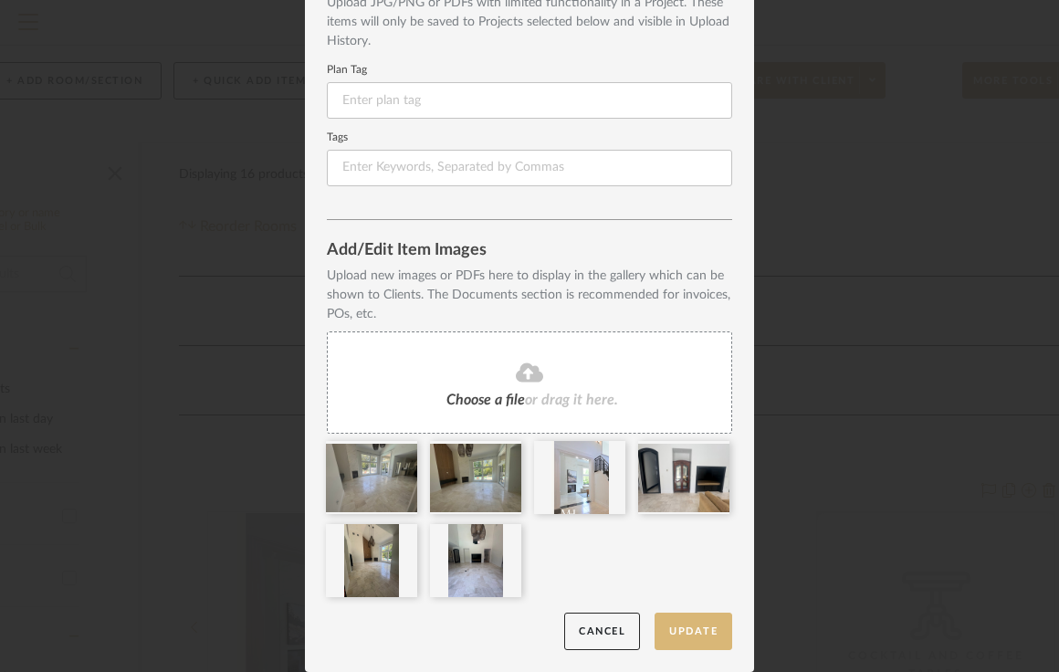
click at [704, 641] on button "Update" at bounding box center [693, 630] width 78 height 37
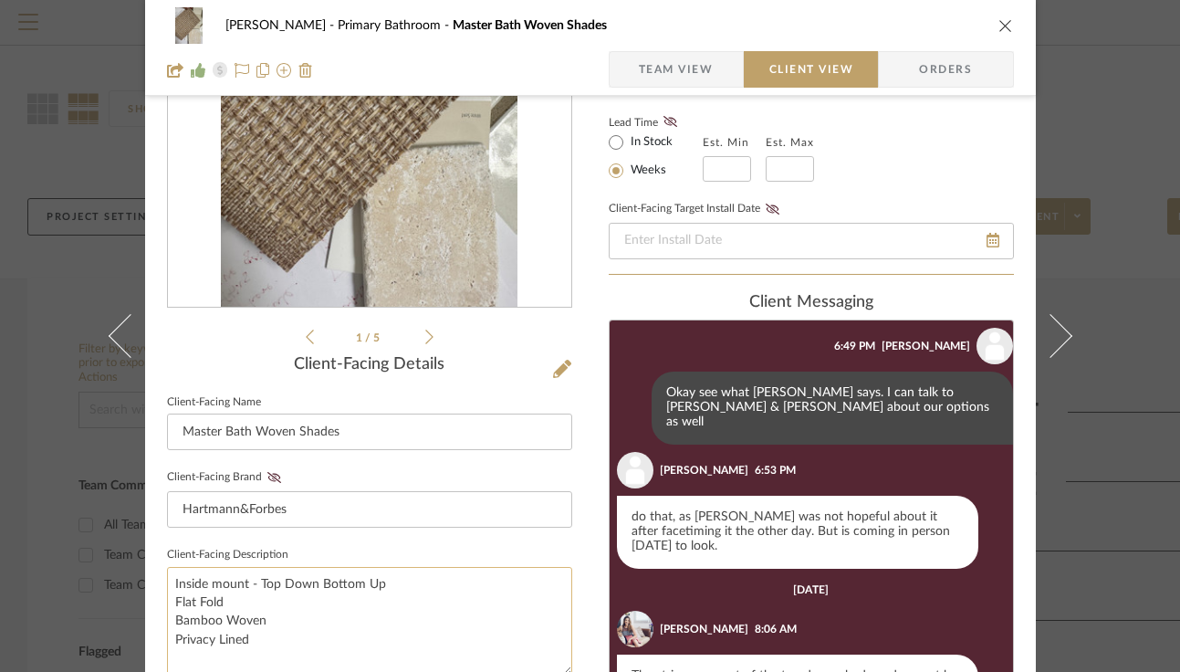
scroll to position [77, 0]
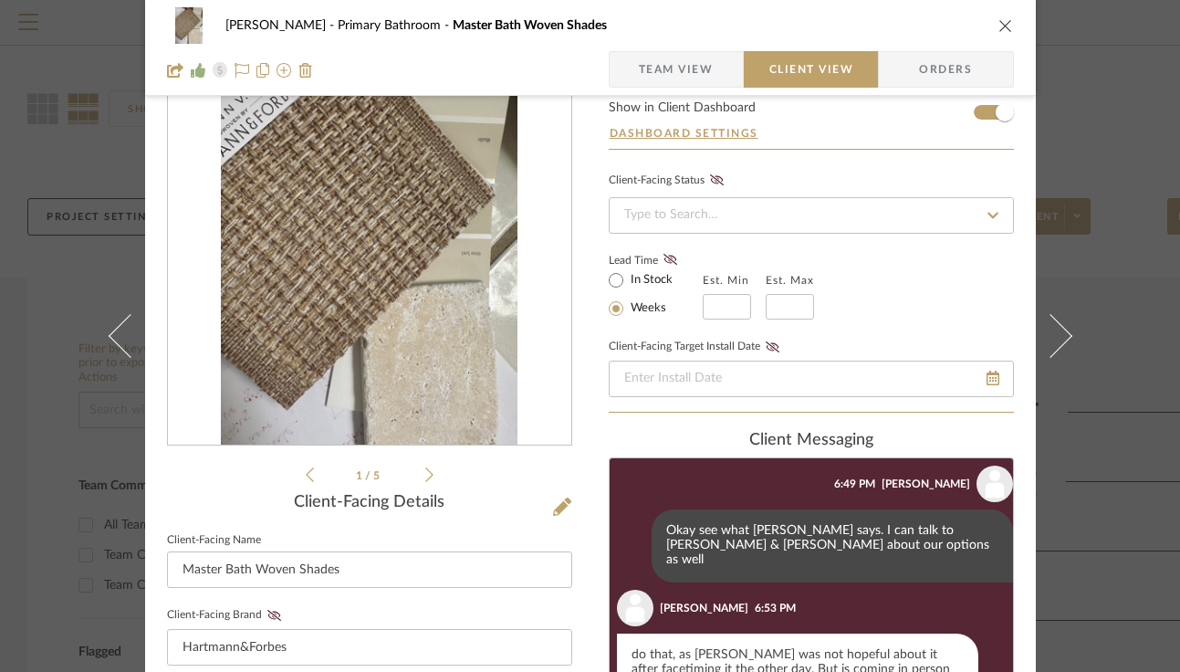
click at [430, 466] on div "1 / 5" at bounding box center [369, 266] width 405 height 438
click at [427, 472] on div "1 / 5" at bounding box center [369, 266] width 405 height 438
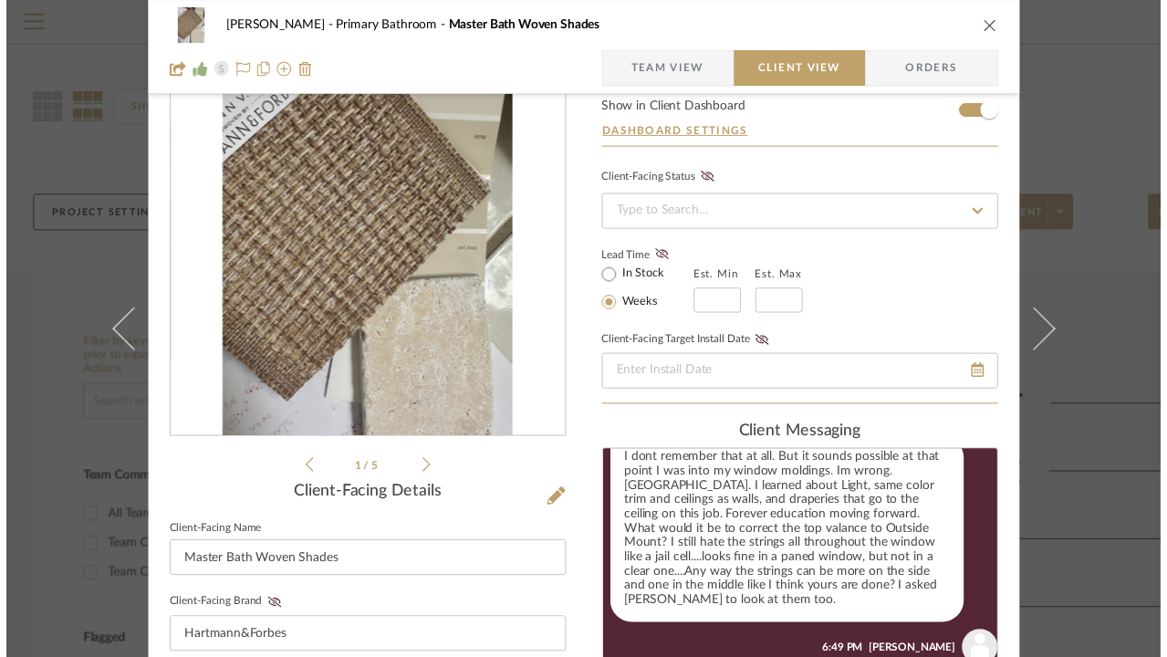
scroll to position [2792, 0]
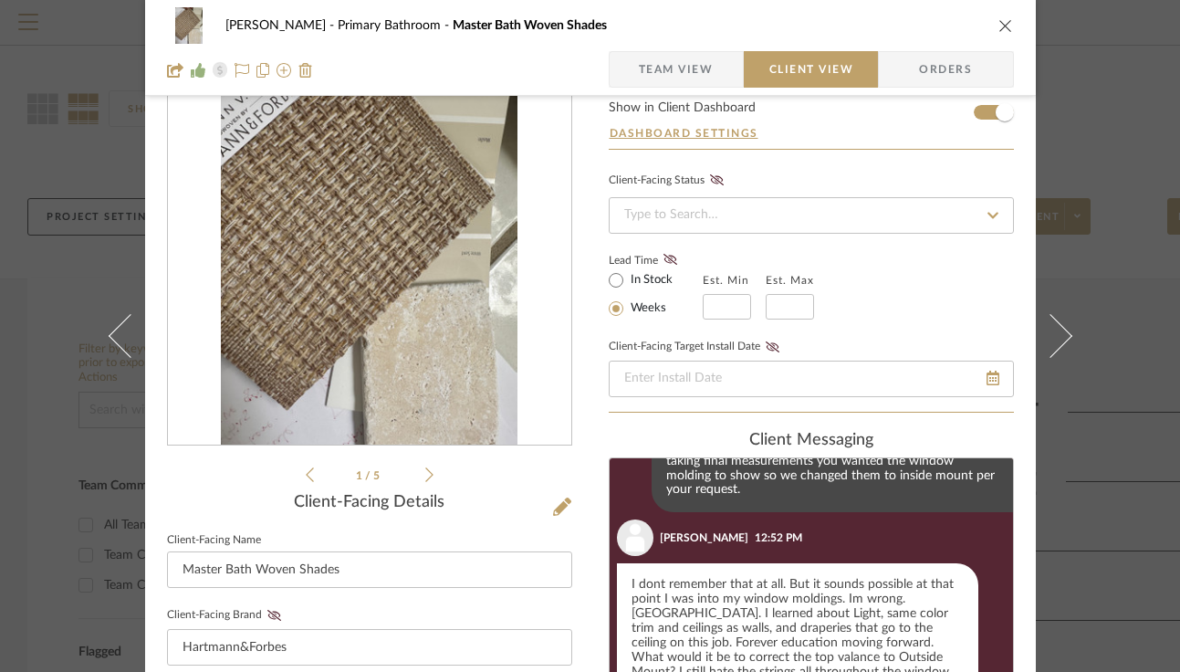
drag, startPoint x: 411, startPoint y: 477, endPoint x: 429, endPoint y: 475, distance: 18.5
click at [426, 476] on ul "1 / 5" at bounding box center [370, 475] width 128 height 22
click at [425, 475] on icon at bounding box center [429, 474] width 8 height 15
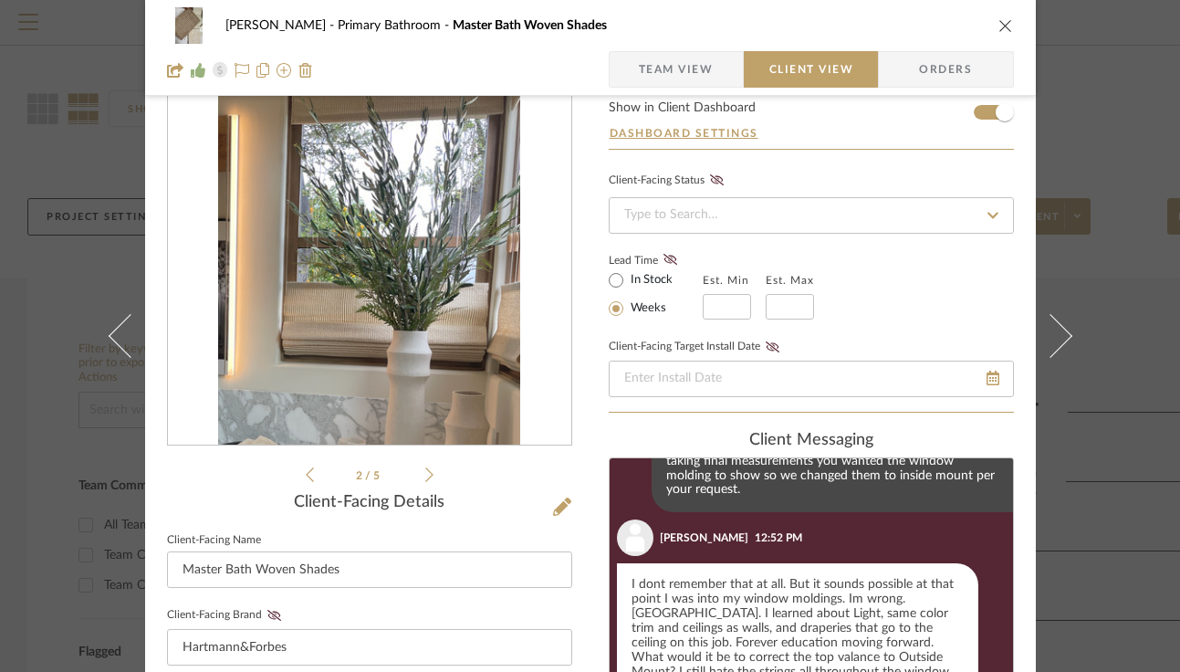
click at [425, 475] on icon at bounding box center [429, 474] width 8 height 15
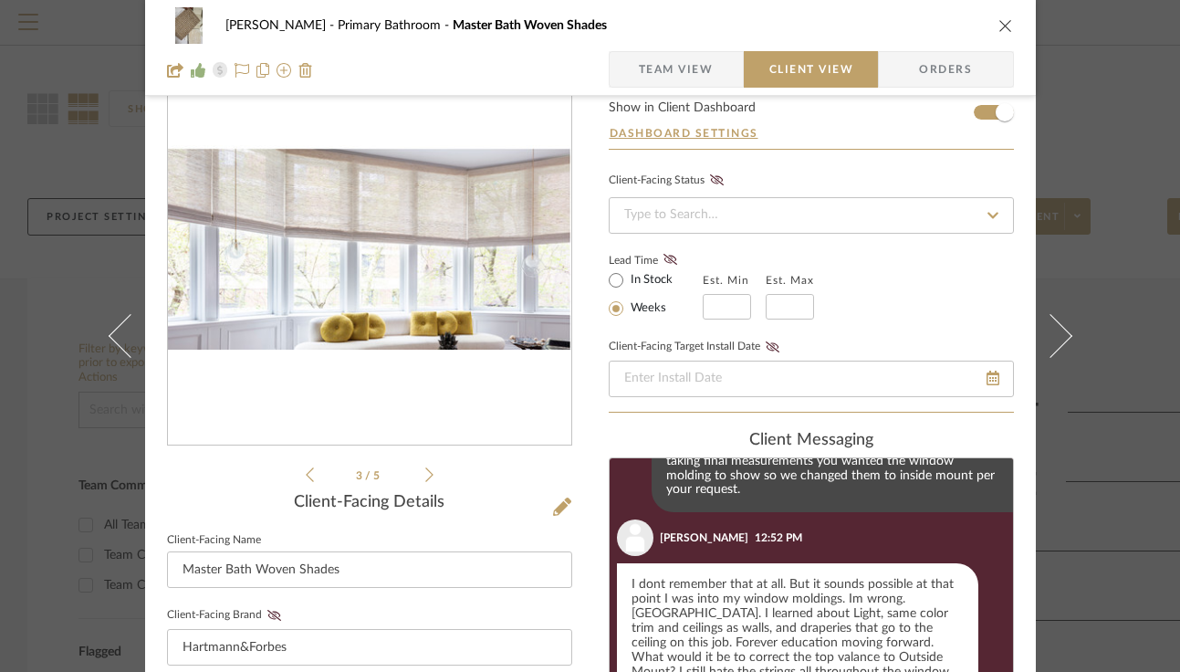
click at [425, 475] on icon at bounding box center [429, 474] width 8 height 15
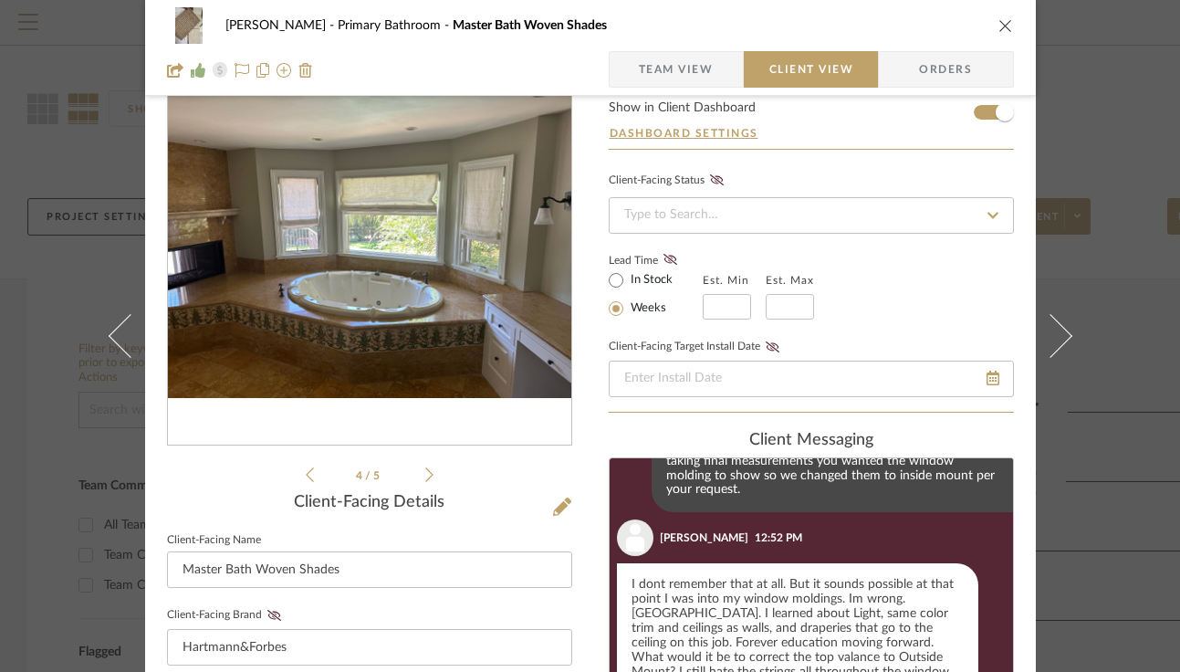
click at [425, 475] on icon at bounding box center [429, 474] width 8 height 15
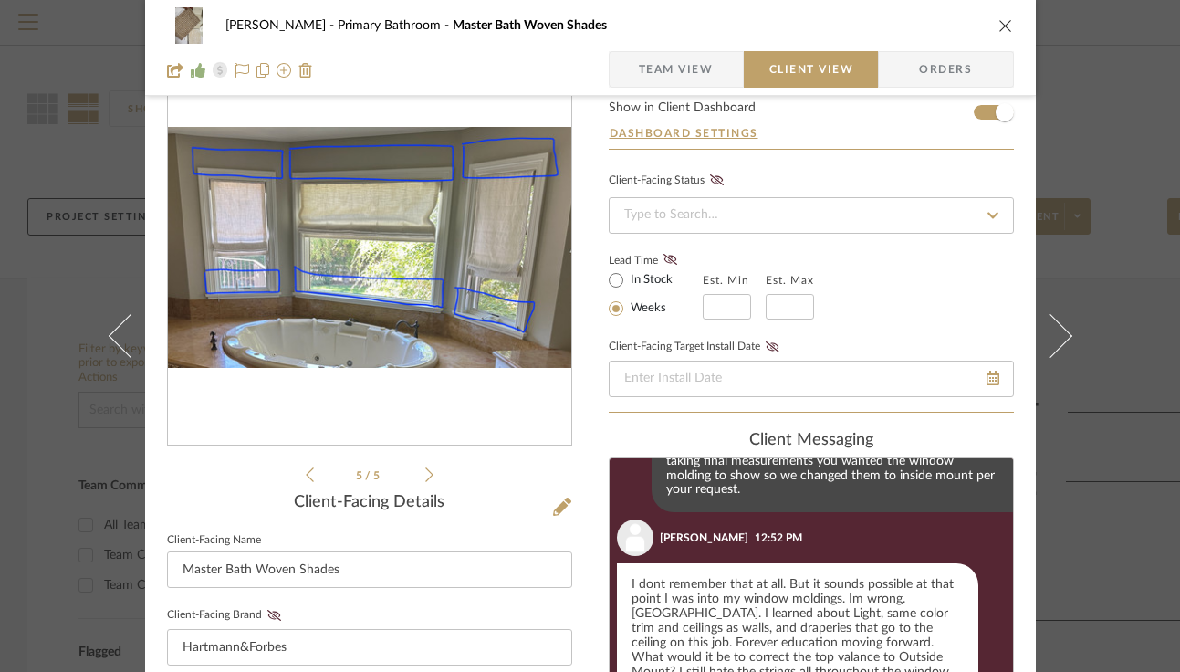
click at [1001, 34] on div "[PERSON_NAME] Primary Bathroom Master Bath Woven Shades" at bounding box center [590, 25] width 847 height 37
click at [1001, 28] on icon "close" at bounding box center [1006, 25] width 15 height 15
